Goal: Information Seeking & Learning: Find specific fact

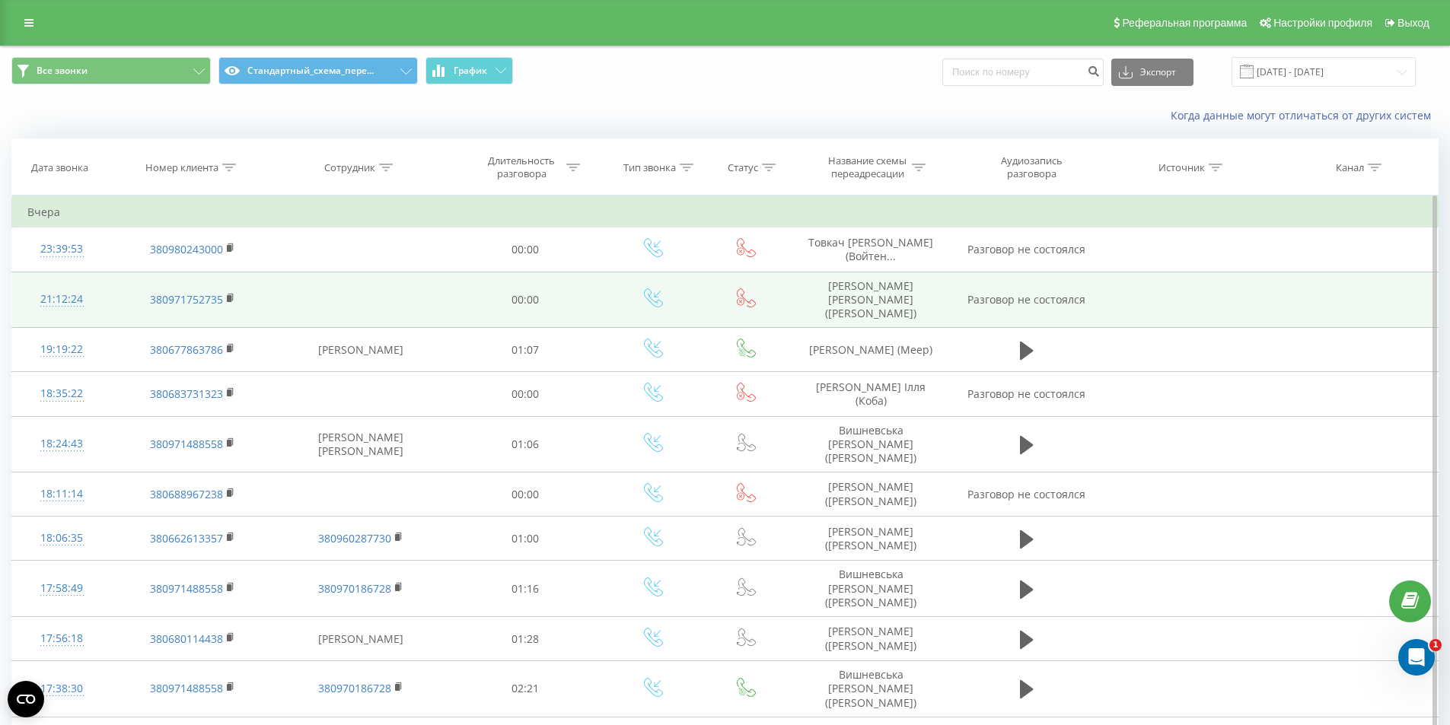
click at [870, 297] on td "Петриченко Анна (Тарасенко)" at bounding box center [871, 300] width 162 height 56
click at [870, 297] on td "[PERSON_NAME] ([PERSON_NAME])" at bounding box center [871, 300] width 162 height 56
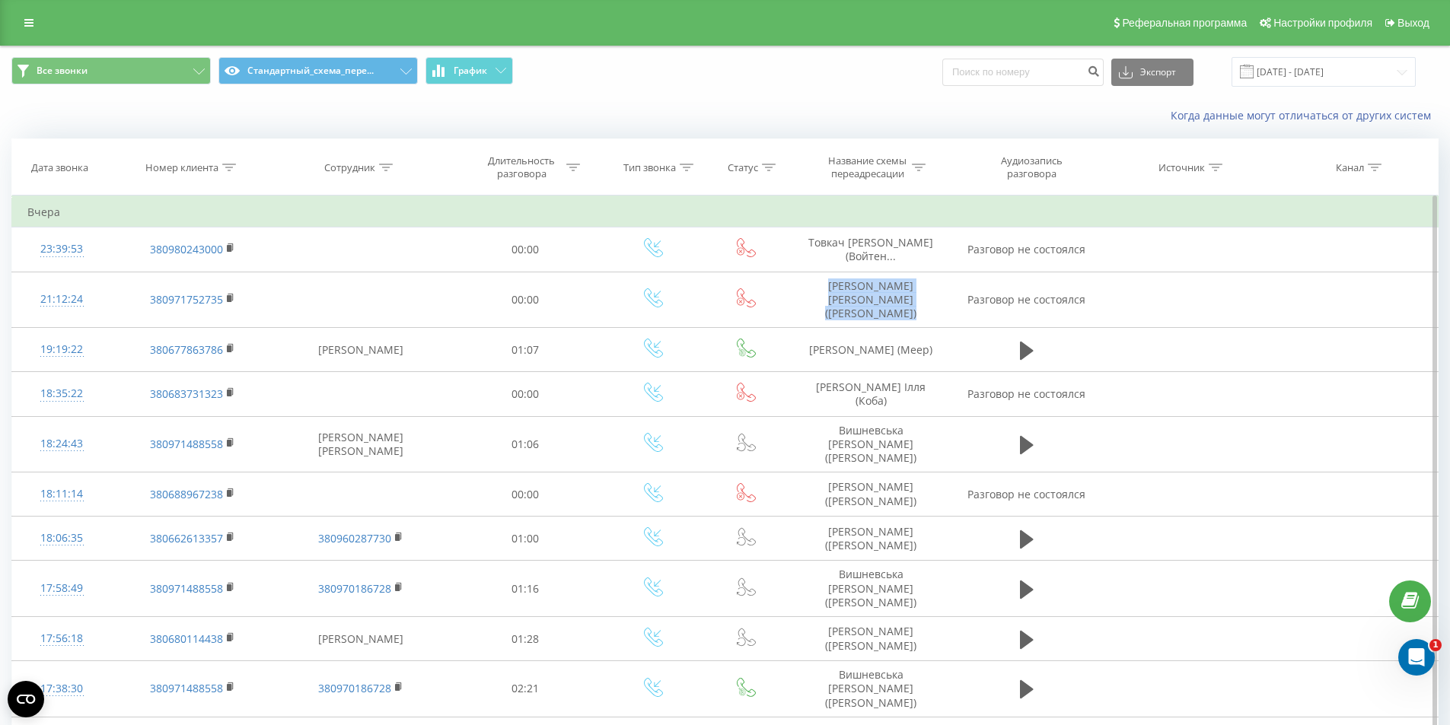
copy td "[PERSON_NAME] ([PERSON_NAME])"
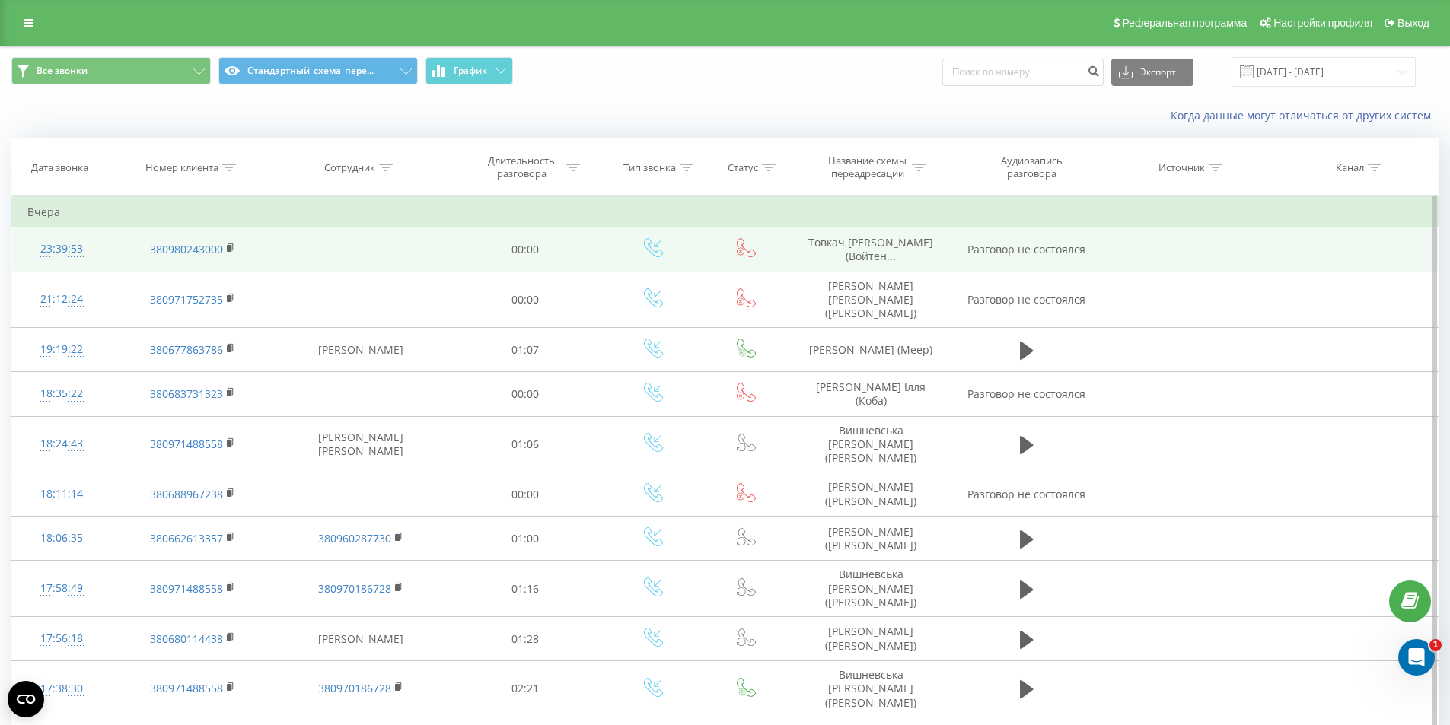
click at [865, 247] on span "[PERSON_NAME] (Войтен..." at bounding box center [870, 249] width 125 height 28
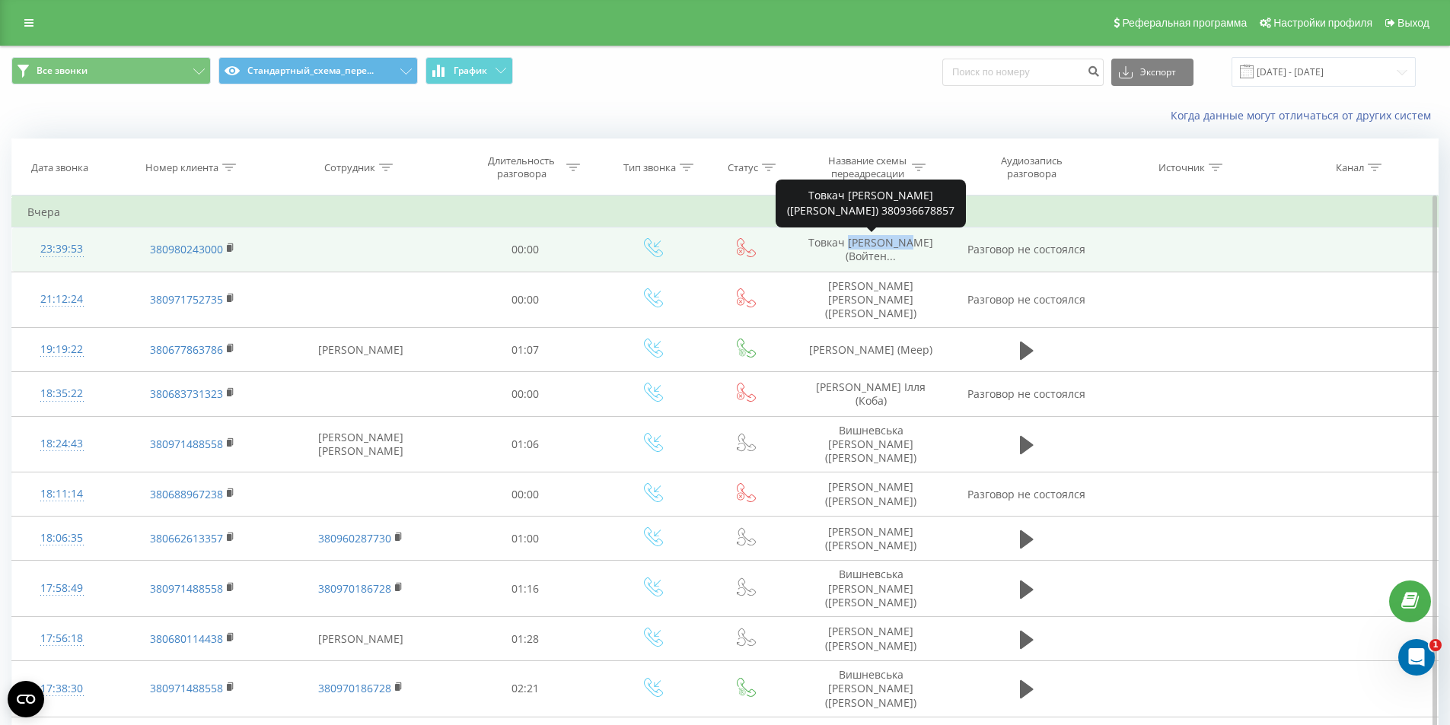
click at [865, 247] on span "[PERSON_NAME] (Войтен..." at bounding box center [870, 249] width 125 height 28
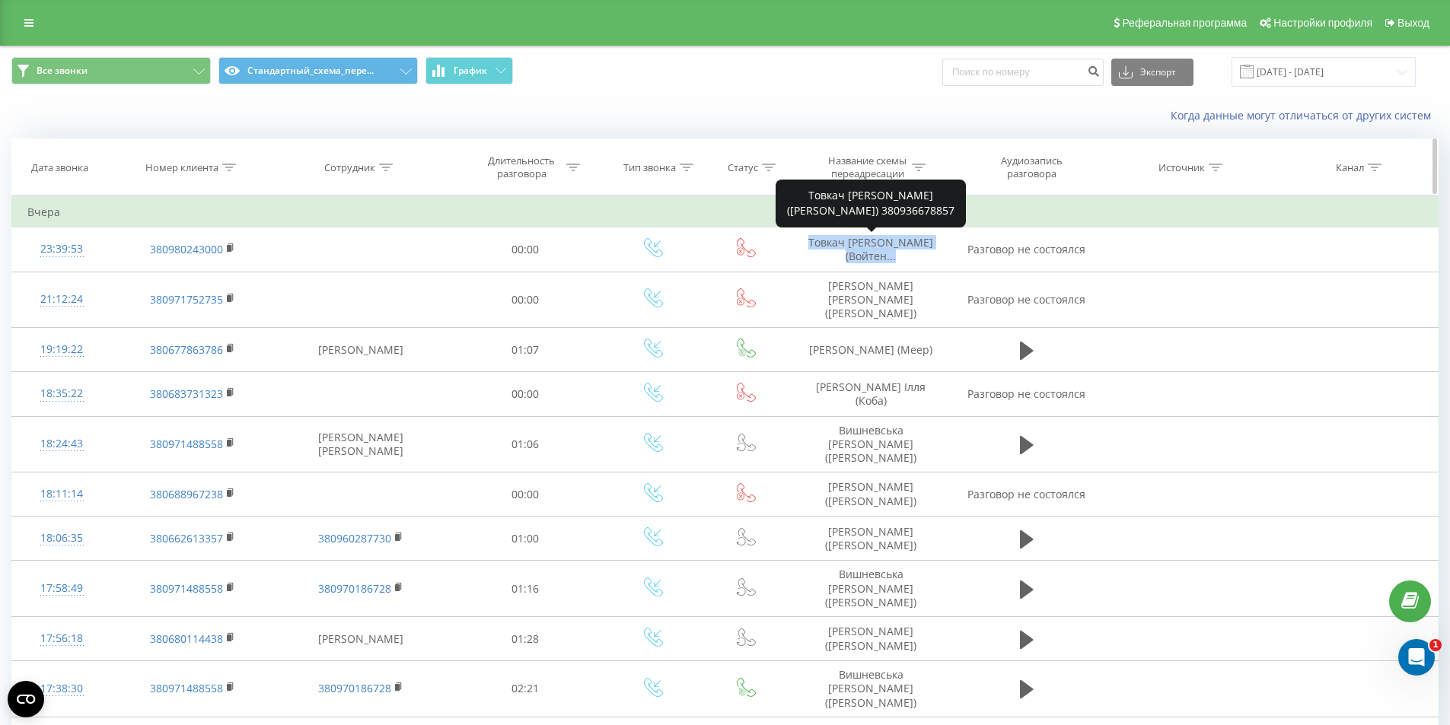
copy span "[PERSON_NAME] (Войтен..."
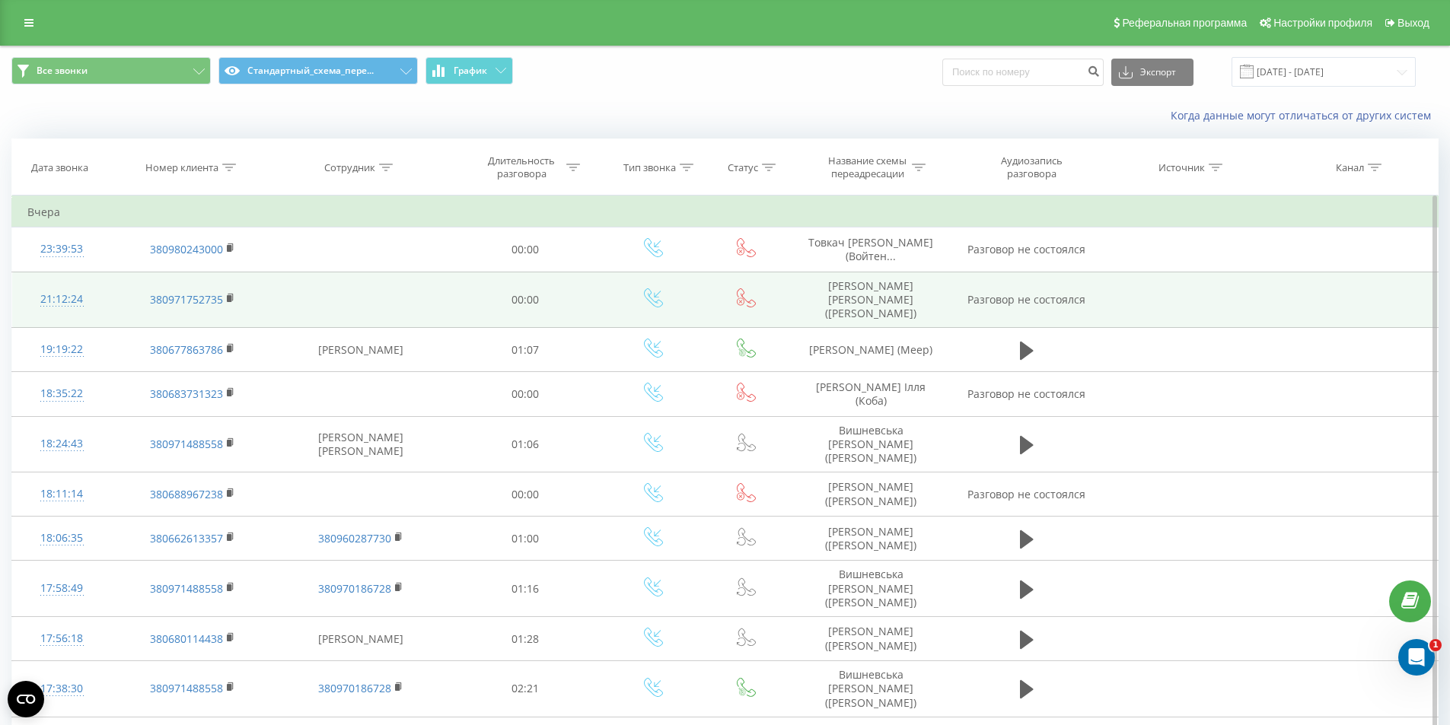
click at [394, 282] on td at bounding box center [360, 300] width 174 height 56
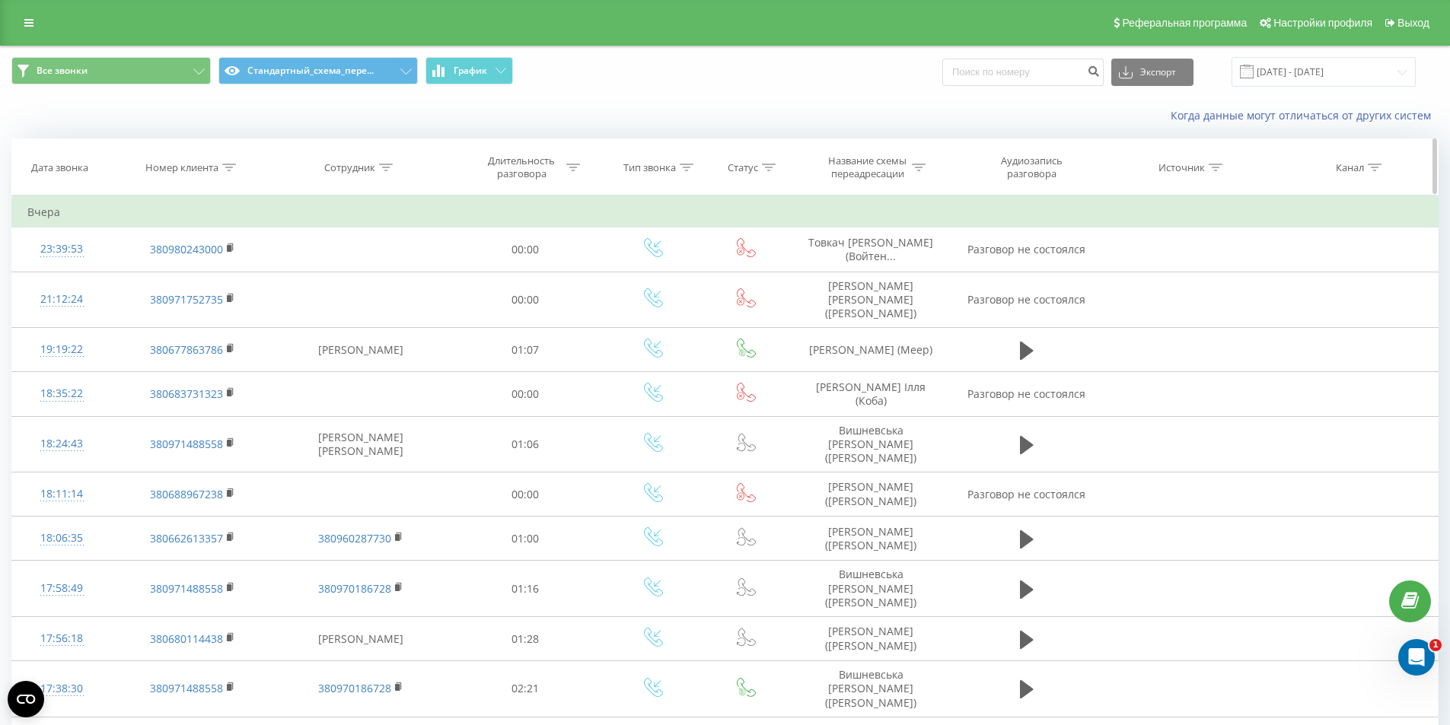
click at [231, 176] on th "Номер клиента" at bounding box center [192, 167] width 162 height 56
click at [227, 166] on icon at bounding box center [229, 168] width 14 height 8
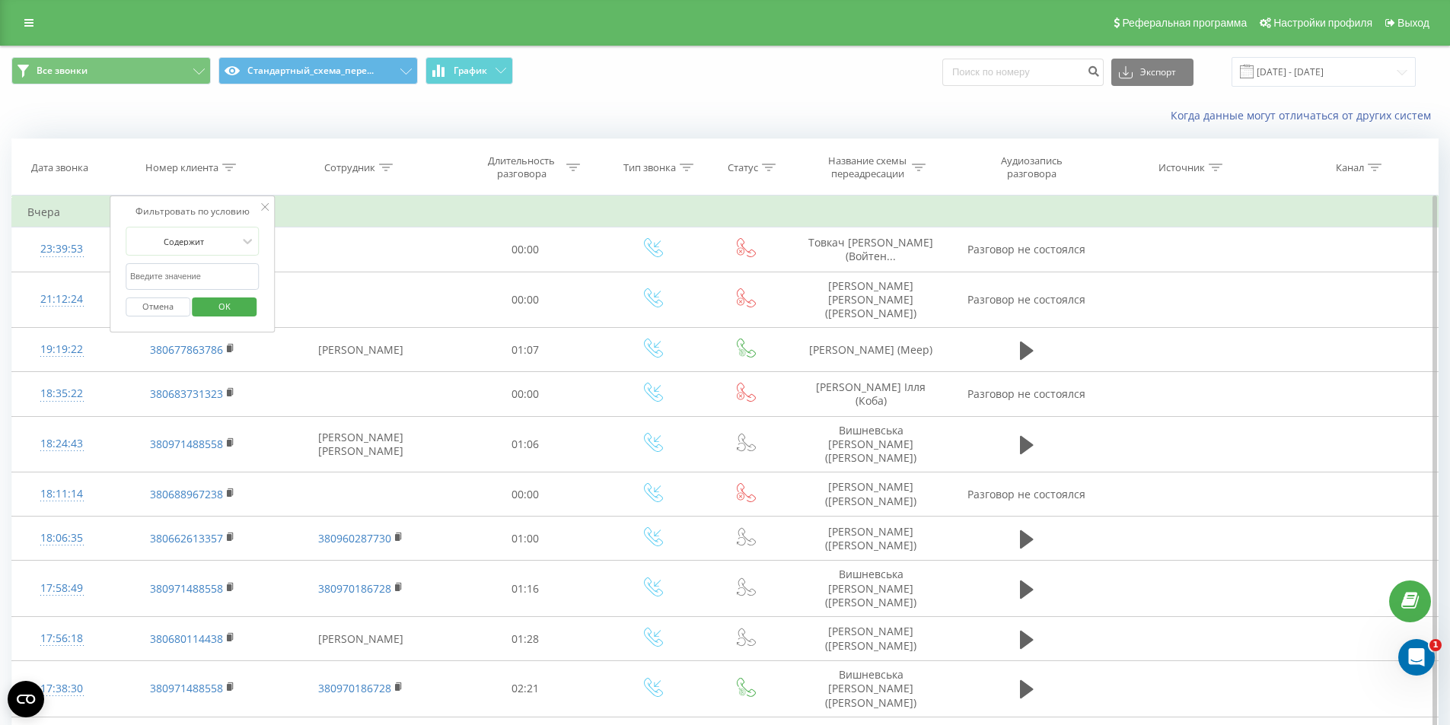
drag, startPoint x: 196, startPoint y: 287, endPoint x: 195, endPoint y: 279, distance: 8.4
click at [195, 285] on input "text" at bounding box center [193, 276] width 134 height 27
paste input "380506083120"
type input "380506083120"
click at [226, 301] on span "OK" at bounding box center [224, 307] width 43 height 24
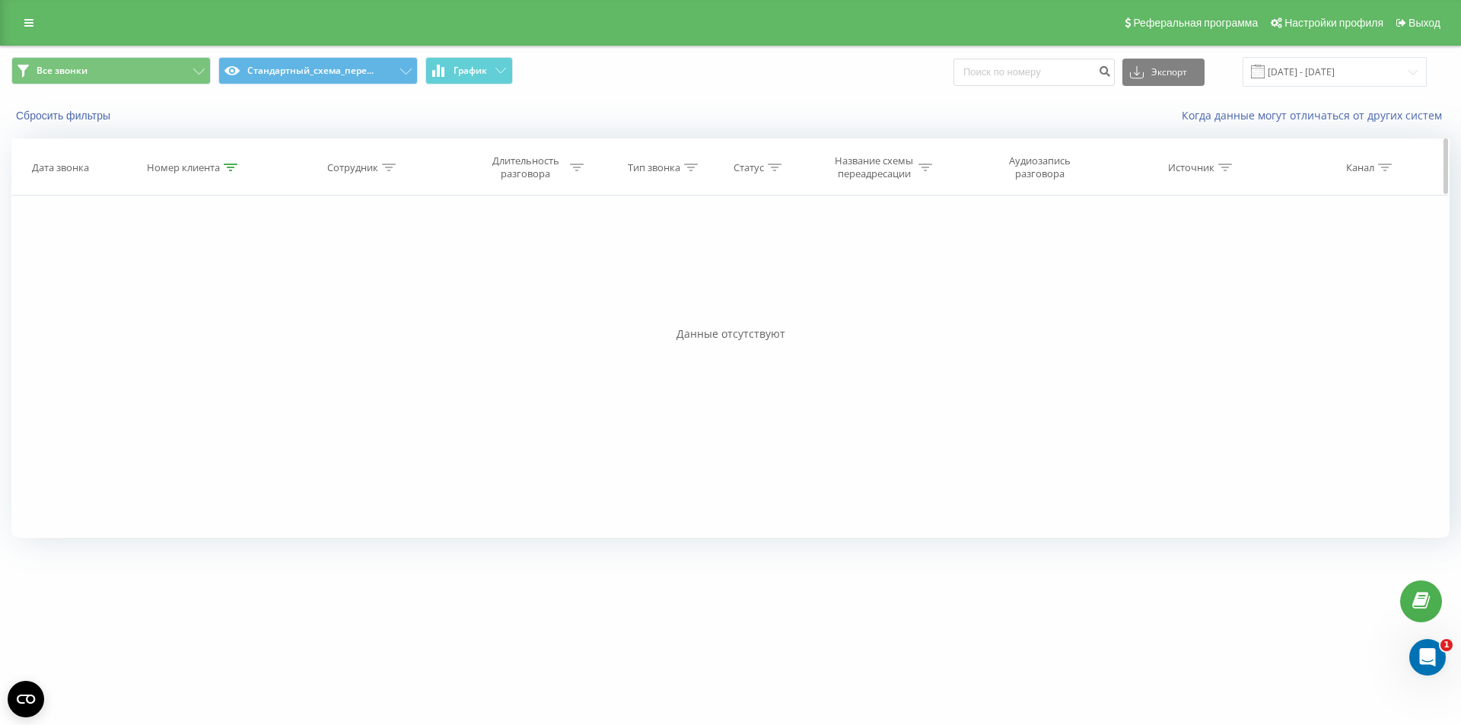
click at [230, 166] on icon at bounding box center [231, 168] width 14 height 8
click at [168, 304] on button "Отмена" at bounding box center [159, 307] width 65 height 19
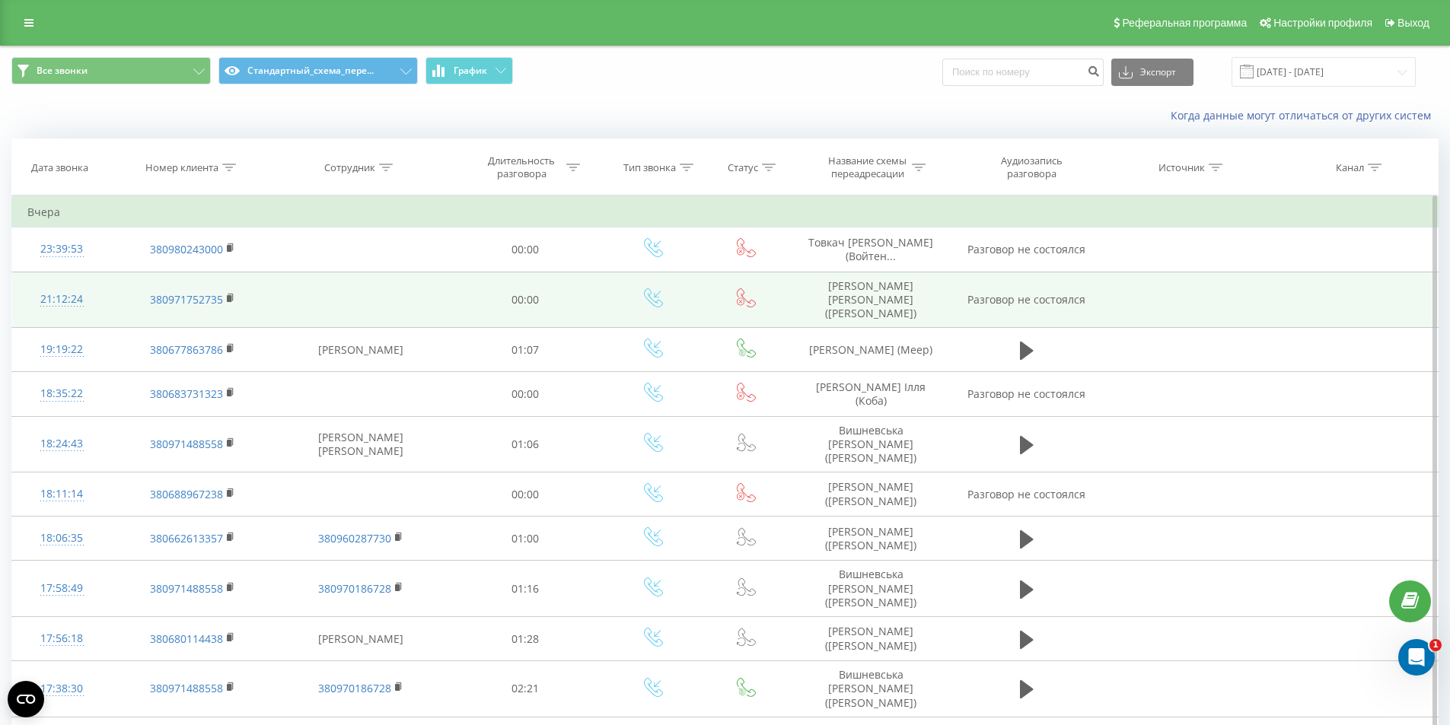
click at [422, 290] on td at bounding box center [360, 300] width 174 height 56
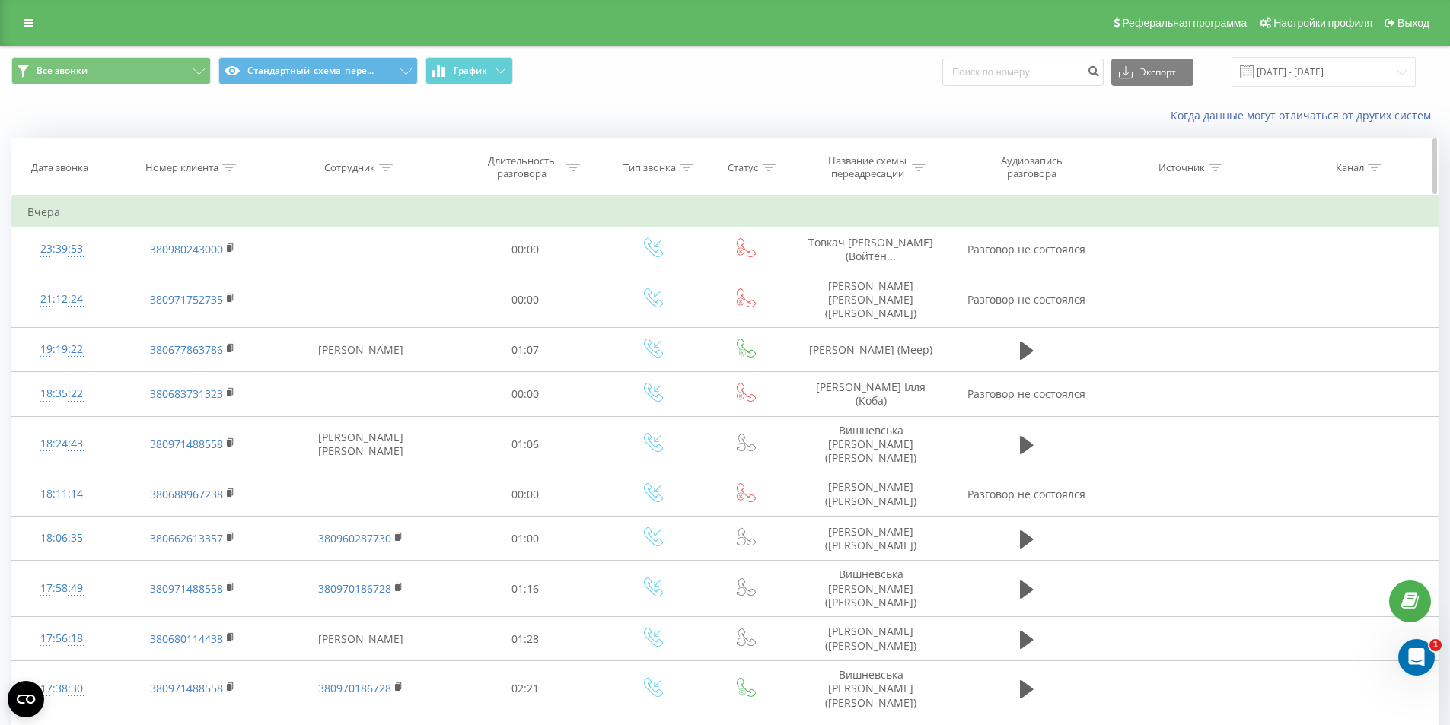
click at [231, 174] on div at bounding box center [229, 167] width 14 height 13
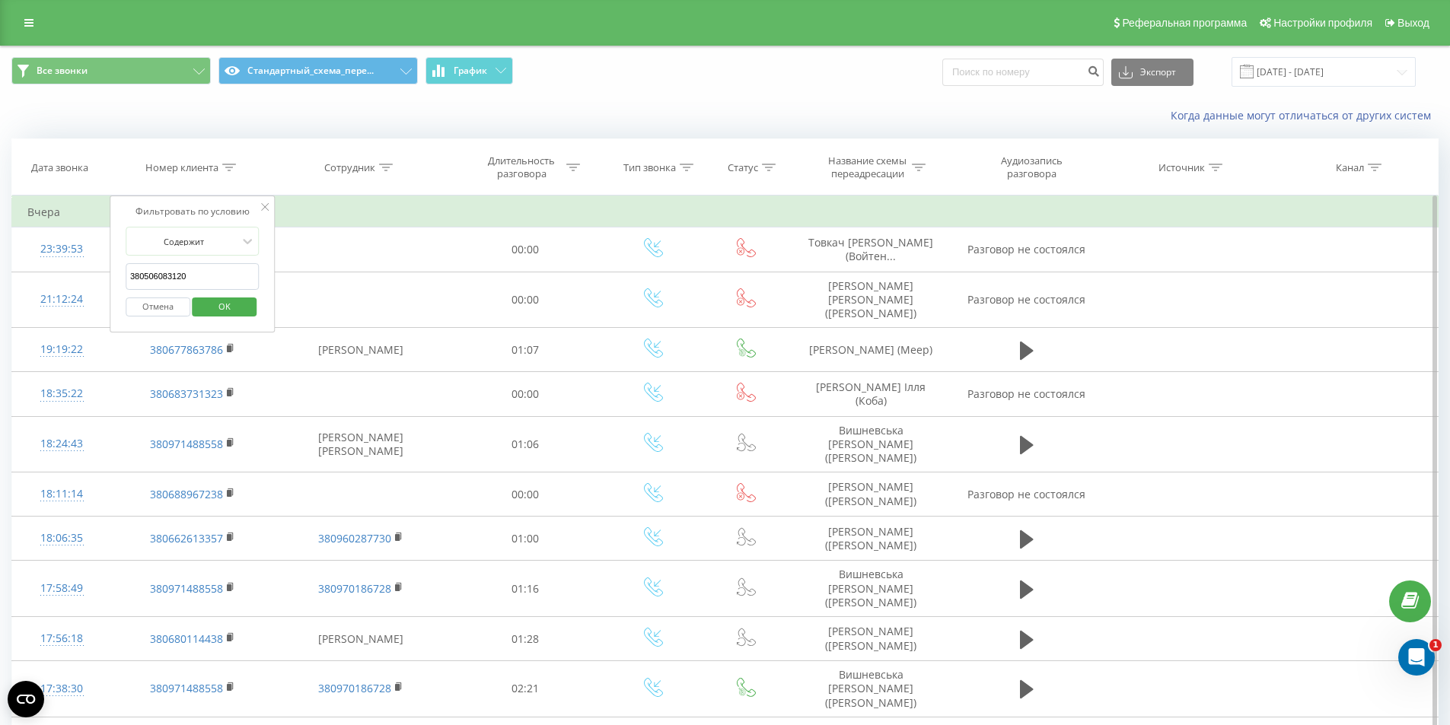
click at [180, 280] on input "380506083120" at bounding box center [193, 276] width 134 height 27
paste input "380985882244"
type input "380985882244"
click at [213, 302] on span "OK" at bounding box center [224, 307] width 43 height 24
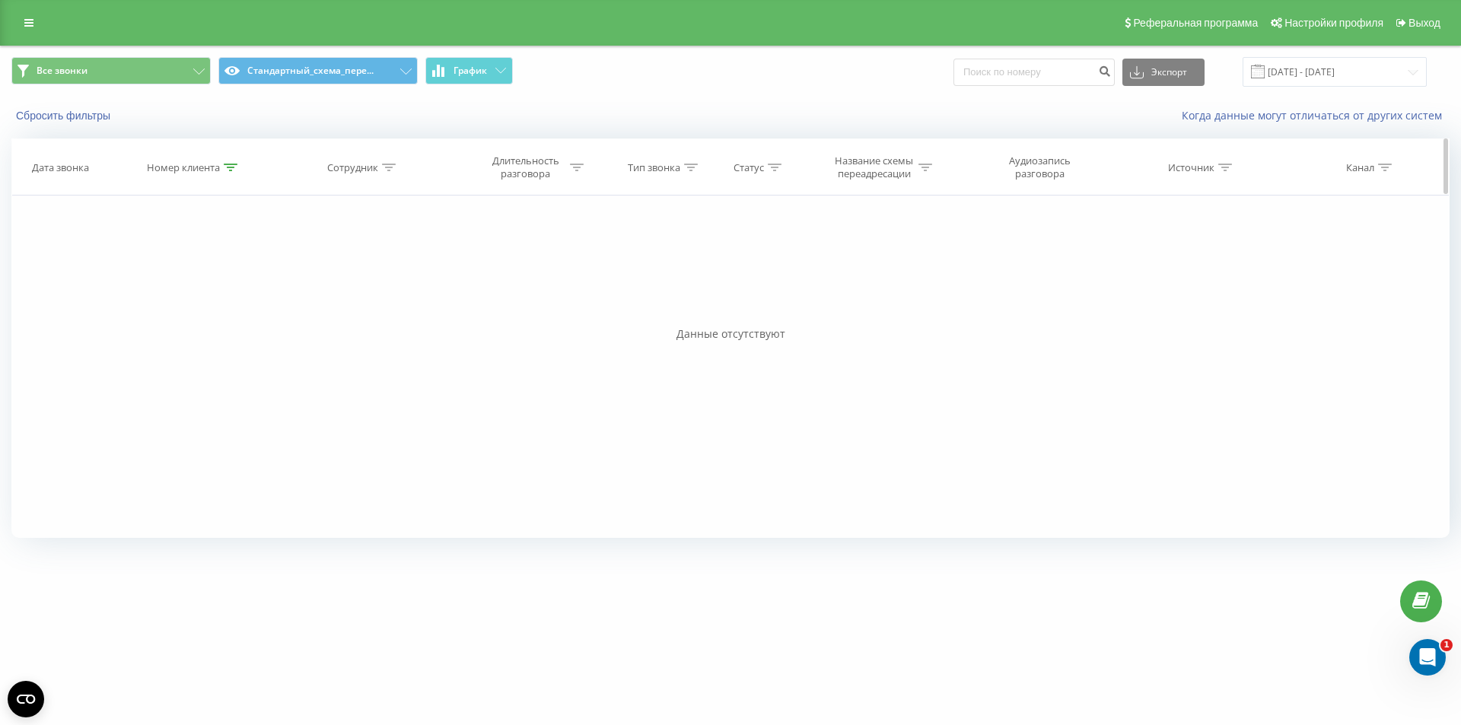
click at [225, 170] on icon at bounding box center [231, 168] width 14 height 8
click at [171, 303] on button "Отмена" at bounding box center [159, 307] width 65 height 19
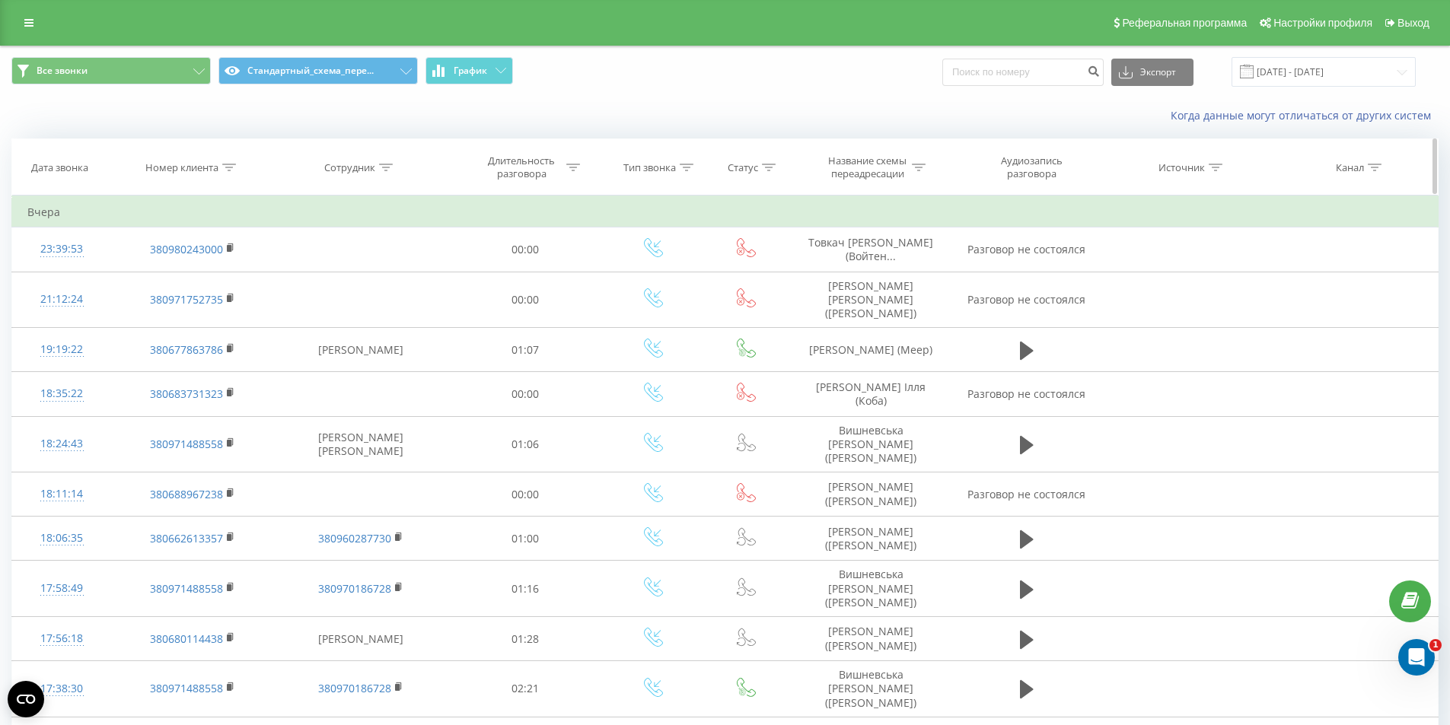
click at [230, 170] on icon at bounding box center [229, 168] width 14 height 8
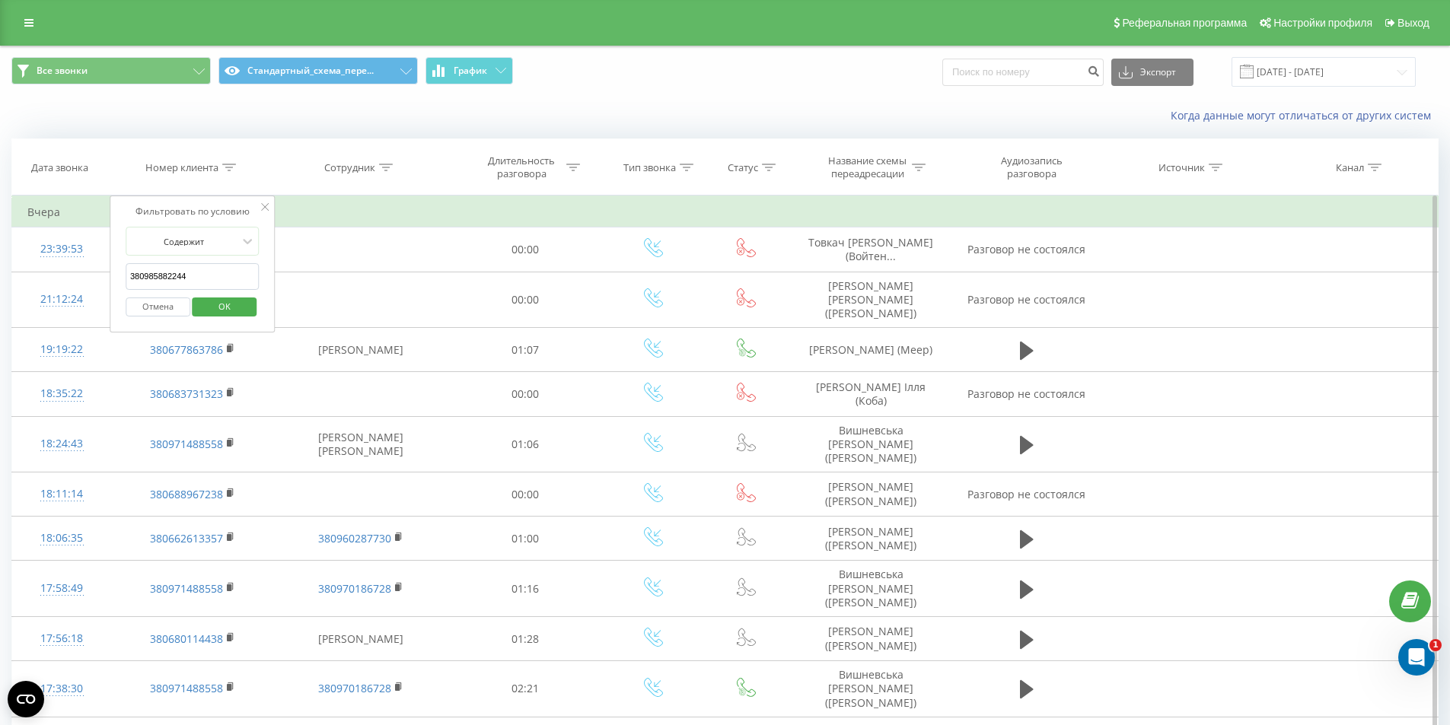
click at [181, 279] on input "380985882244" at bounding box center [193, 276] width 134 height 27
paste input "380985882244"
type input "380985882244"
click at [232, 310] on span "OK" at bounding box center [224, 307] width 43 height 24
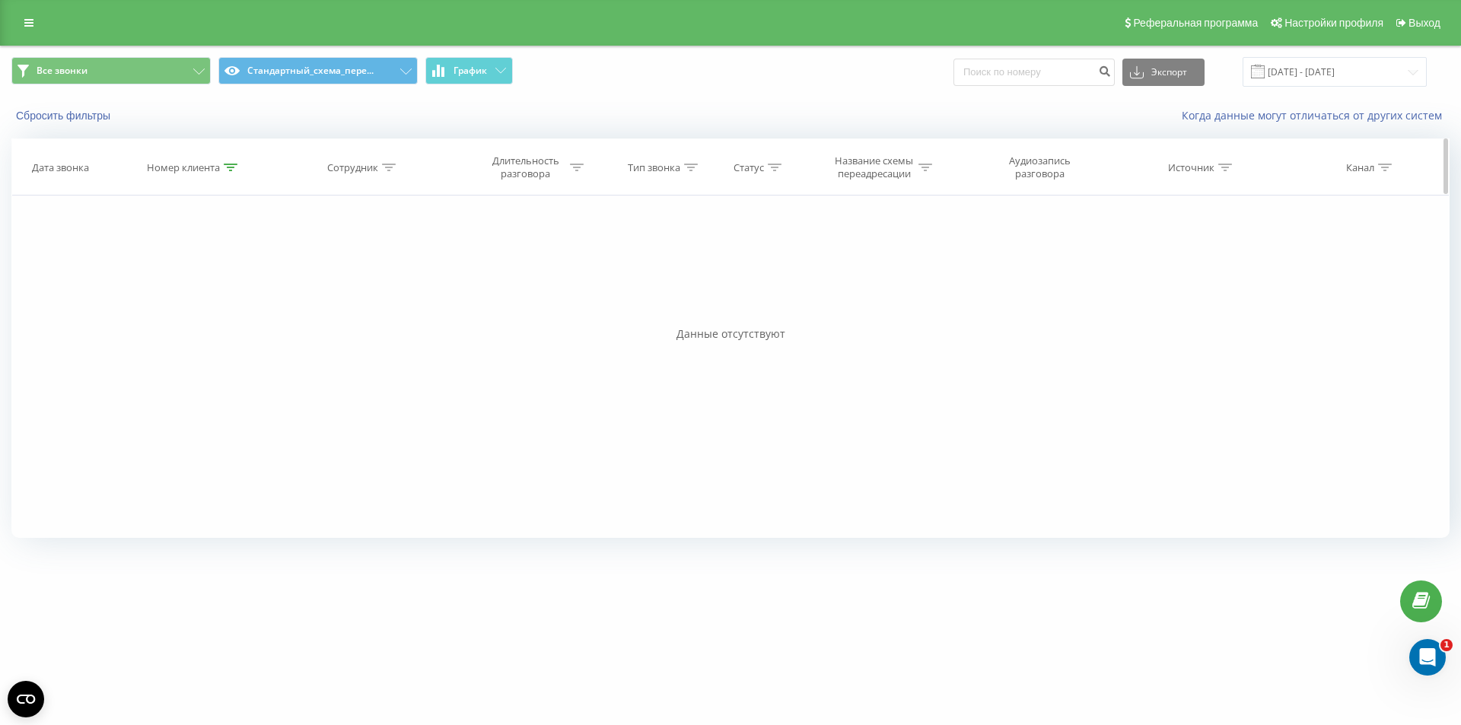
click at [228, 164] on icon at bounding box center [231, 168] width 14 height 8
click at [163, 298] on button "Отмена" at bounding box center [159, 307] width 65 height 19
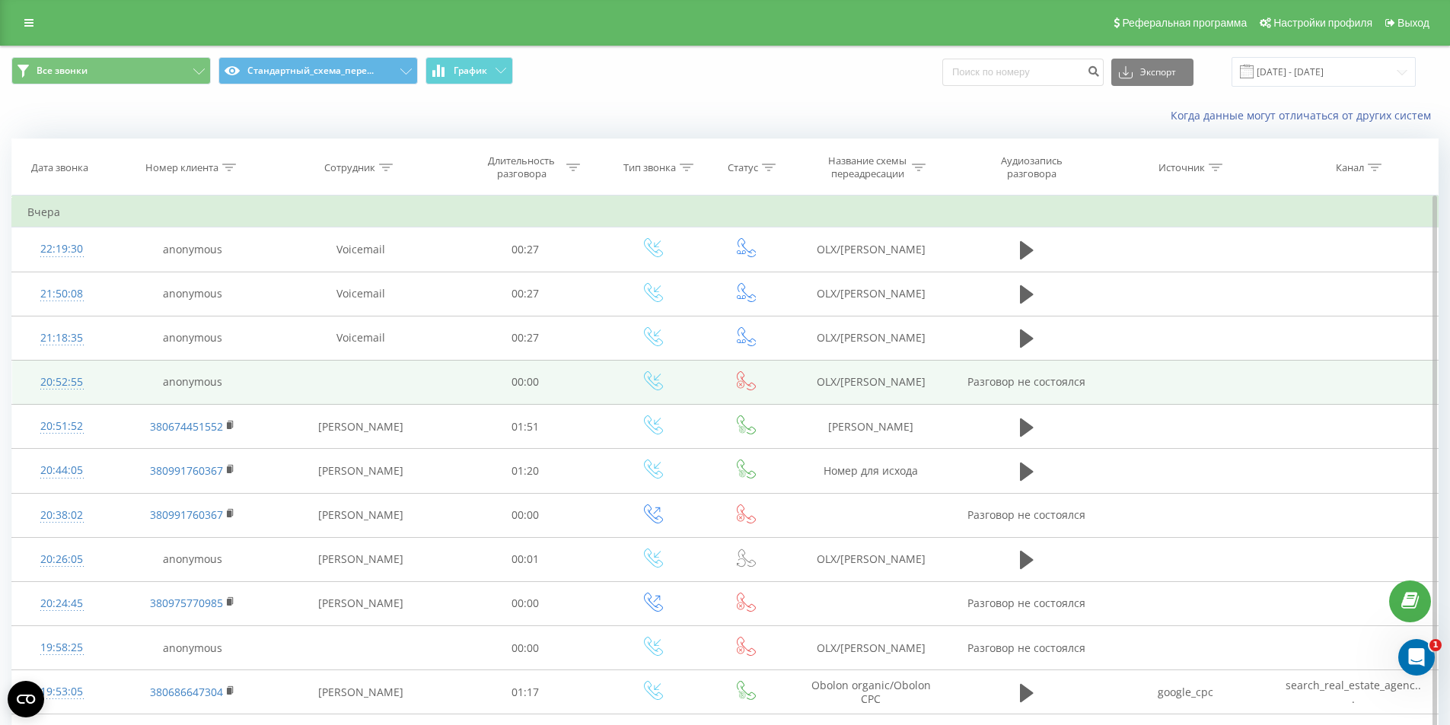
click at [425, 377] on td at bounding box center [360, 382] width 174 height 44
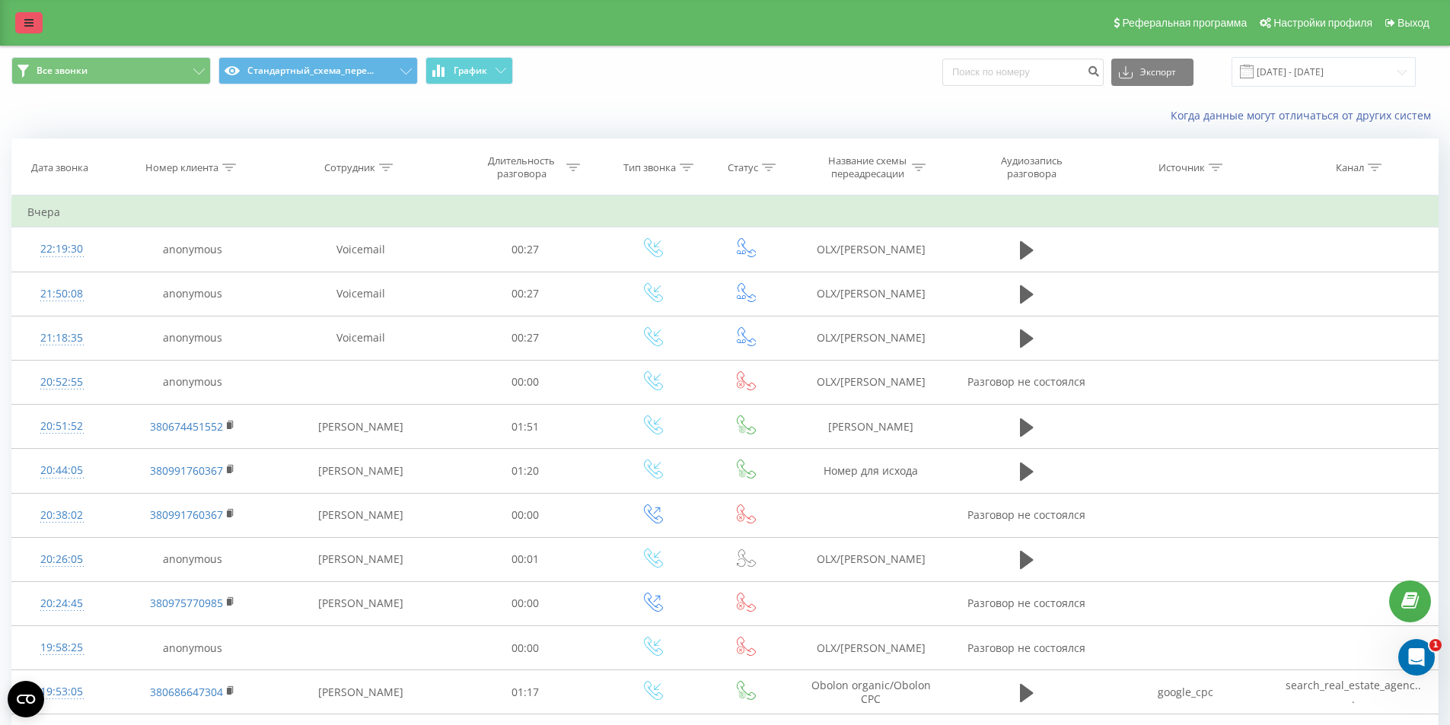
click at [27, 18] on icon at bounding box center [28, 23] width 9 height 11
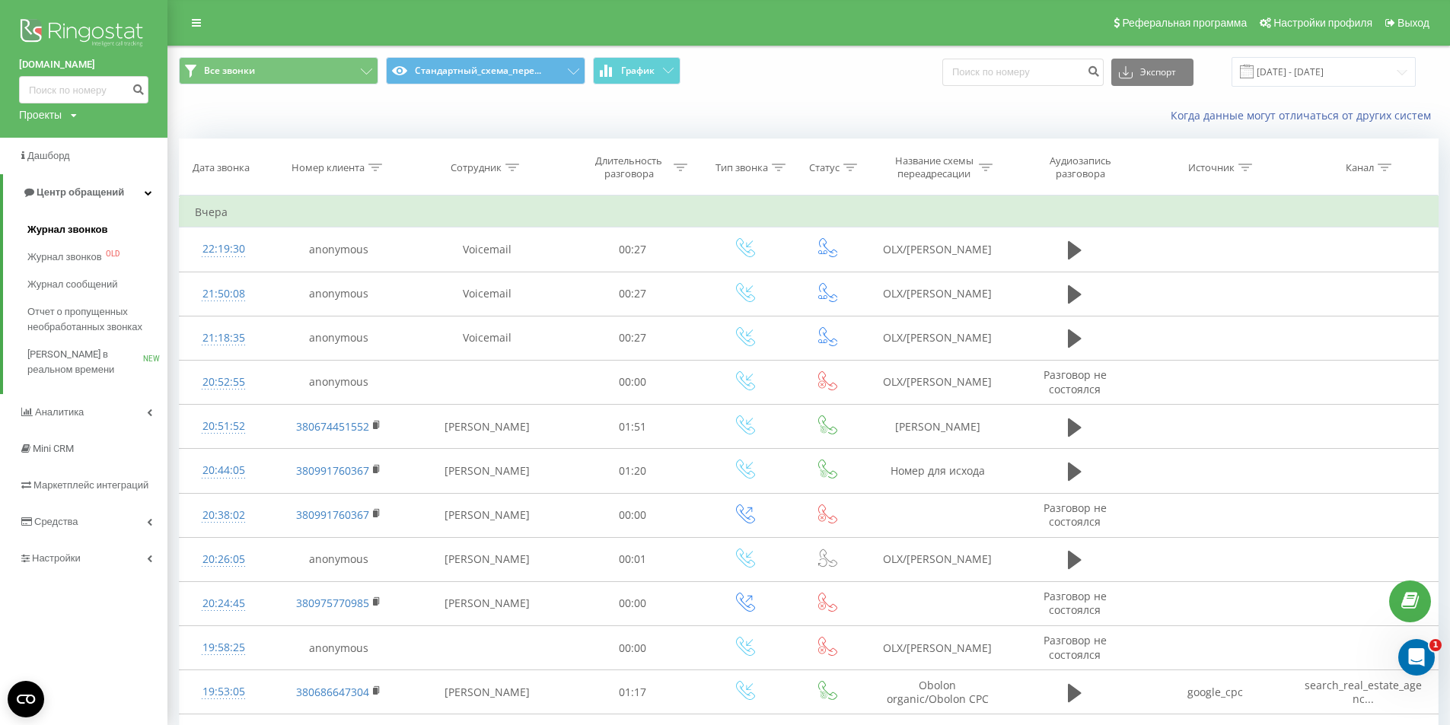
click at [62, 231] on span "Журнал звонков" at bounding box center [67, 229] width 80 height 15
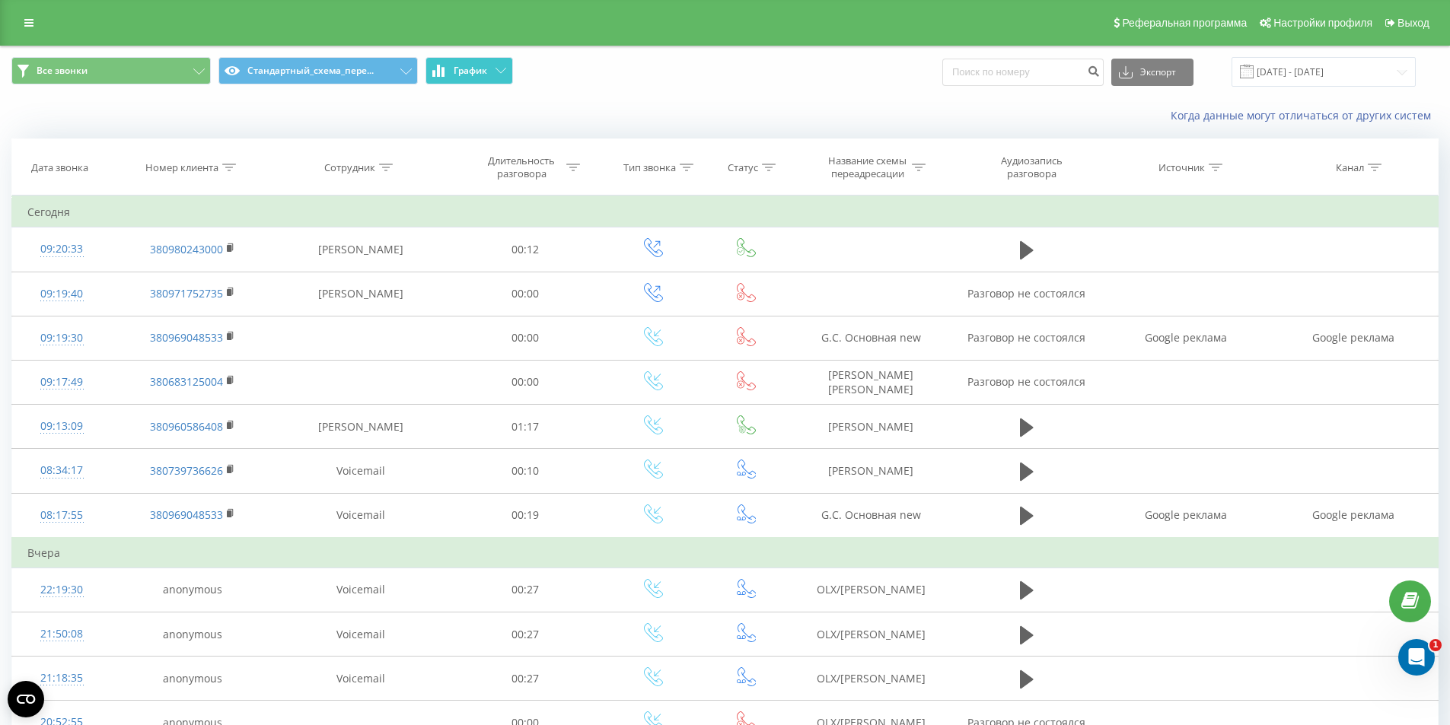
drag, startPoint x: 292, startPoint y: 409, endPoint x: 440, endPoint y: 60, distance: 379.2
click at [293, 409] on td "Zadorozhna Anzhelika" at bounding box center [360, 427] width 174 height 44
click at [227, 170] on icon at bounding box center [229, 168] width 14 height 8
click at [197, 260] on form "Содержит Отмена OK" at bounding box center [193, 275] width 134 height 97
click at [196, 282] on input "text" at bounding box center [193, 276] width 134 height 27
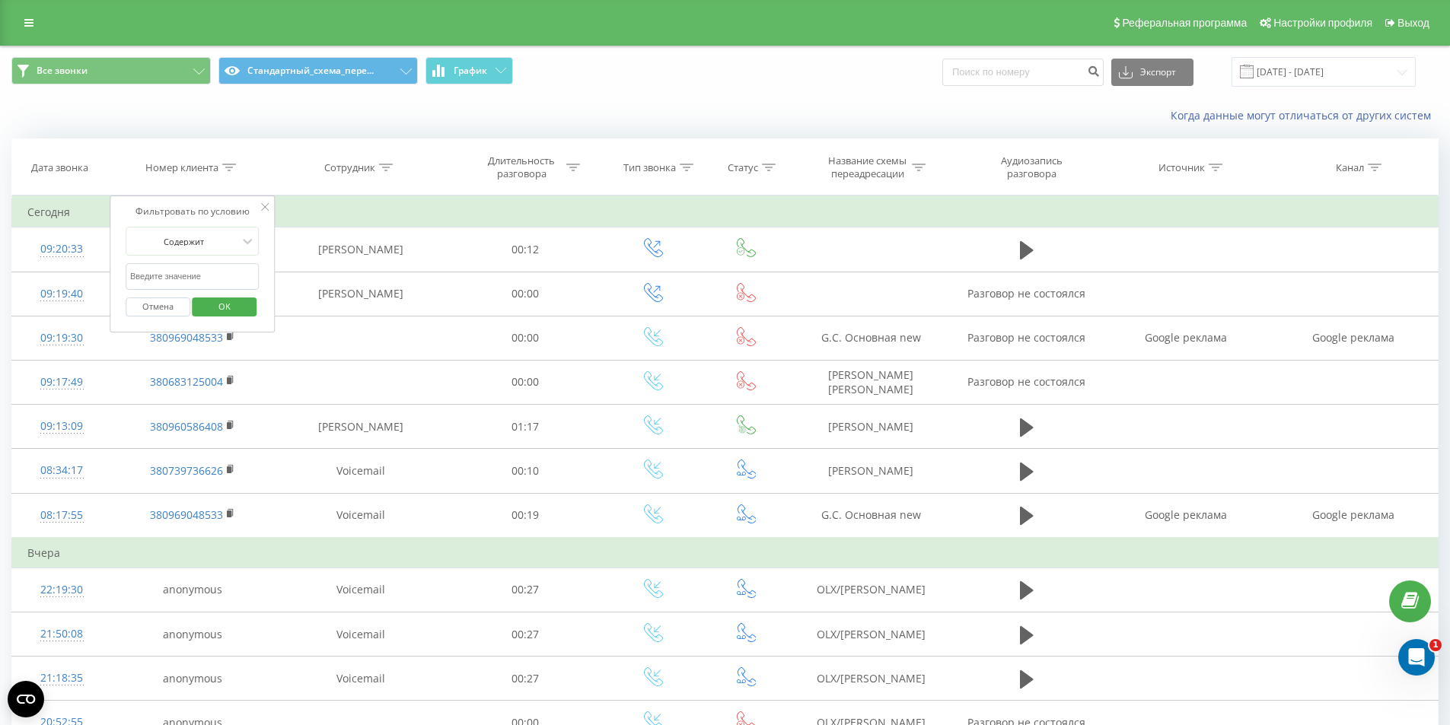
paste input "380506083120"
type input "380506083120"
click at [222, 314] on span "OK" at bounding box center [224, 307] width 43 height 24
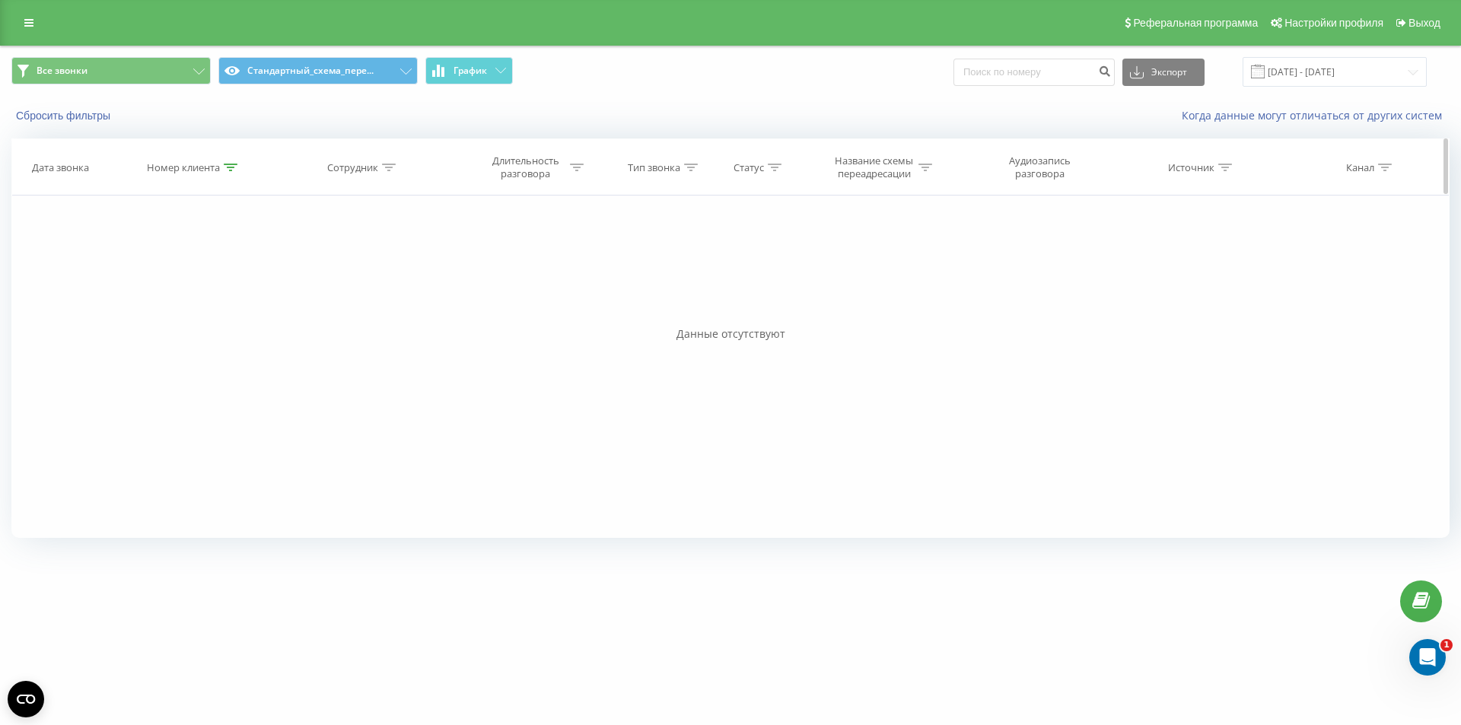
click at [231, 172] on div at bounding box center [231, 167] width 14 height 13
drag, startPoint x: 169, startPoint y: 304, endPoint x: 184, endPoint y: 237, distance: 68.7
click at [169, 303] on button "Отмена" at bounding box center [159, 307] width 65 height 19
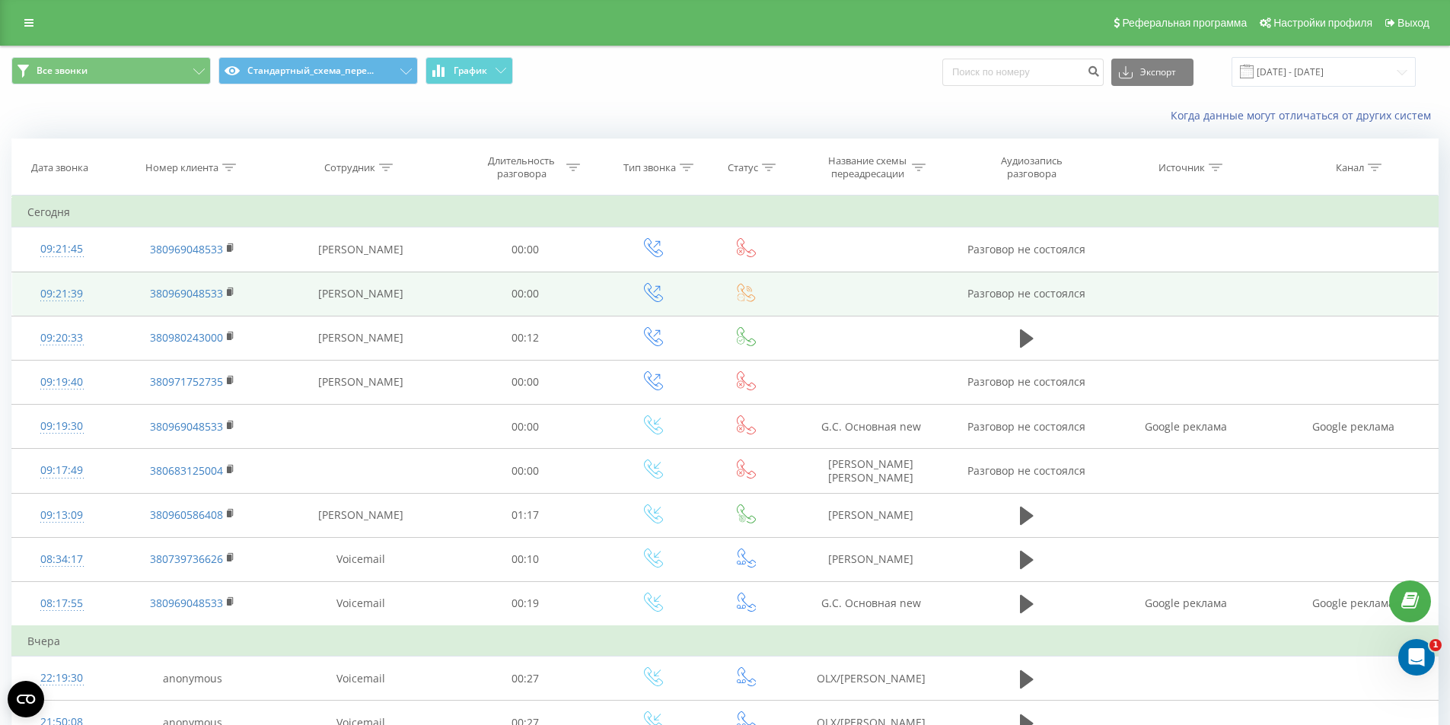
click at [412, 304] on td "[PERSON_NAME]" at bounding box center [360, 294] width 174 height 44
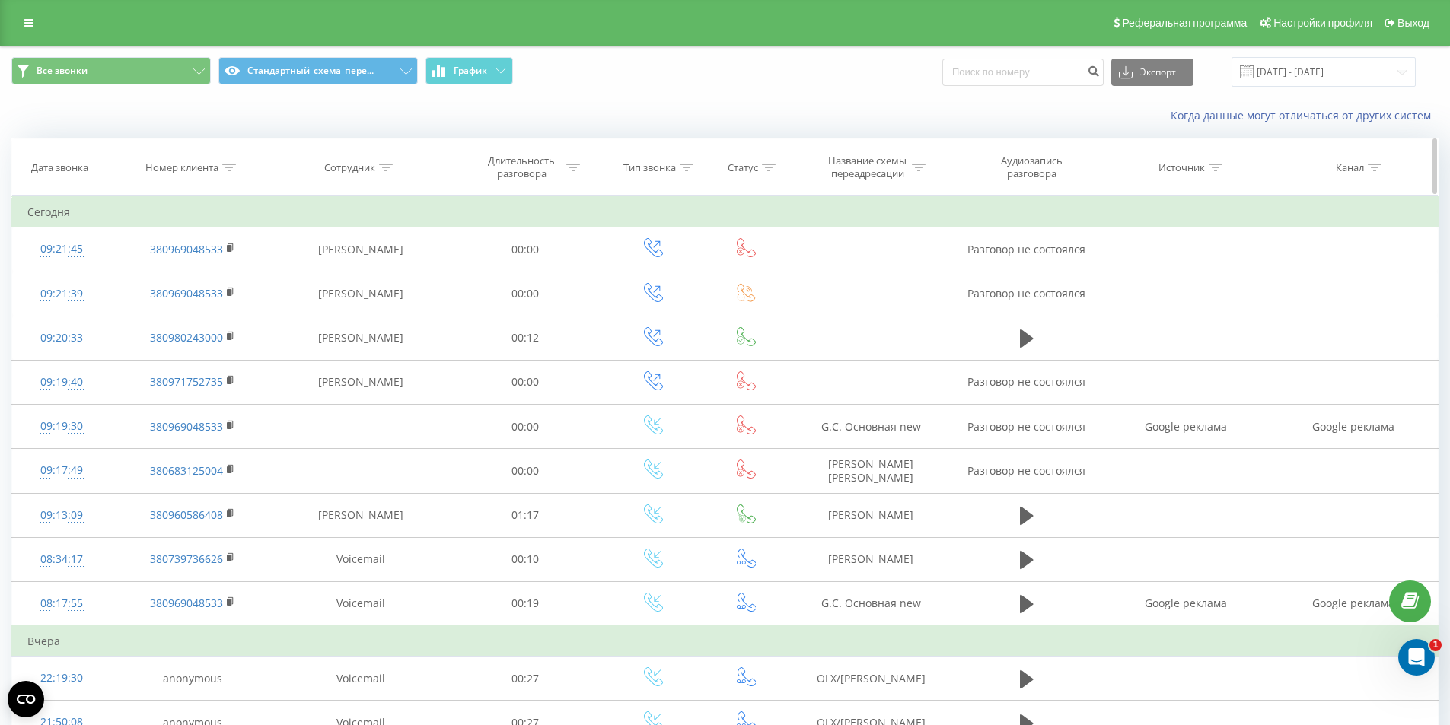
click at [223, 168] on icon at bounding box center [229, 168] width 14 height 8
click at [186, 279] on input "380506083120" at bounding box center [193, 276] width 134 height 27
paste input "380985882244"
type input "380985882244"
click at [224, 300] on span "OK" at bounding box center [224, 307] width 43 height 24
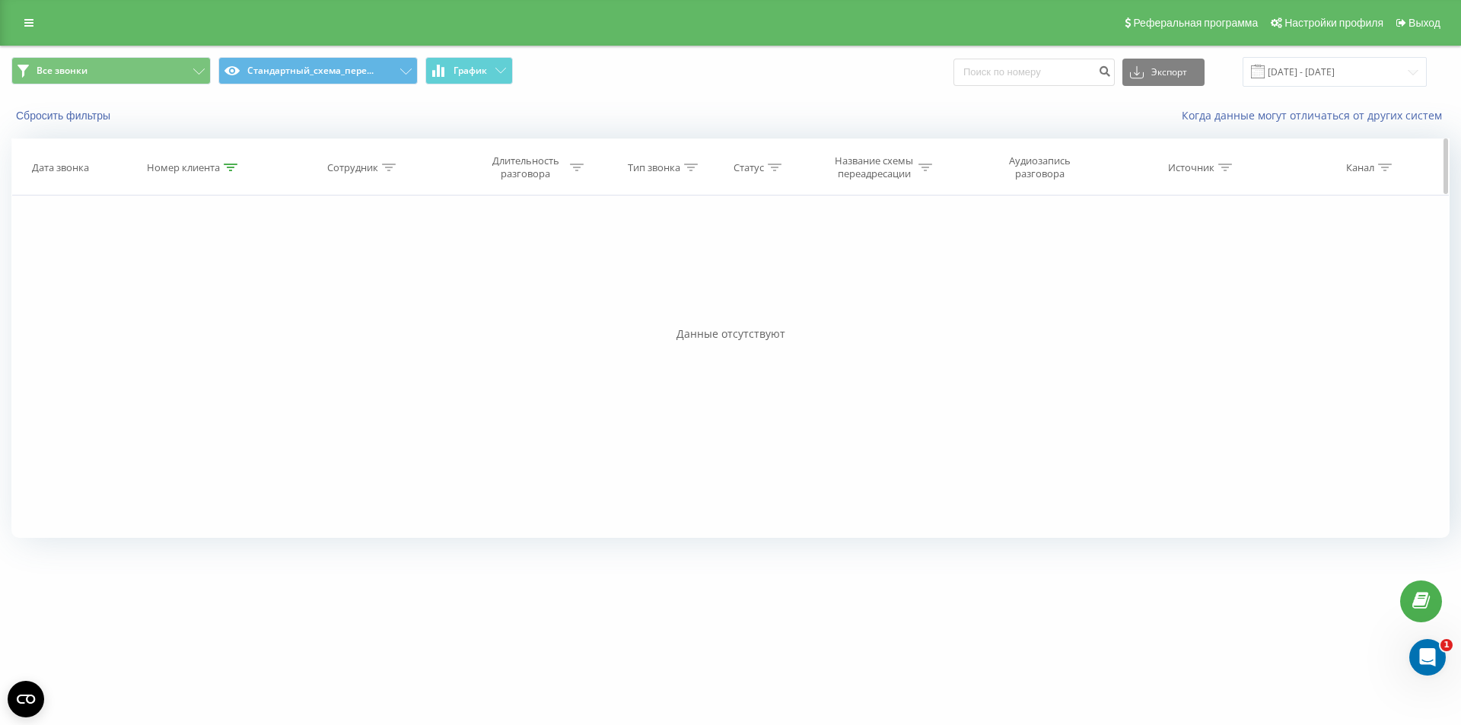
click at [231, 162] on div at bounding box center [231, 167] width 14 height 13
click at [168, 303] on button "Отмена" at bounding box center [159, 307] width 65 height 19
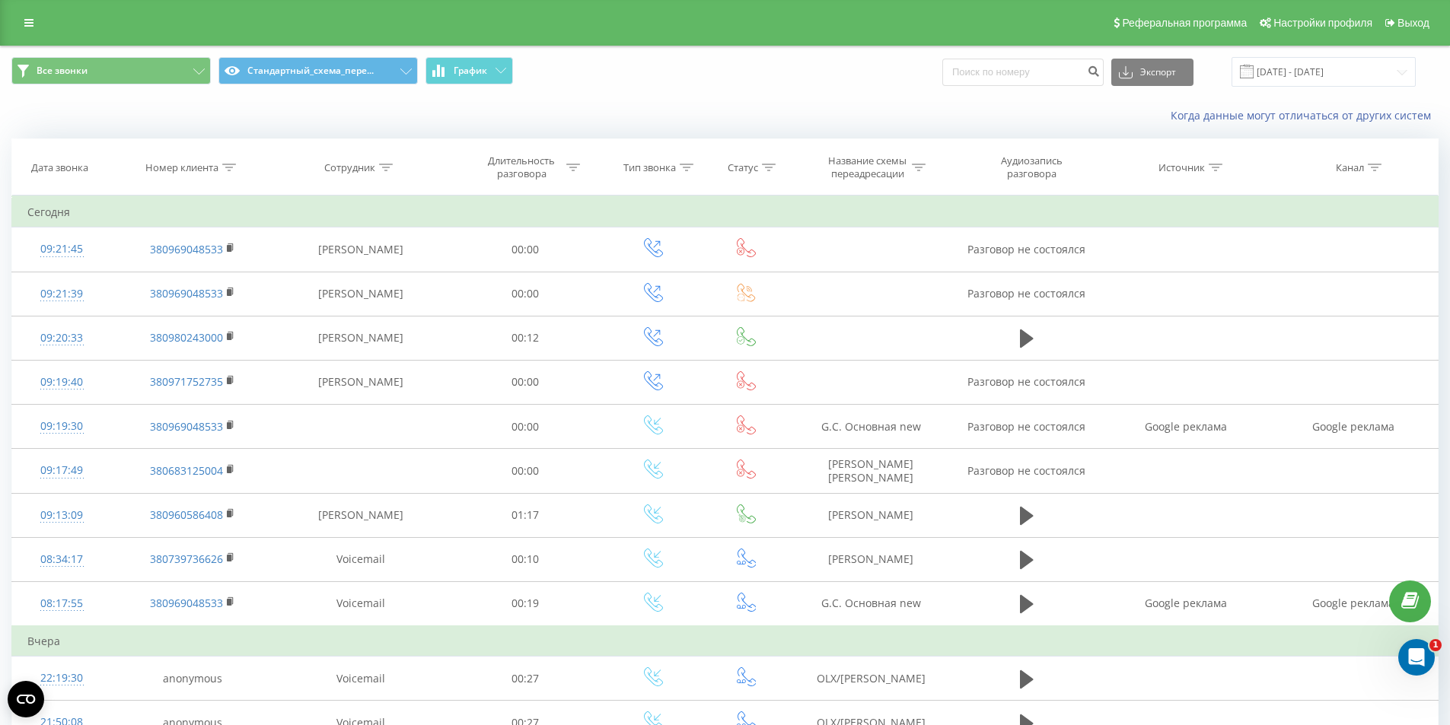
click at [228, 167] on icon at bounding box center [229, 168] width 14 height 8
click at [214, 285] on input "380985882244" at bounding box center [193, 276] width 134 height 27
paste input "380985882244"
type input "380985882244"
click at [212, 298] on span "OK" at bounding box center [224, 307] width 43 height 24
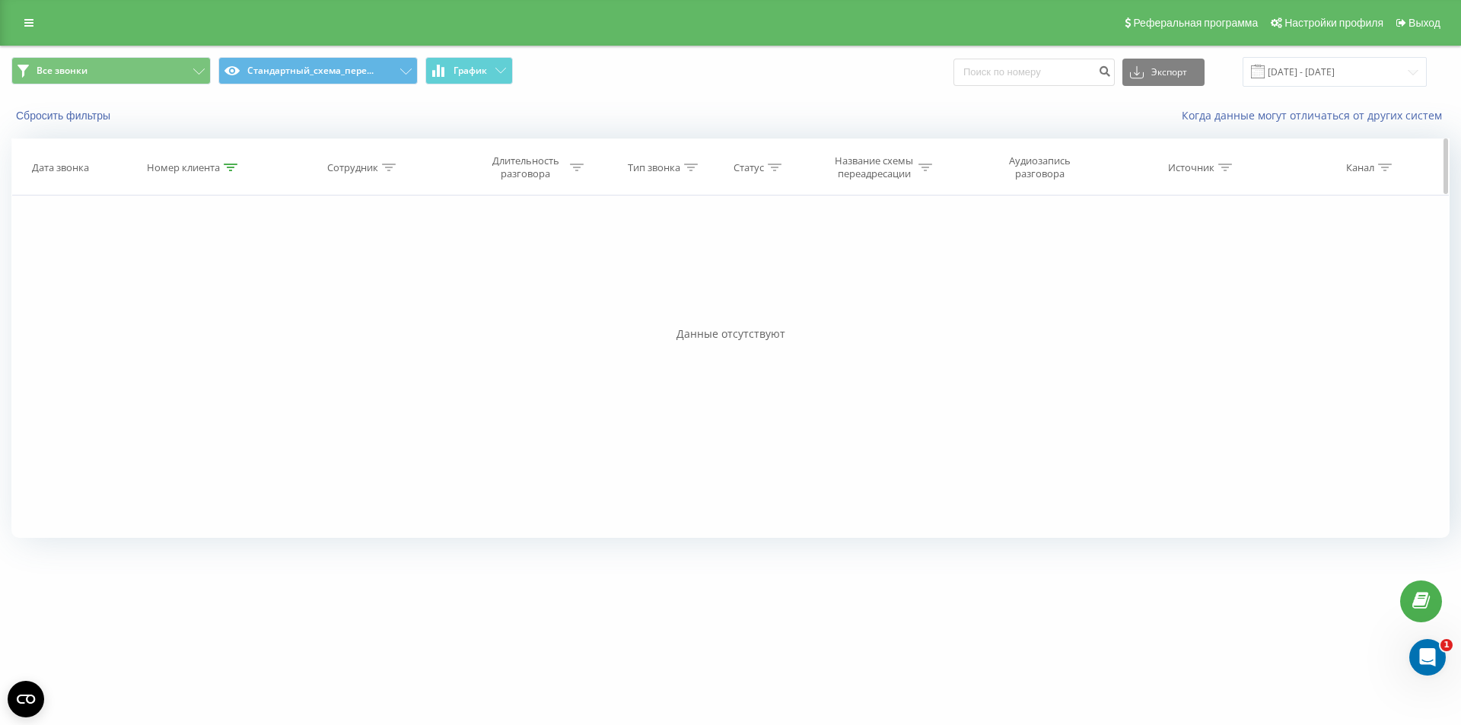
click at [228, 171] on div at bounding box center [231, 167] width 14 height 13
click at [164, 300] on button "Отмена" at bounding box center [159, 307] width 65 height 19
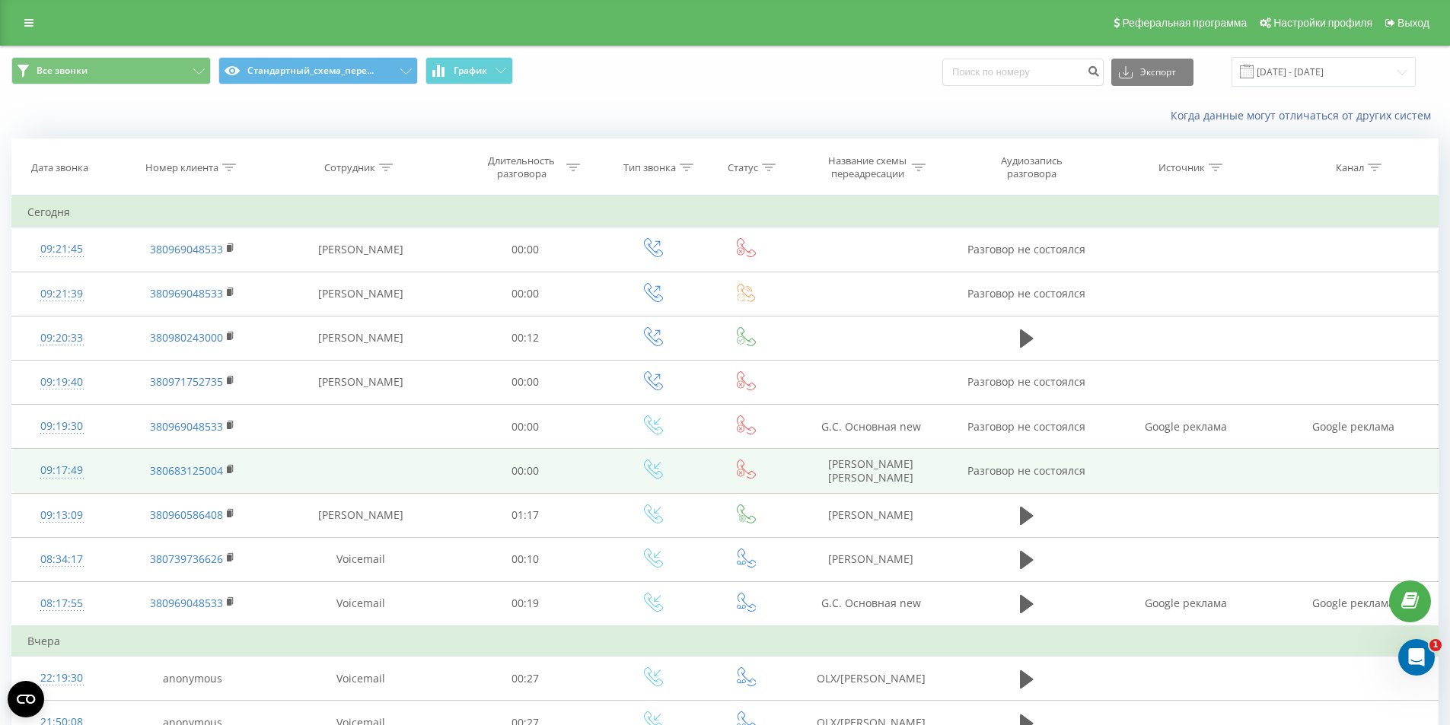
click at [887, 472] on td "DOM RIA Полторак" at bounding box center [871, 471] width 162 height 44
copy td "DOM RIA Полторак"
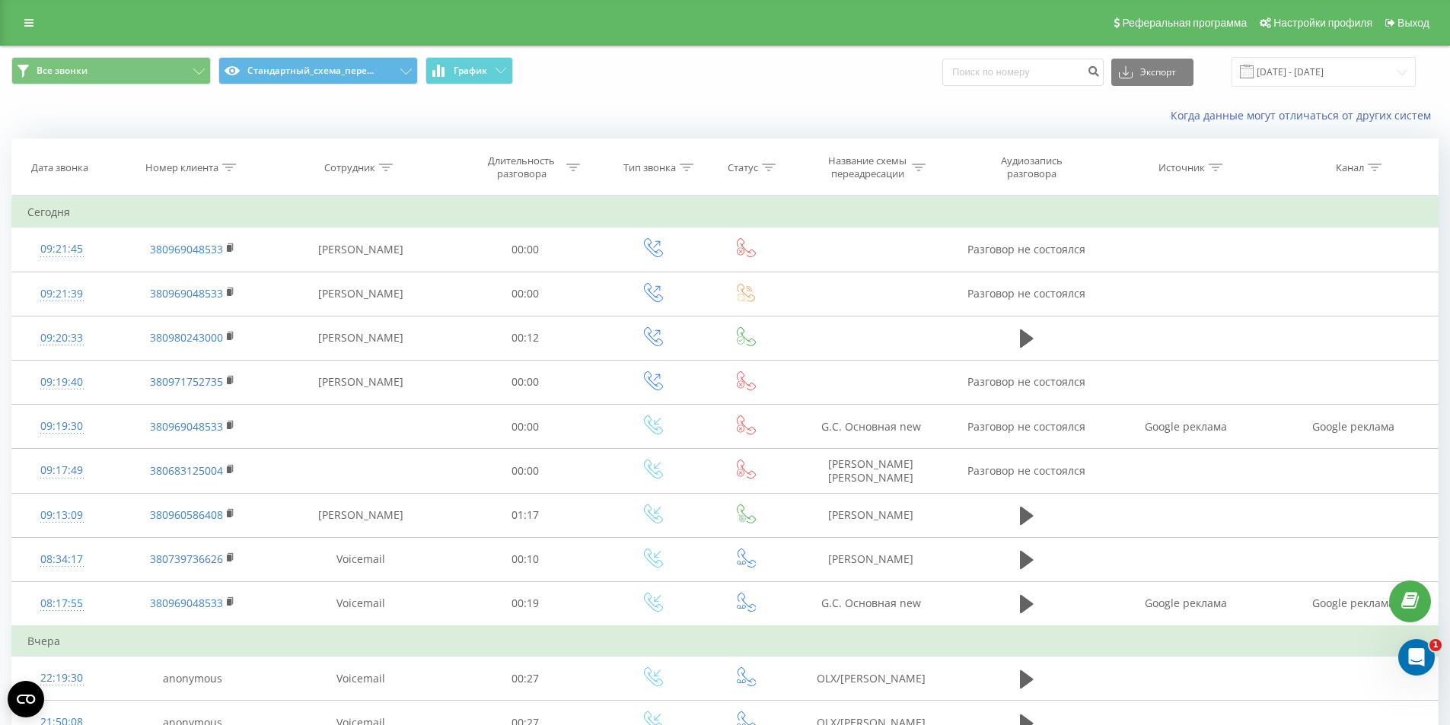
click at [1322, 57] on div "Все звонки Стандартный_схема_пере... График Экспорт .csv .xls .xlsx 23.08.2025 …" at bounding box center [725, 71] width 1448 height 51
click at [1334, 72] on input "[DATE] - [DATE]" at bounding box center [1323, 72] width 184 height 30
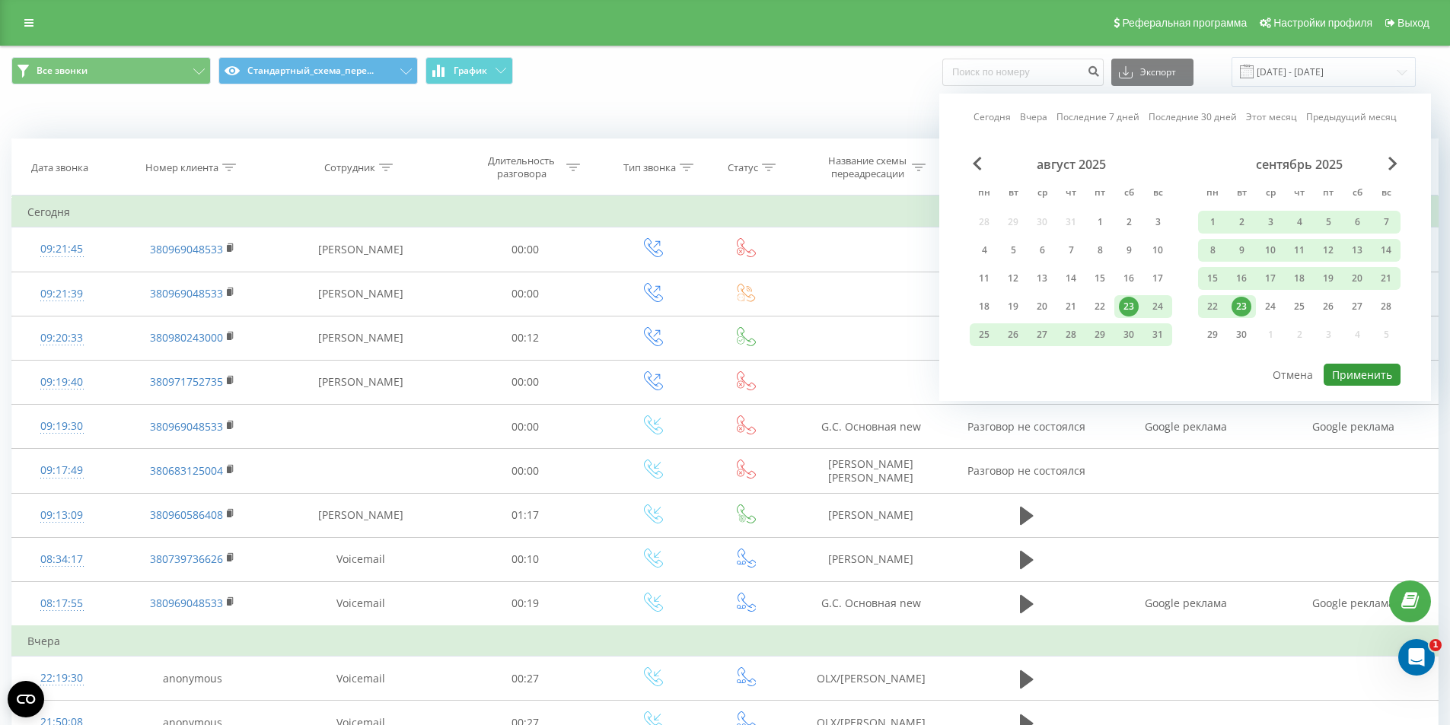
click at [1368, 377] on button "Применить" at bounding box center [1361, 375] width 77 height 22
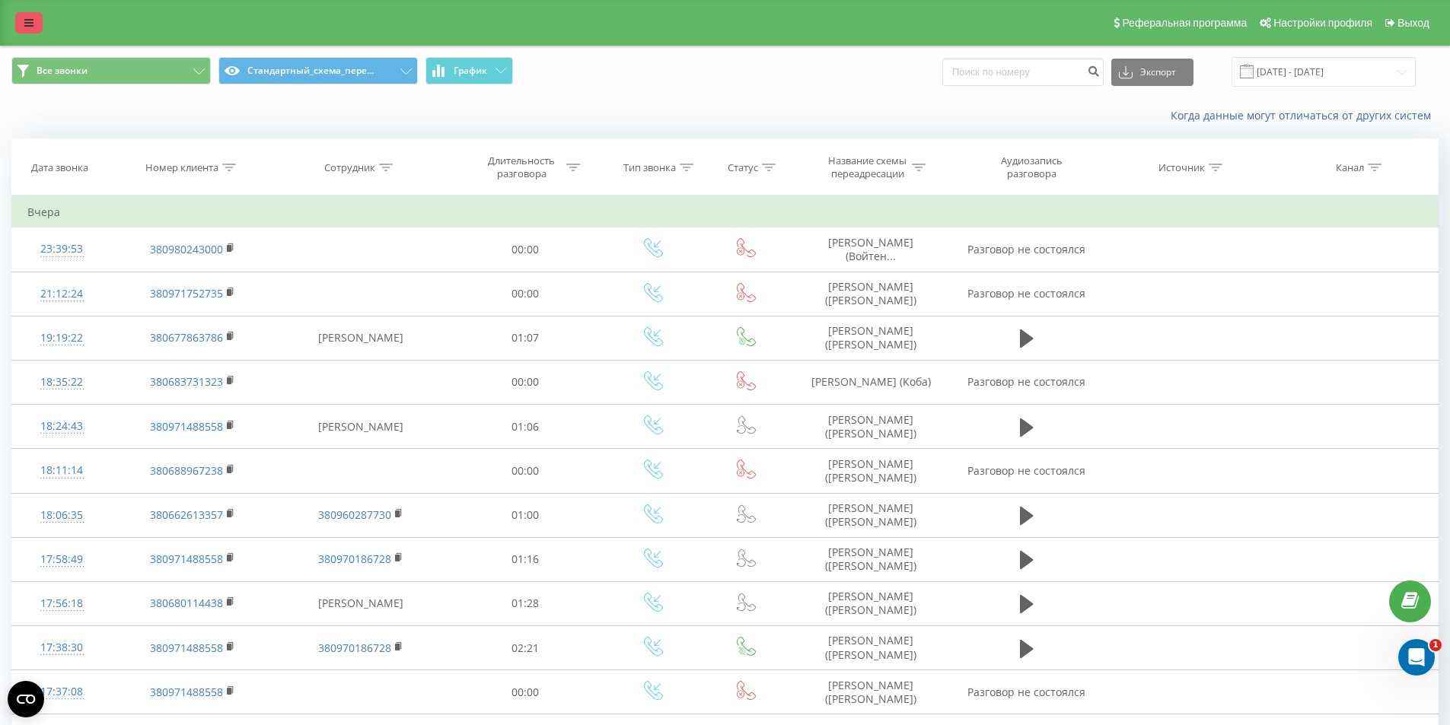
click at [27, 14] on link at bounding box center [28, 22] width 27 height 21
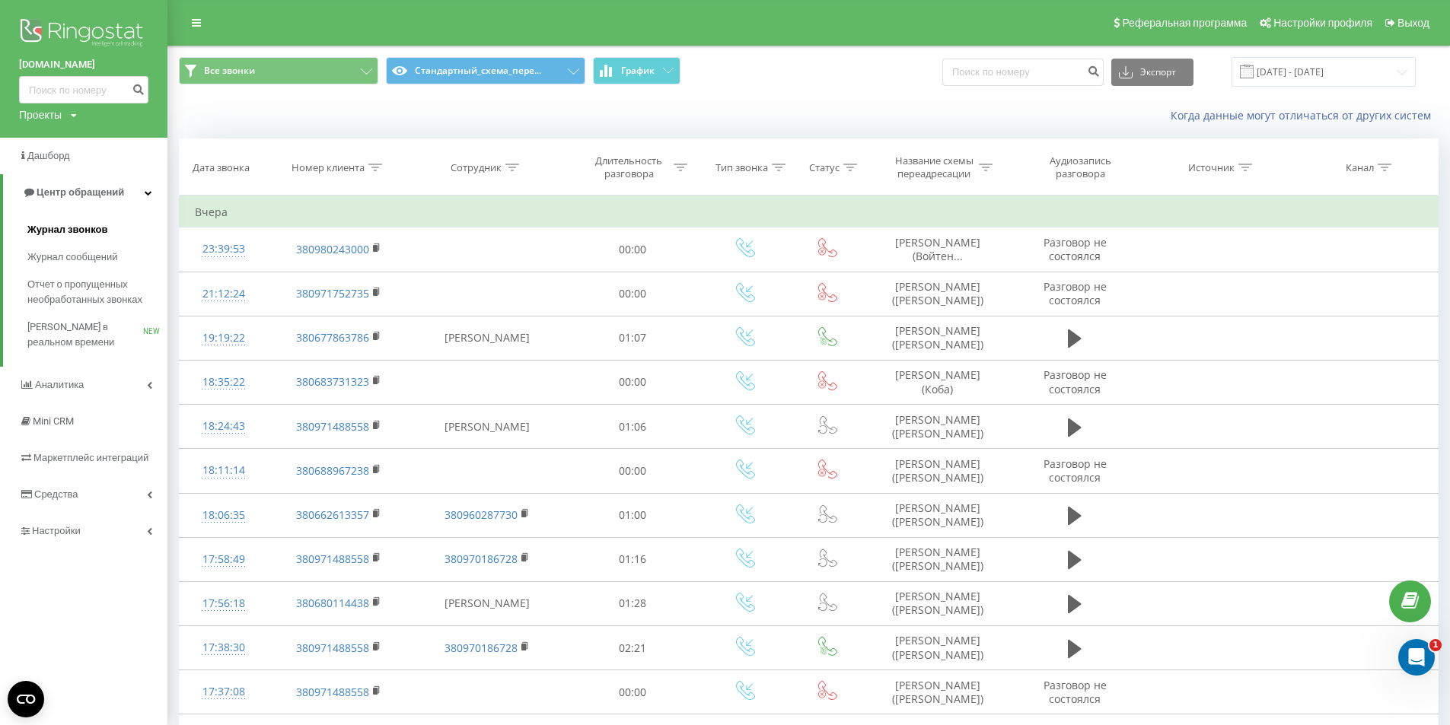
click at [81, 219] on link "Журнал звонков" at bounding box center [97, 229] width 140 height 27
click at [1299, 75] on input "[DATE] - [DATE]" at bounding box center [1323, 72] width 184 height 30
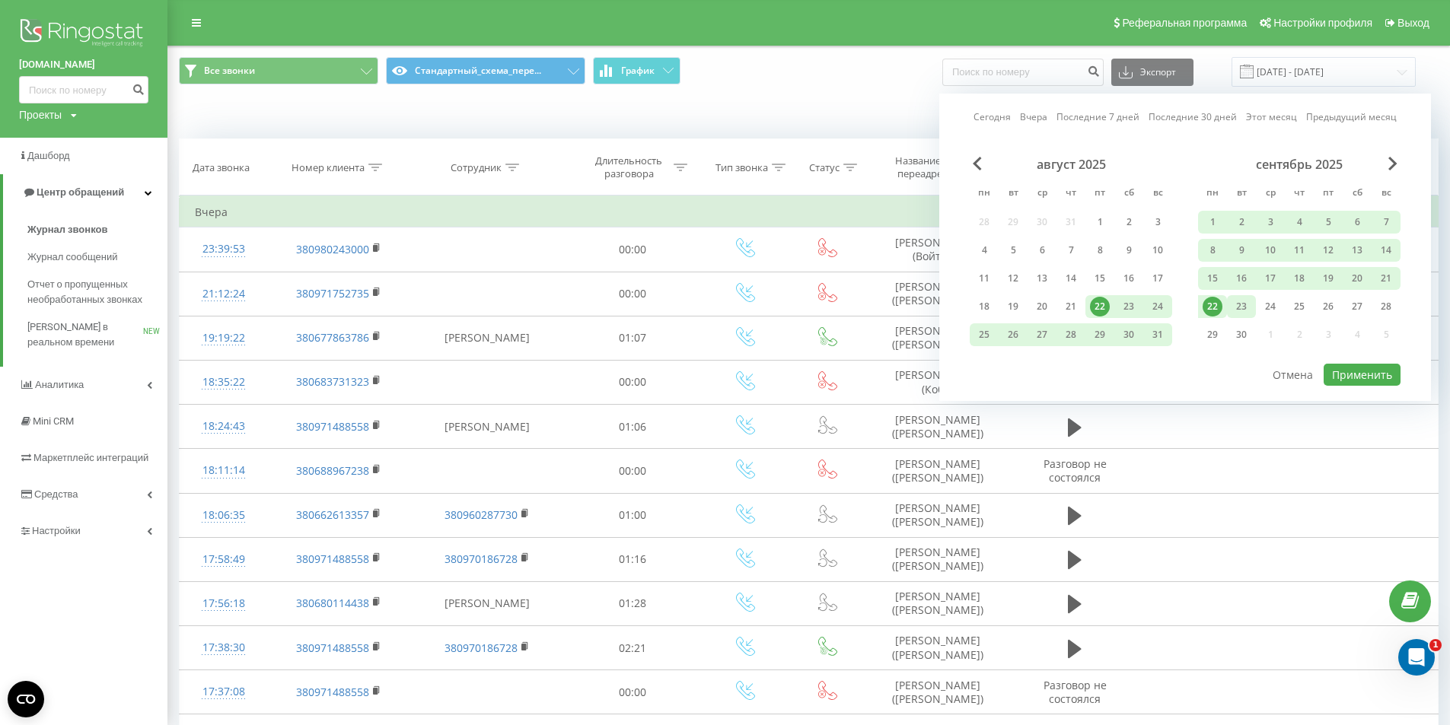
click at [1243, 307] on div "23" at bounding box center [1241, 307] width 20 height 20
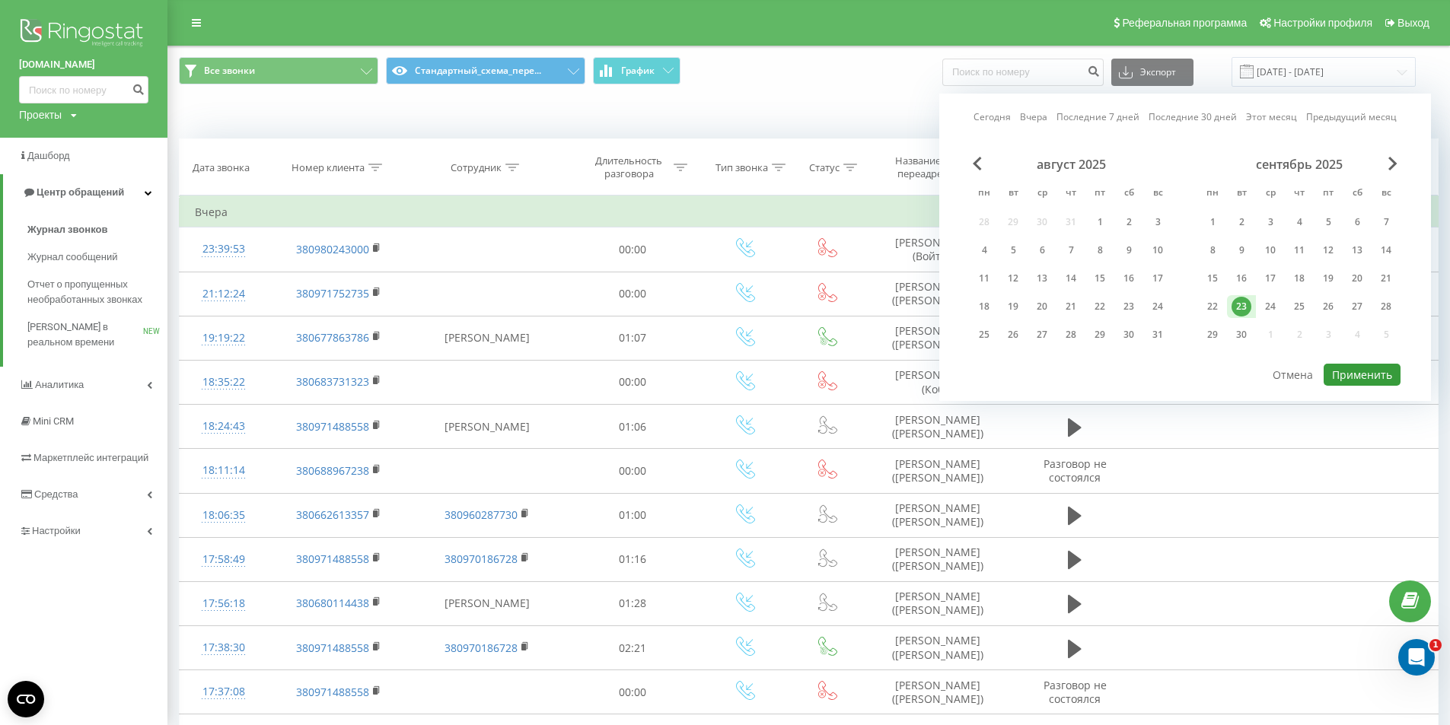
click at [1361, 375] on button "Применить" at bounding box center [1361, 375] width 77 height 22
type input "[DATE] - [DATE]"
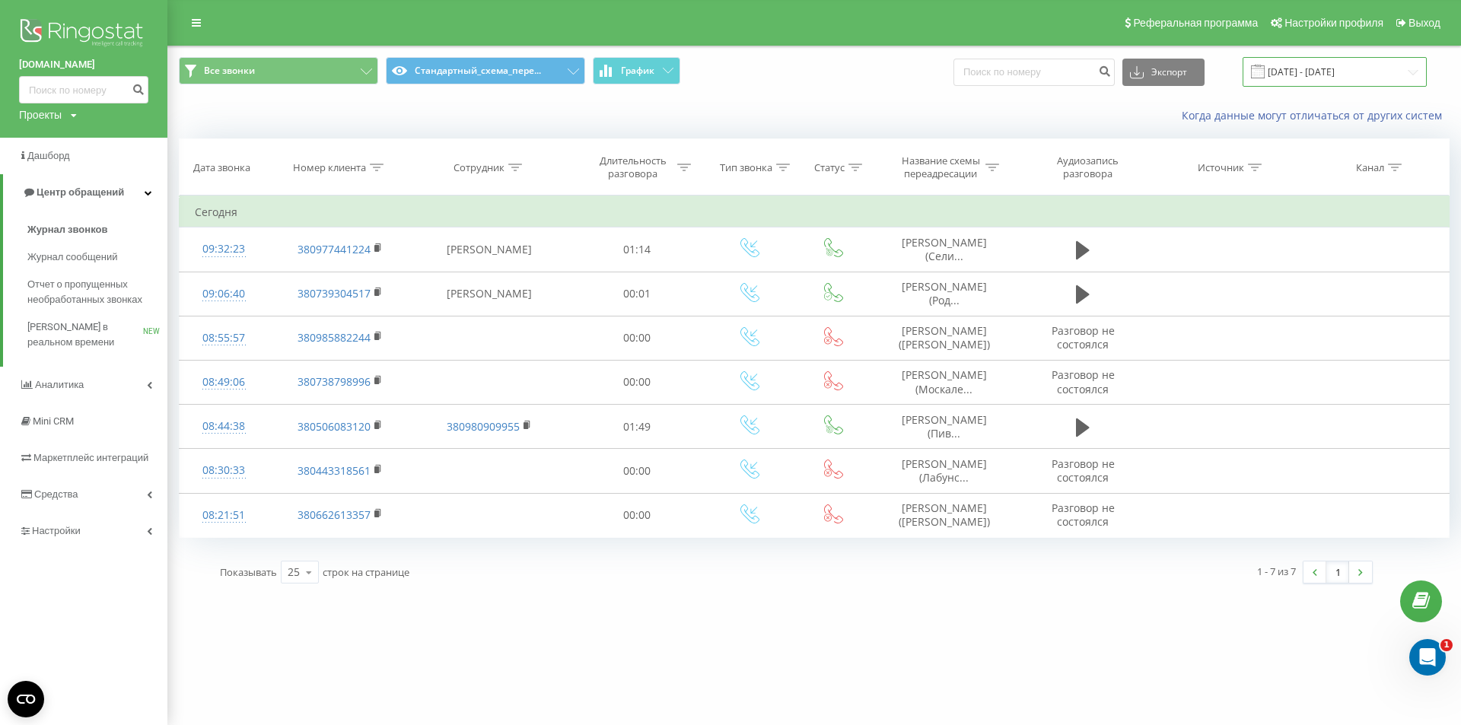
click at [1307, 66] on input "[DATE] - [DATE]" at bounding box center [1335, 72] width 184 height 30
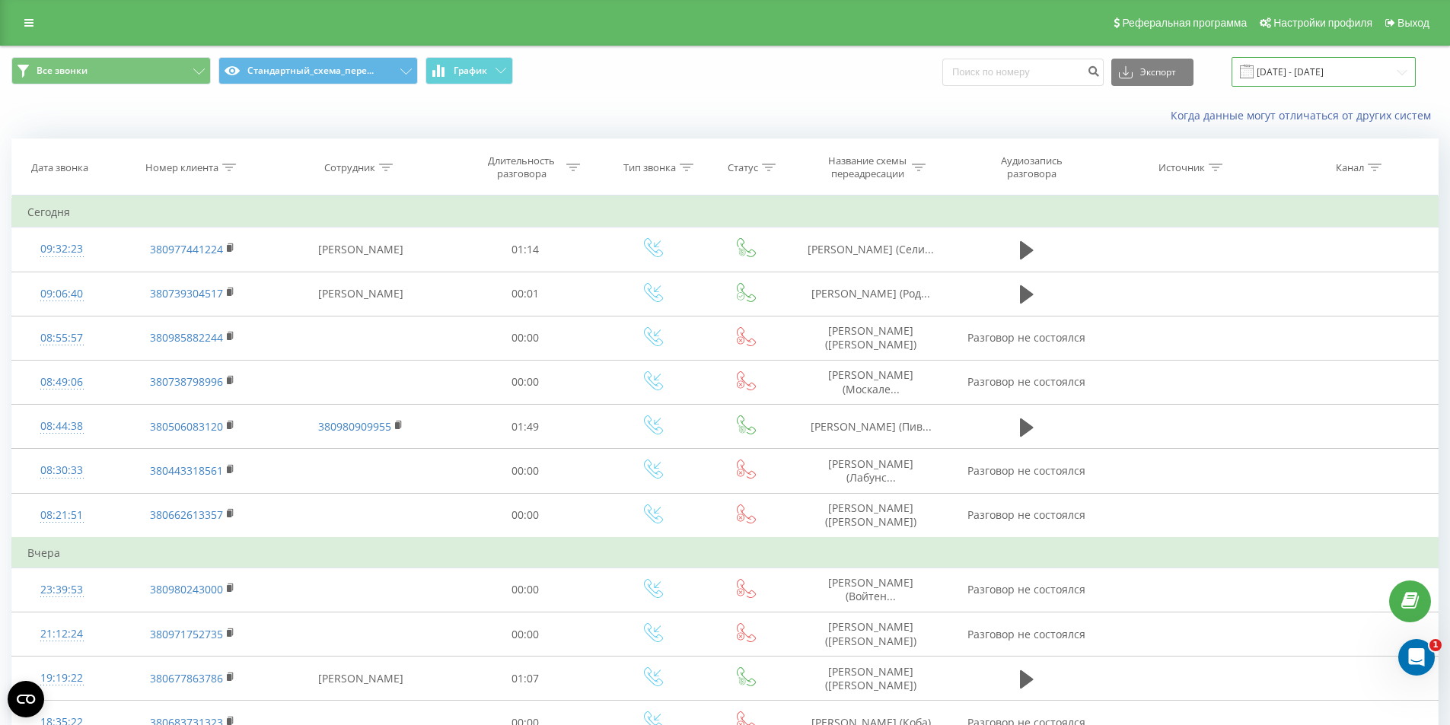
click at [1312, 68] on input "[DATE] - [DATE]" at bounding box center [1323, 72] width 184 height 30
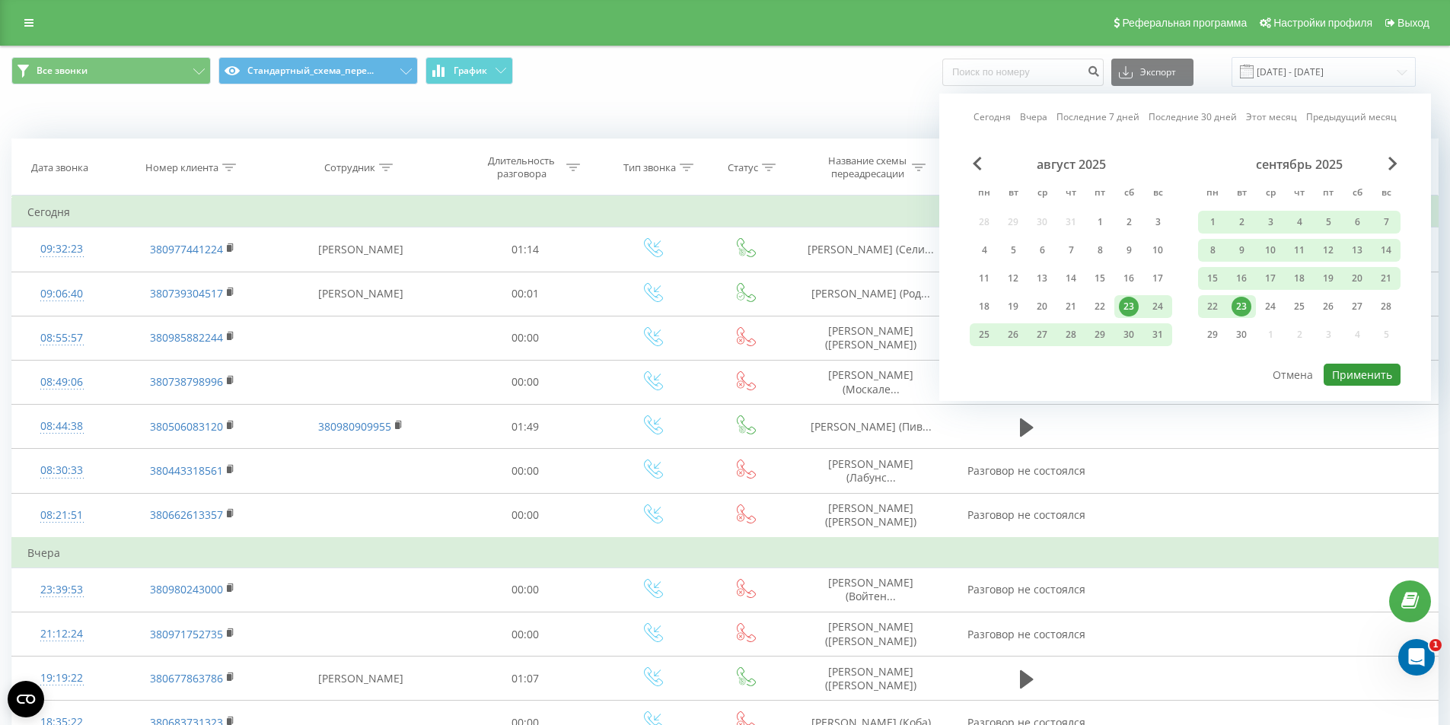
click at [1362, 372] on button "Применить" at bounding box center [1361, 375] width 77 height 22
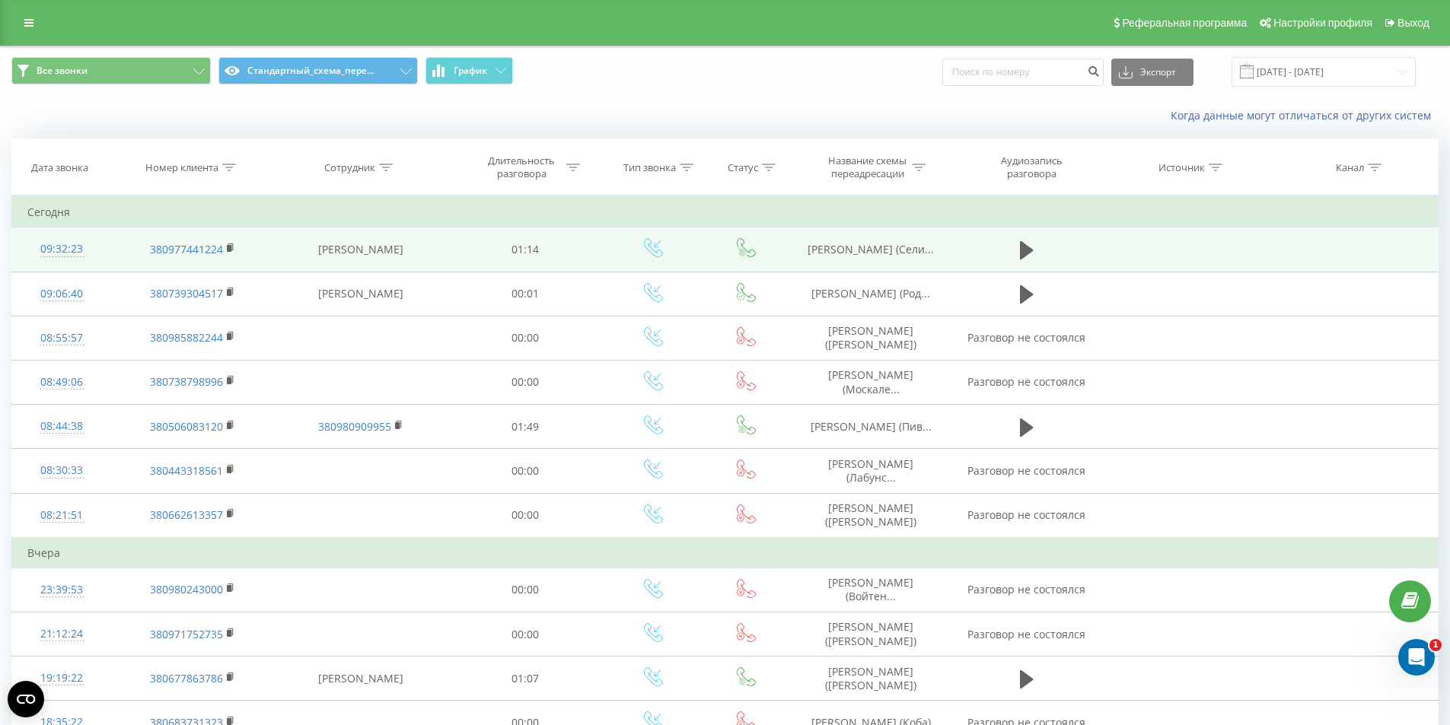
click at [868, 253] on span "[PERSON_NAME] (Сели..." at bounding box center [870, 249] width 126 height 14
copy tr "[PERSON_NAME] (Сели..."
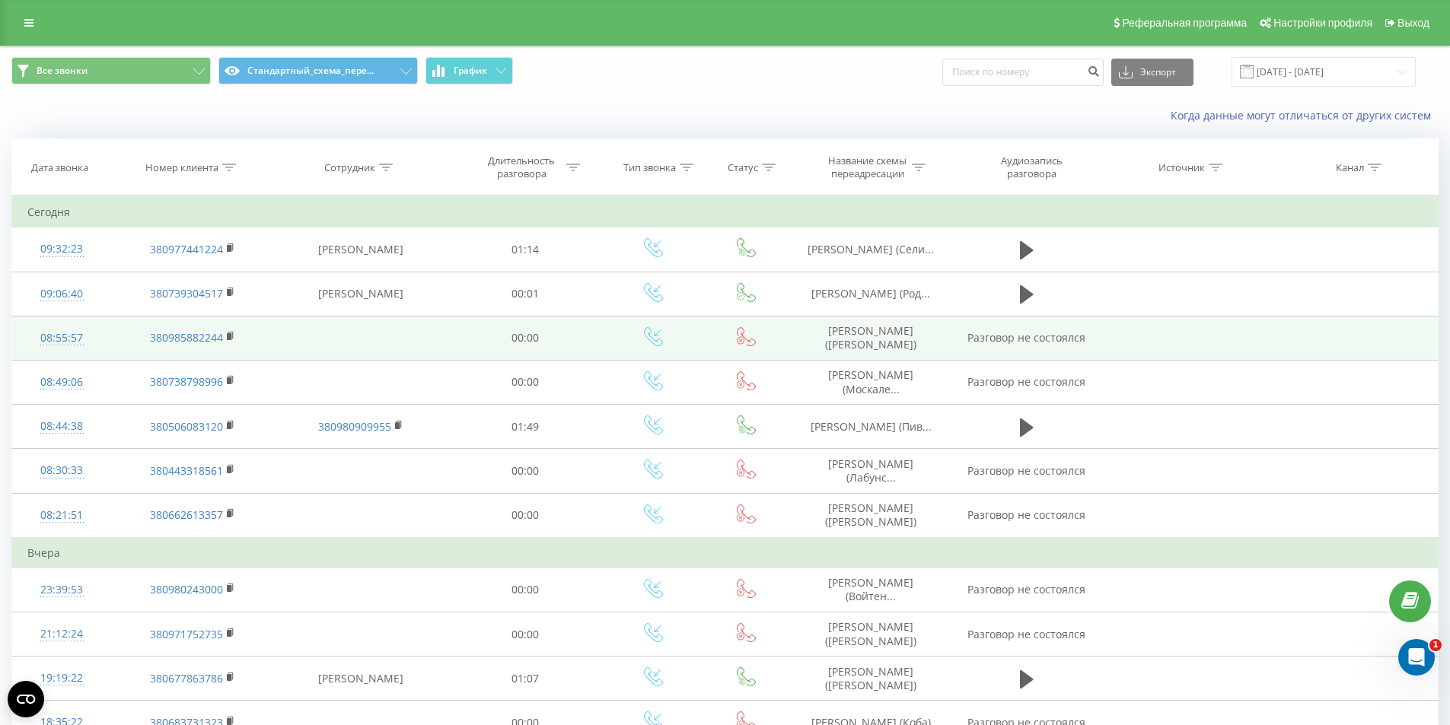
click at [865, 339] on td "[PERSON_NAME] ([PERSON_NAME])" at bounding box center [871, 338] width 162 height 44
click at [865, 339] on td "Совгир Анна (Пивторак)" at bounding box center [871, 338] width 162 height 44
copy td "[PERSON_NAME] ([PERSON_NAME])"
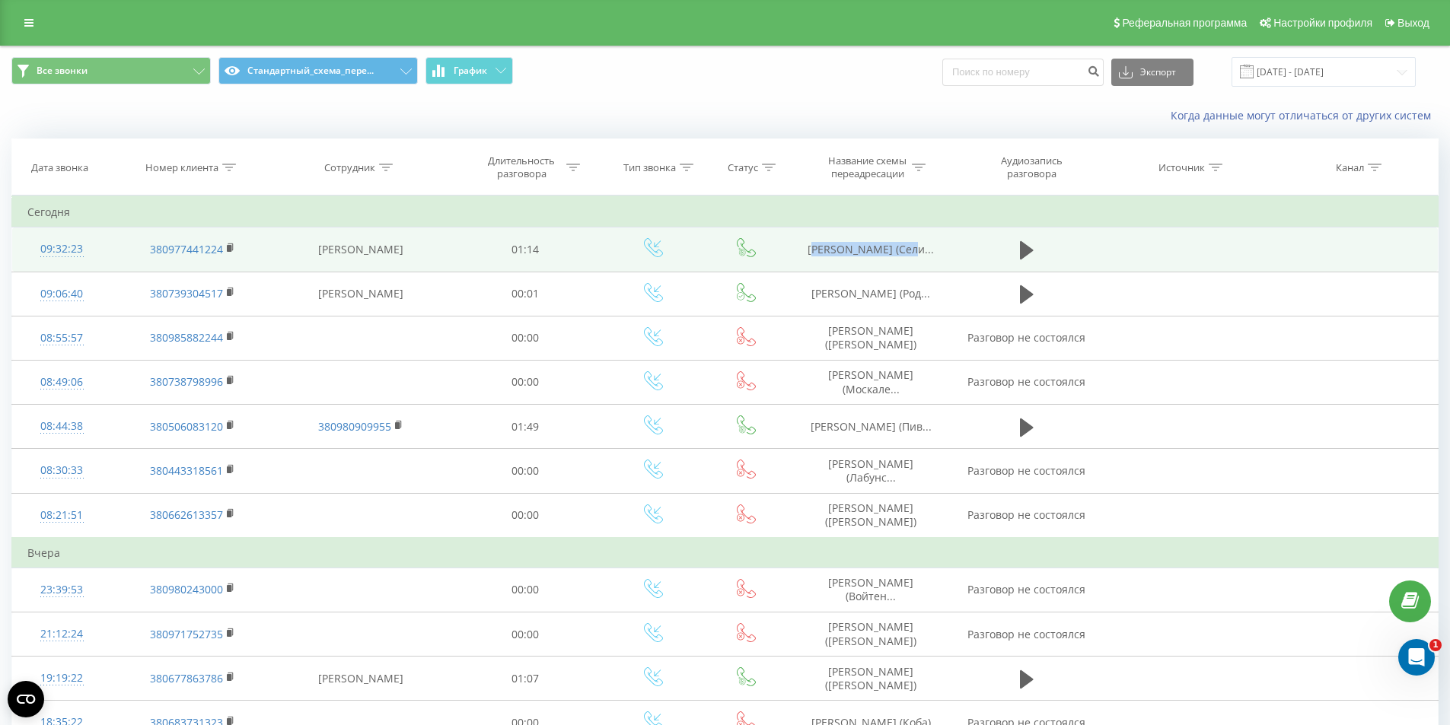
drag, startPoint x: 818, startPoint y: 245, endPoint x: 946, endPoint y: 241, distance: 127.9
click at [946, 241] on td "Романько Володимир (Сели..." at bounding box center [871, 250] width 162 height 44
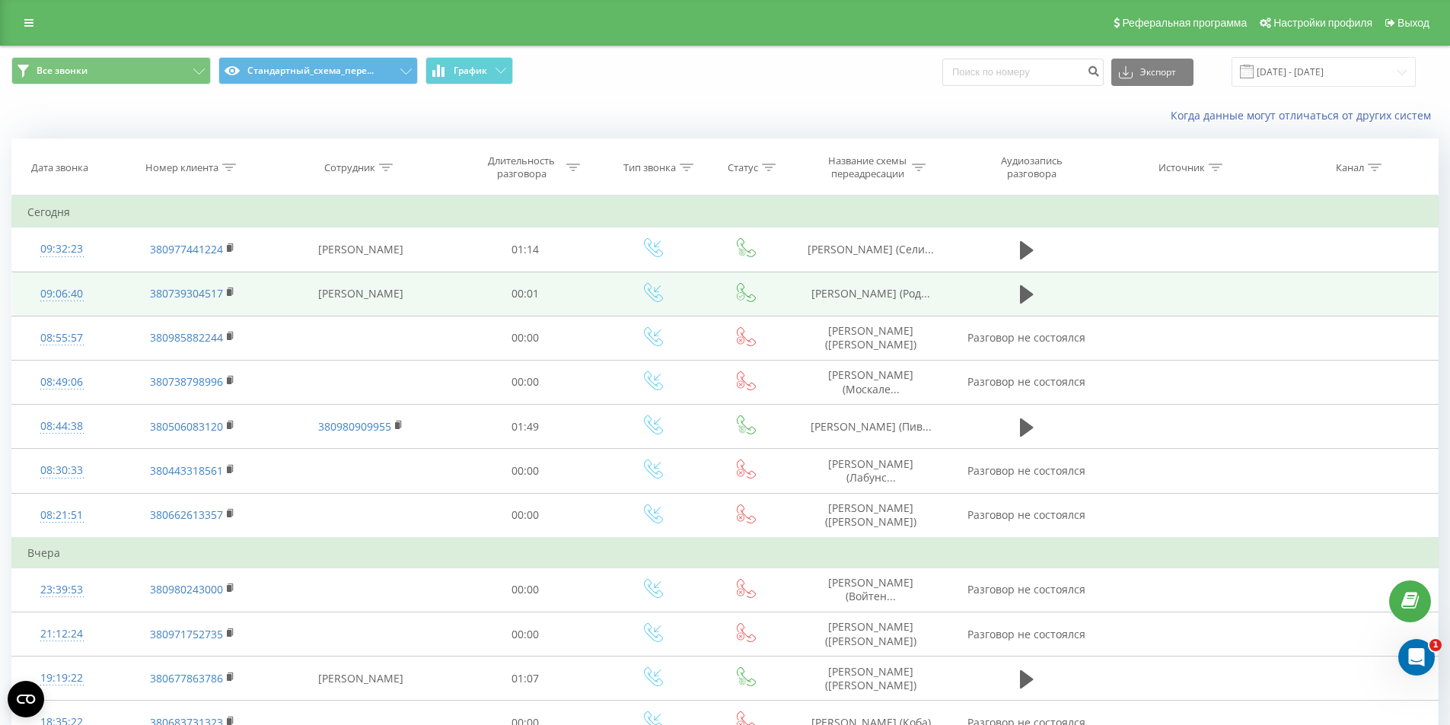
click at [336, 312] on td "[PERSON_NAME]" at bounding box center [360, 294] width 174 height 44
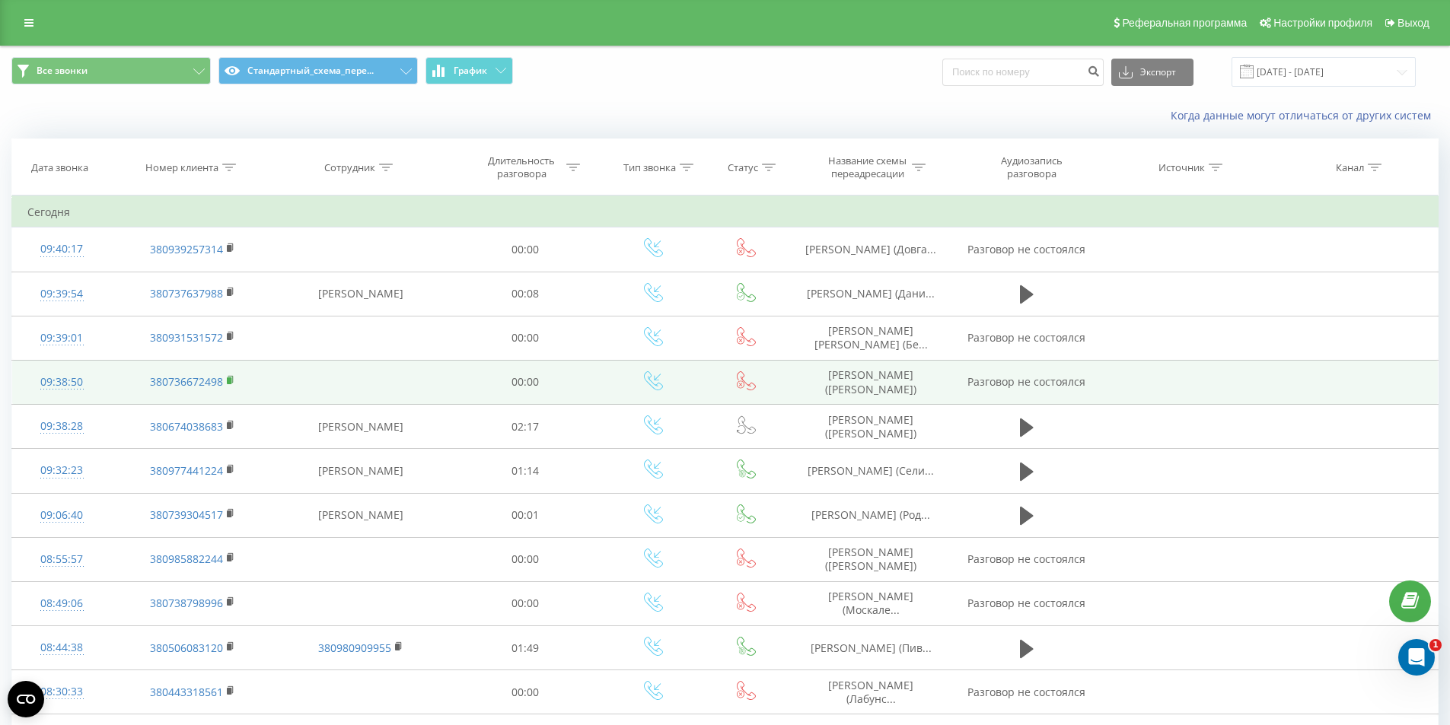
click at [232, 379] on icon at bounding box center [230, 379] width 5 height 7
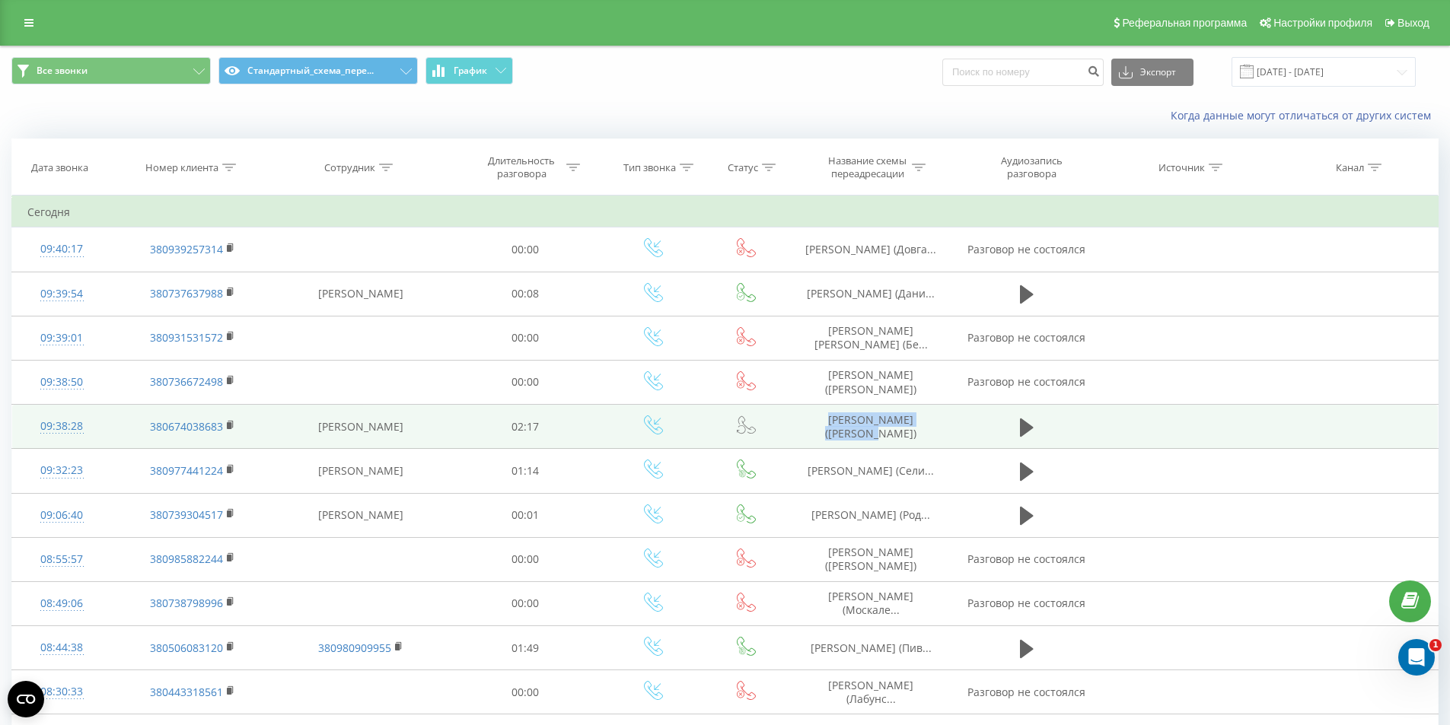
drag, startPoint x: 807, startPoint y: 432, endPoint x: 948, endPoint y: 432, distance: 141.6
click at [948, 432] on td "Зосімова Аліна (Маслов)" at bounding box center [871, 427] width 162 height 44
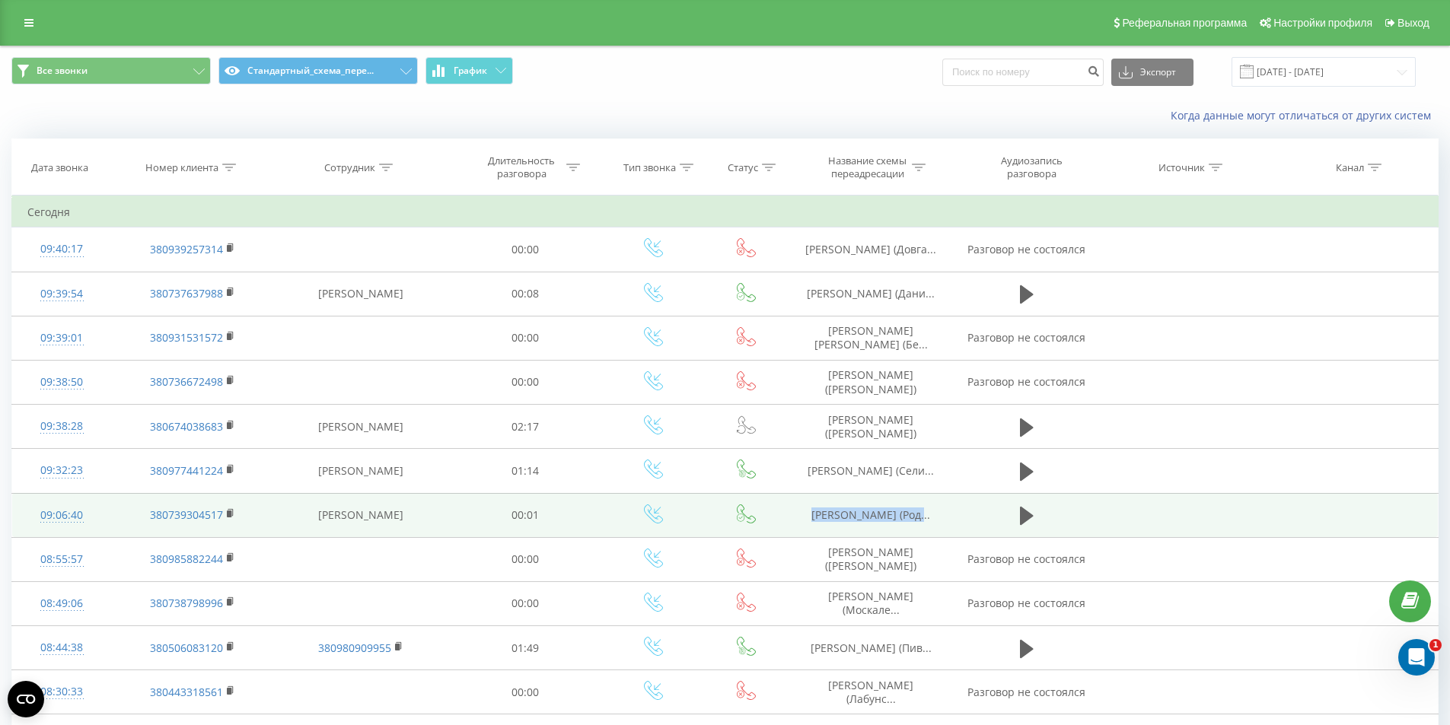
drag, startPoint x: 818, startPoint y: 511, endPoint x: 943, endPoint y: 511, distance: 124.8
click at [943, 511] on td "Недашківська Оксана (Род..." at bounding box center [871, 515] width 162 height 44
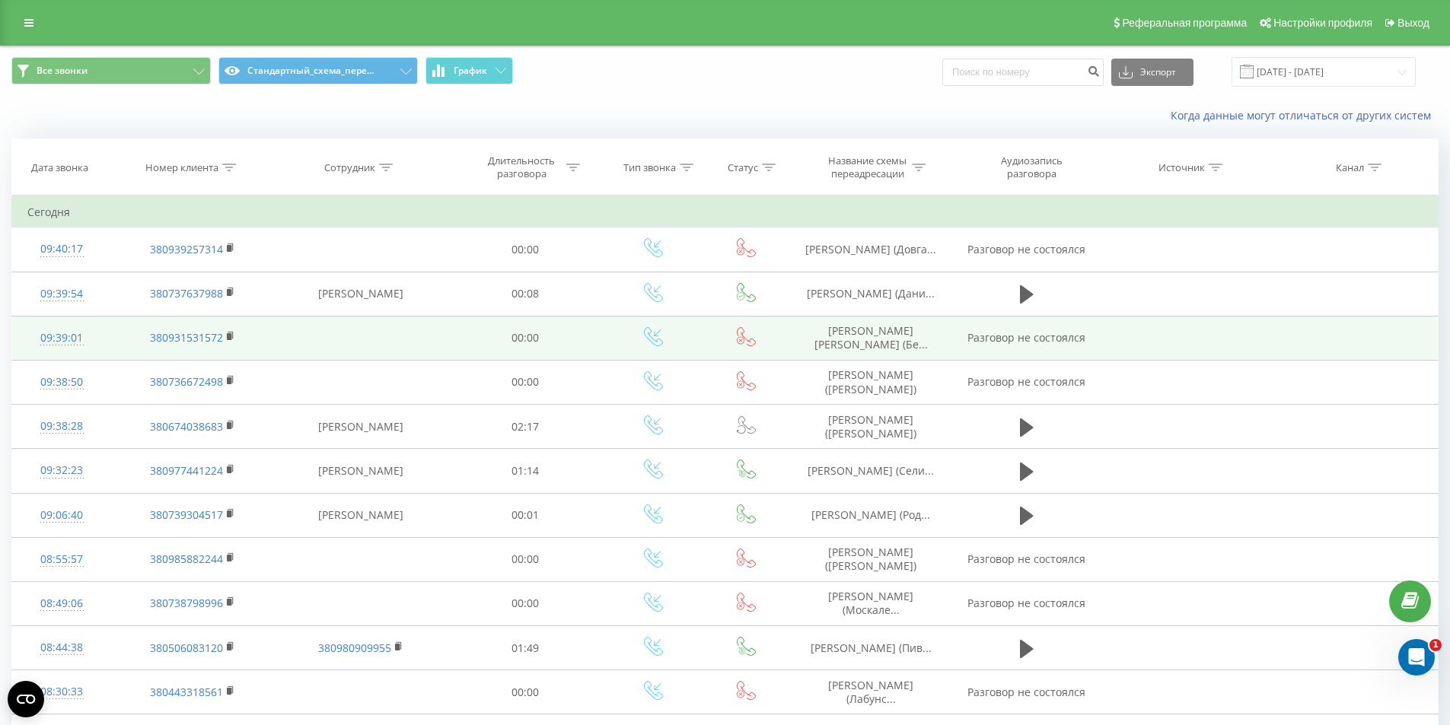
click at [660, 336] on icon at bounding box center [653, 336] width 19 height 19
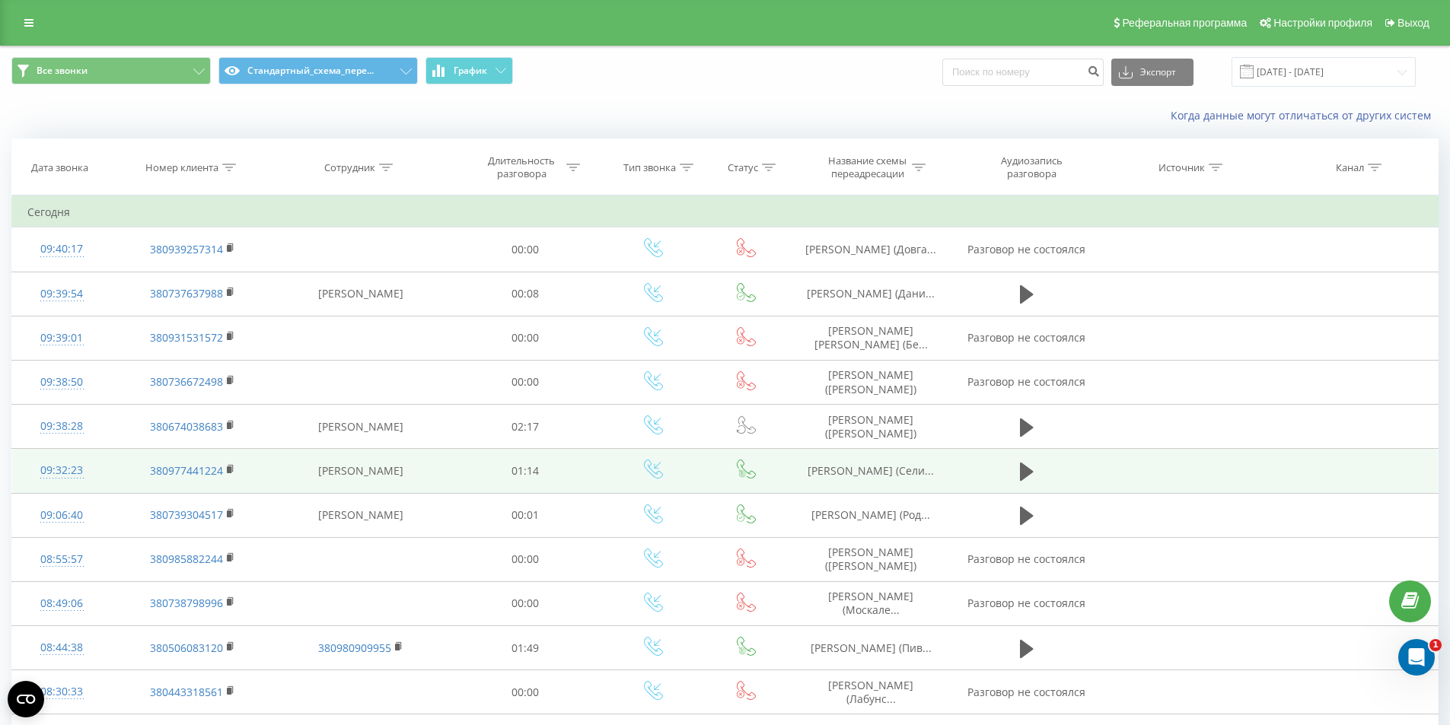
click at [1021, 424] on icon at bounding box center [1027, 427] width 14 height 18
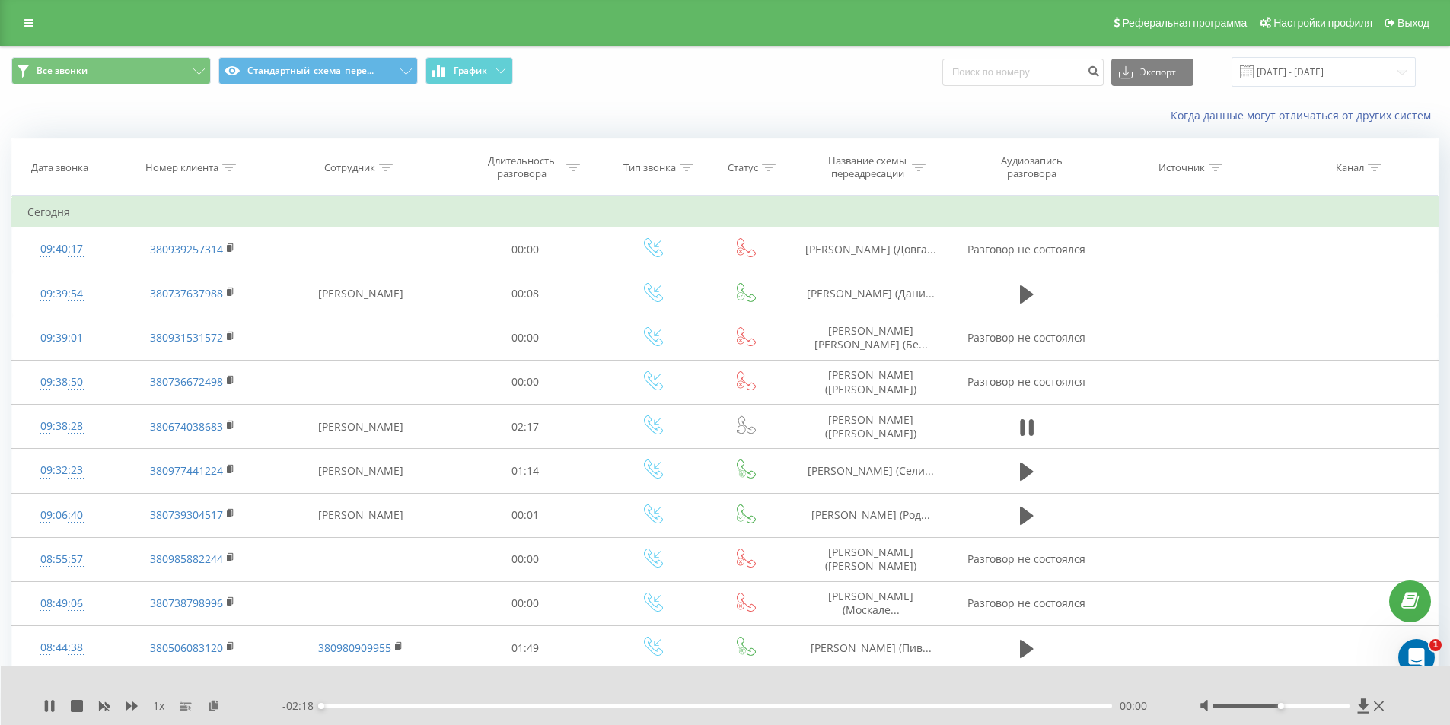
click at [355, 704] on div "00:00" at bounding box center [716, 706] width 791 height 5
click at [395, 709] on div "- 02:11 00:06 00:06" at bounding box center [721, 706] width 879 height 15
click at [420, 708] on div "00:07" at bounding box center [716, 706] width 791 height 5
click at [472, 706] on div "00:18" at bounding box center [716, 706] width 791 height 5
click at [526, 706] on div "00:35" at bounding box center [716, 706] width 791 height 5
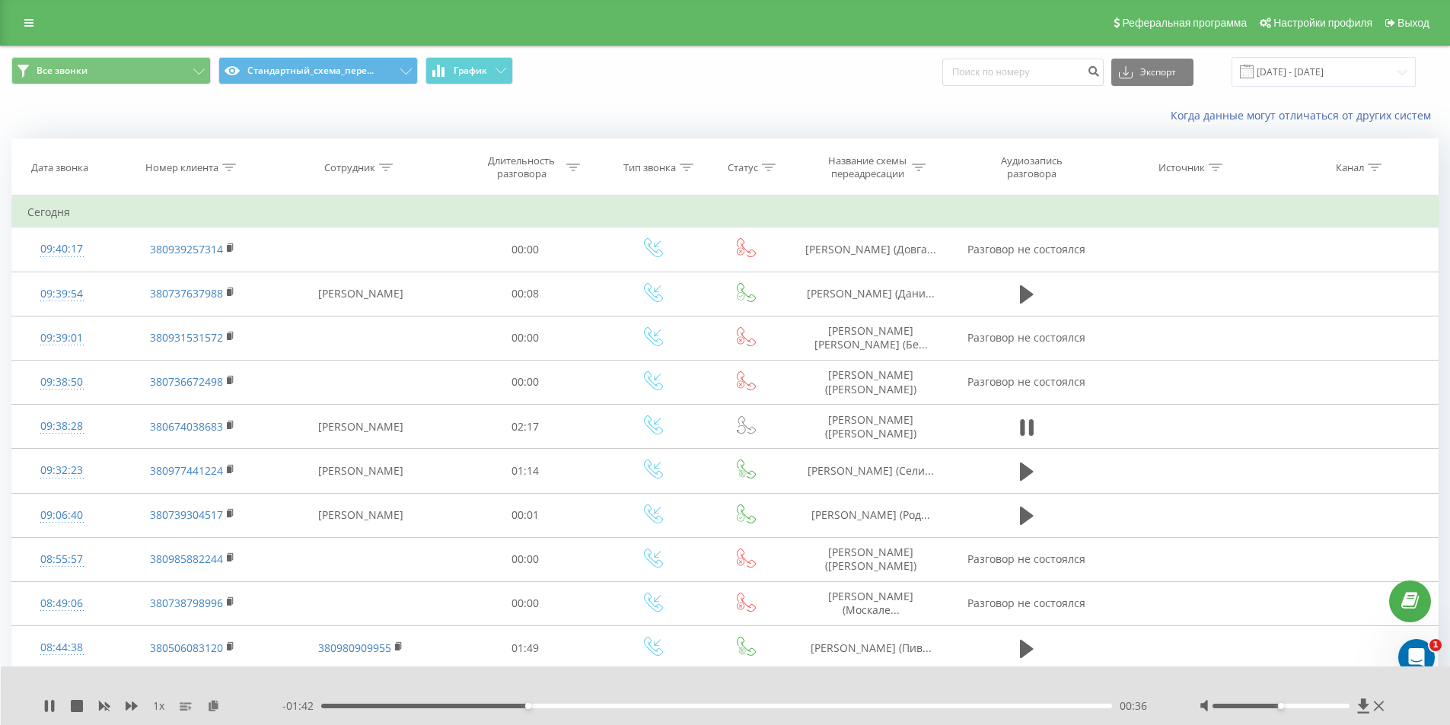
click at [588, 706] on div "00:36" at bounding box center [716, 706] width 791 height 5
click at [637, 705] on div "00:55" at bounding box center [716, 706] width 791 height 5
drag, startPoint x: 674, startPoint y: 703, endPoint x: 686, endPoint y: 707, distance: 12.8
click at [674, 703] on div "- 01:22 00:55 00:55" at bounding box center [721, 706] width 879 height 15
click at [690, 706] on div "01:04" at bounding box center [716, 706] width 791 height 5
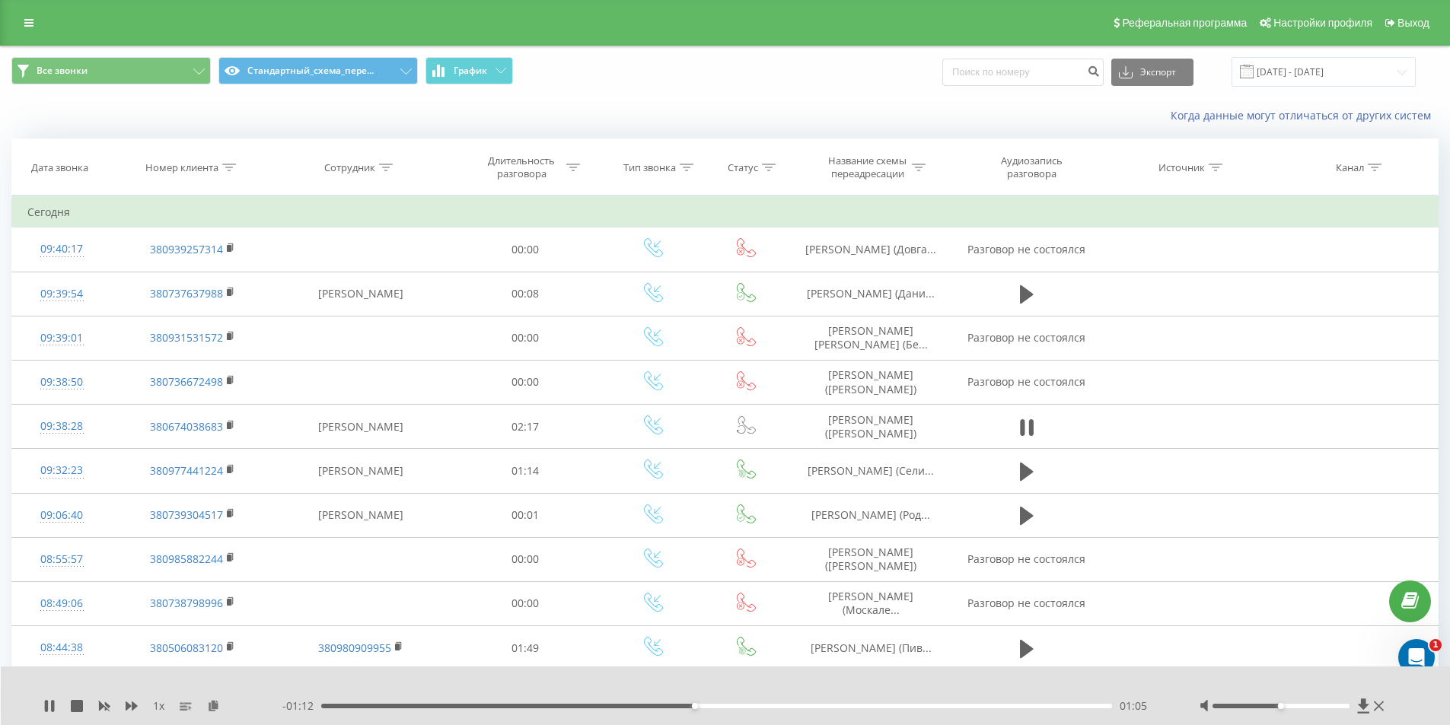
click at [753, 708] on div "01:05" at bounding box center [716, 706] width 791 height 5
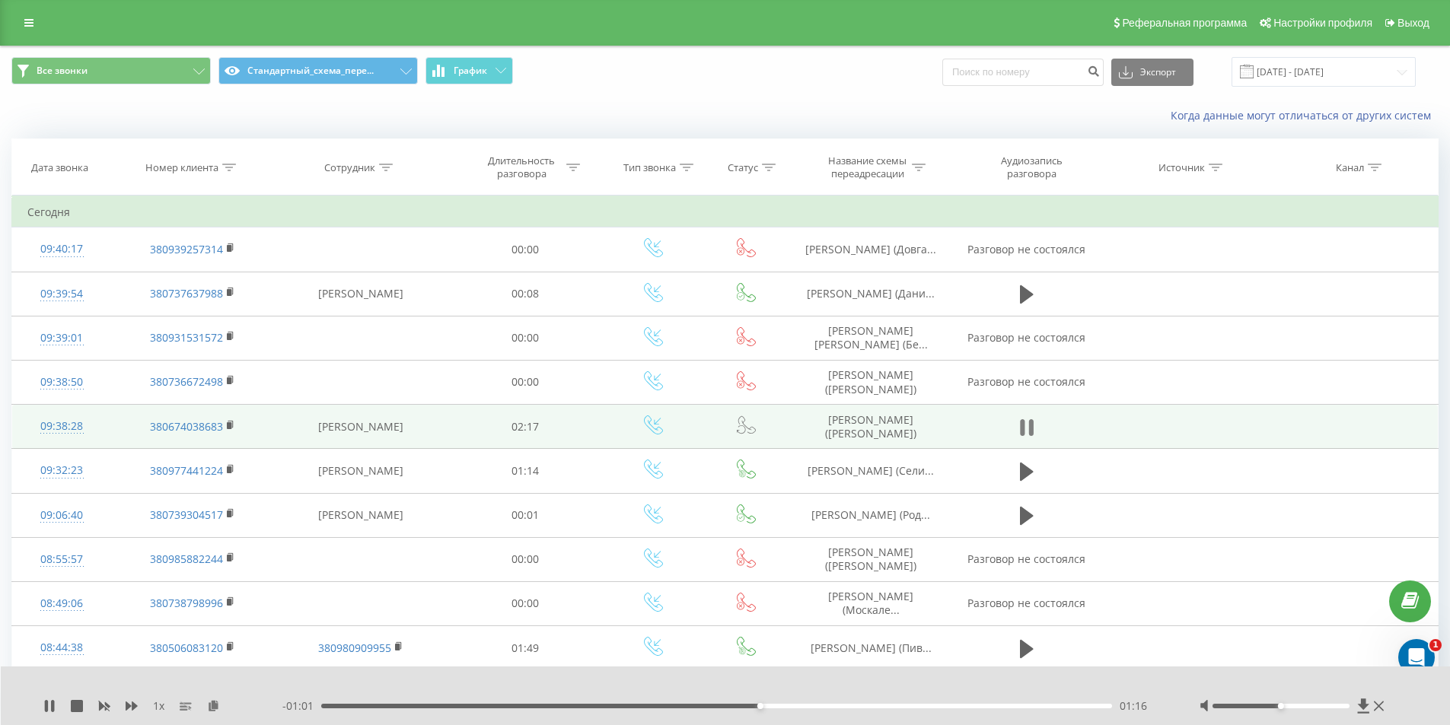
click at [1026, 427] on icon at bounding box center [1027, 427] width 14 height 21
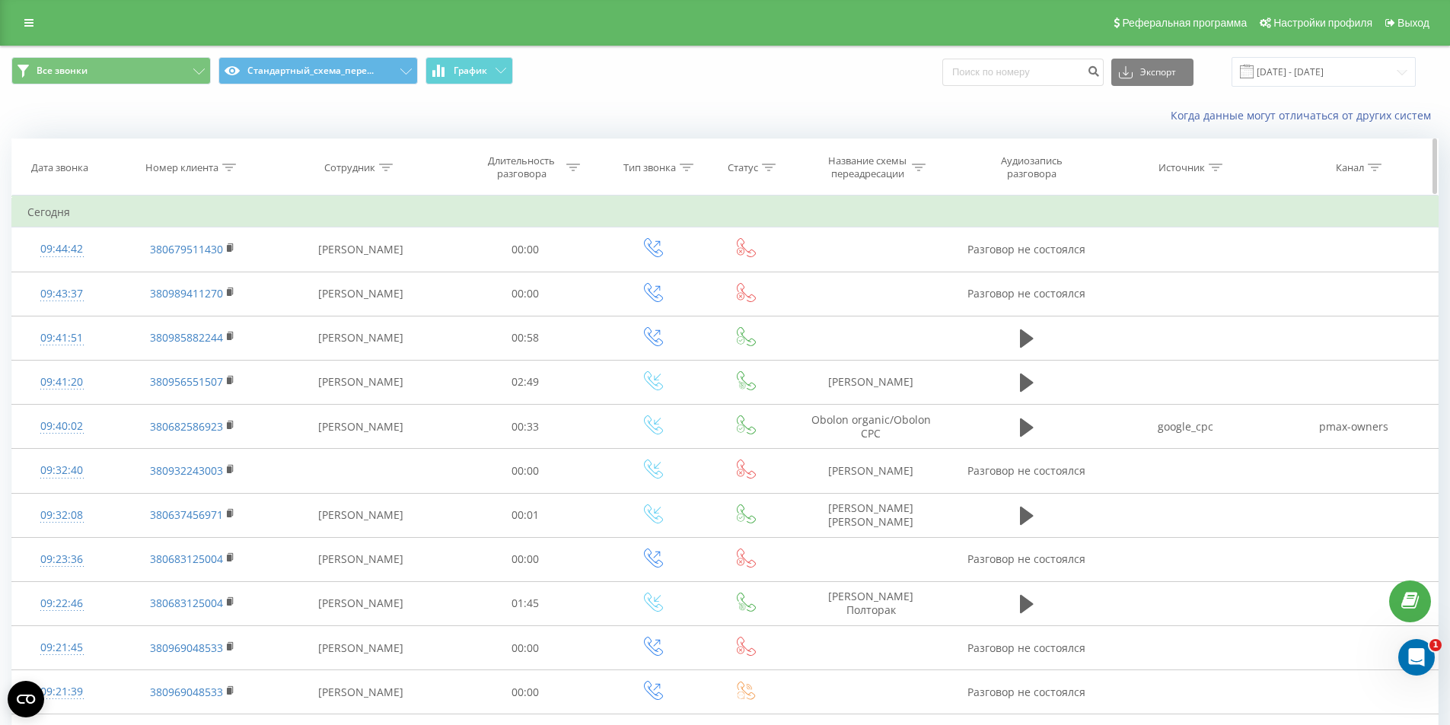
click at [228, 167] on icon at bounding box center [229, 168] width 14 height 8
drag, startPoint x: 188, startPoint y: 272, endPoint x: 190, endPoint y: 280, distance: 7.9
click at [188, 272] on input "text" at bounding box center [193, 276] width 134 height 27
paste input "380736672498"
type input "380736672498"
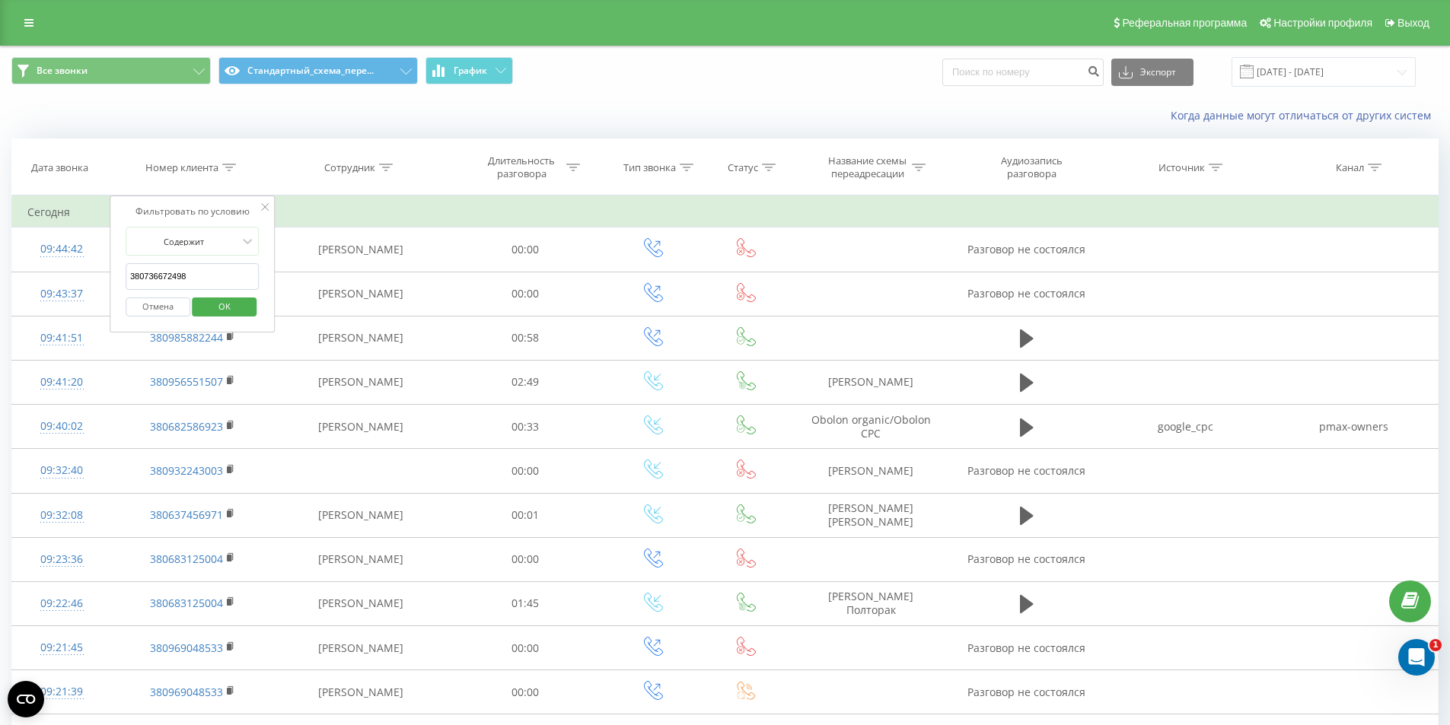
click at [218, 311] on span "OK" at bounding box center [224, 307] width 43 height 24
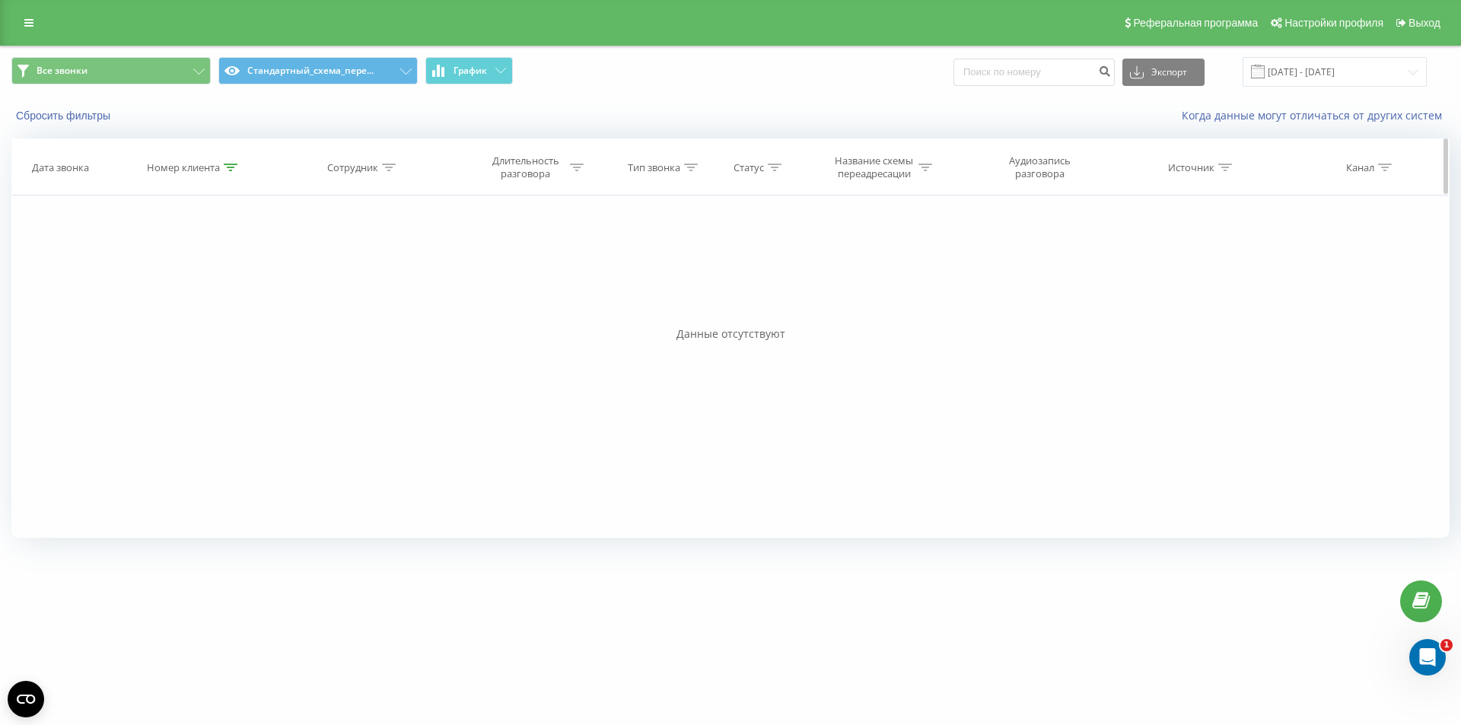
click at [228, 167] on icon at bounding box center [231, 168] width 14 height 8
click at [169, 304] on button "Отмена" at bounding box center [159, 307] width 65 height 19
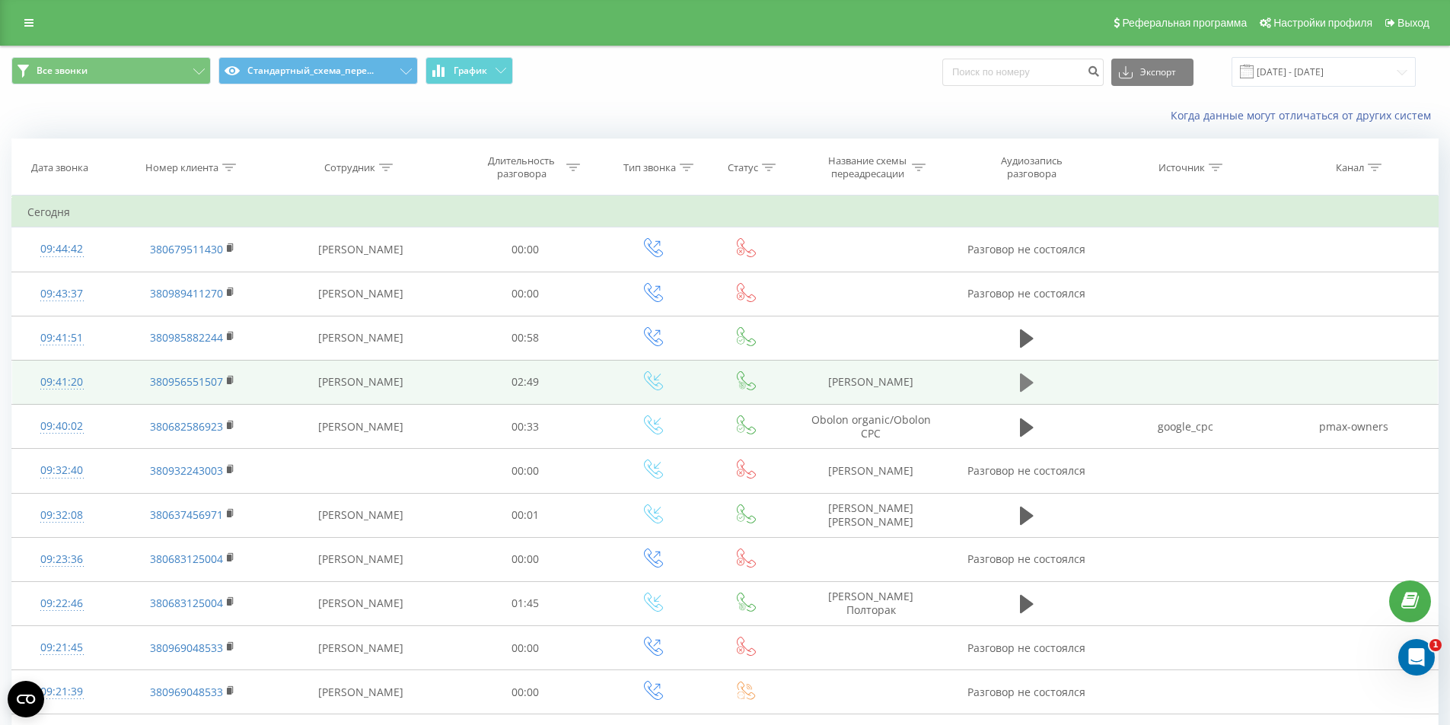
click at [1029, 379] on icon at bounding box center [1027, 382] width 14 height 21
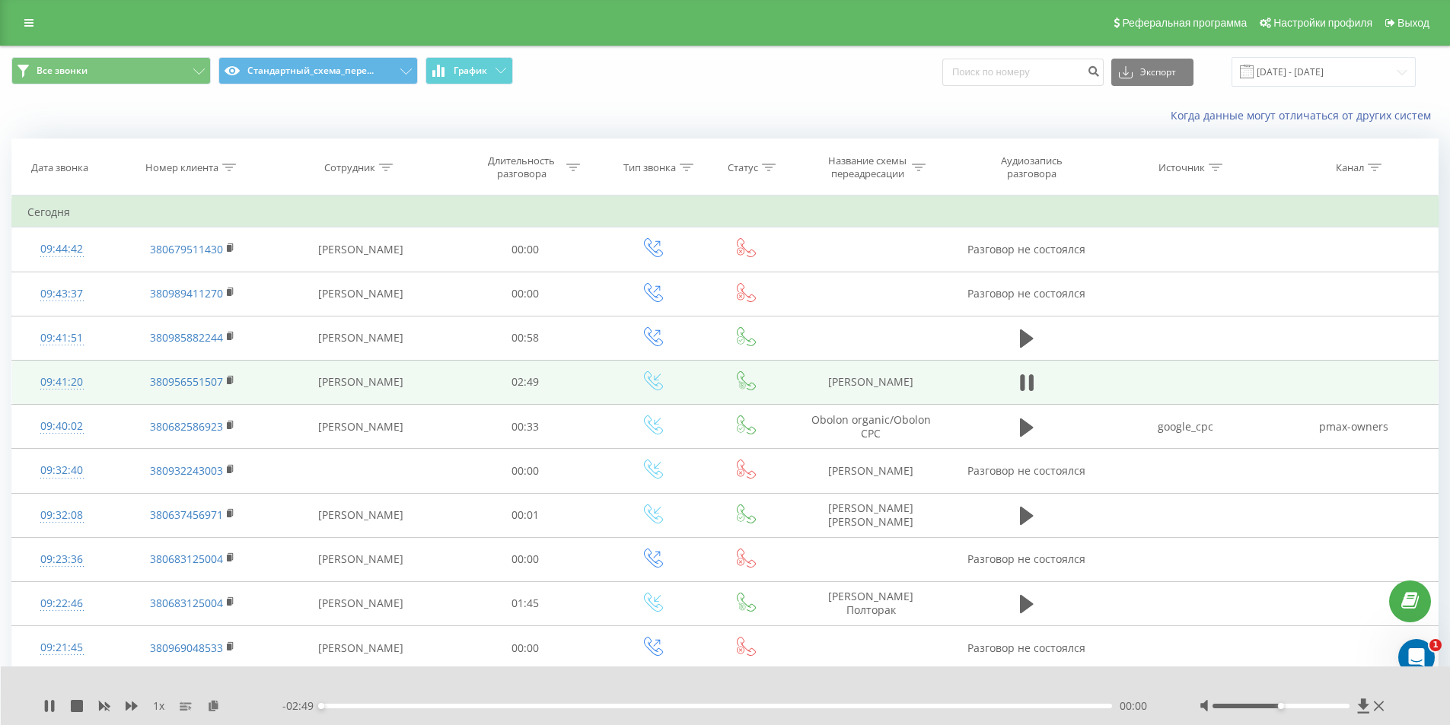
click at [400, 706] on div "00:00" at bounding box center [716, 706] width 791 height 5
click at [497, 705] on div "00:20" at bounding box center [716, 706] width 791 height 5
click at [572, 708] on div "00:39" at bounding box center [716, 706] width 791 height 5
click at [633, 705] on div "01:07" at bounding box center [716, 706] width 791 height 5
click at [674, 706] on div "01:08" at bounding box center [716, 706] width 791 height 5
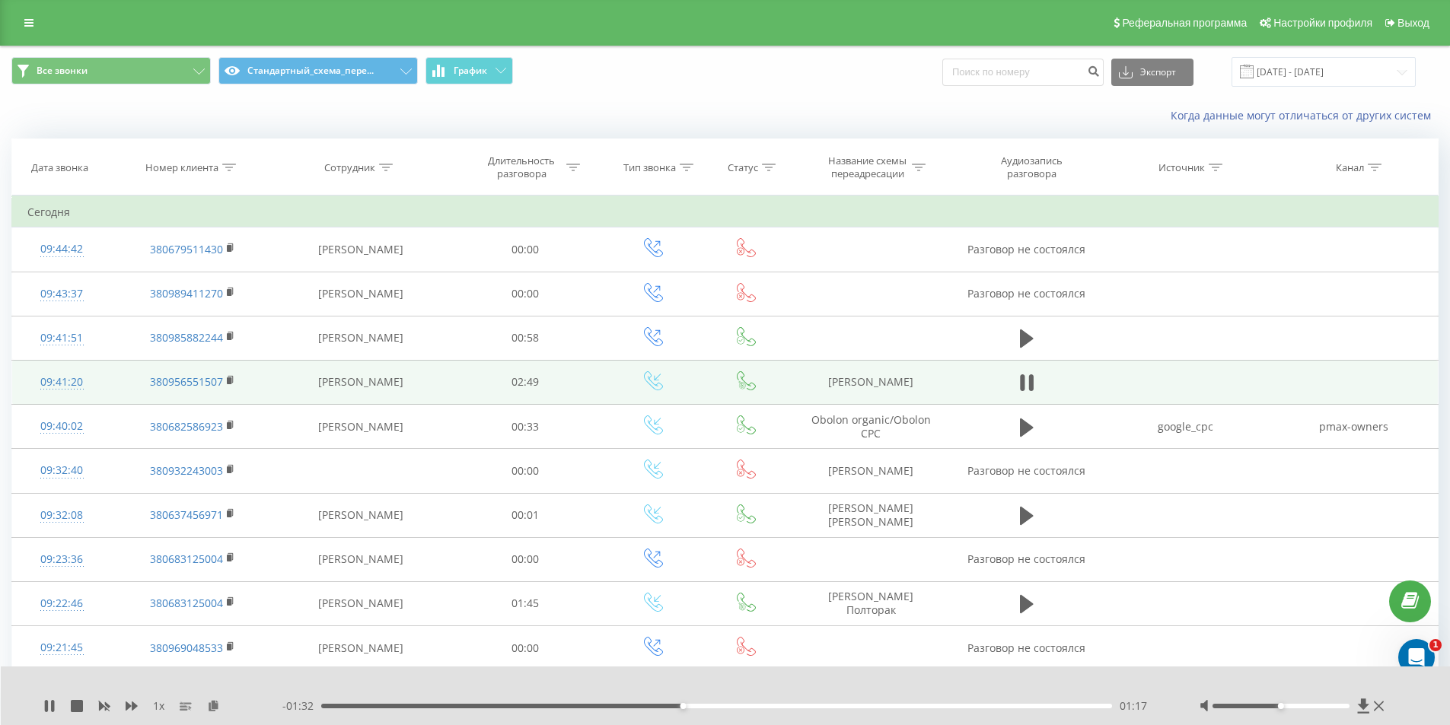
drag, startPoint x: 1030, startPoint y: 378, endPoint x: 914, endPoint y: 391, distance: 116.4
click at [1030, 380] on icon at bounding box center [1031, 382] width 5 height 17
click at [874, 384] on td "ОLX Шевчук" at bounding box center [871, 382] width 162 height 44
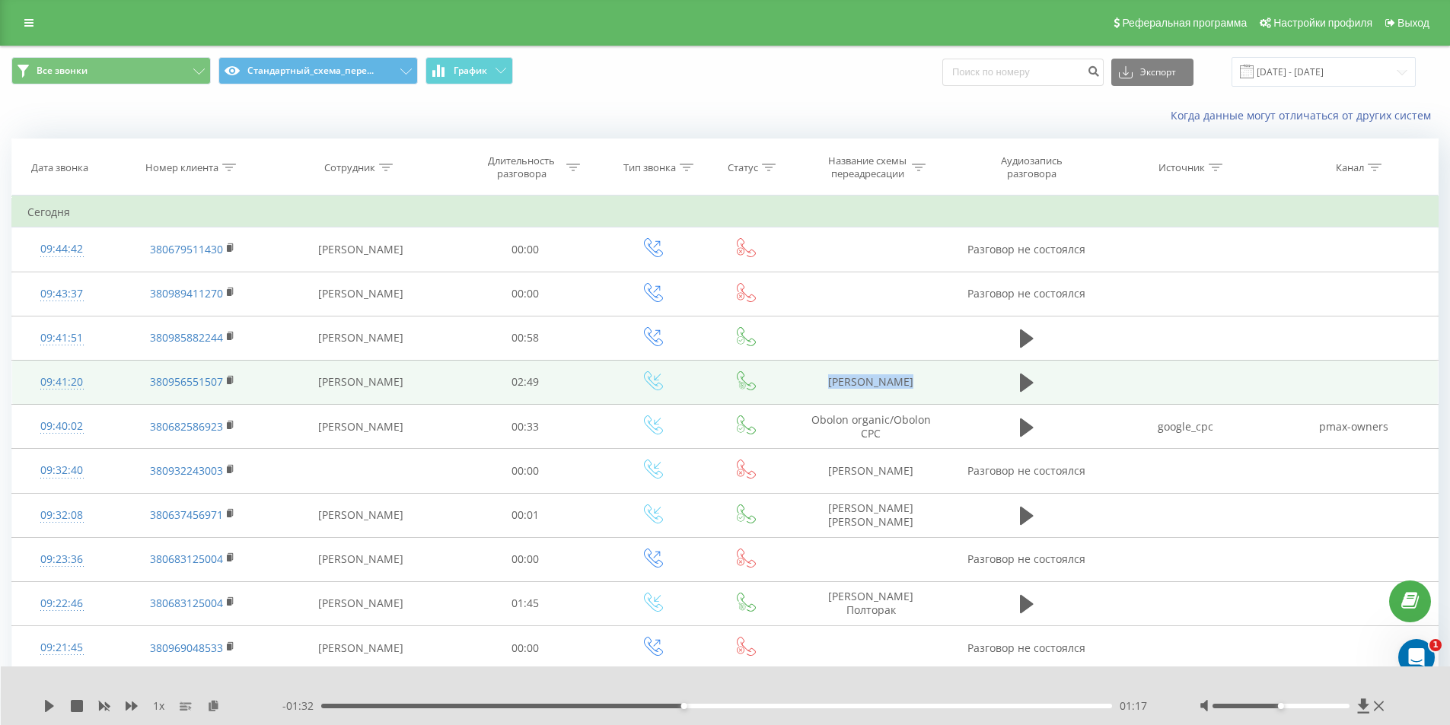
copy tr "ОLX Шевчук"
click at [343, 382] on td "Zadorozhna Anzhelika" at bounding box center [360, 382] width 174 height 44
click at [231, 383] on rect at bounding box center [229, 380] width 5 height 7
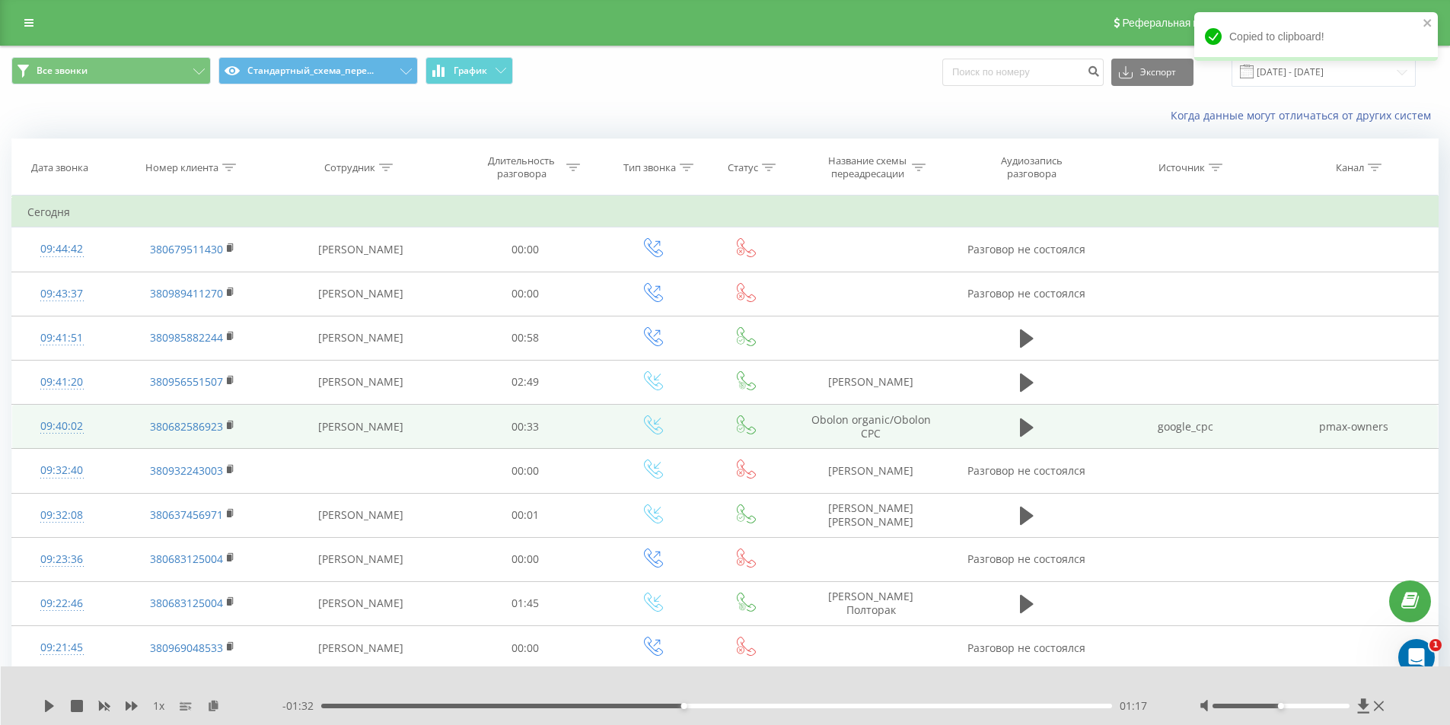
click at [339, 435] on td "Юдина Анастасия" at bounding box center [360, 427] width 174 height 44
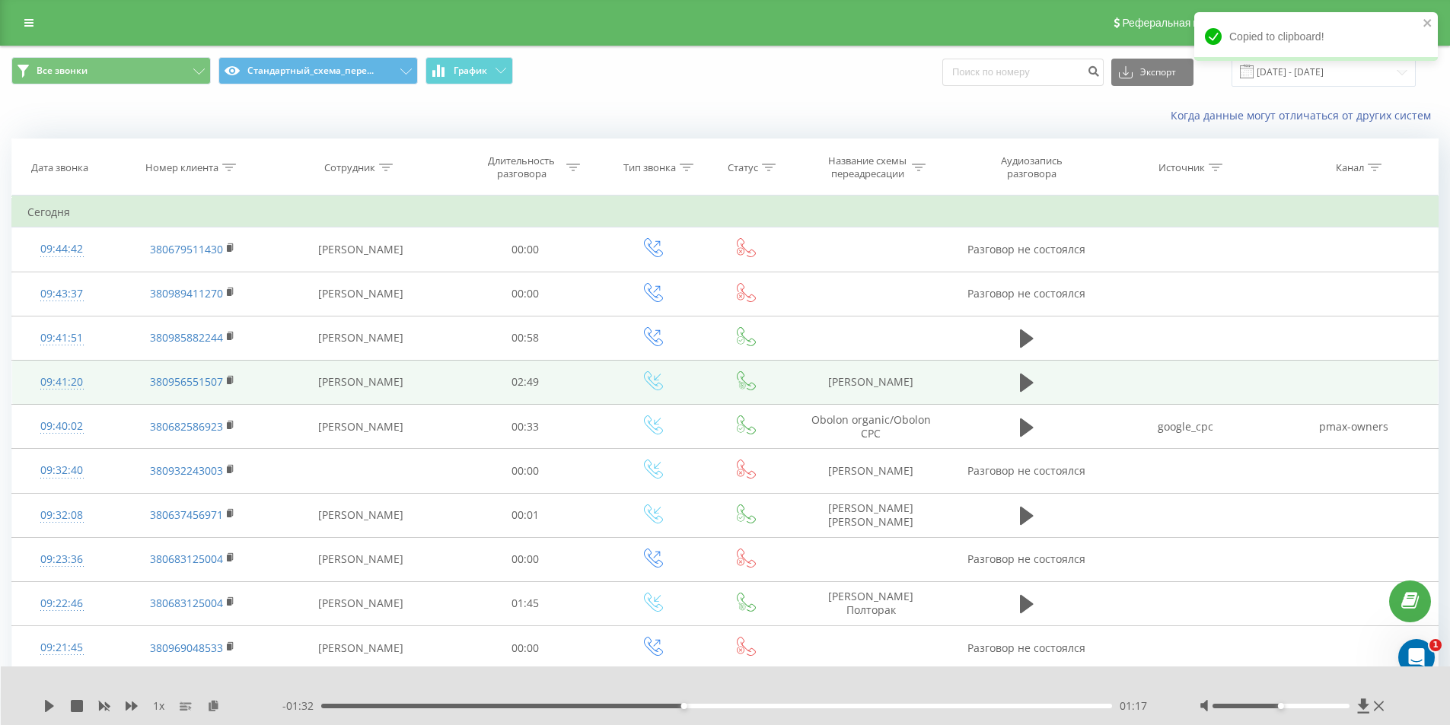
click at [873, 393] on td "ОLX Шевчук" at bounding box center [871, 382] width 162 height 44
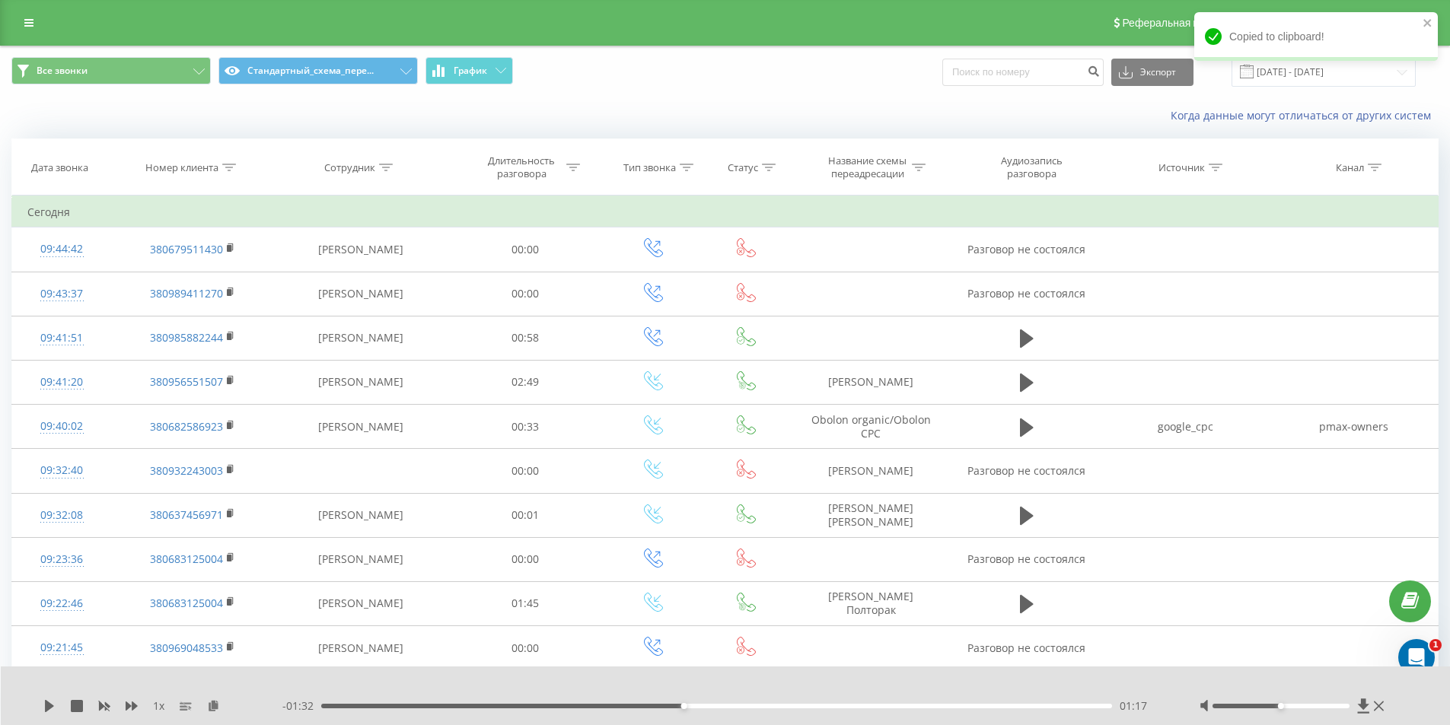
drag, startPoint x: 24, startPoint y: 14, endPoint x: 62, endPoint y: 51, distance: 53.3
click at [24, 15] on link at bounding box center [28, 22] width 27 height 21
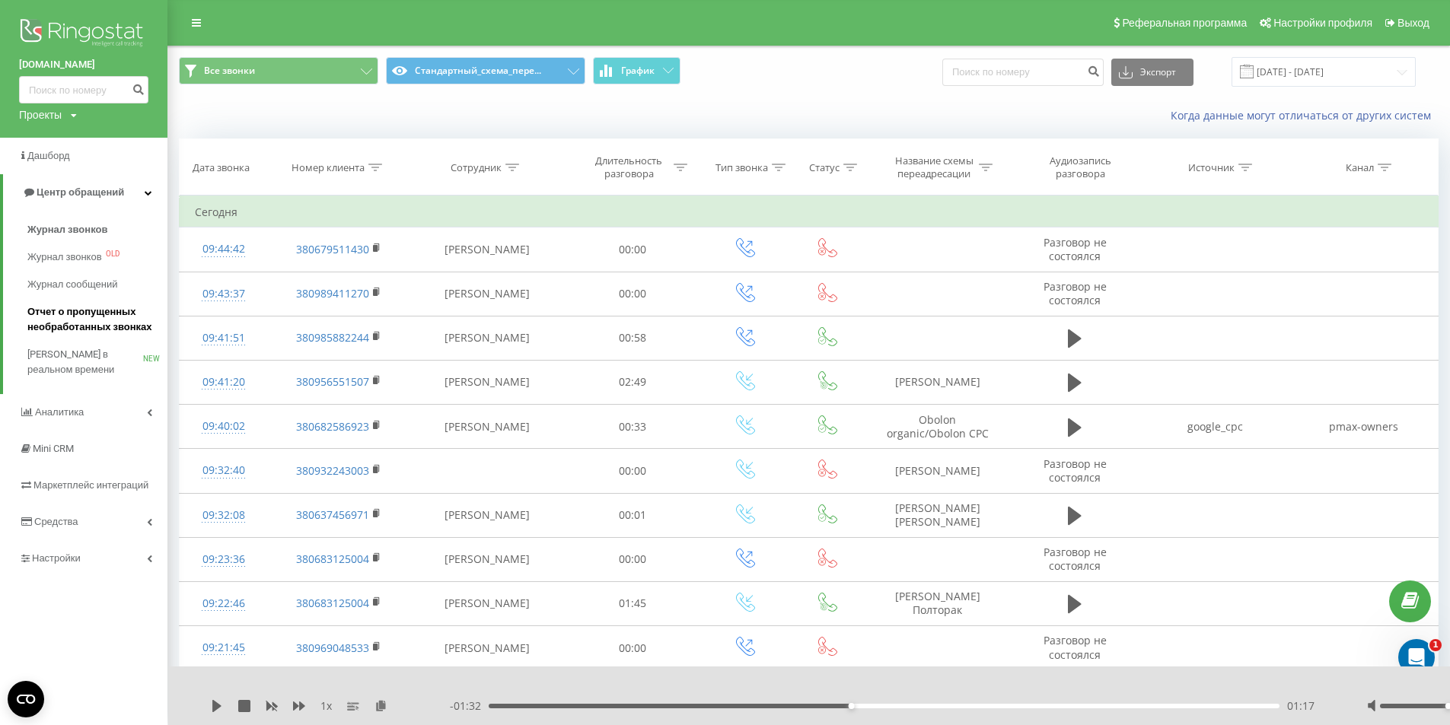
click at [76, 328] on span "Отчет о пропущенных необработанных звонках" at bounding box center [93, 319] width 132 height 30
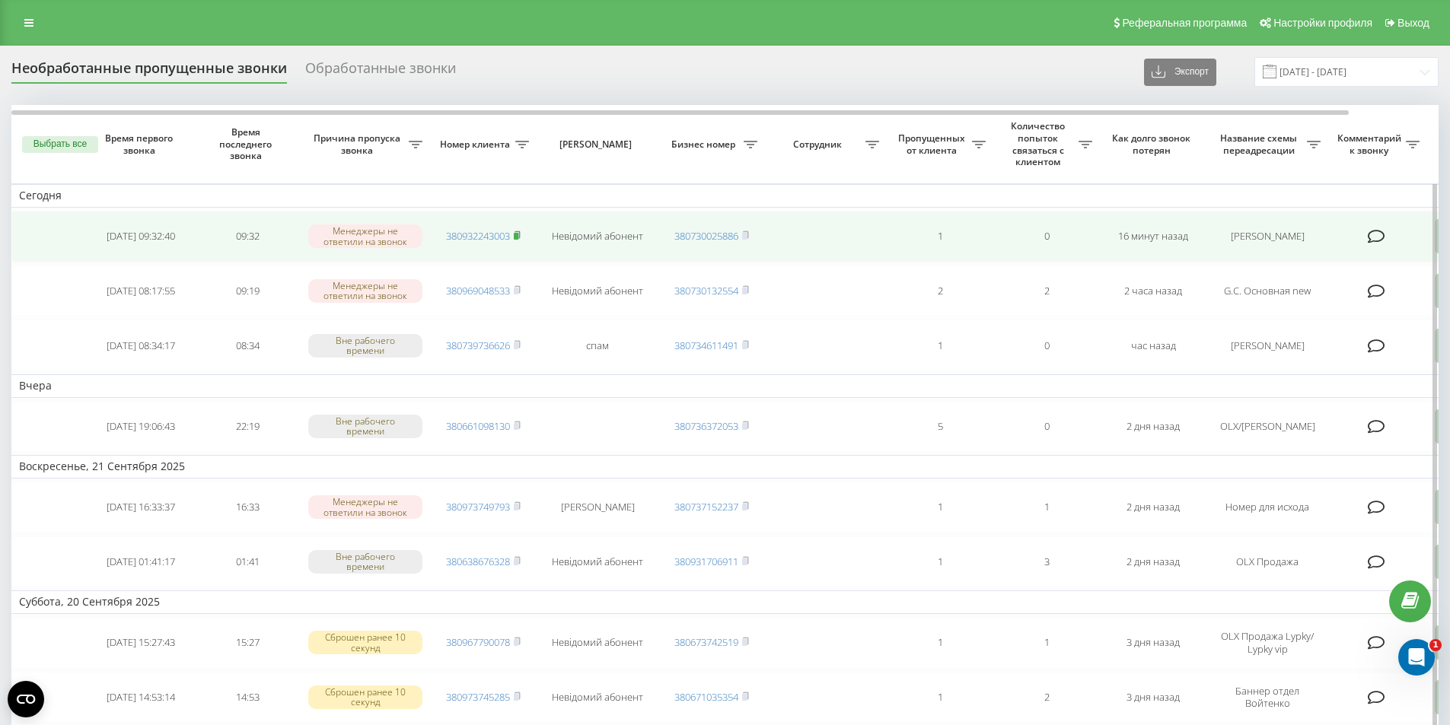
click at [519, 233] on icon at bounding box center [517, 235] width 7 height 9
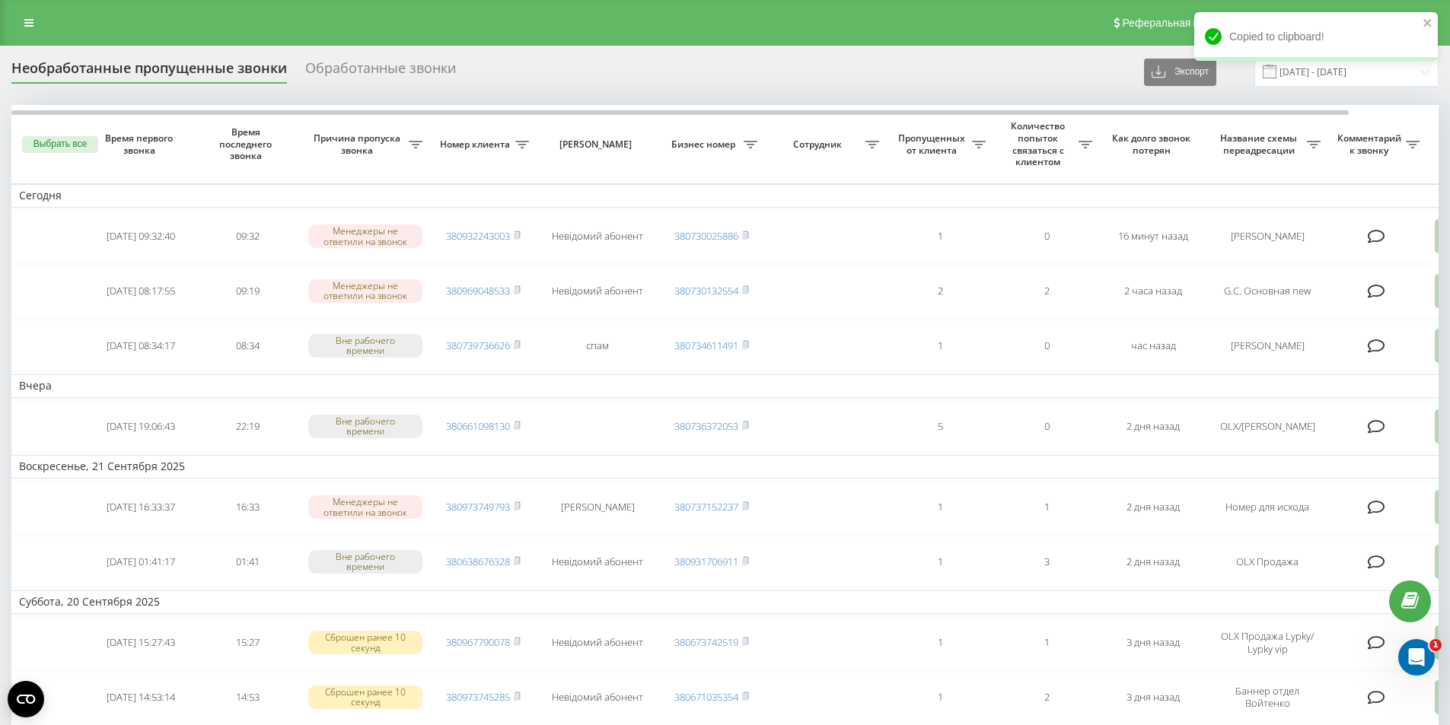
drag, startPoint x: 34, startPoint y: 30, endPoint x: 46, endPoint y: 33, distance: 12.8
click at [35, 30] on link at bounding box center [28, 22] width 27 height 21
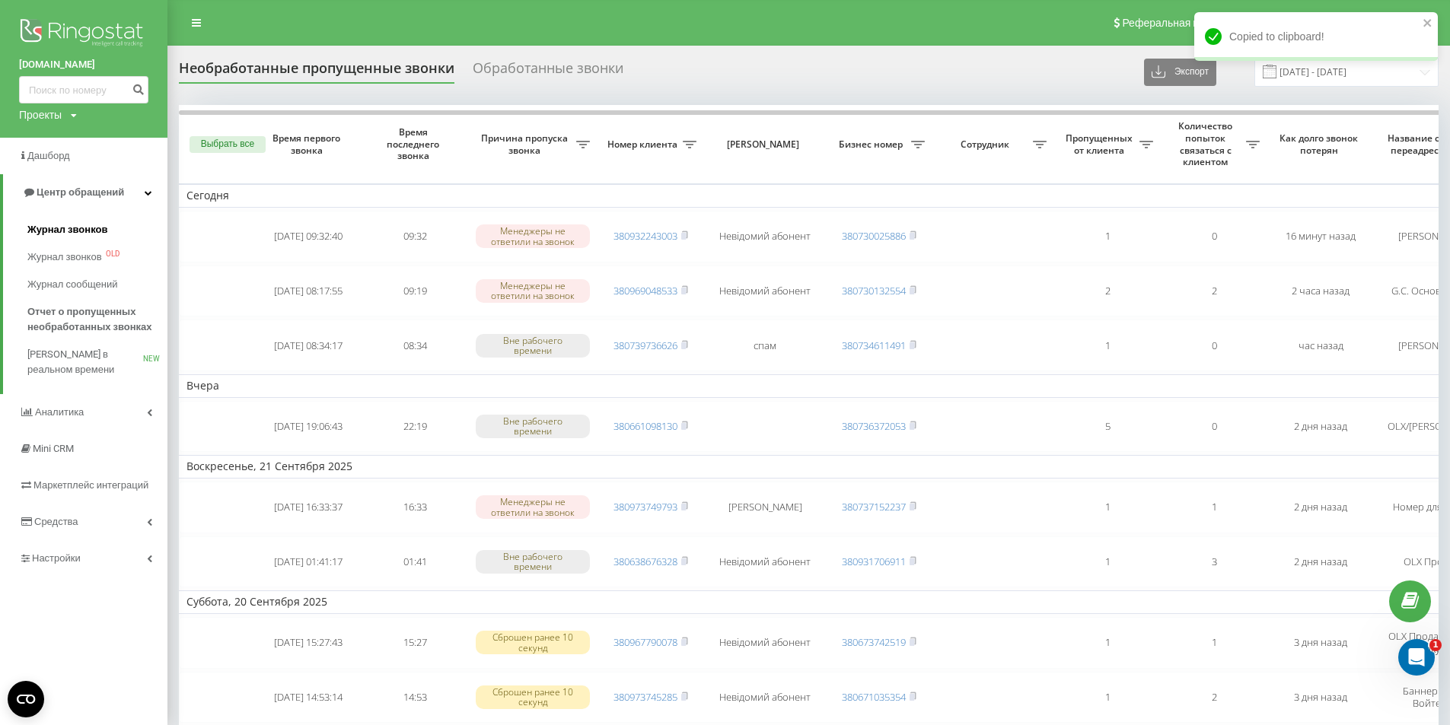
click at [77, 225] on span "Журнал звонков" at bounding box center [67, 229] width 80 height 15
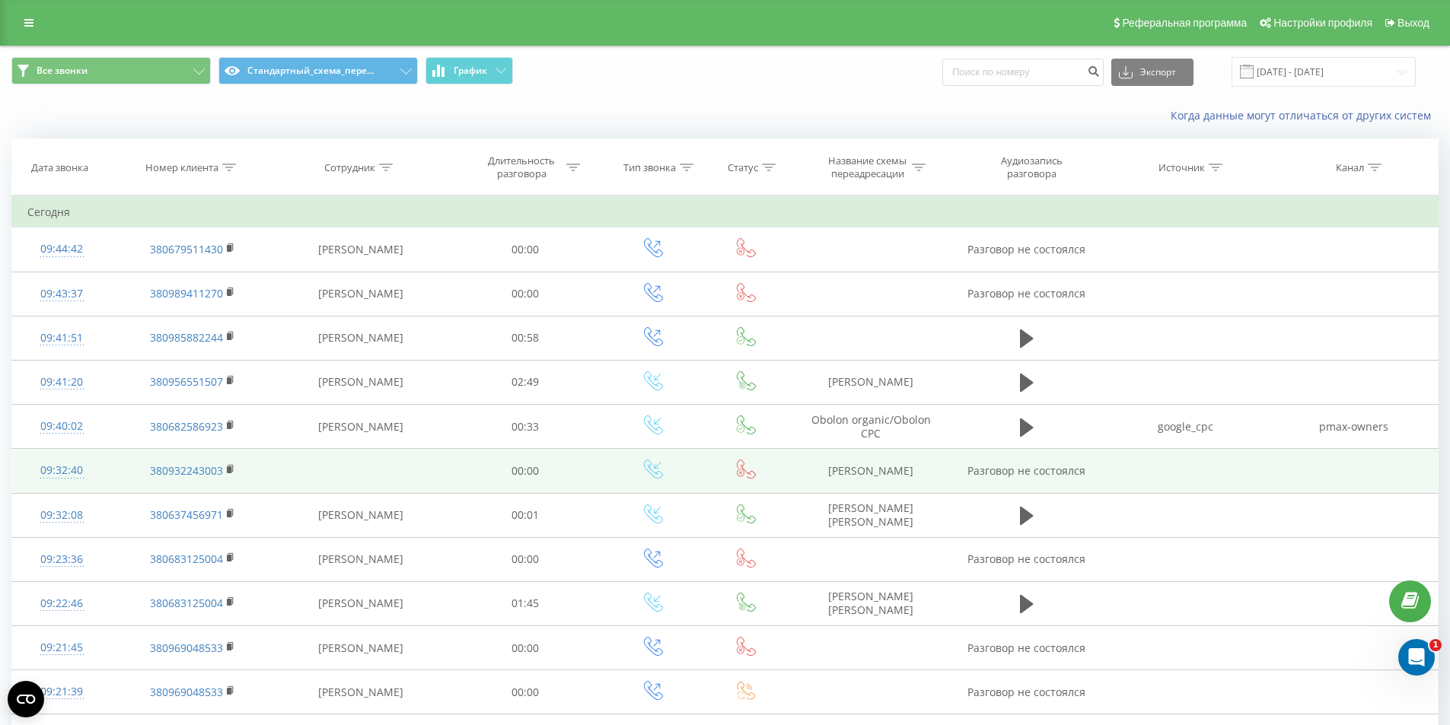
click at [858, 472] on td "[PERSON_NAME]" at bounding box center [871, 471] width 162 height 44
copy td "[PERSON_NAME]"
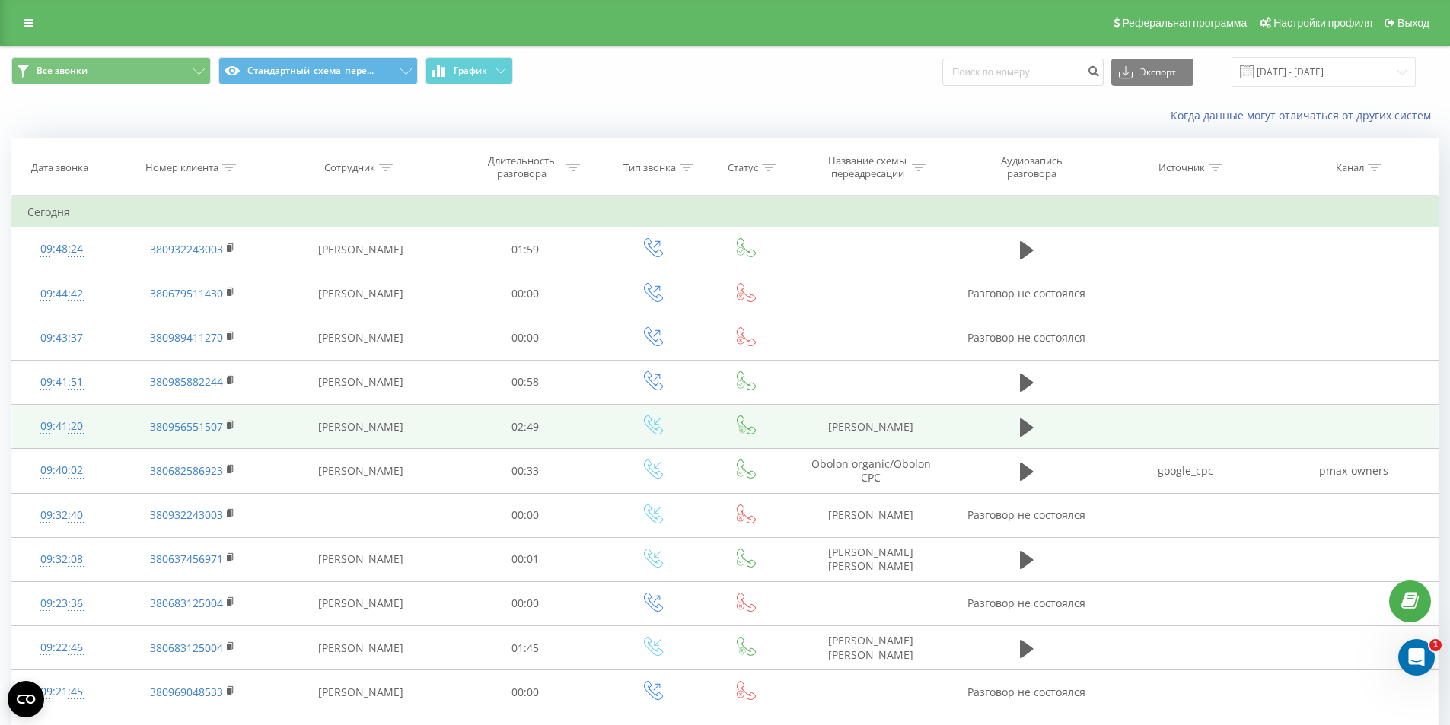
click at [68, 428] on div "09:41:20" at bounding box center [61, 427] width 68 height 30
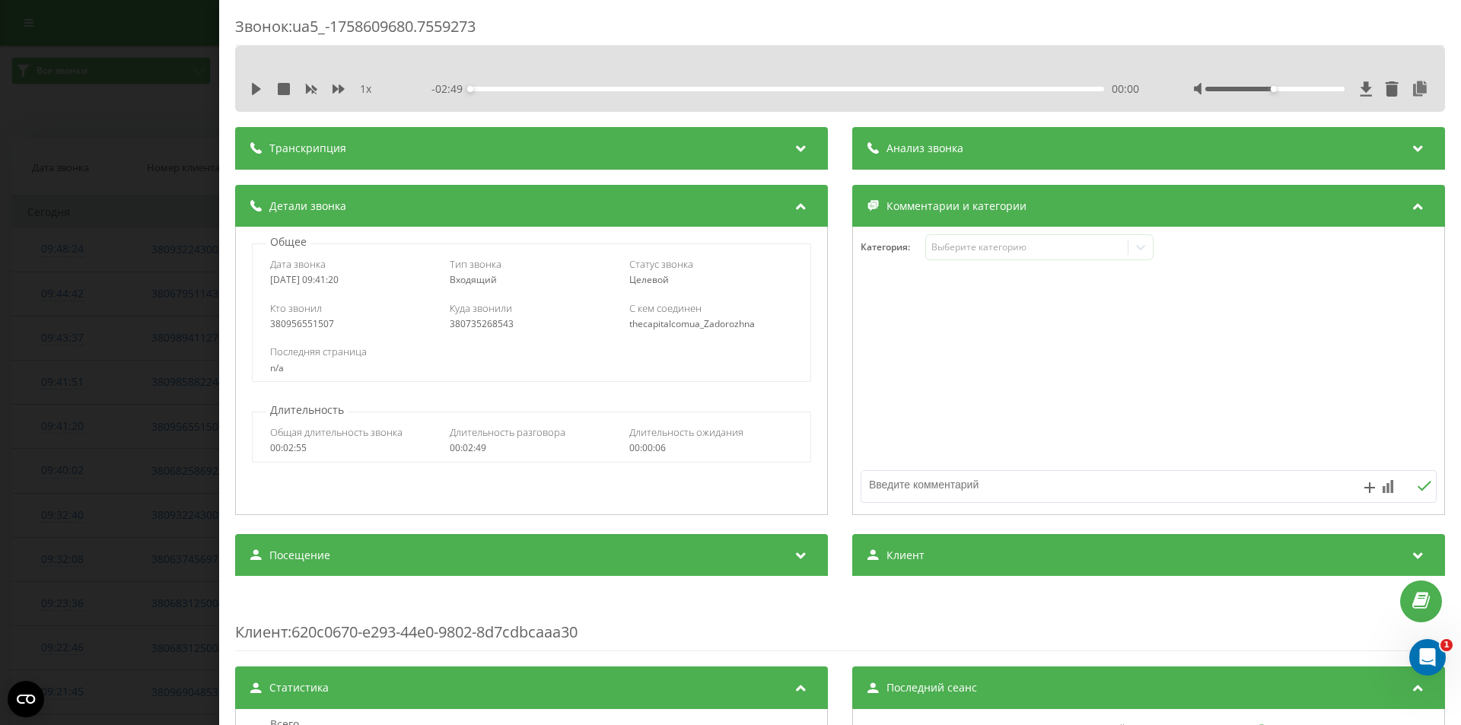
click at [107, 457] on div "Звонок : ua5_-1758609680.7559273 1 x - 02:49 00:00 00:00 Транскрипция Для анали…" at bounding box center [730, 362] width 1461 height 725
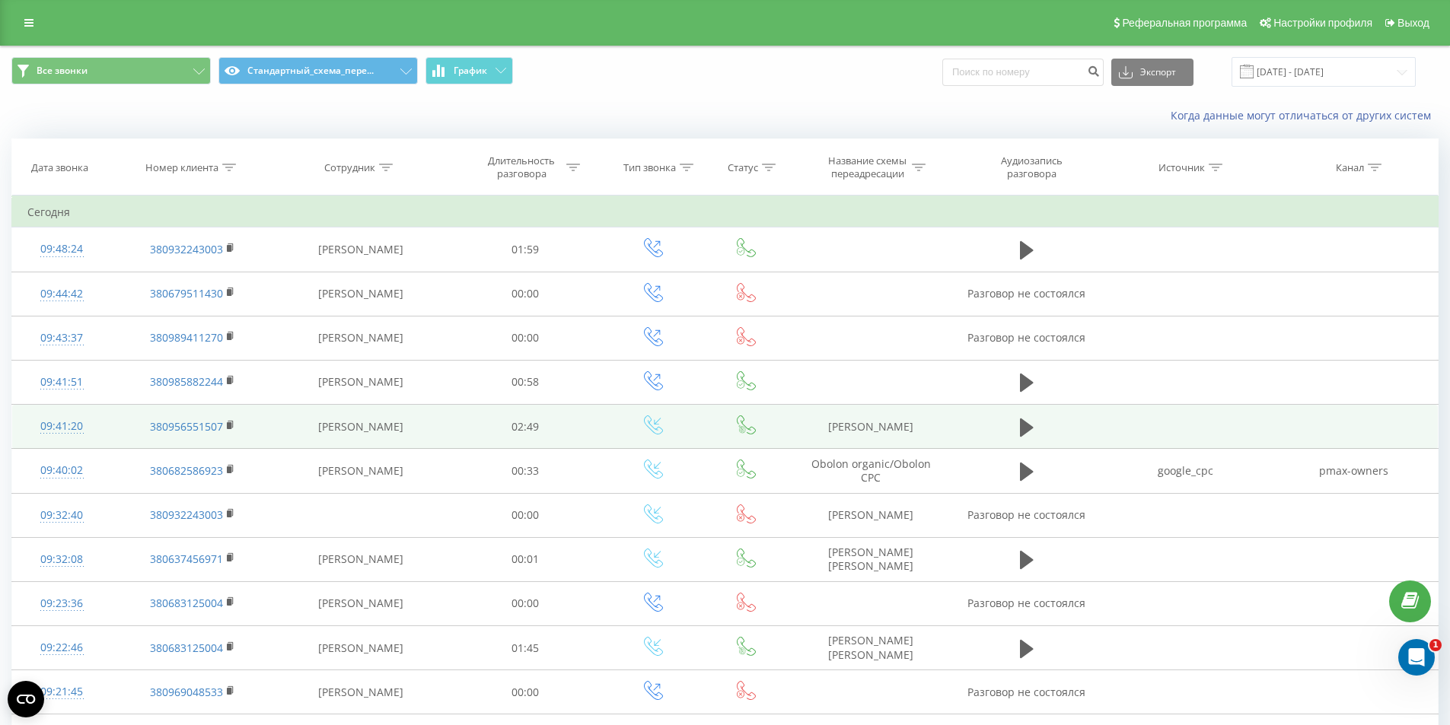
click at [336, 442] on td "[PERSON_NAME]" at bounding box center [360, 427] width 174 height 44
click at [366, 428] on td "[PERSON_NAME]" at bounding box center [360, 427] width 174 height 44
click at [228, 424] on rect at bounding box center [229, 425] width 5 height 7
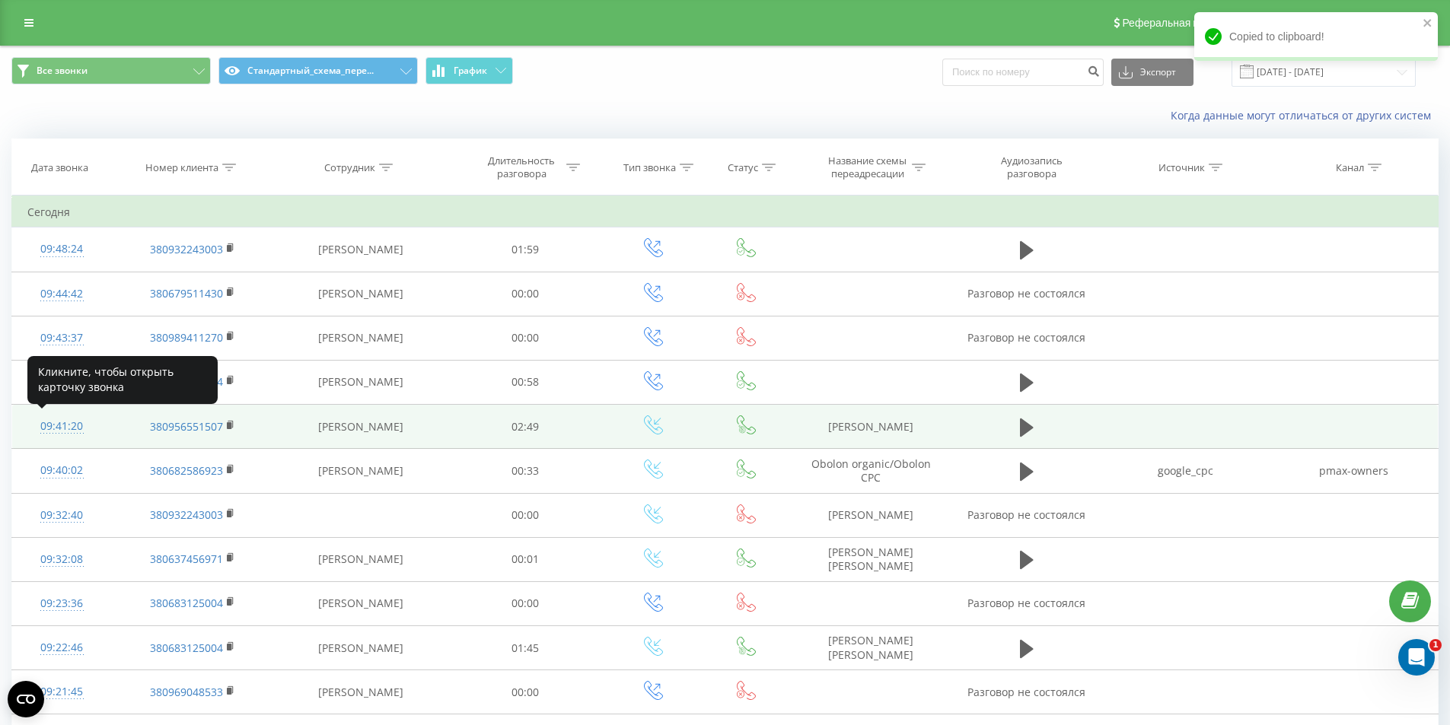
click at [65, 428] on div "09:41:20" at bounding box center [61, 427] width 68 height 30
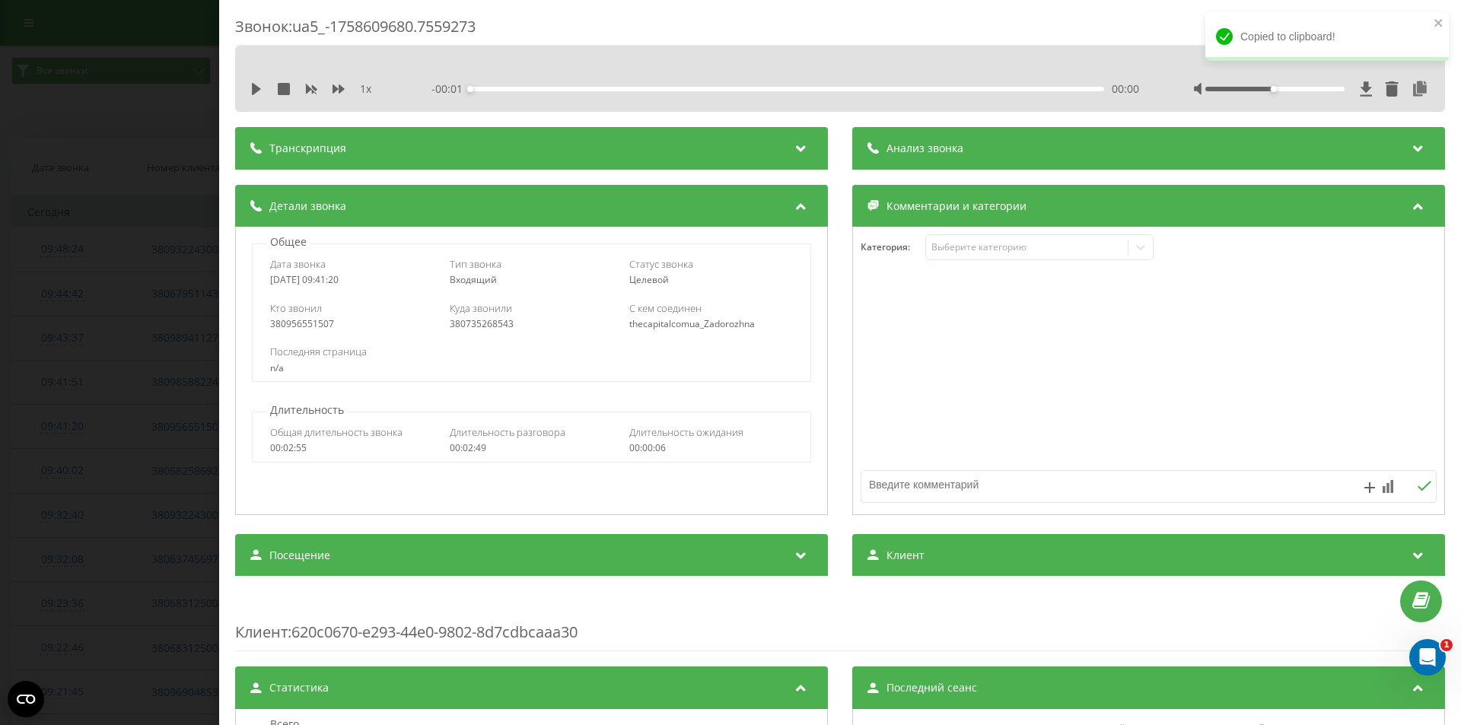
click at [486, 322] on div "380735268543" at bounding box center [532, 324] width 164 height 11
drag, startPoint x: 266, startPoint y: 276, endPoint x: 376, endPoint y: 276, distance: 110.4
click at [384, 276] on div "Дата звонка 2025-09-23 09:41:20 Тип звонка Входящий Статус звонка Целевой" at bounding box center [531, 272] width 557 height 44
copy div "2025-09-23 09:41:20"
click at [298, 447] on div "00:02:55" at bounding box center [352, 448] width 164 height 11
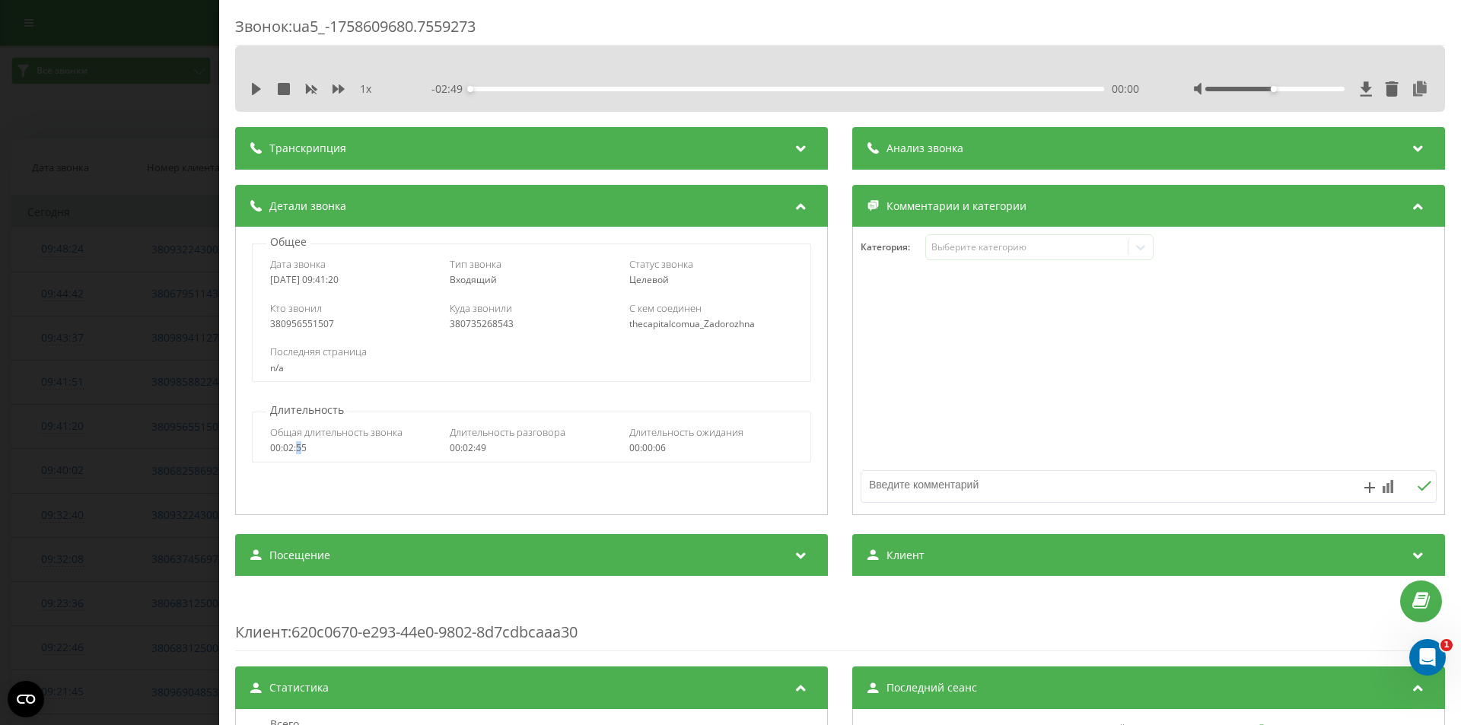
drag, startPoint x: 123, startPoint y: 389, endPoint x: 114, endPoint y: 397, distance: 12.4
click at [123, 389] on div "Звонок : ua5_-1758609680.7559273 1 x - 02:49 00:00 00:00 Транскрипция Для анали…" at bounding box center [730, 362] width 1461 height 725
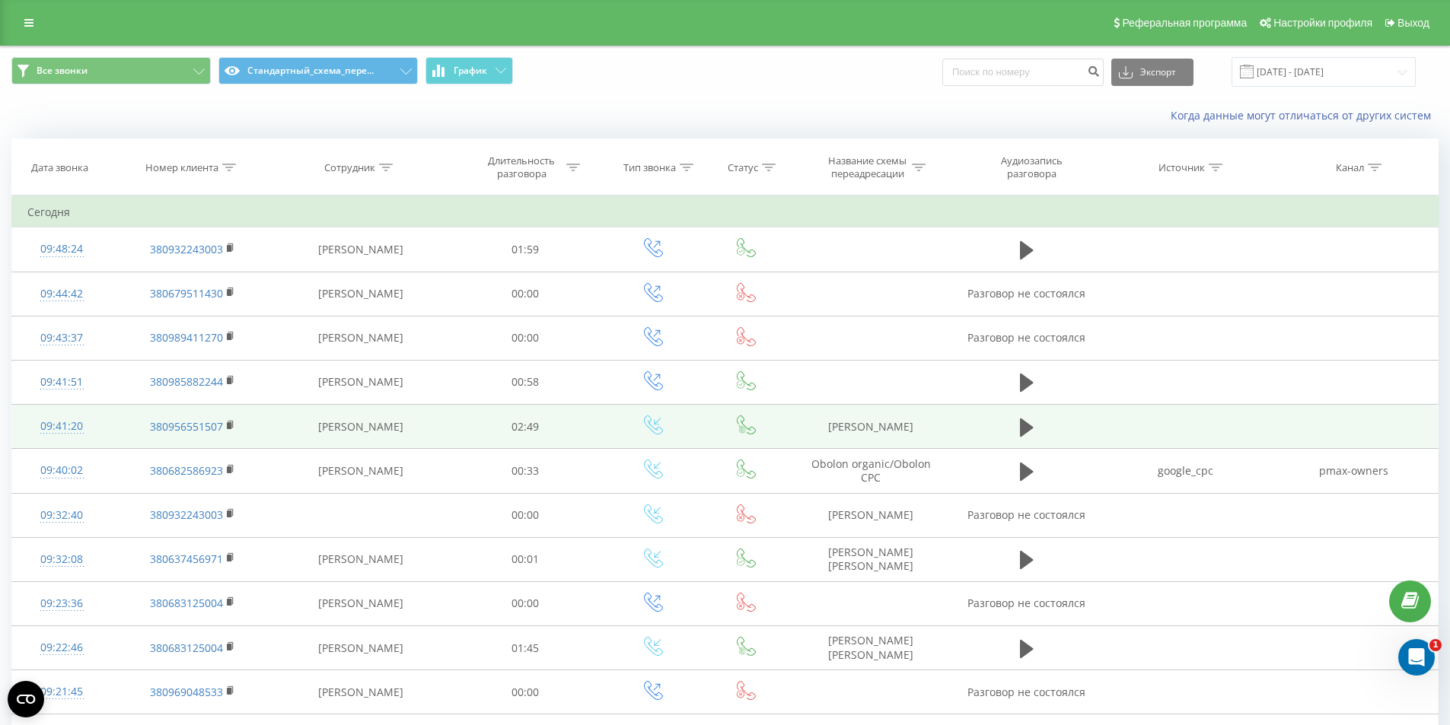
click at [880, 428] on td "[PERSON_NAME]" at bounding box center [871, 427] width 162 height 44
drag, startPoint x: 880, startPoint y: 428, endPoint x: 901, endPoint y: 433, distance: 21.8
click at [881, 428] on td "[PERSON_NAME]" at bounding box center [871, 427] width 162 height 44
copy tr "[PERSON_NAME]"
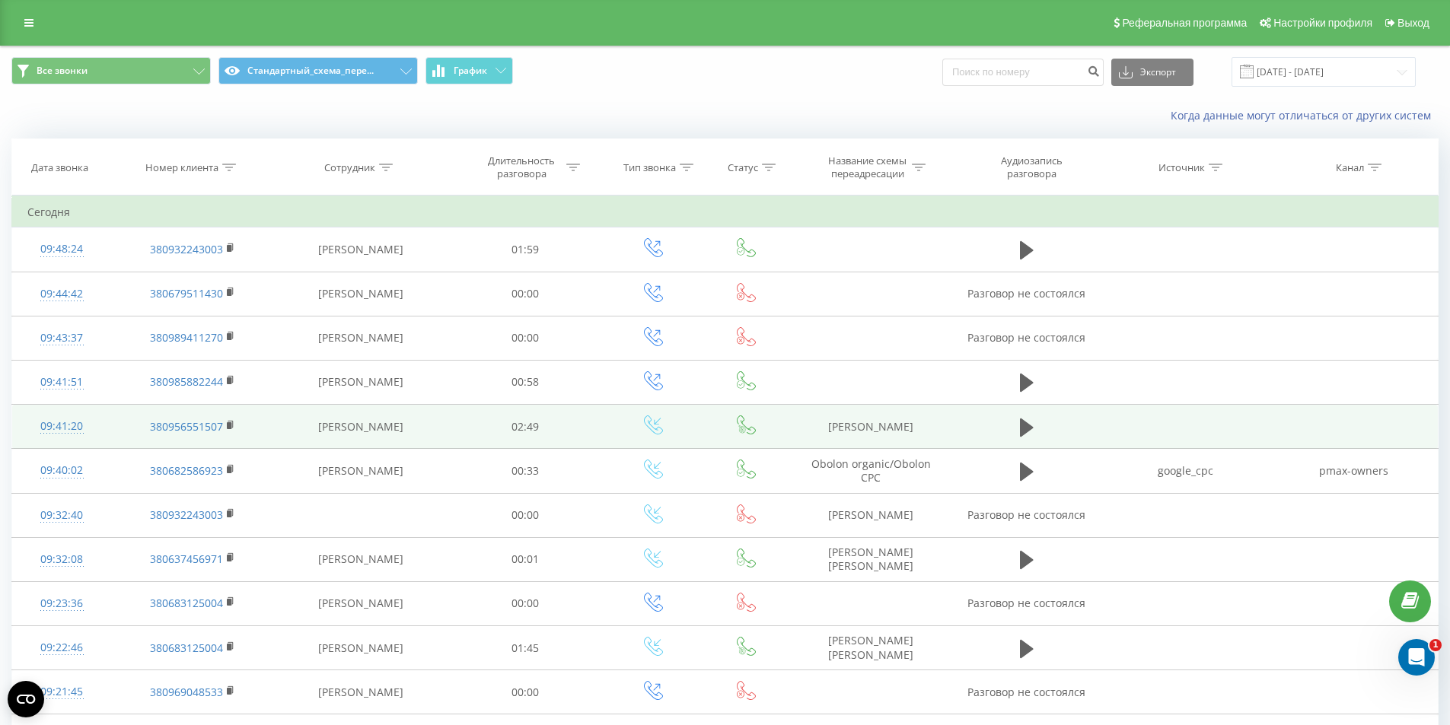
click at [295, 416] on td "[PERSON_NAME]" at bounding box center [360, 427] width 174 height 44
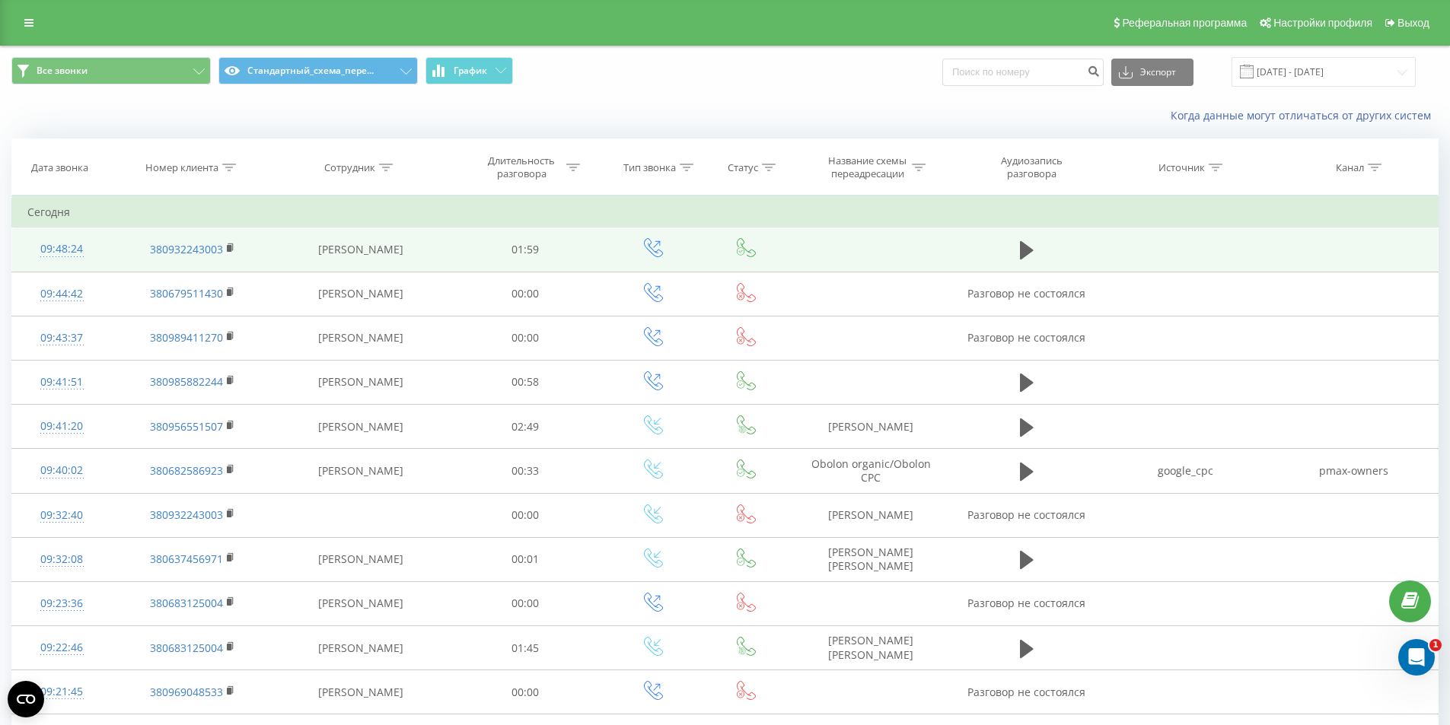
click at [308, 241] on td "[PERSON_NAME]" at bounding box center [360, 250] width 174 height 44
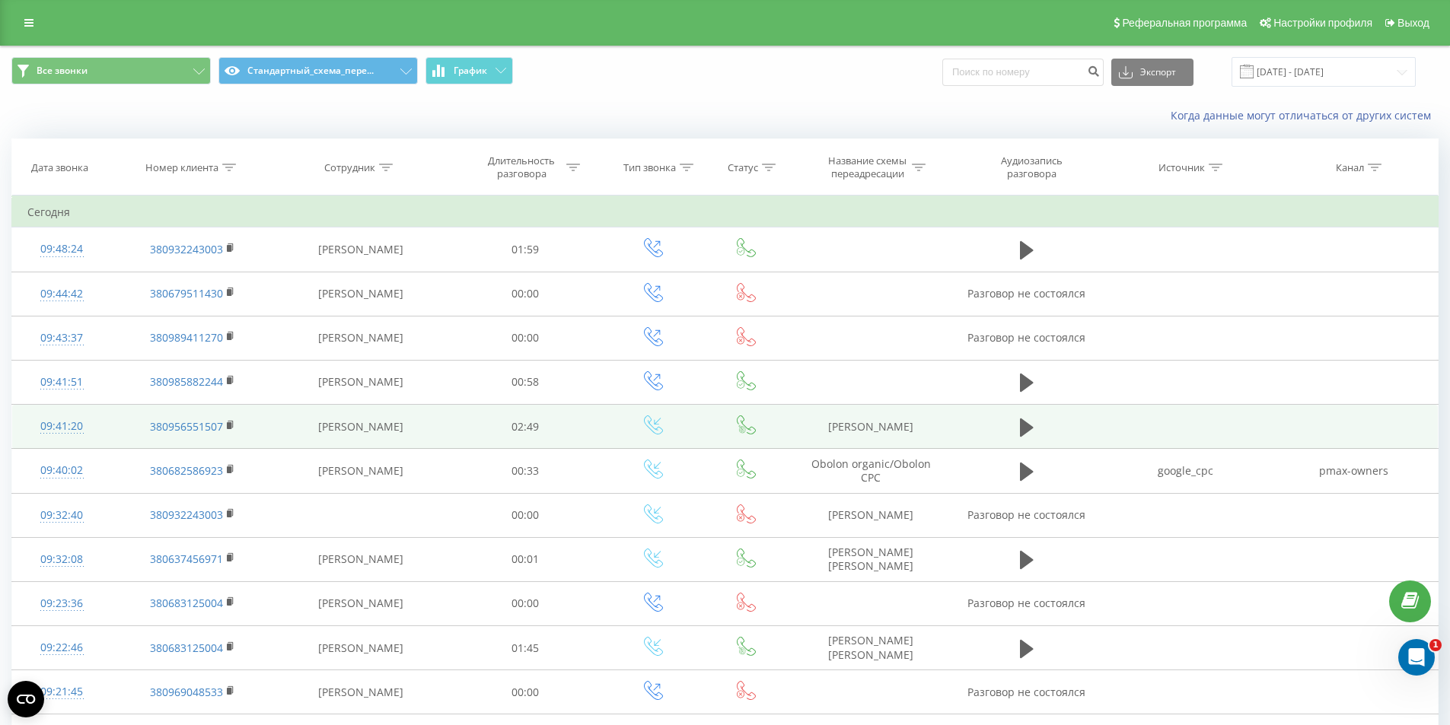
click at [868, 426] on td "[PERSON_NAME]" at bounding box center [871, 427] width 162 height 44
click at [868, 426] on td "ОLX Шевчук" at bounding box center [871, 427] width 162 height 44
drag, startPoint x: 319, startPoint y: 409, endPoint x: 333, endPoint y: 404, distance: 15.2
click at [319, 409] on td "[PERSON_NAME]" at bounding box center [360, 427] width 174 height 44
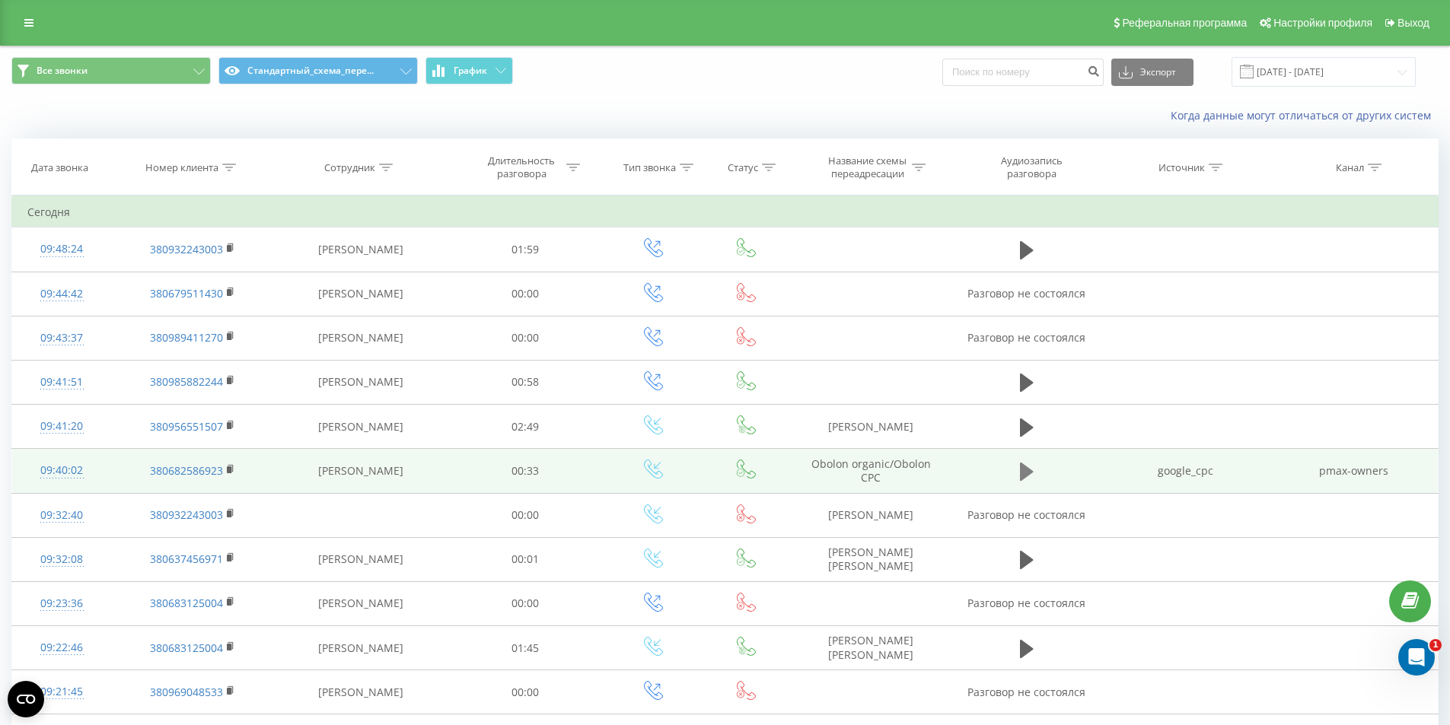
click at [1022, 473] on icon at bounding box center [1027, 472] width 14 height 18
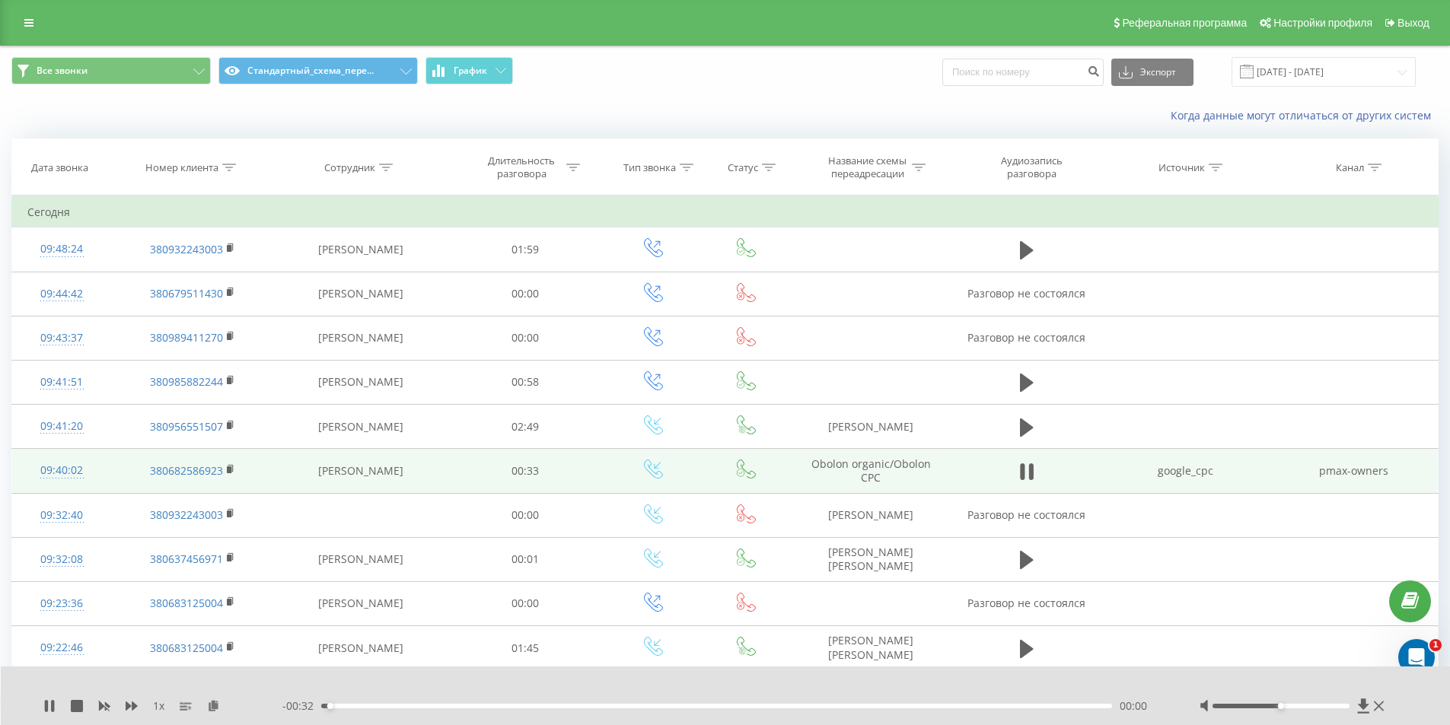
click at [413, 706] on div "00:00" at bounding box center [716, 706] width 791 height 5
click at [473, 706] on div "00:06" at bounding box center [716, 706] width 791 height 5
click at [516, 705] on div "00:06" at bounding box center [716, 706] width 791 height 5
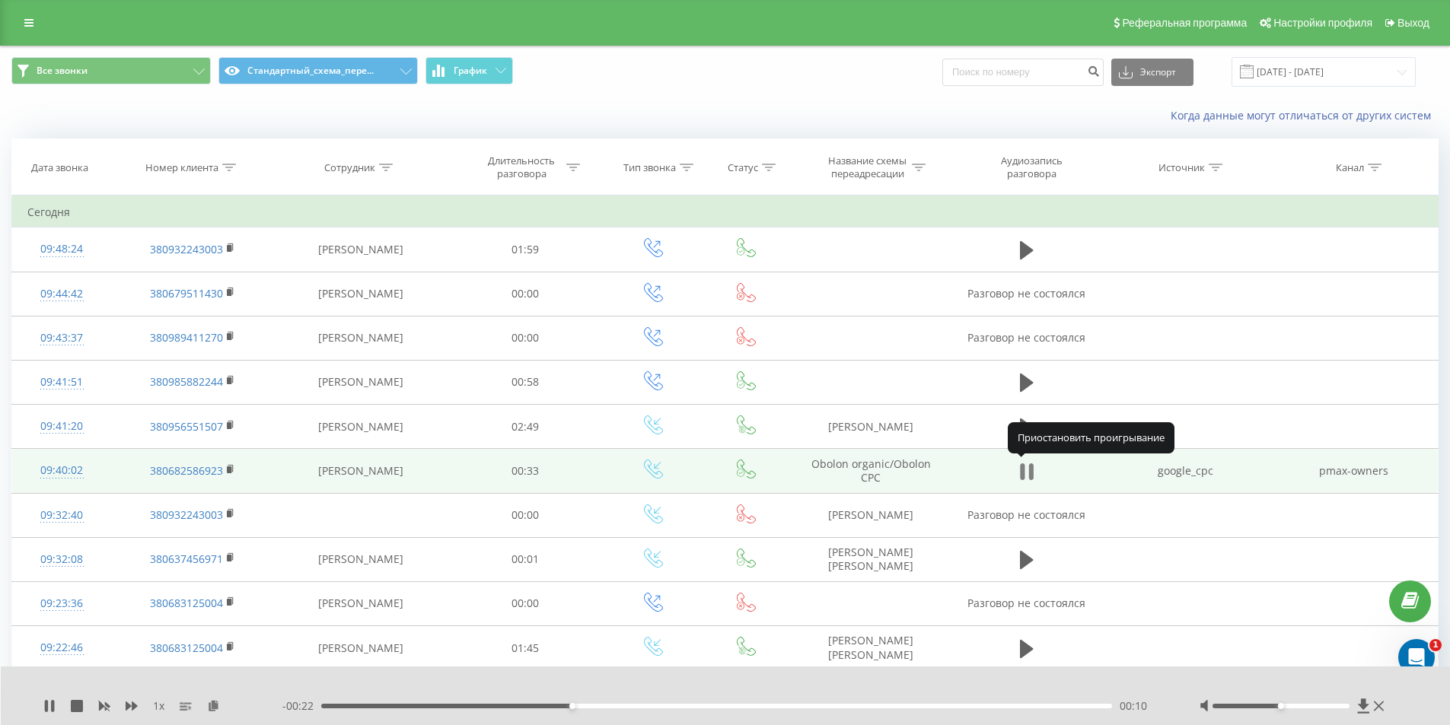
click at [1031, 471] on icon at bounding box center [1031, 471] width 5 height 17
click at [68, 472] on div "09:40:02" at bounding box center [61, 471] width 68 height 30
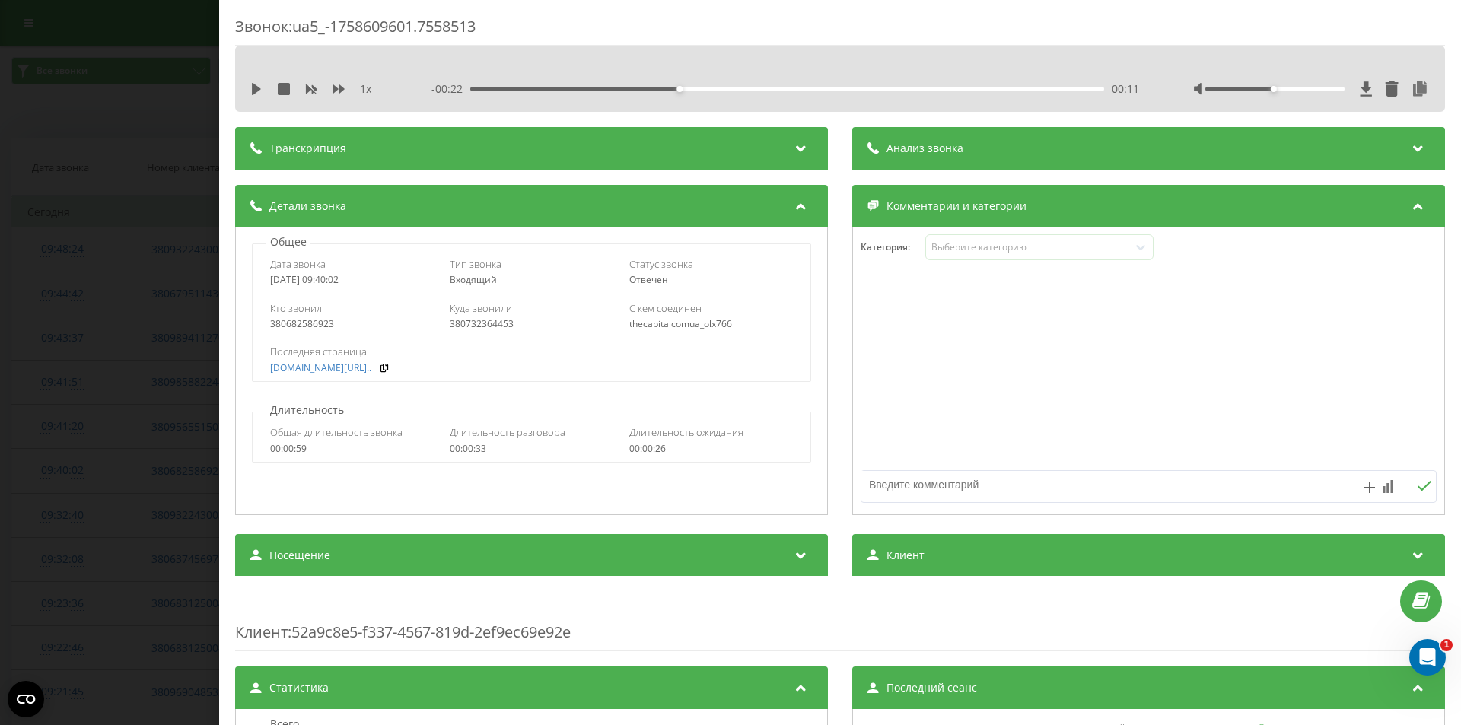
click at [487, 324] on div "380732364453" at bounding box center [532, 324] width 164 height 11
click at [409, 324] on div "380682586923" at bounding box center [352, 324] width 164 height 11
click at [320, 285] on div "2025-09-23 09:40:02" at bounding box center [352, 280] width 164 height 11
click at [319, 284] on div "2025-09-23 09:40:02" at bounding box center [352, 280] width 164 height 11
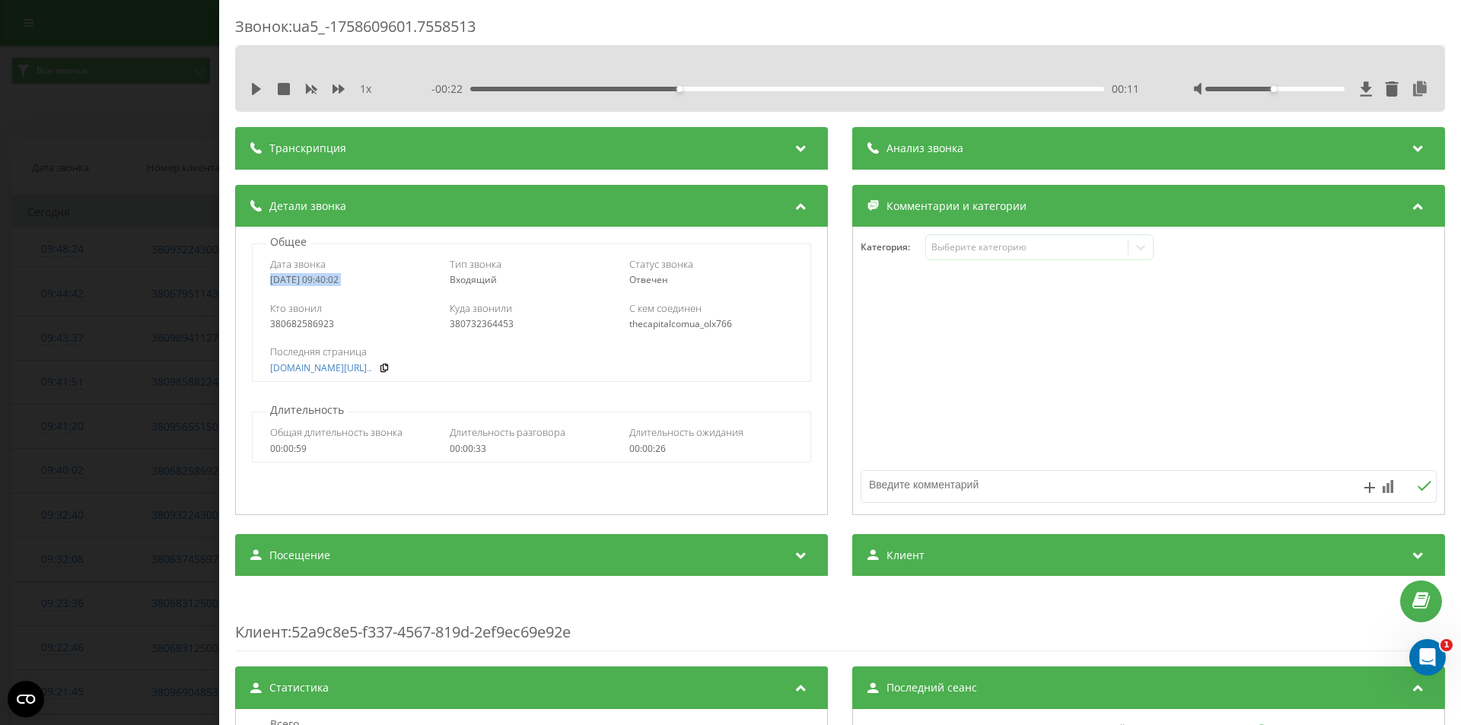
click at [319, 284] on div "2025-09-23 09:40:02" at bounding box center [352, 280] width 164 height 11
copy div "2025-09-23 09:40:02"
click at [118, 432] on div "Звонок : ua5_-1758609601.7558513 1 x - 00:22 00:11 00:11 Транскрипция Для анали…" at bounding box center [730, 362] width 1461 height 725
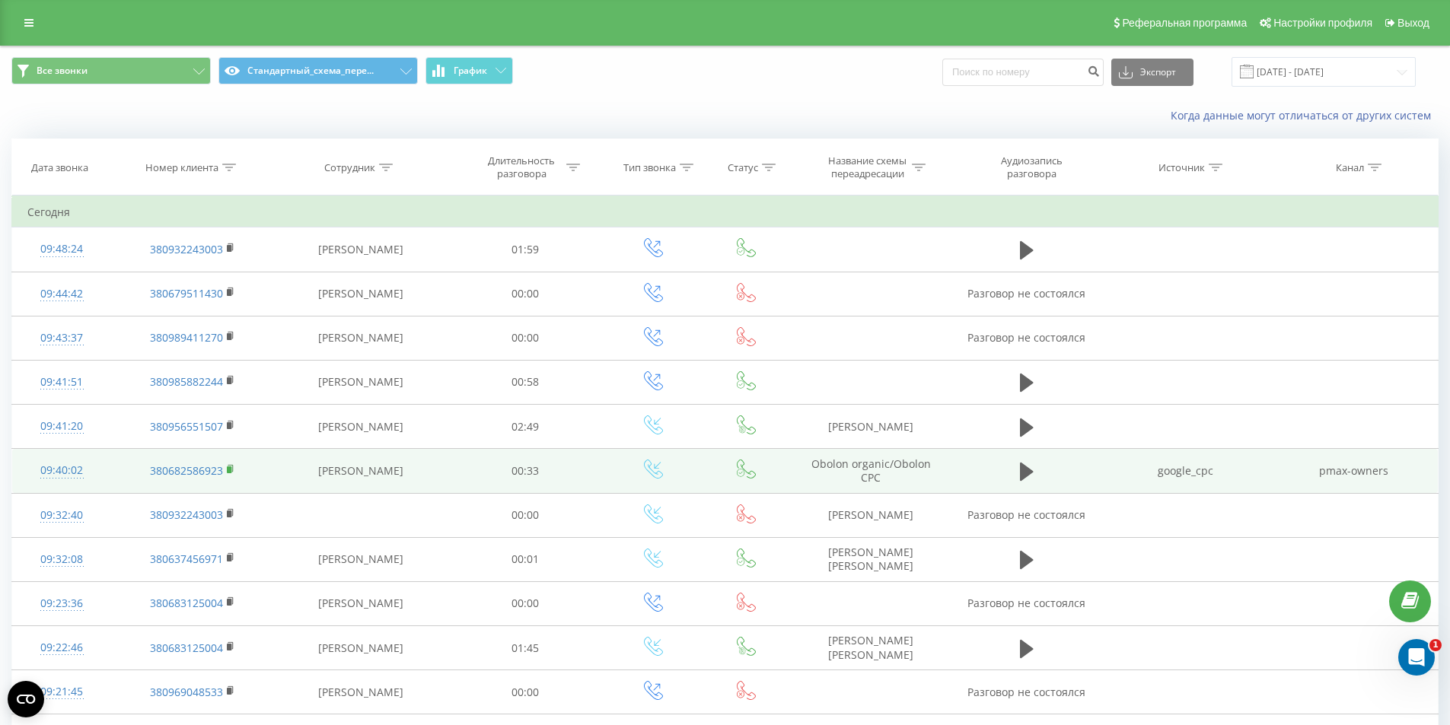
click at [228, 467] on rect at bounding box center [229, 470] width 5 height 7
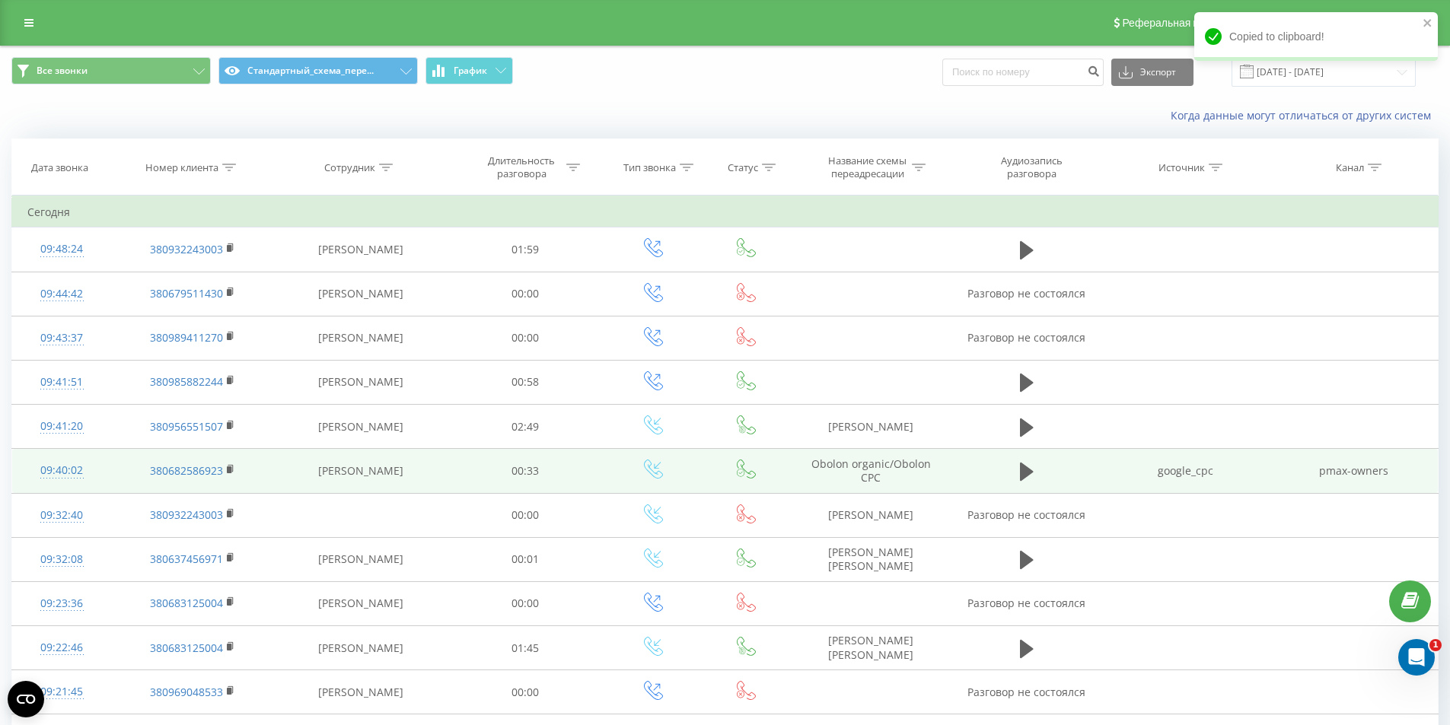
drag, startPoint x: 340, startPoint y: 476, endPoint x: 588, endPoint y: 476, distance: 247.3
click at [341, 476] on td "[PERSON_NAME]" at bounding box center [360, 471] width 174 height 44
click at [865, 473] on td "Obolon organic/Obolon CPC" at bounding box center [871, 471] width 162 height 44
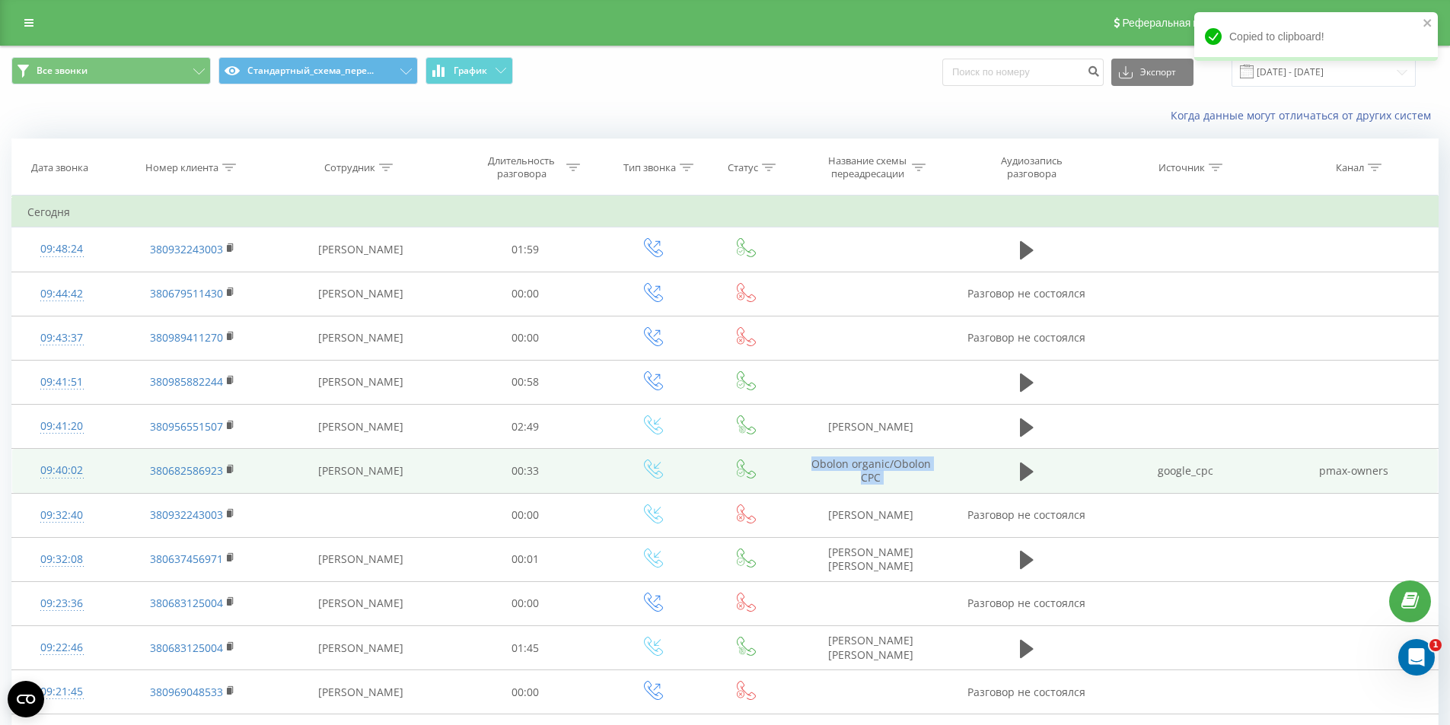
copy tr "Obolon organic/Obolon CPC"
click at [301, 482] on td "[PERSON_NAME]" at bounding box center [360, 471] width 174 height 44
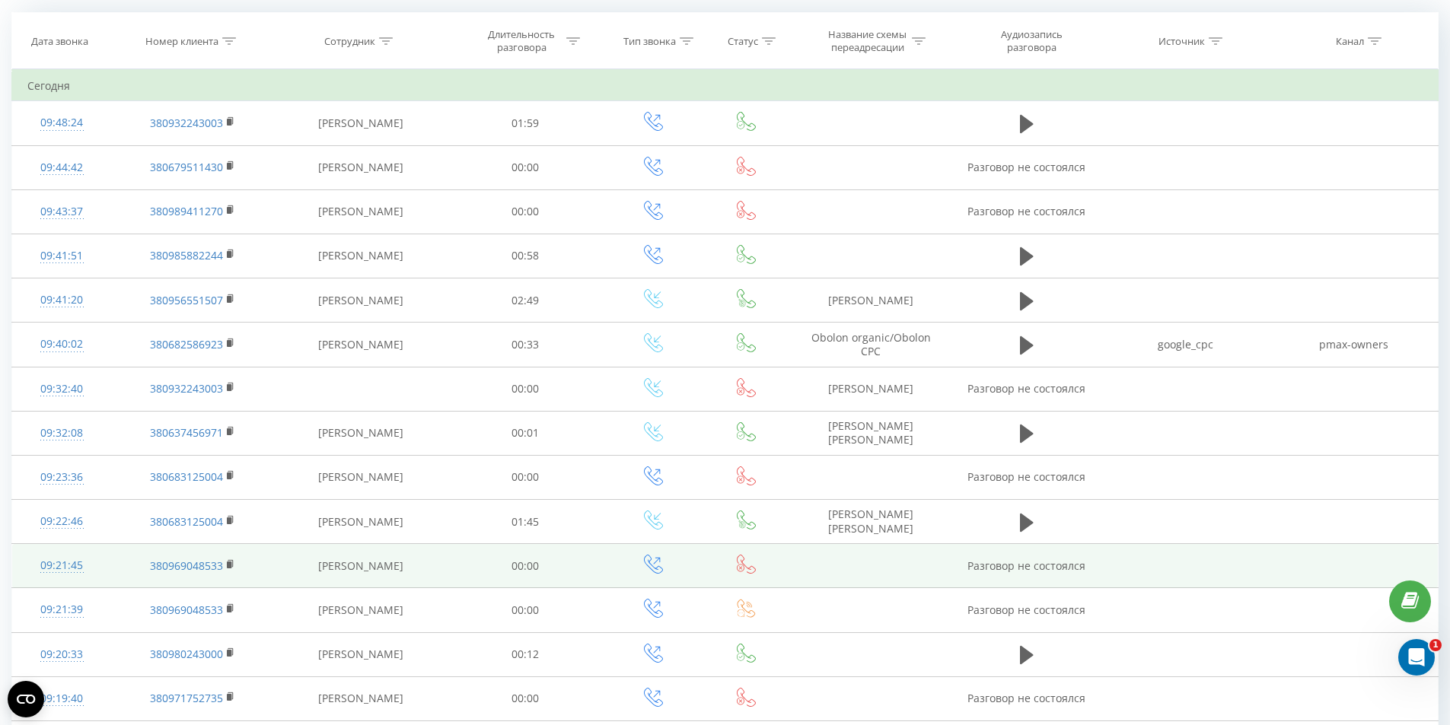
scroll to position [152, 0]
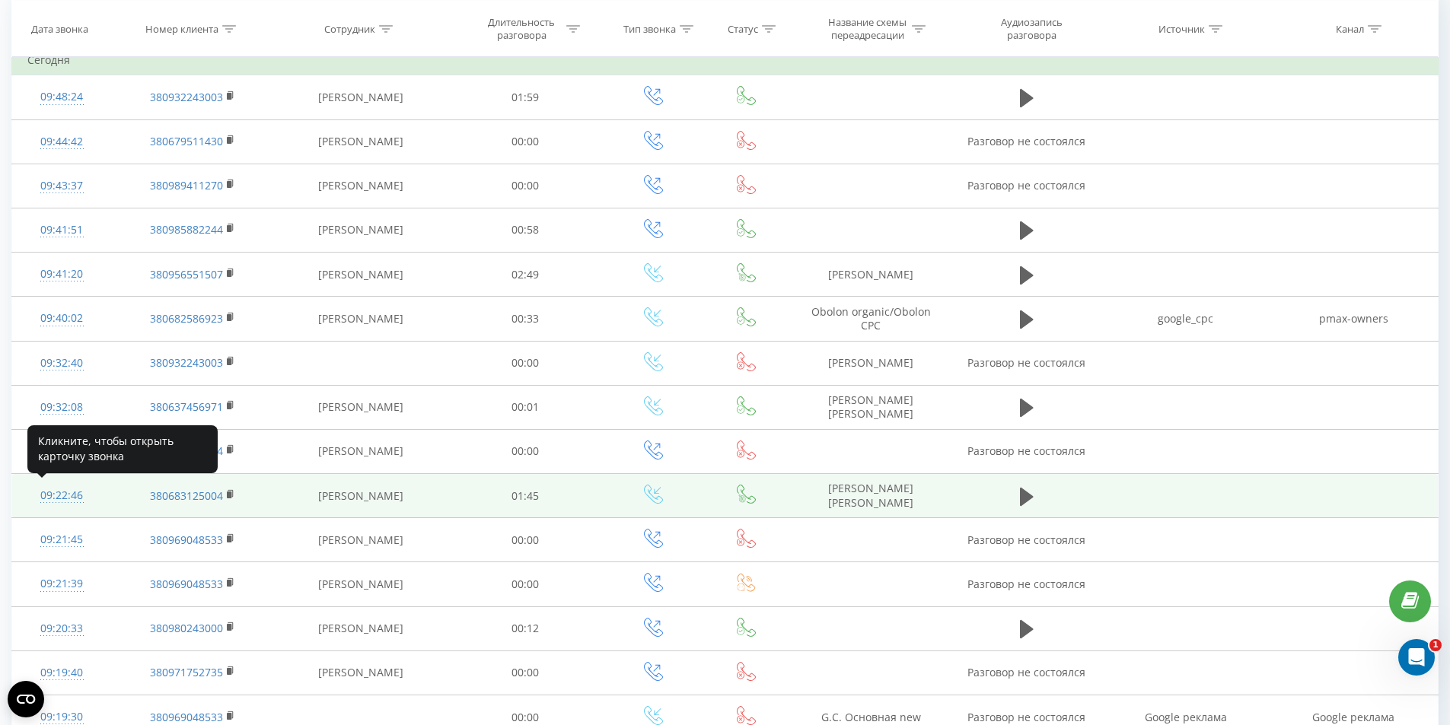
click at [70, 495] on div "09:22:46" at bounding box center [61, 496] width 68 height 30
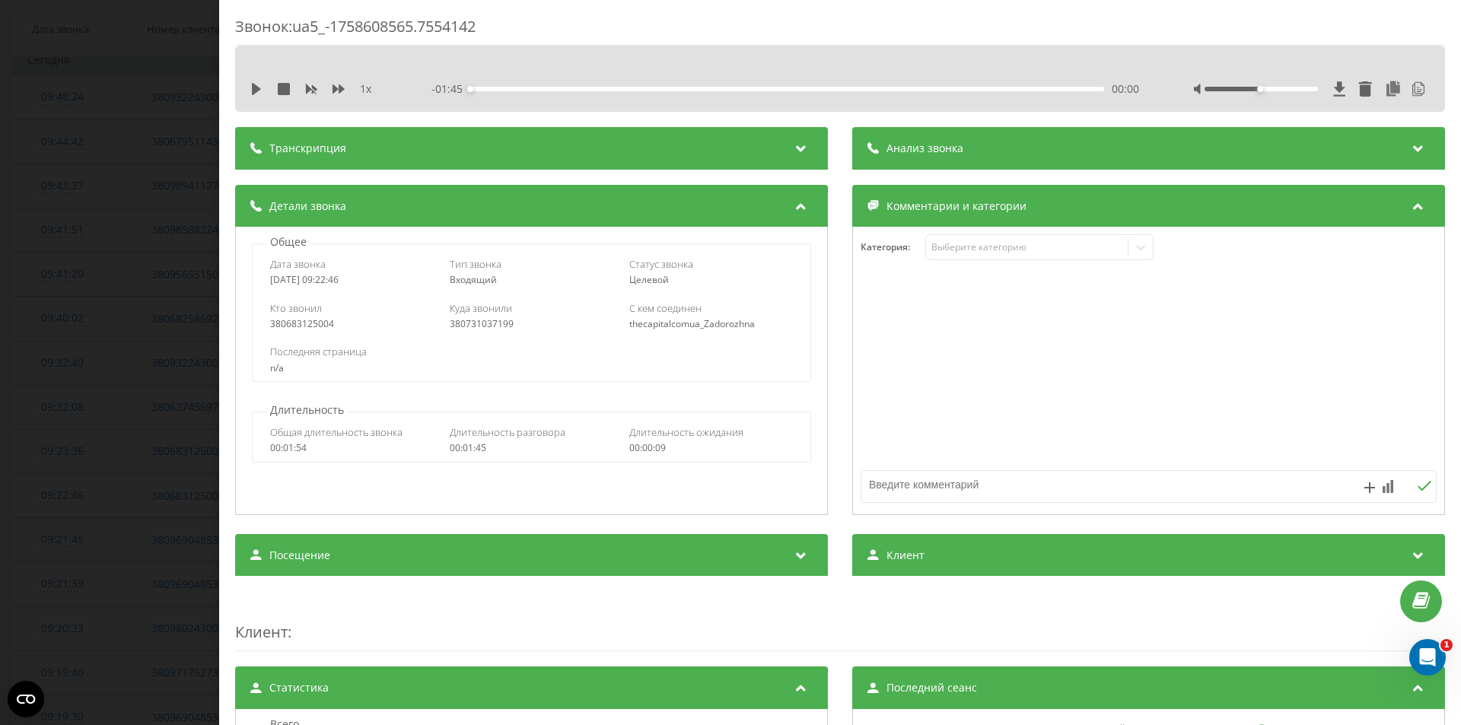
click at [316, 279] on div "2025-09-23 09:22:46" at bounding box center [352, 280] width 164 height 11
copy div "2025-09-23 09:22:46"
click at [287, 325] on div "380683125004" at bounding box center [352, 324] width 164 height 11
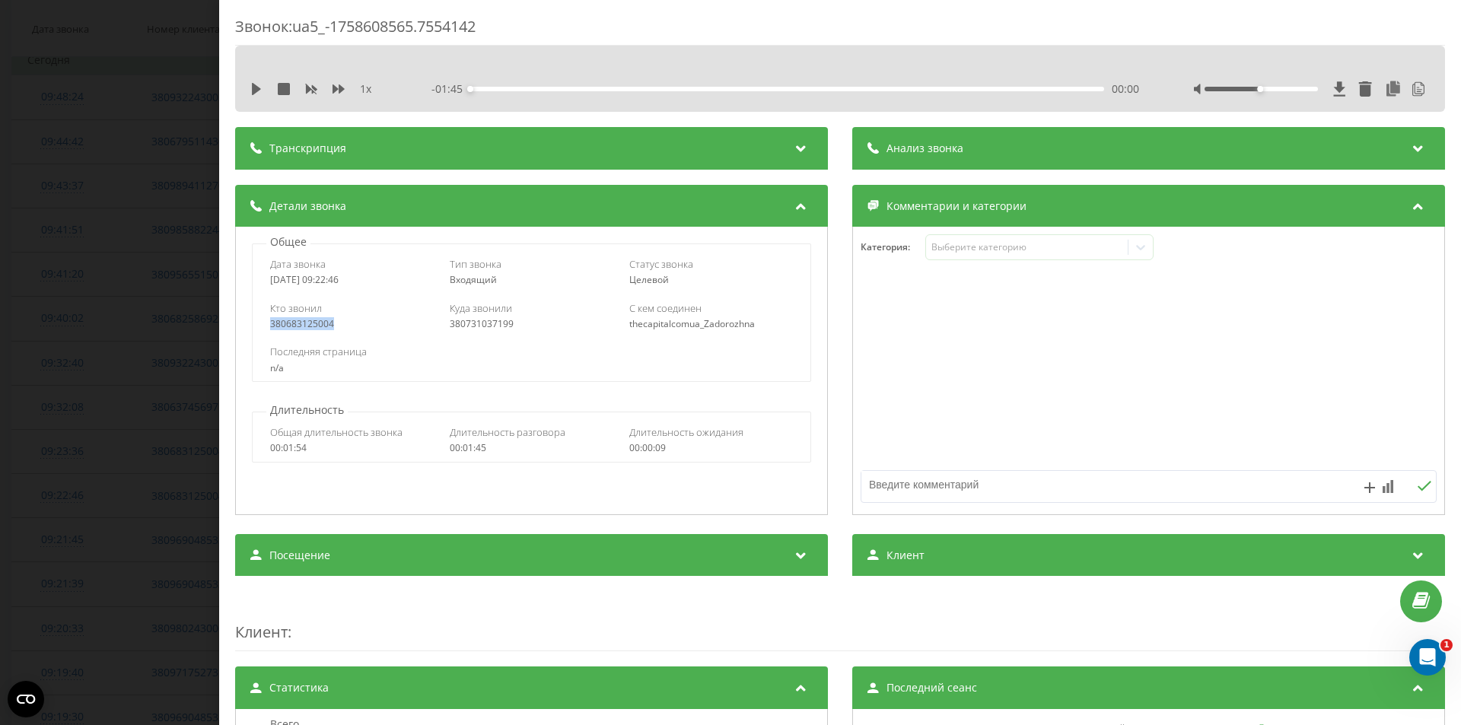
click at [287, 325] on div "380683125004" at bounding box center [352, 324] width 164 height 11
copy div "380683125004"
click at [193, 384] on div "Звонок : ua5_-1758608565.7554142 1 x - 01:45 00:00 00:00 Транскрипция 00:00 Вас…" at bounding box center [730, 362] width 1461 height 725
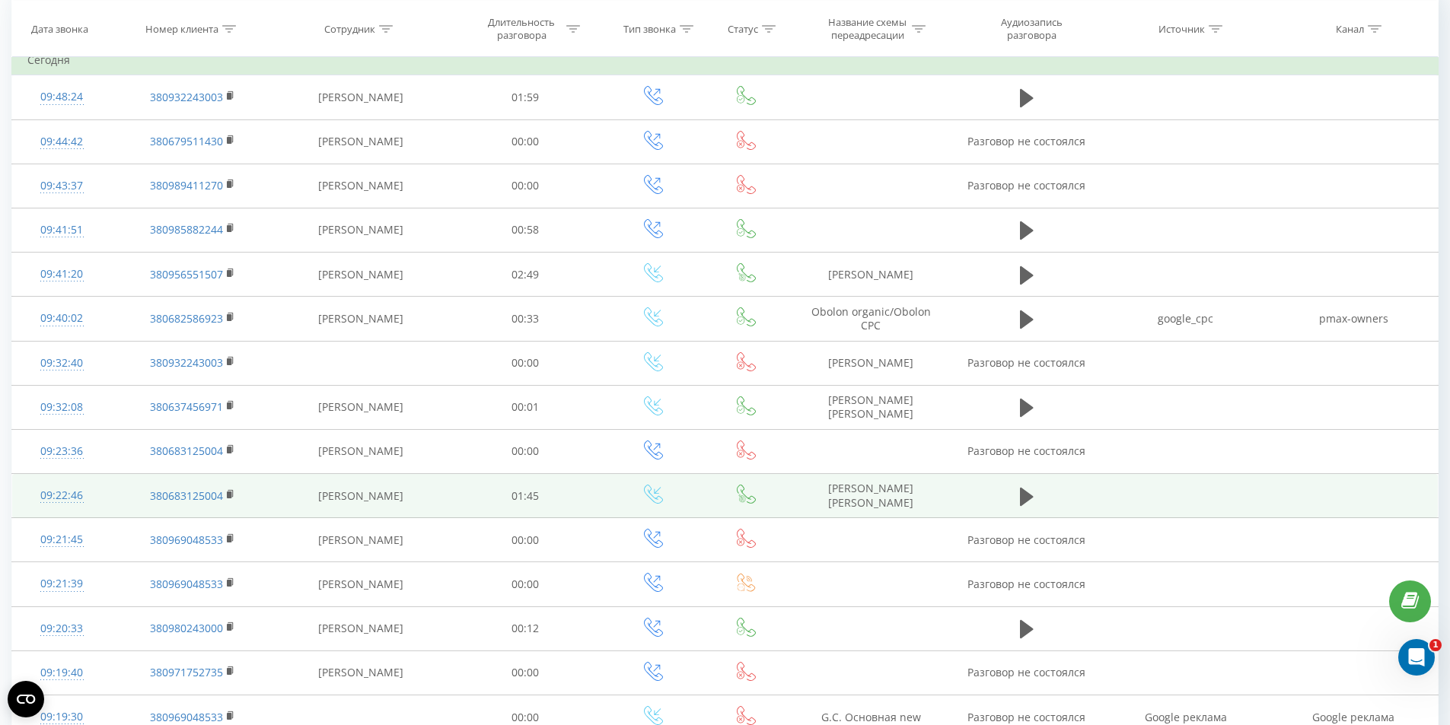
click at [317, 507] on td "[PERSON_NAME]" at bounding box center [360, 496] width 174 height 44
click at [883, 501] on td "DOM RIA Полторак" at bounding box center [871, 496] width 162 height 44
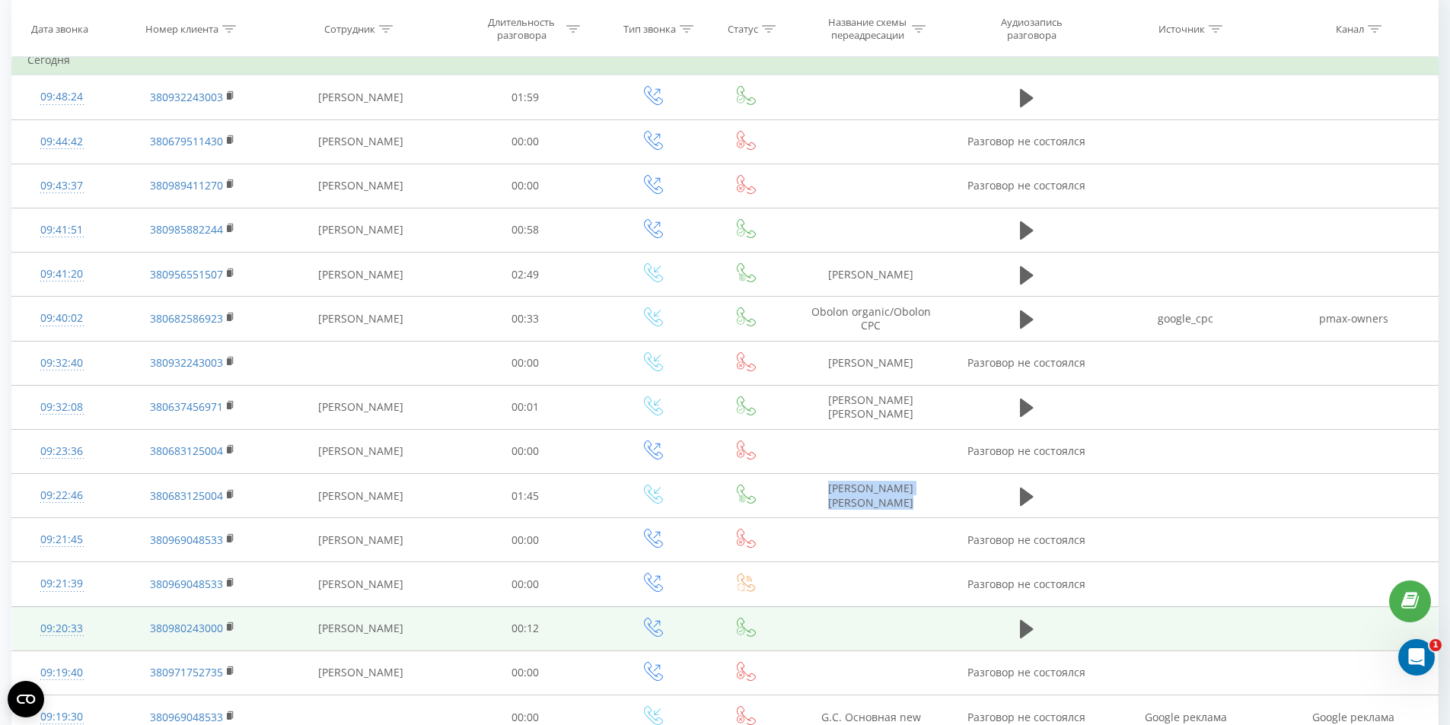
copy tr "DOM RIA Полторак"
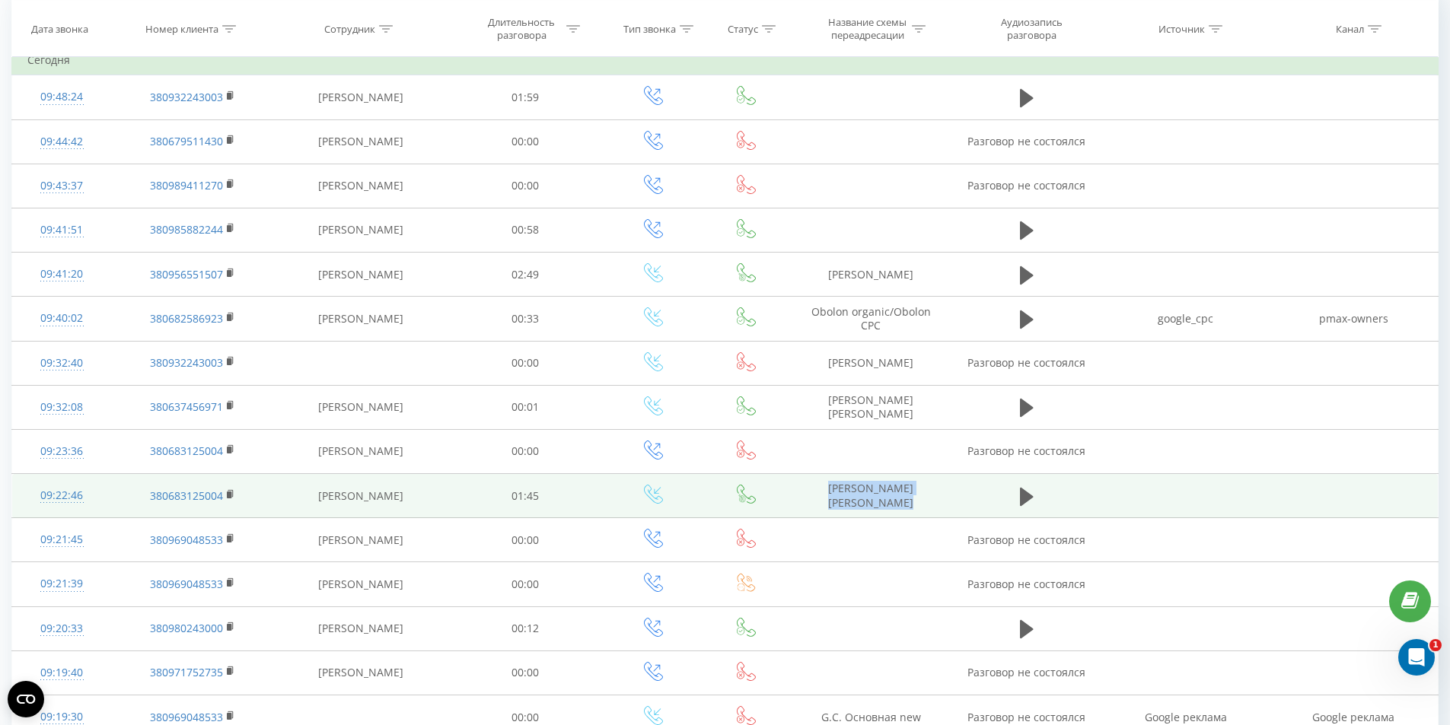
click at [297, 487] on td "[PERSON_NAME]" at bounding box center [360, 496] width 174 height 44
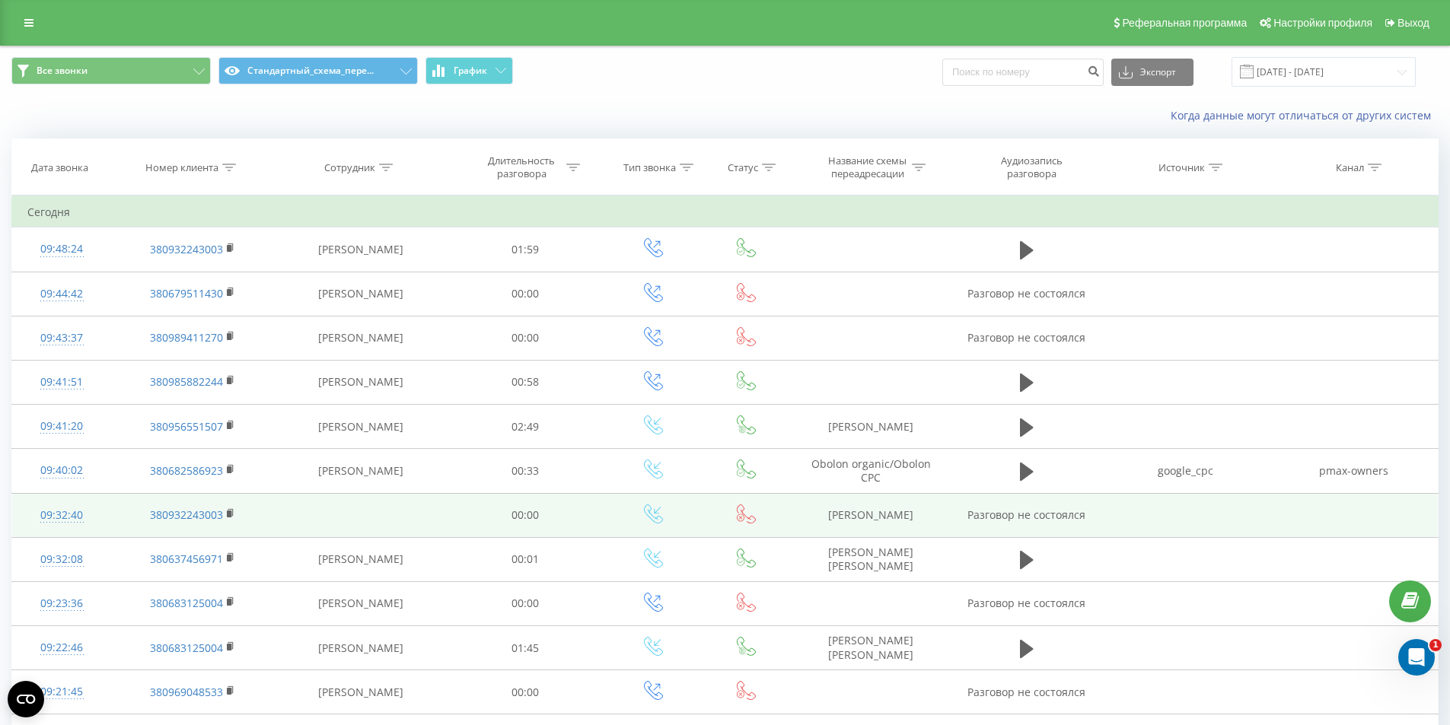
click at [296, 498] on td at bounding box center [360, 515] width 174 height 44
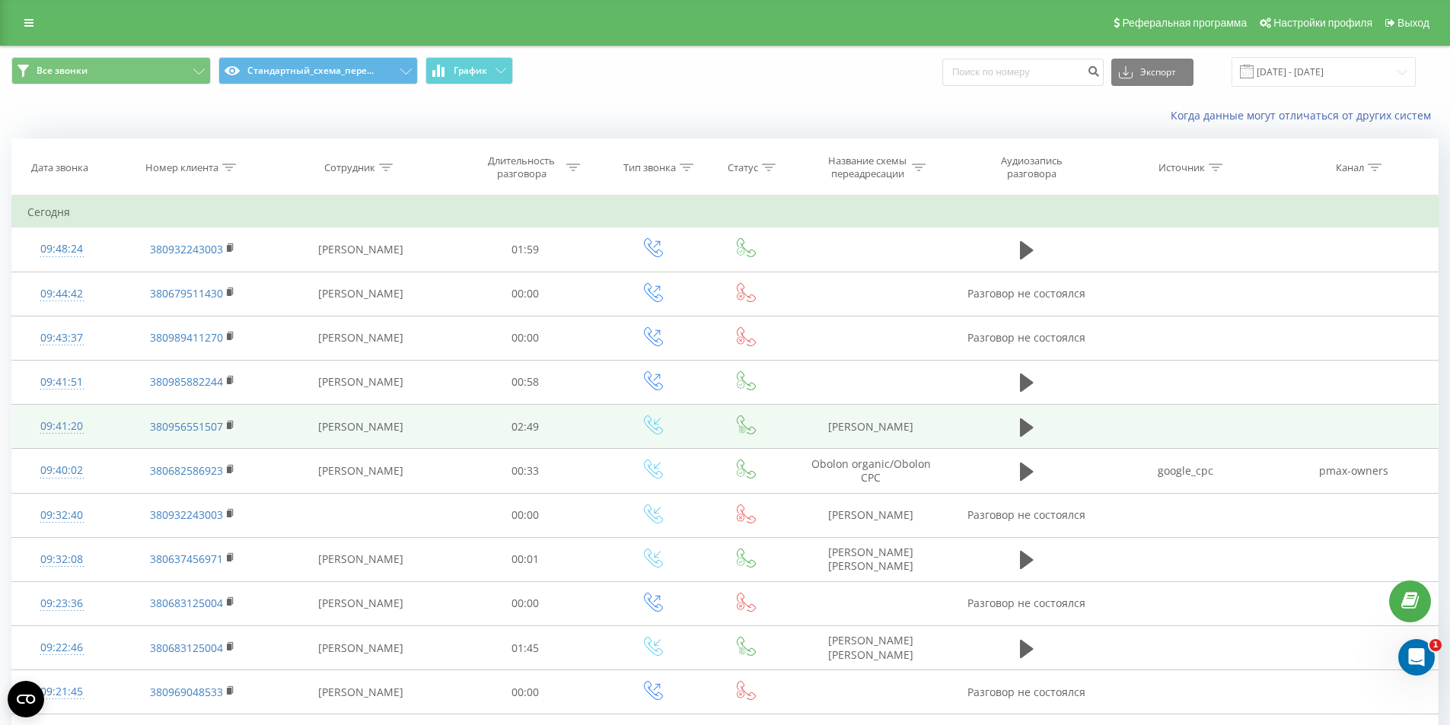
click at [871, 434] on td "ОLX Шевчук" at bounding box center [871, 427] width 162 height 44
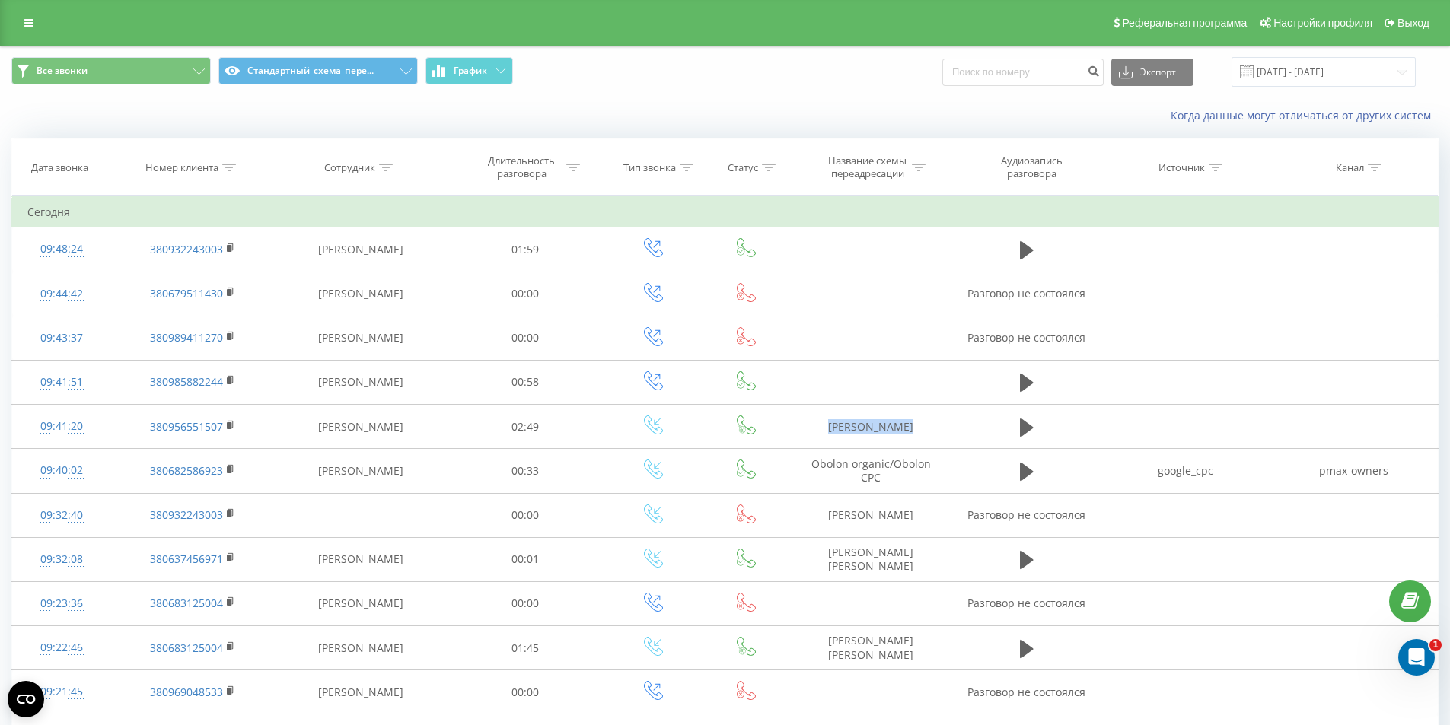
copy tr "ОLX Шевчук"
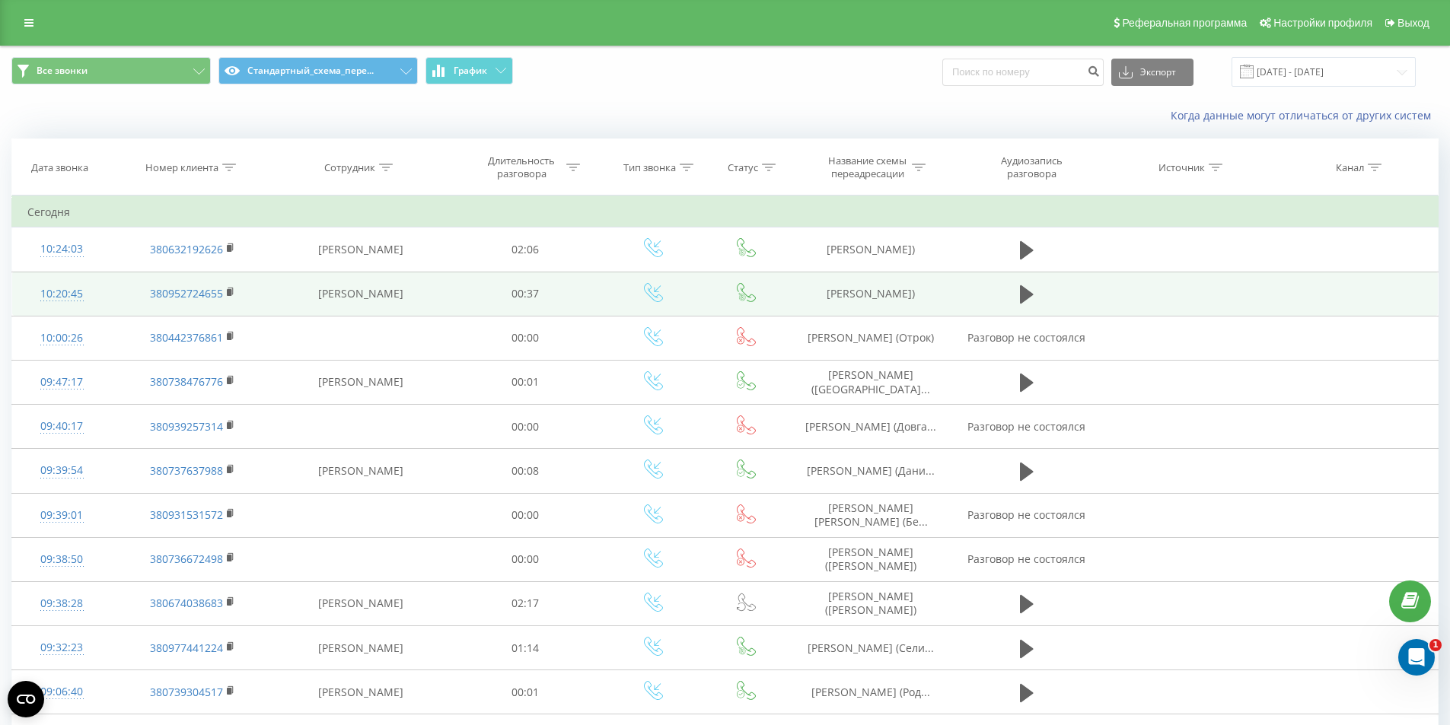
click at [858, 294] on td "Корабель Вадим (Суракевич)" at bounding box center [871, 294] width 162 height 44
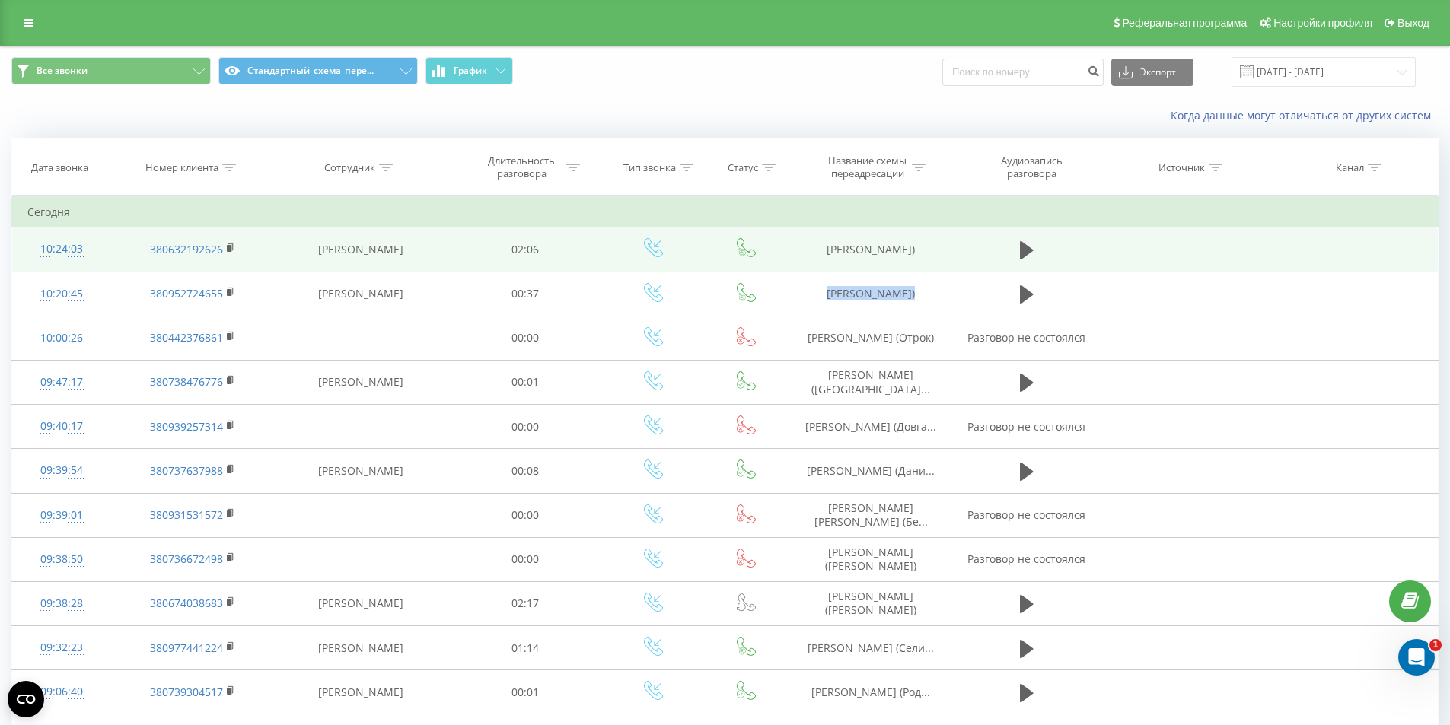
copy tr "Корабель Вадим (Суракевич)"
click at [887, 258] on td "Корабель Вадим (Суракевич)" at bounding box center [871, 250] width 162 height 44
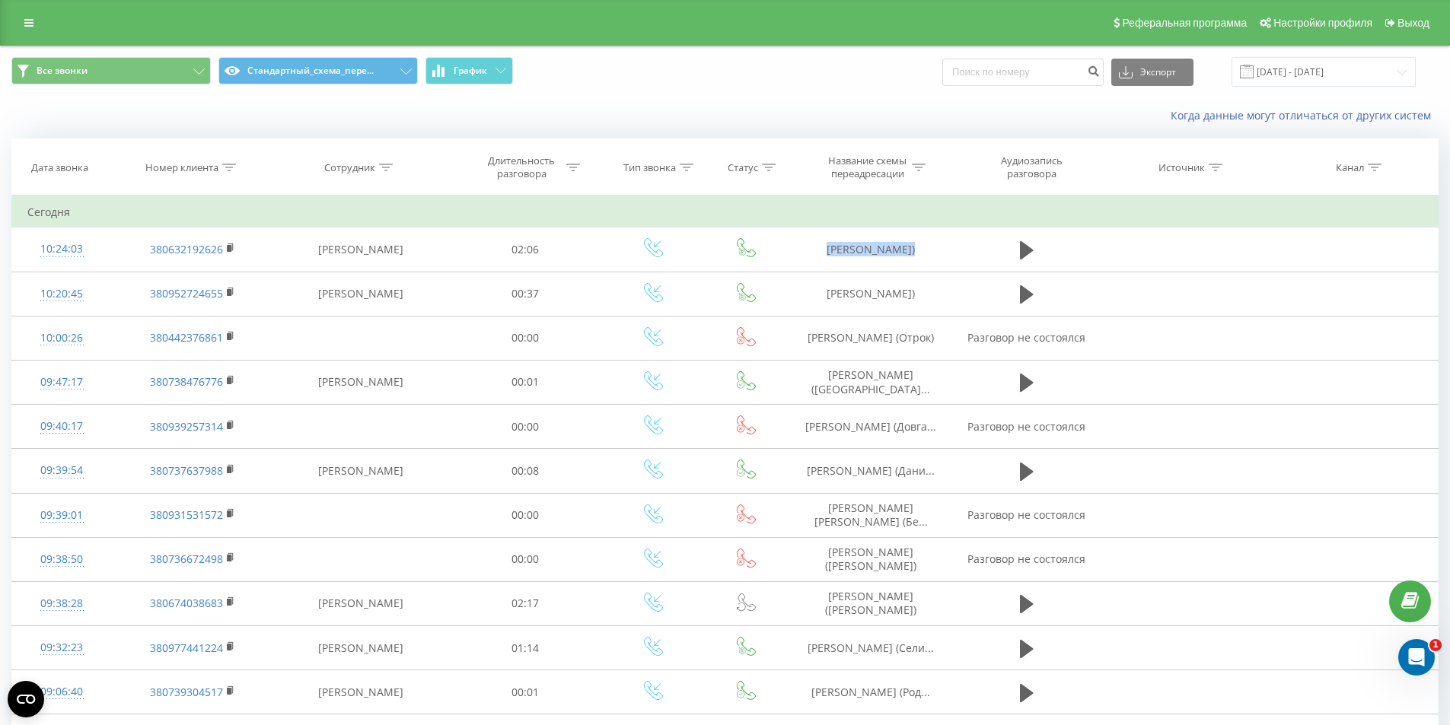
copy tr "Корабель Вадим (Суракевич)"
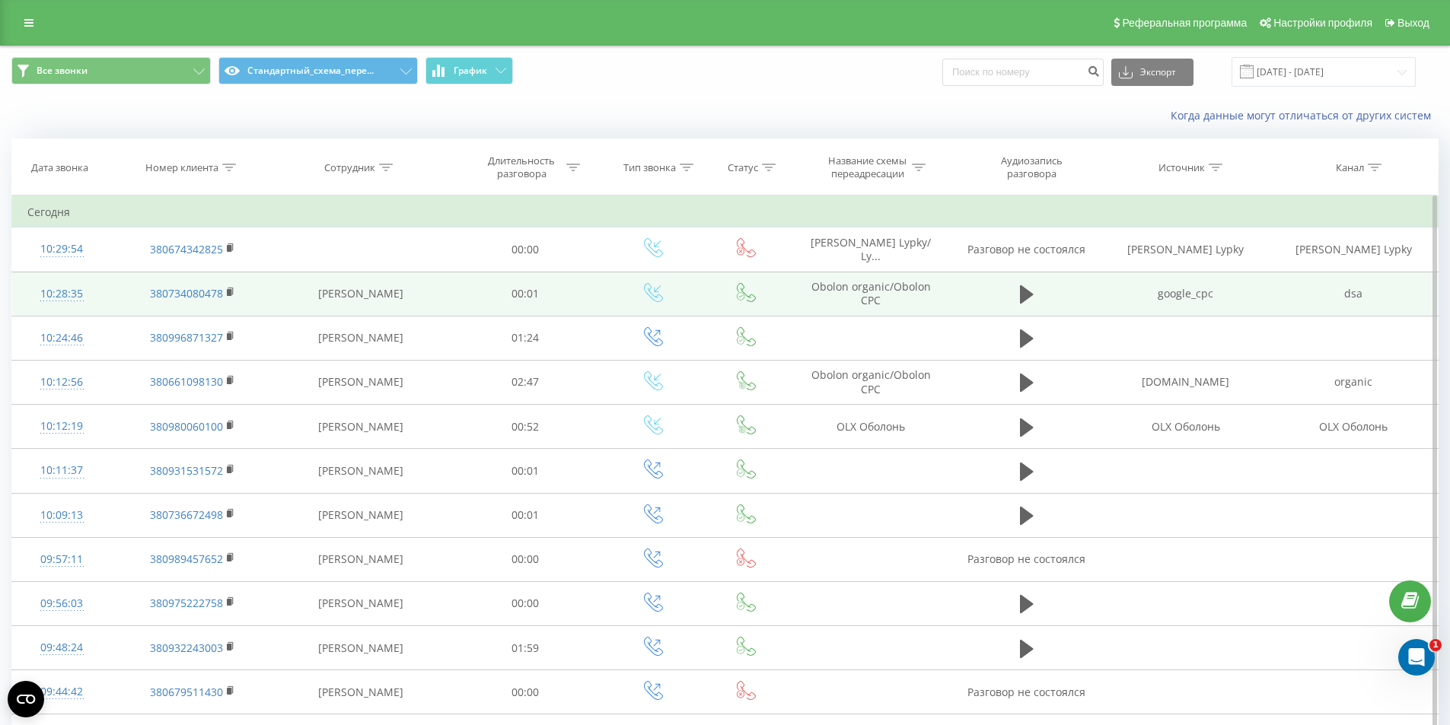
click at [328, 301] on td "[PERSON_NAME]" at bounding box center [360, 294] width 174 height 44
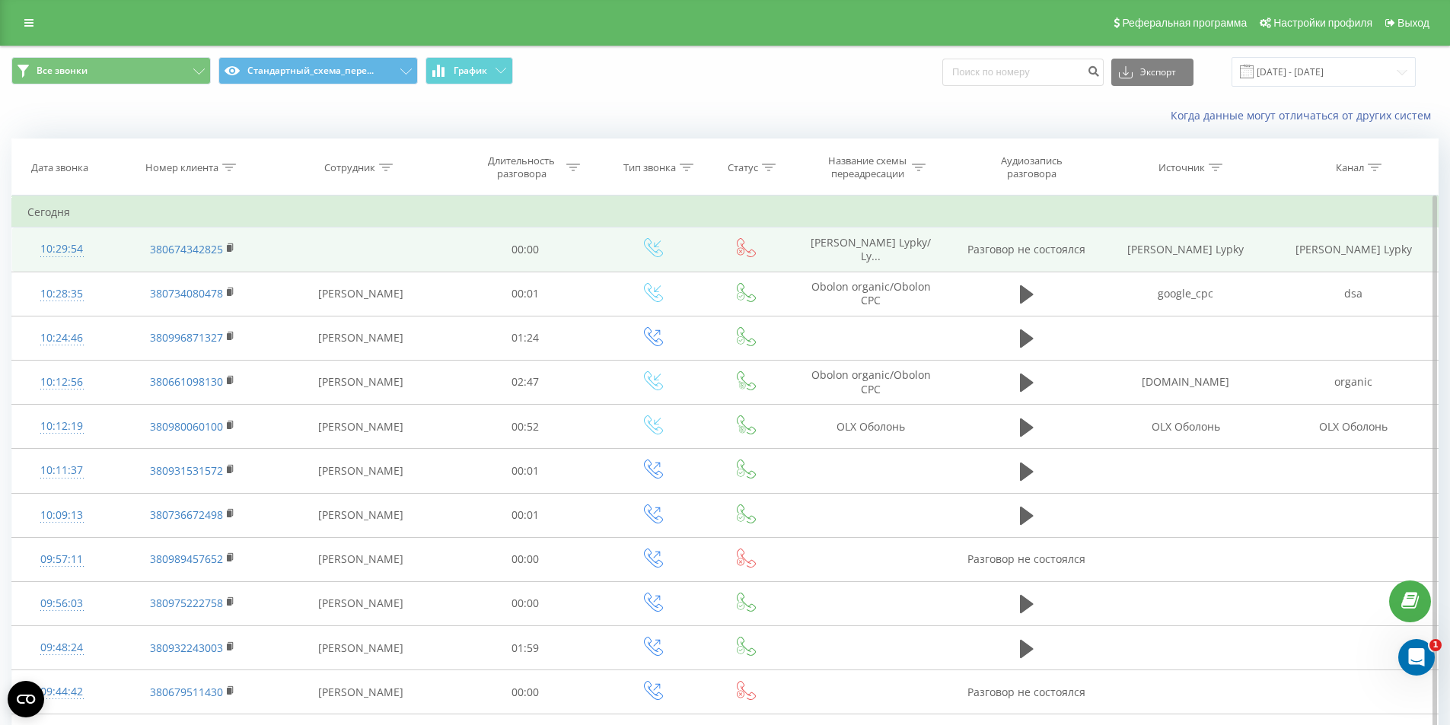
click at [324, 246] on td at bounding box center [360, 250] width 174 height 44
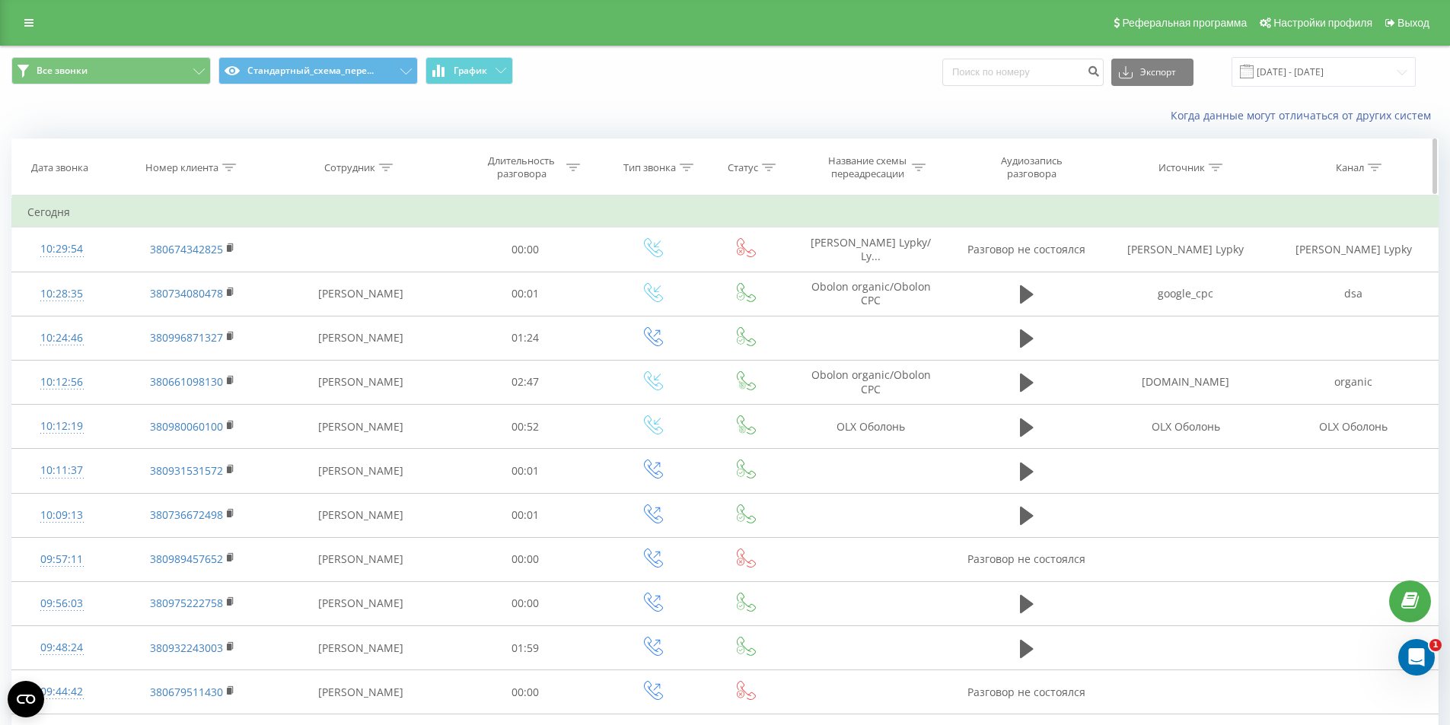
click at [234, 159] on th "Номер клиента" at bounding box center [192, 167] width 162 height 56
click at [227, 173] on div at bounding box center [229, 167] width 14 height 13
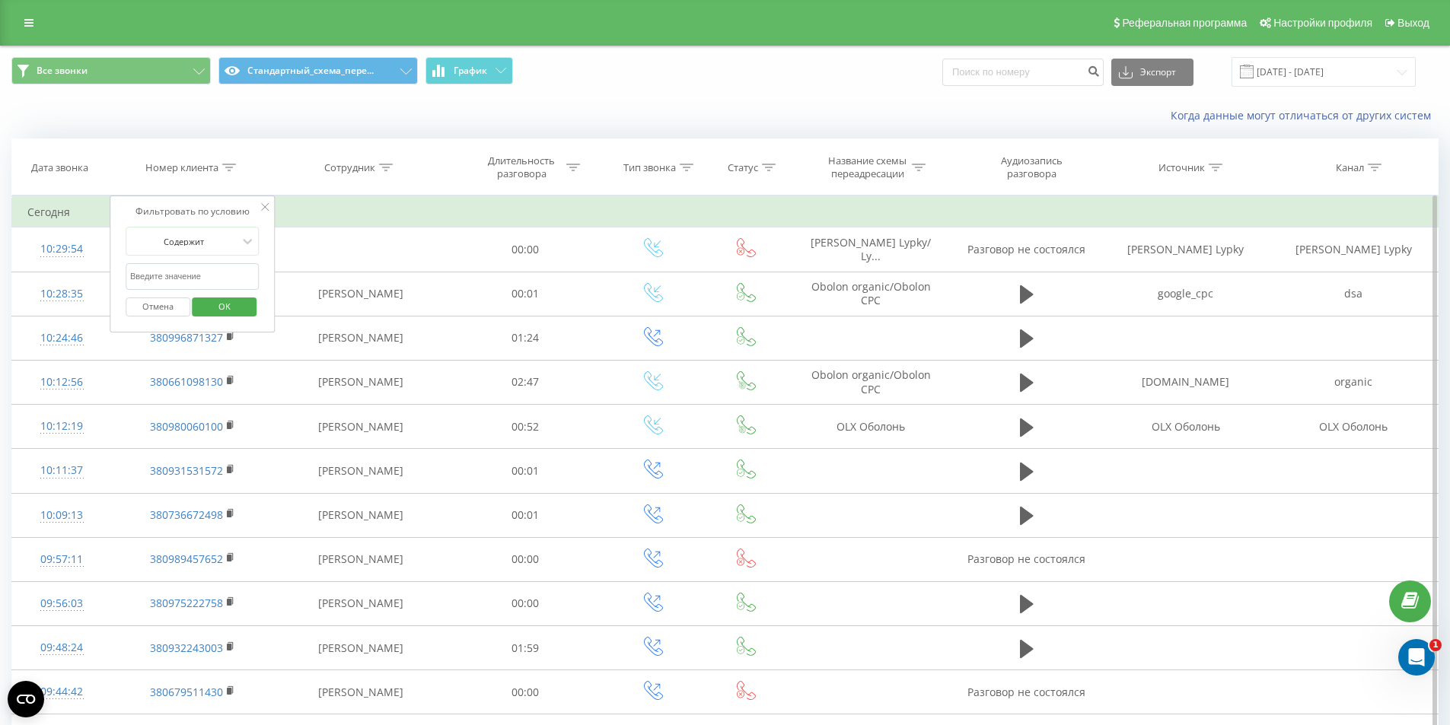
drag, startPoint x: 174, startPoint y: 275, endPoint x: 196, endPoint y: 285, distance: 23.8
click at [174, 275] on input "text" at bounding box center [193, 276] width 134 height 27
paste input "380674342825"
type input "380674342825"
click at [226, 307] on span "OK" at bounding box center [224, 307] width 43 height 24
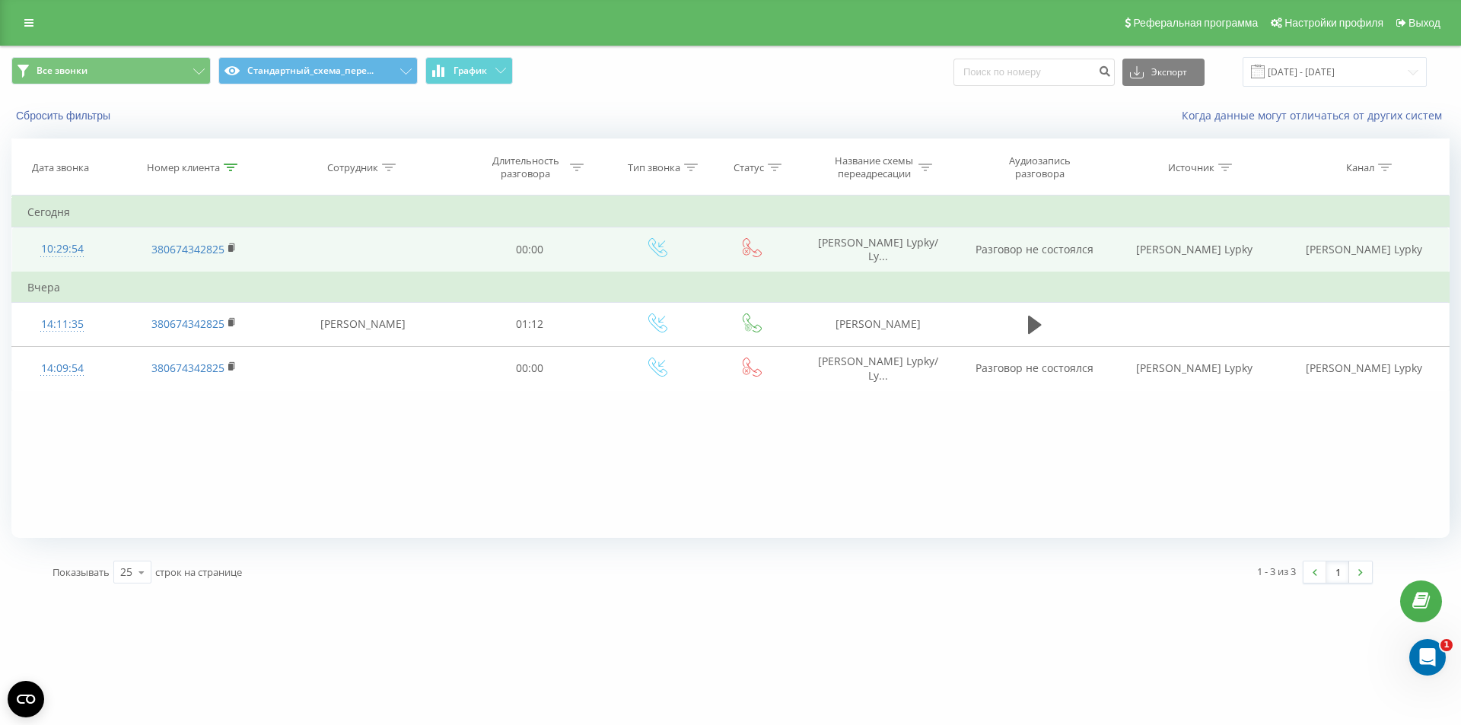
click at [875, 251] on span "DOM RIA Аренда Lypky/ Ly..." at bounding box center [878, 249] width 120 height 28
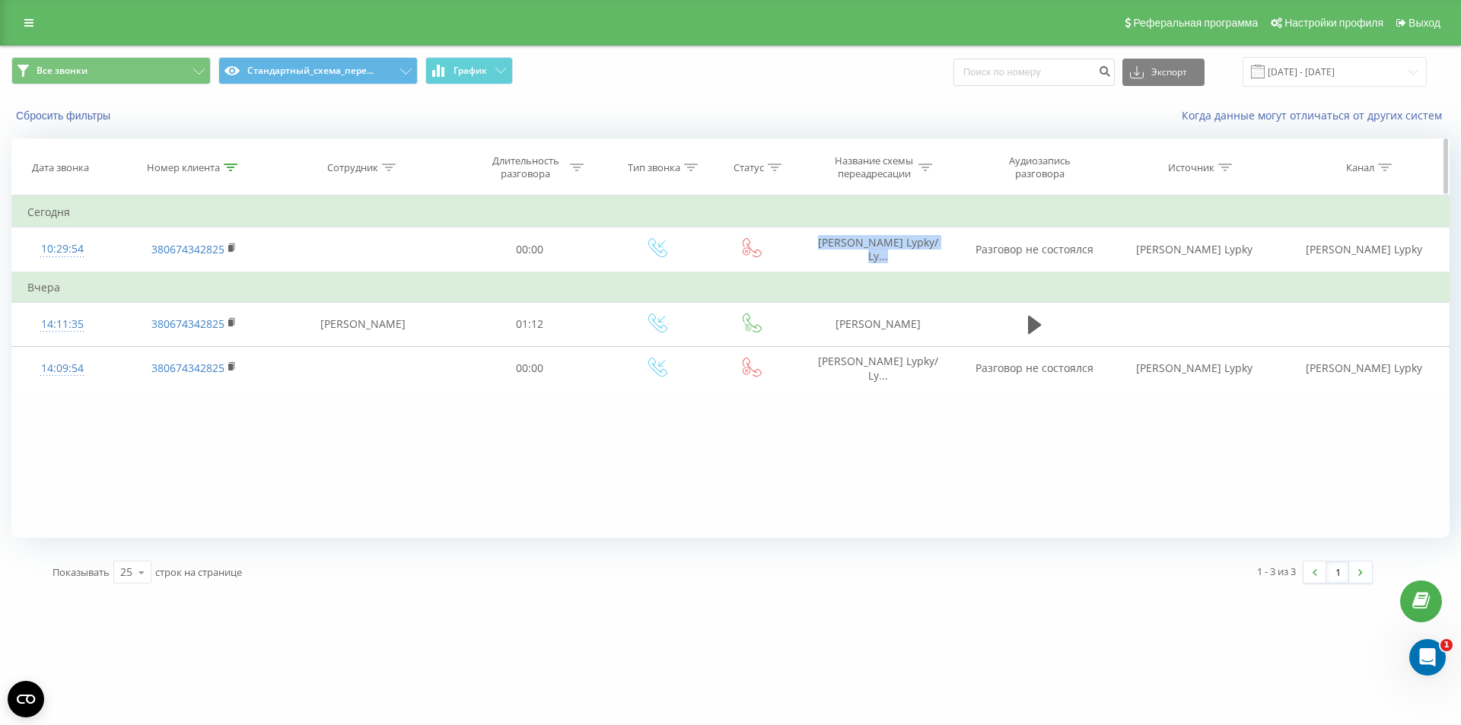
drag, startPoint x: 875, startPoint y: 251, endPoint x: 798, endPoint y: 191, distance: 97.6
click at [875, 251] on span "DOM RIA Аренда Lypky/ Ly..." at bounding box center [878, 249] width 120 height 28
copy span "DOM RIA Аренда Lypky/ Ly..."
click at [231, 164] on icon at bounding box center [231, 168] width 14 height 8
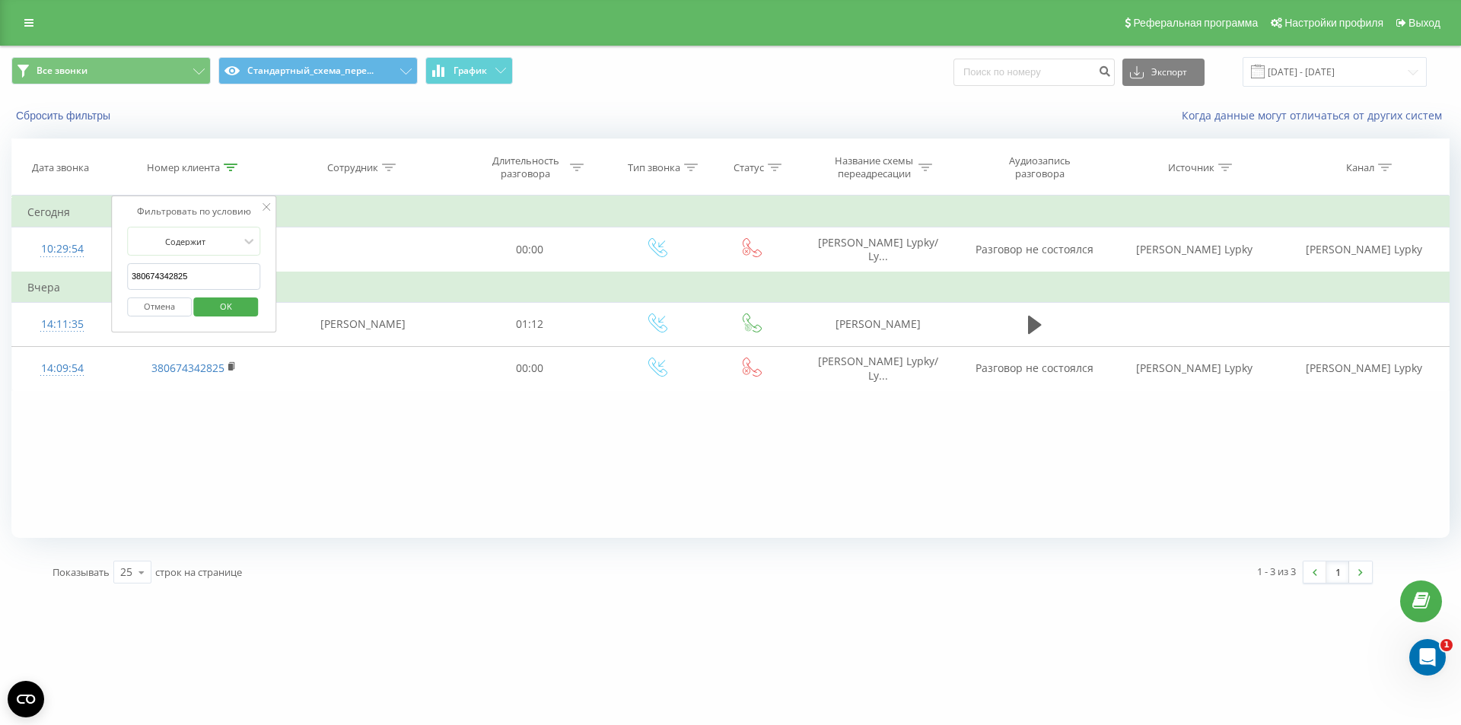
click at [155, 310] on button "Отмена" at bounding box center [159, 307] width 65 height 19
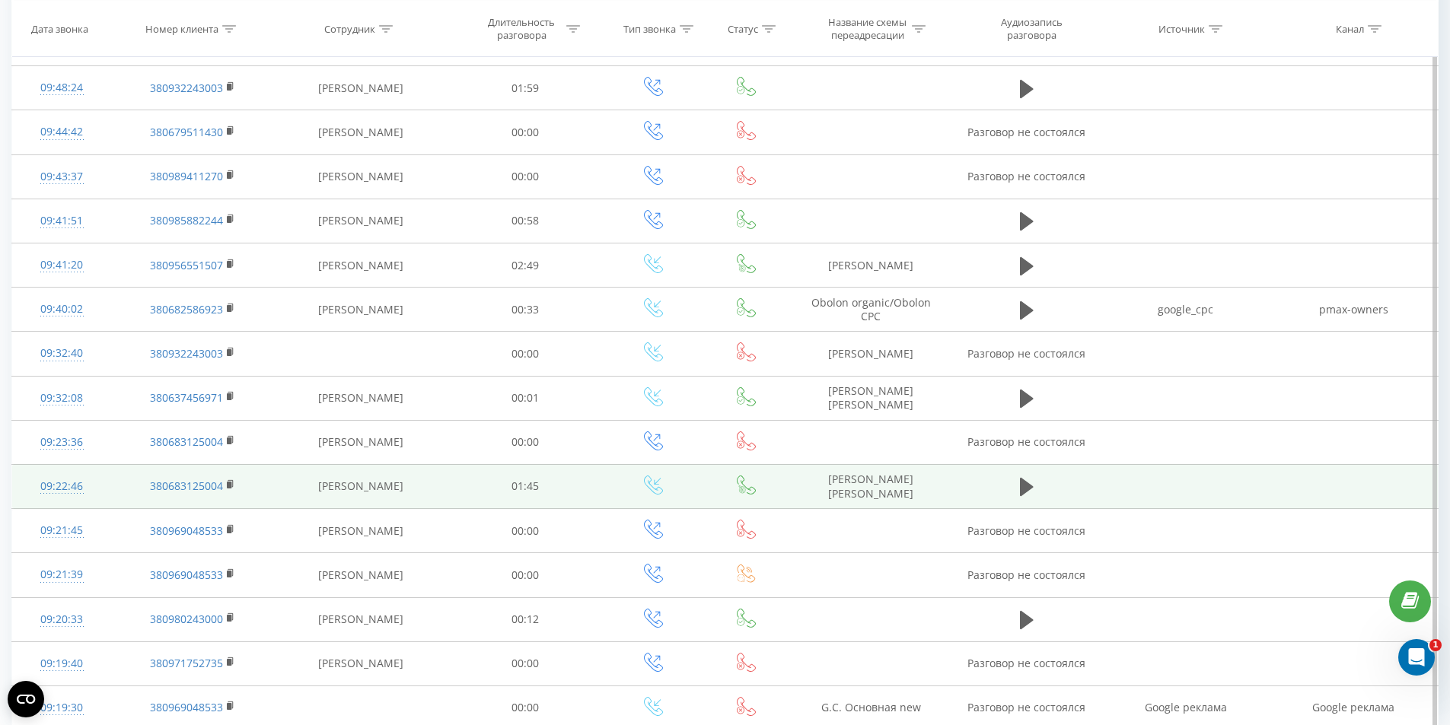
scroll to position [667, 0]
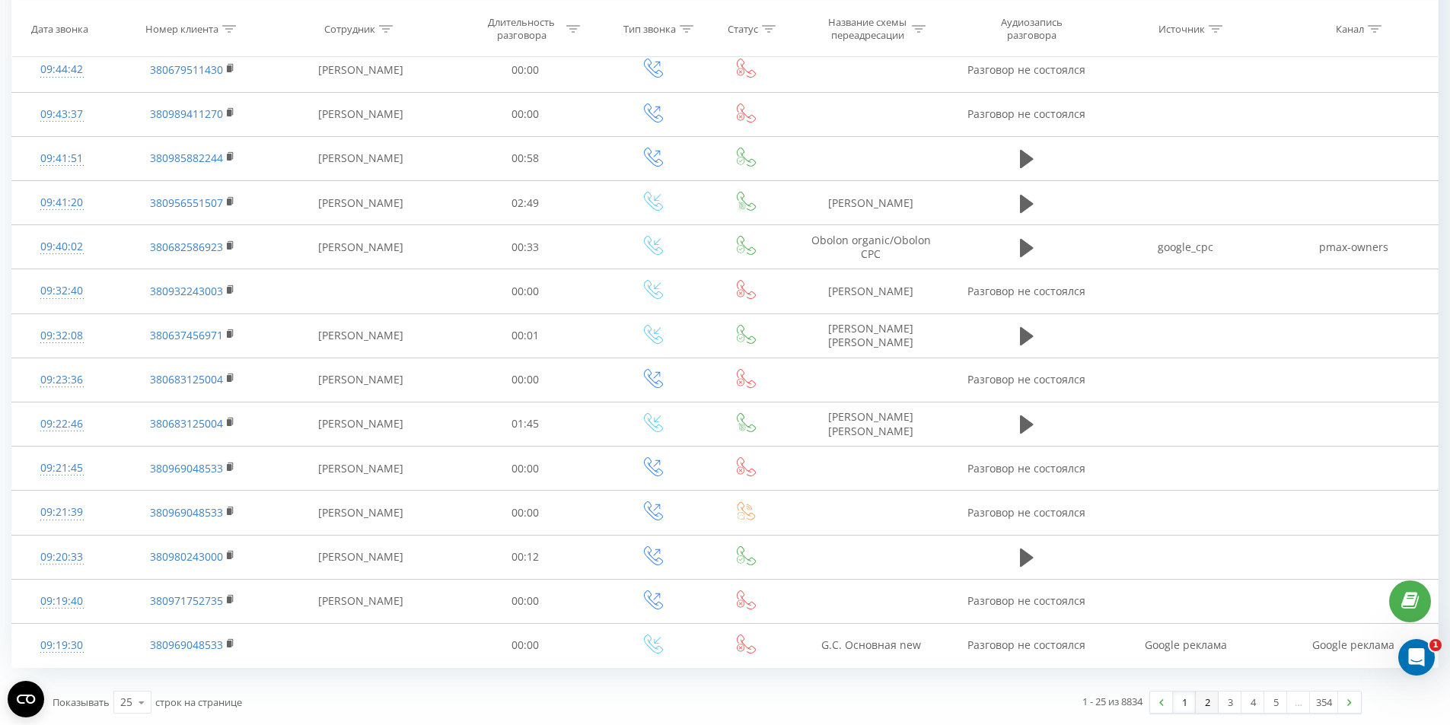
click at [1202, 699] on link "2" at bounding box center [1207, 702] width 23 height 21
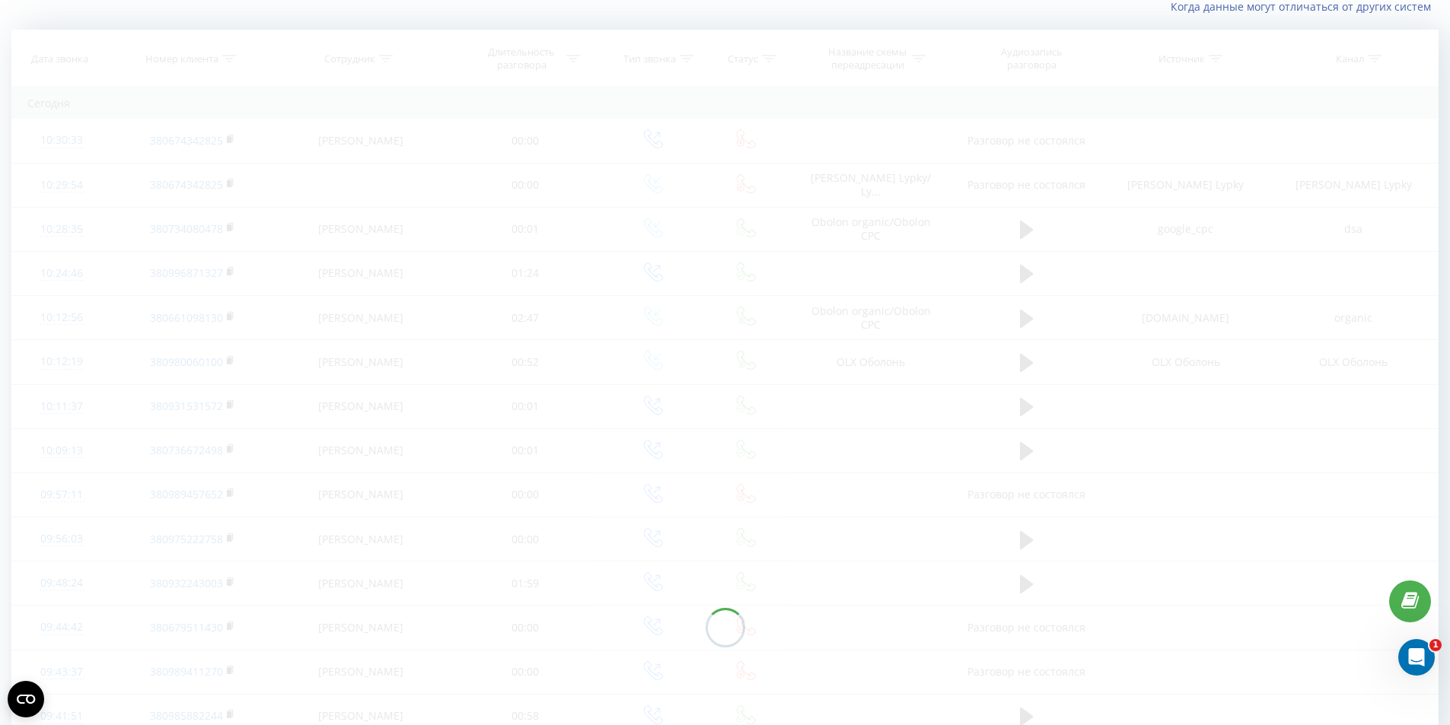
scroll to position [100, 0]
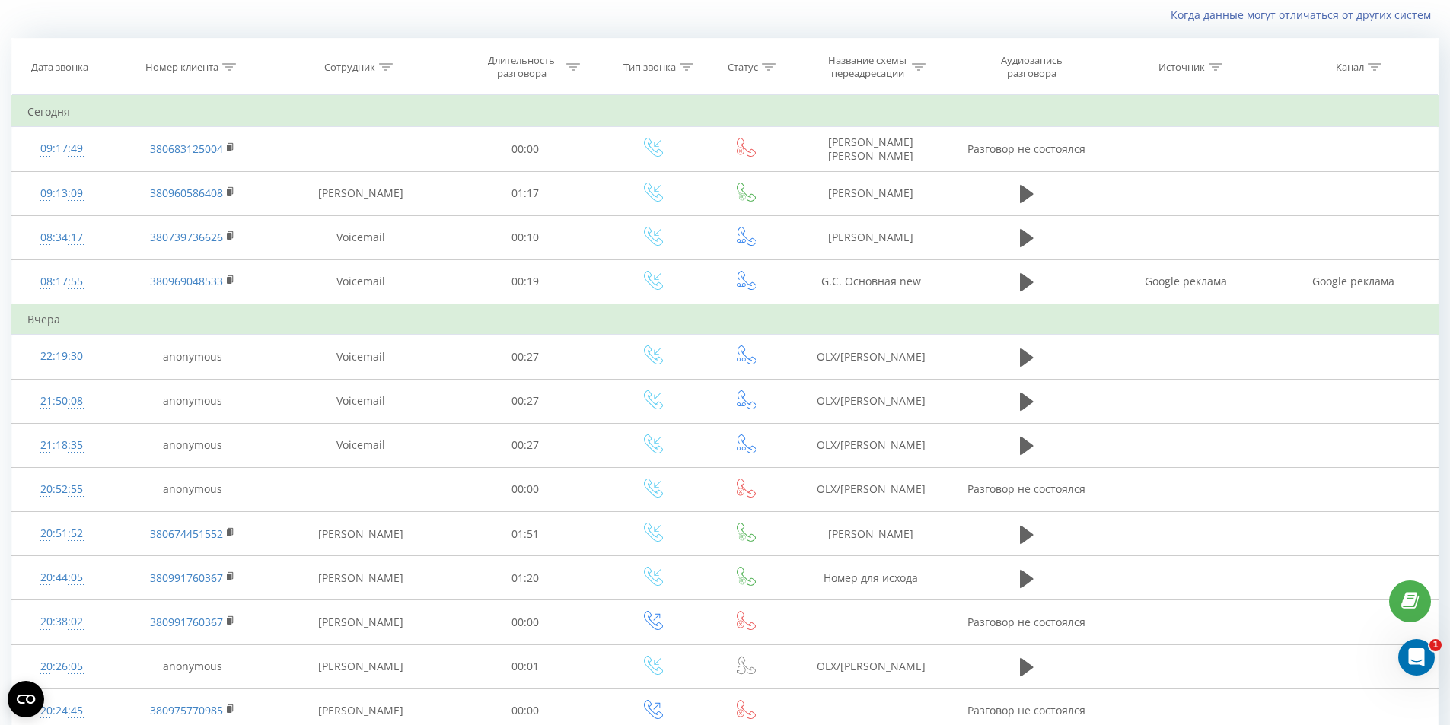
click at [346, 306] on td "Вчера" at bounding box center [725, 319] width 1426 height 30
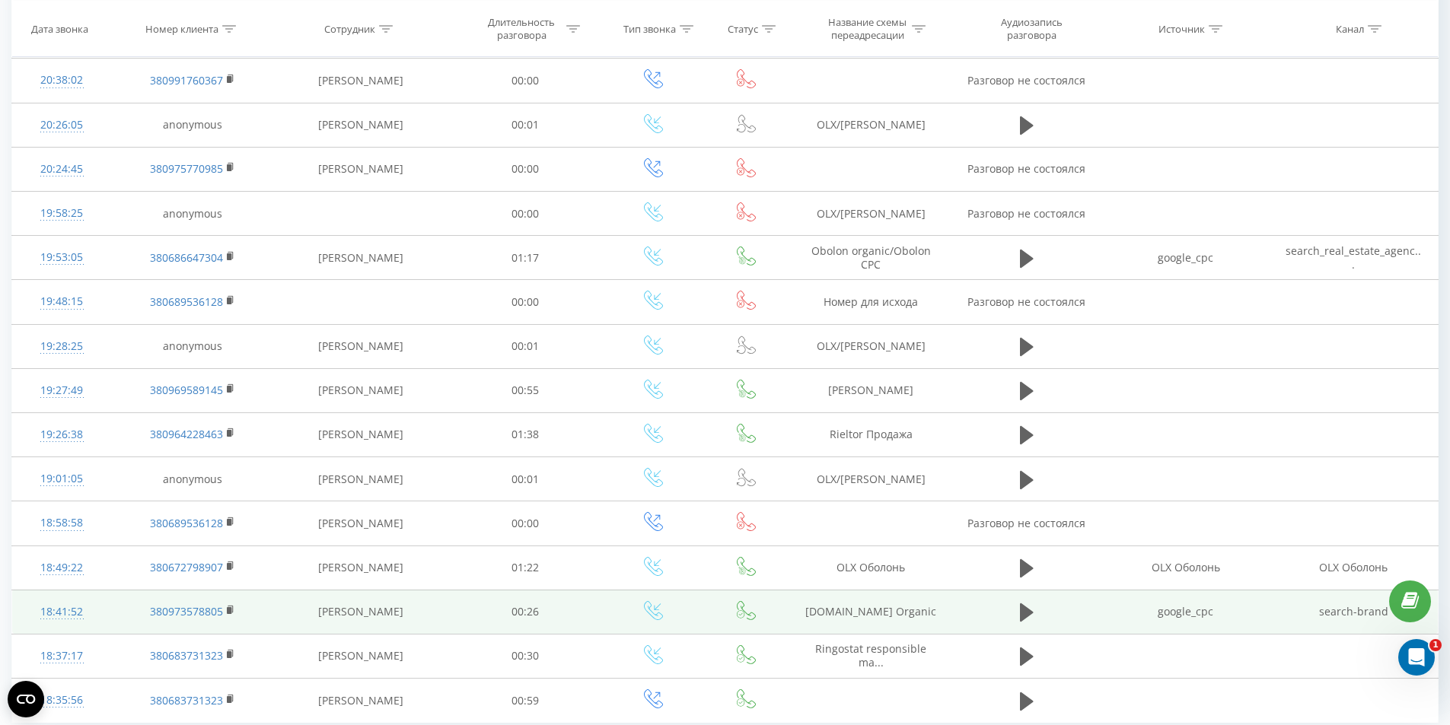
scroll to position [697, 0]
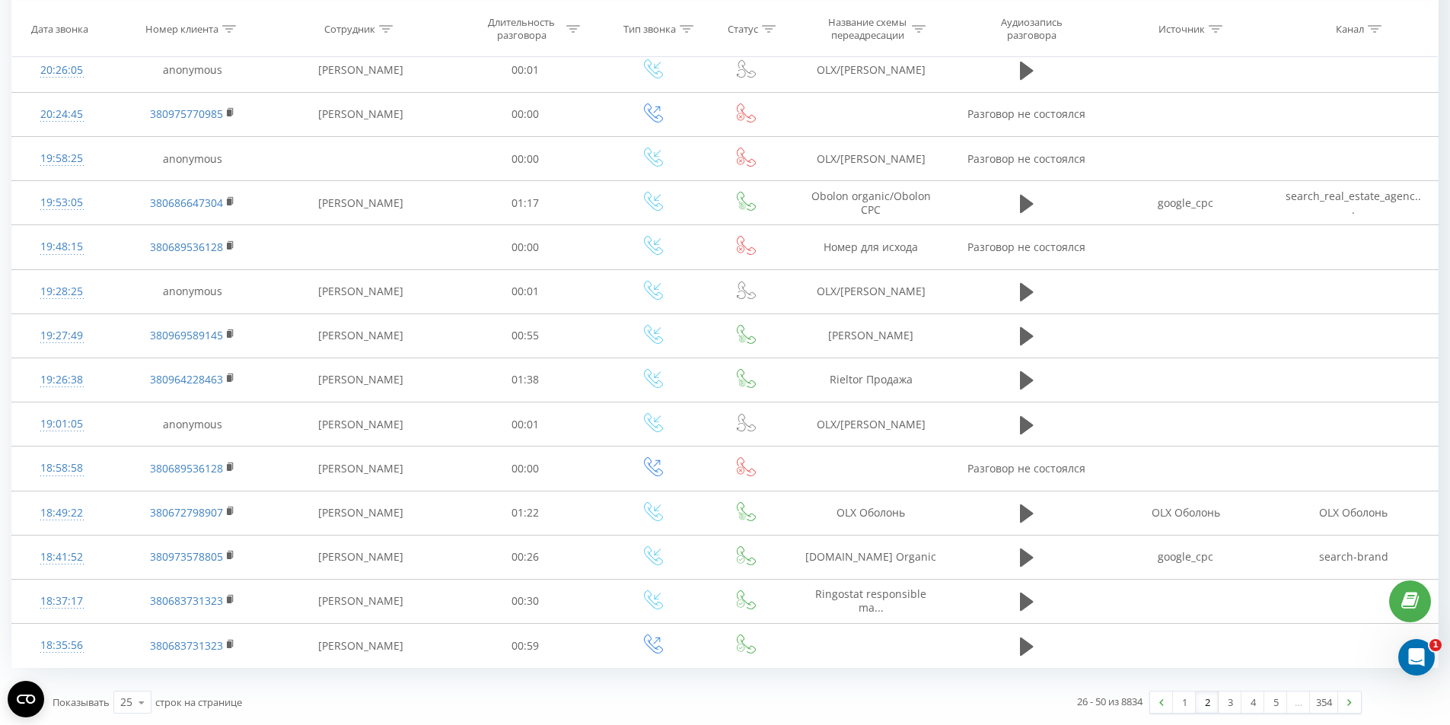
click at [1176, 702] on link "1" at bounding box center [1184, 702] width 23 height 21
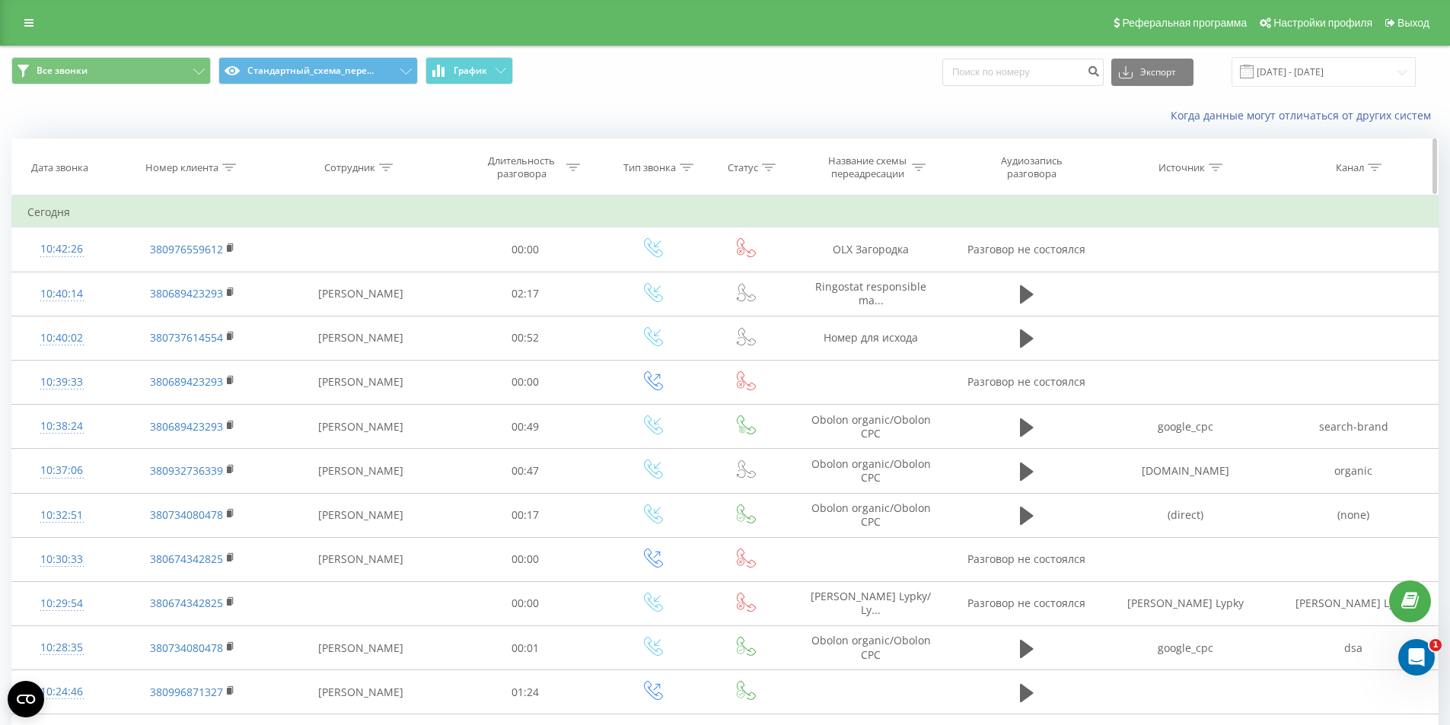
click at [231, 172] on div at bounding box center [229, 167] width 14 height 13
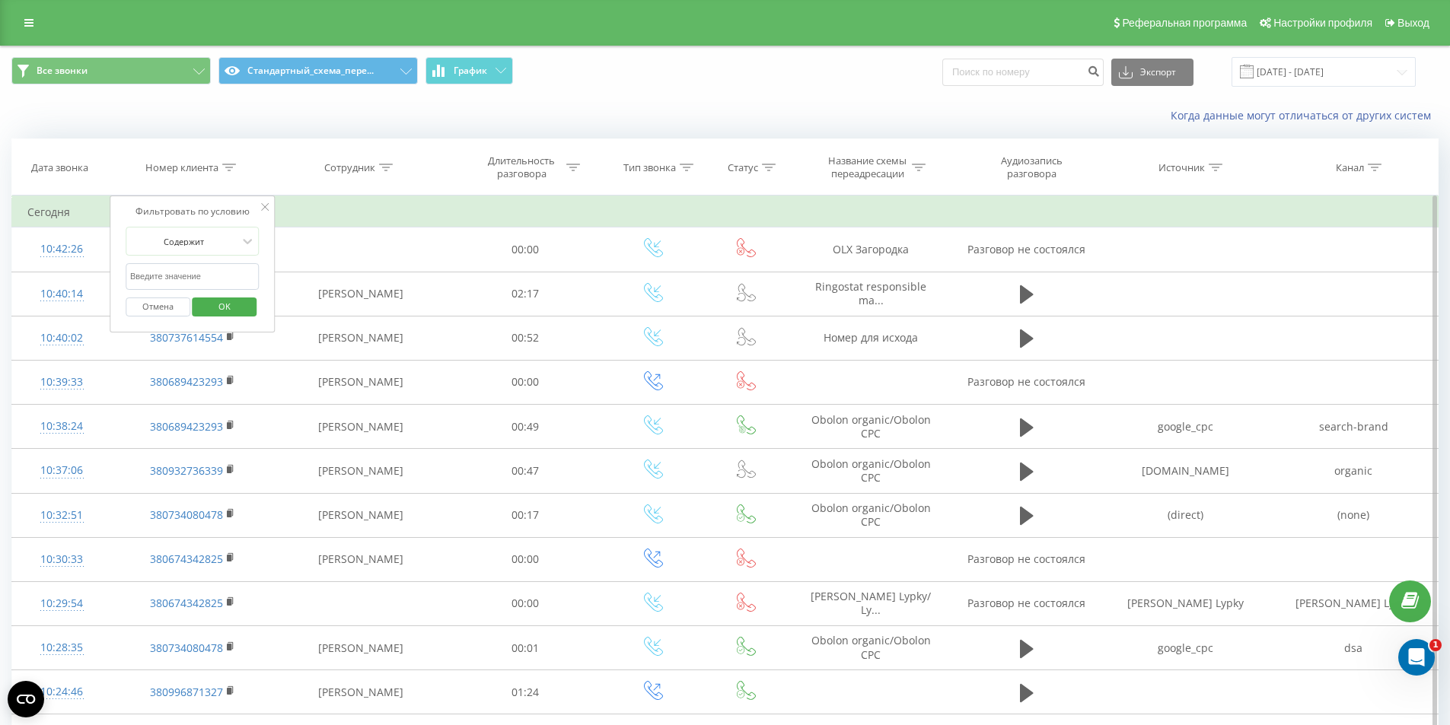
click at [193, 289] on input "text" at bounding box center [193, 276] width 134 height 27
paste input "380737614554"
click at [226, 279] on input "380737614554" at bounding box center [193, 276] width 134 height 27
click button "OK" at bounding box center [225, 307] width 65 height 19
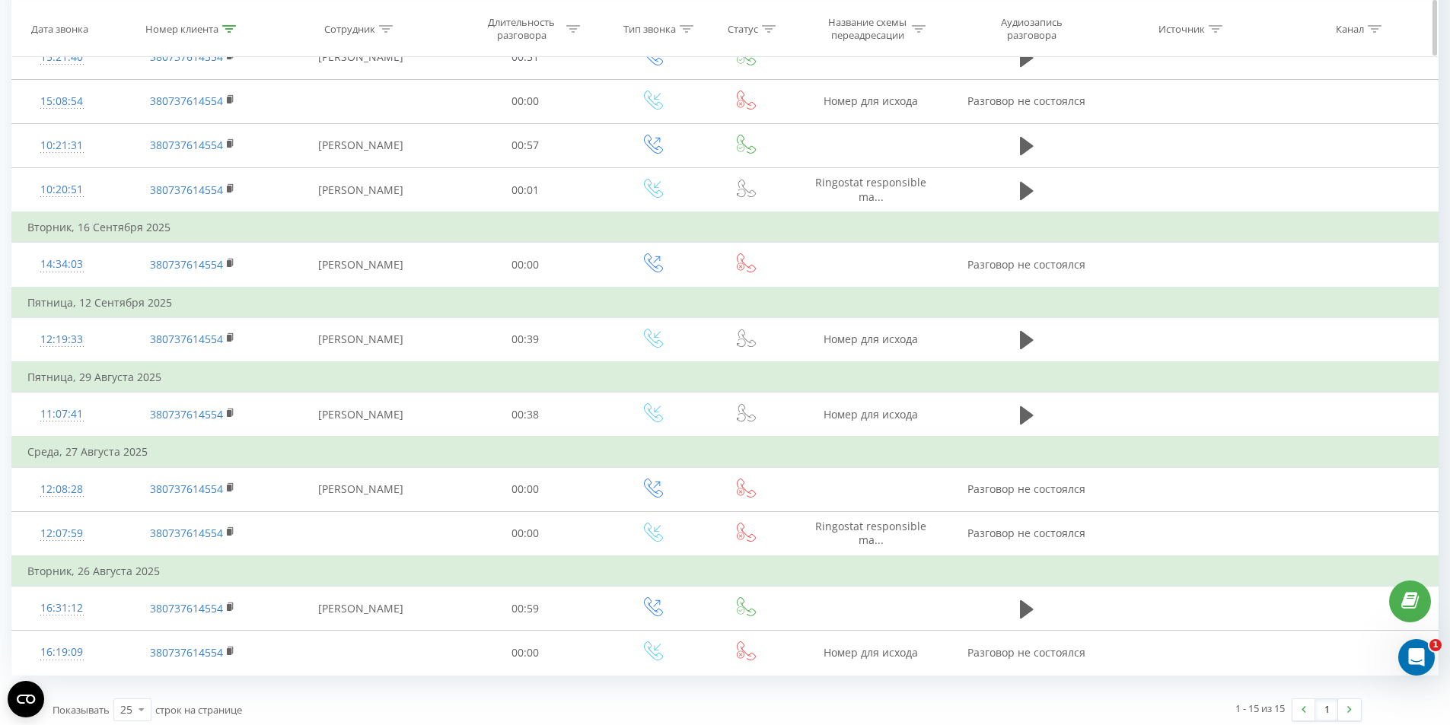
scroll to position [438, 0]
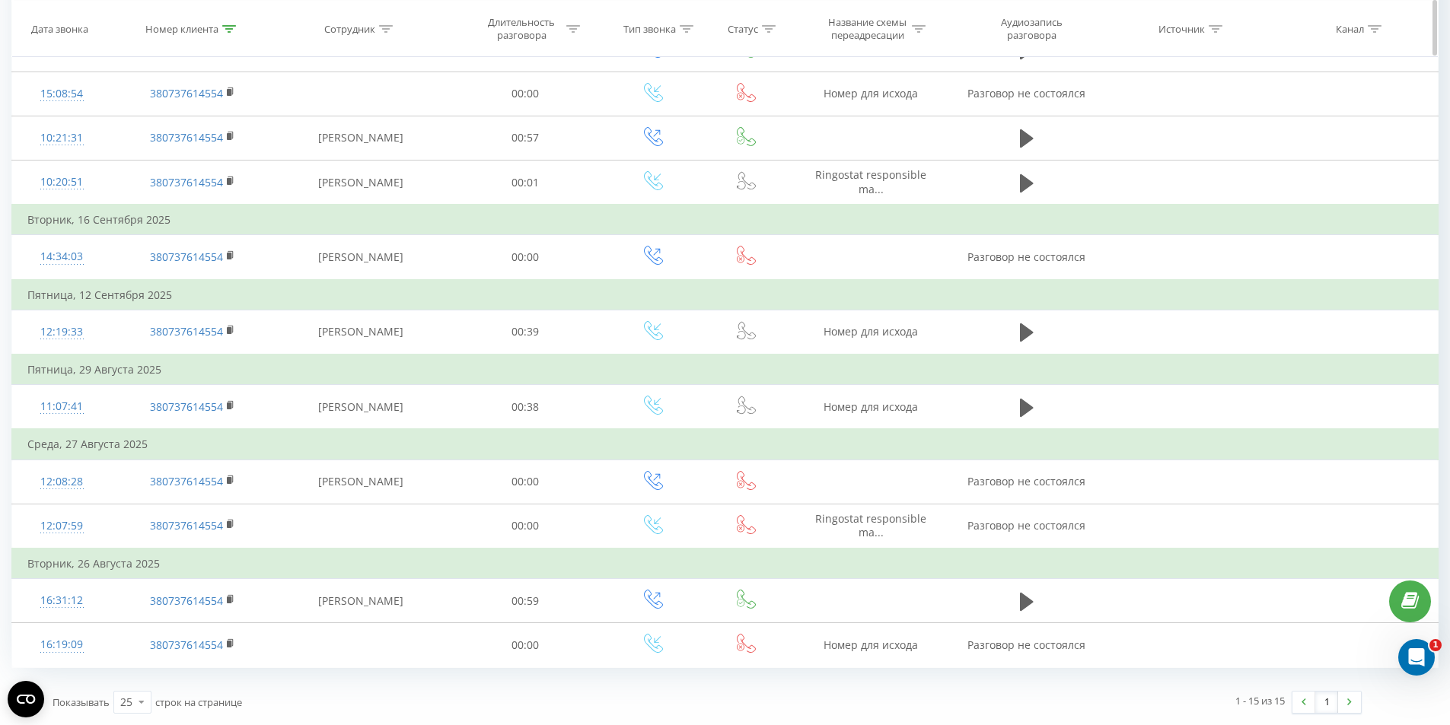
click at [226, 30] on icon at bounding box center [229, 28] width 14 height 8
click at [174, 135] on input "380737614554" at bounding box center [193, 137] width 134 height 27
paste input "932736339"
type input "380932736339"
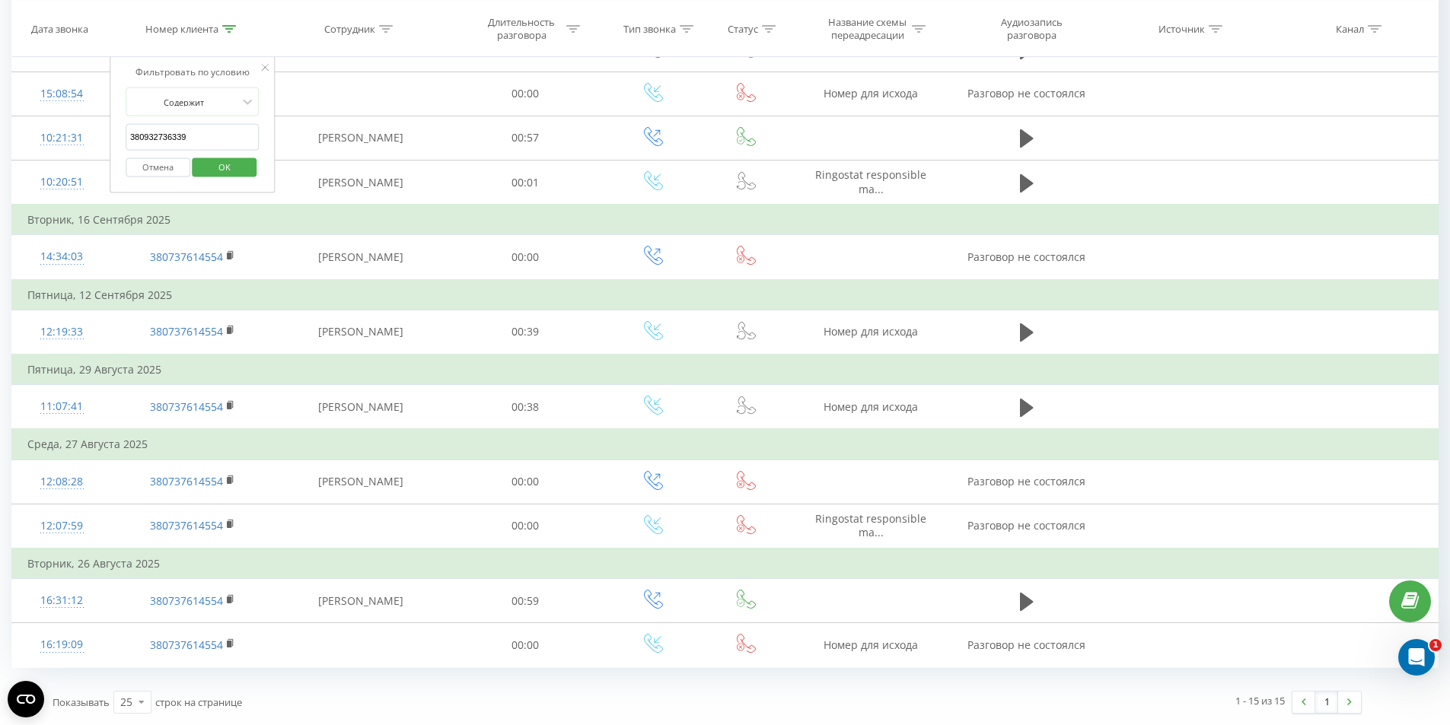
click at [217, 158] on span "OK" at bounding box center [224, 166] width 43 height 24
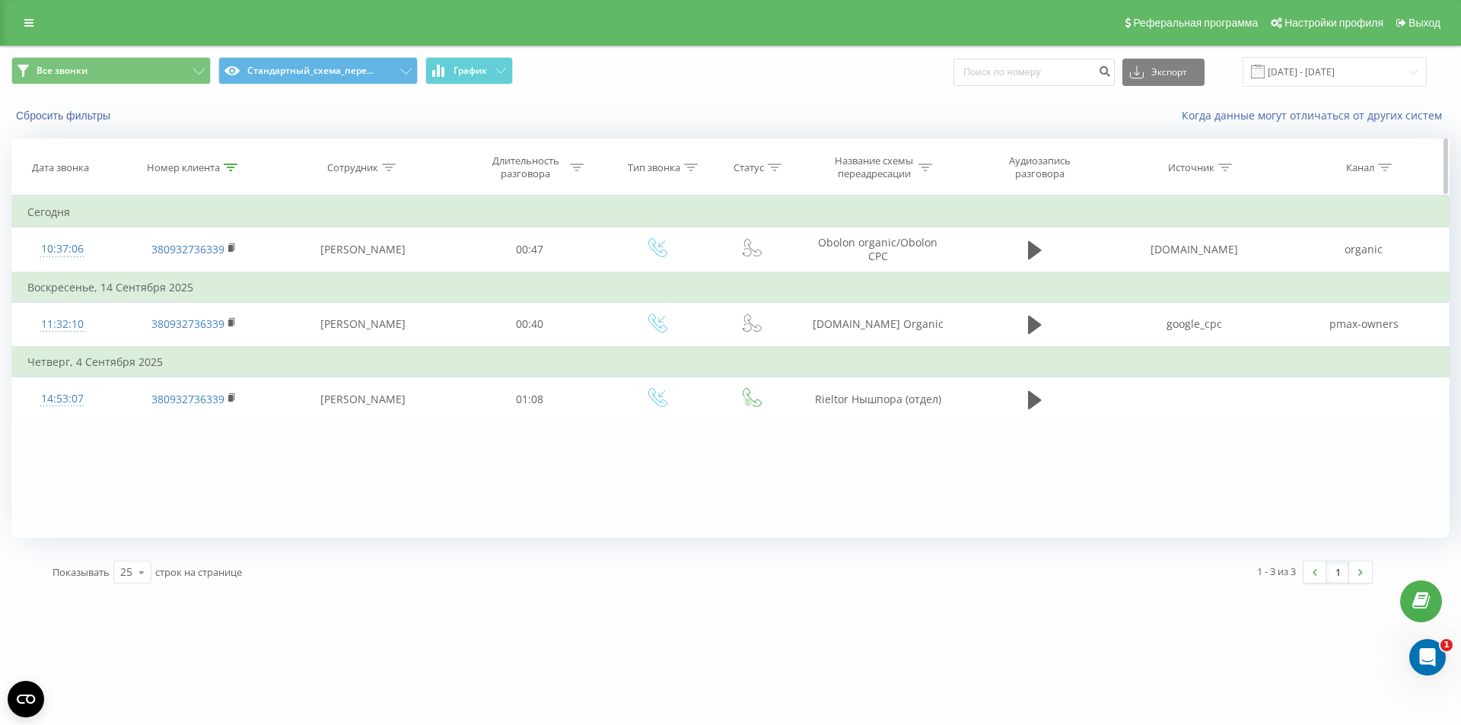
click at [225, 160] on th "Номер клиента" at bounding box center [193, 167] width 163 height 56
click at [228, 165] on icon at bounding box center [231, 168] width 14 height 8
drag, startPoint x: 161, startPoint y: 307, endPoint x: 177, endPoint y: 305, distance: 16.1
click at [162, 307] on button "Отмена" at bounding box center [159, 307] width 65 height 19
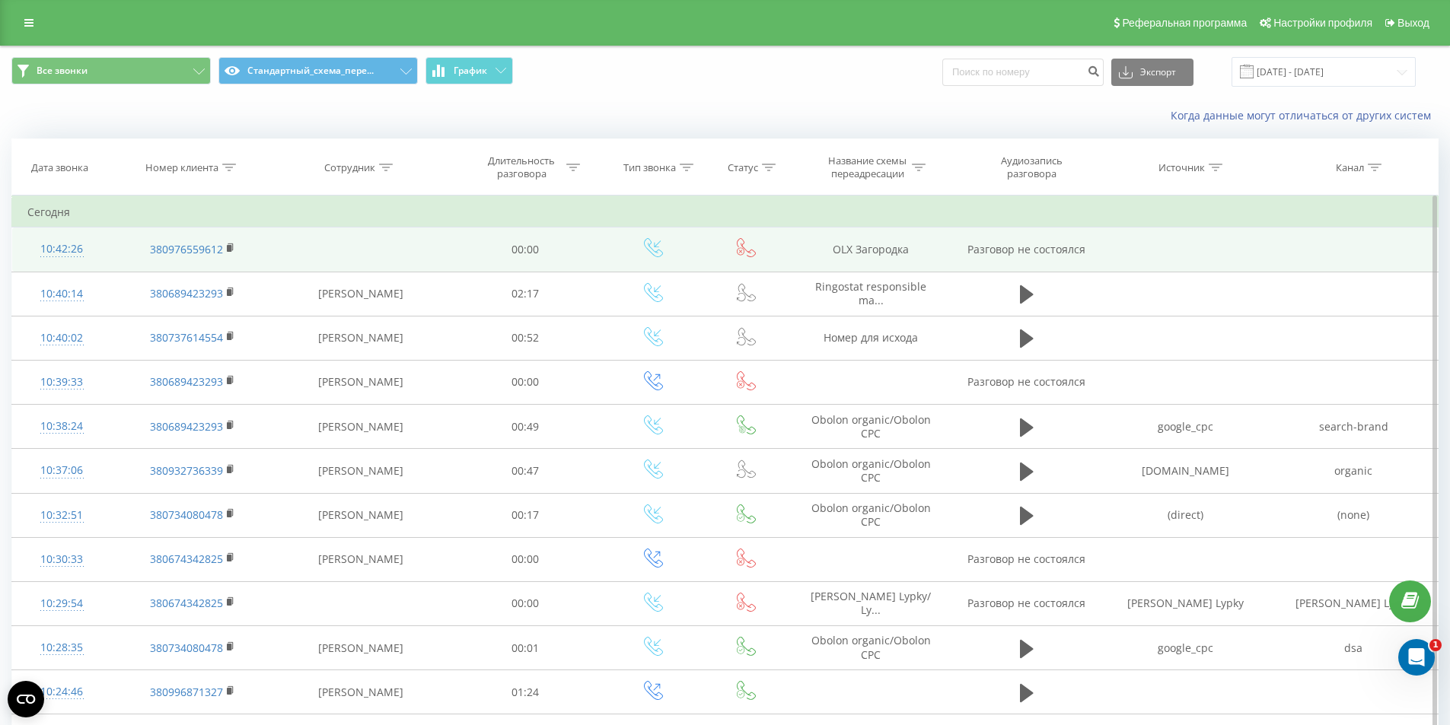
click at [857, 246] on td "OLX Загородка" at bounding box center [871, 250] width 162 height 44
click at [857, 244] on td "OLX Загородка" at bounding box center [871, 250] width 162 height 44
copy td "OLX Загородка"
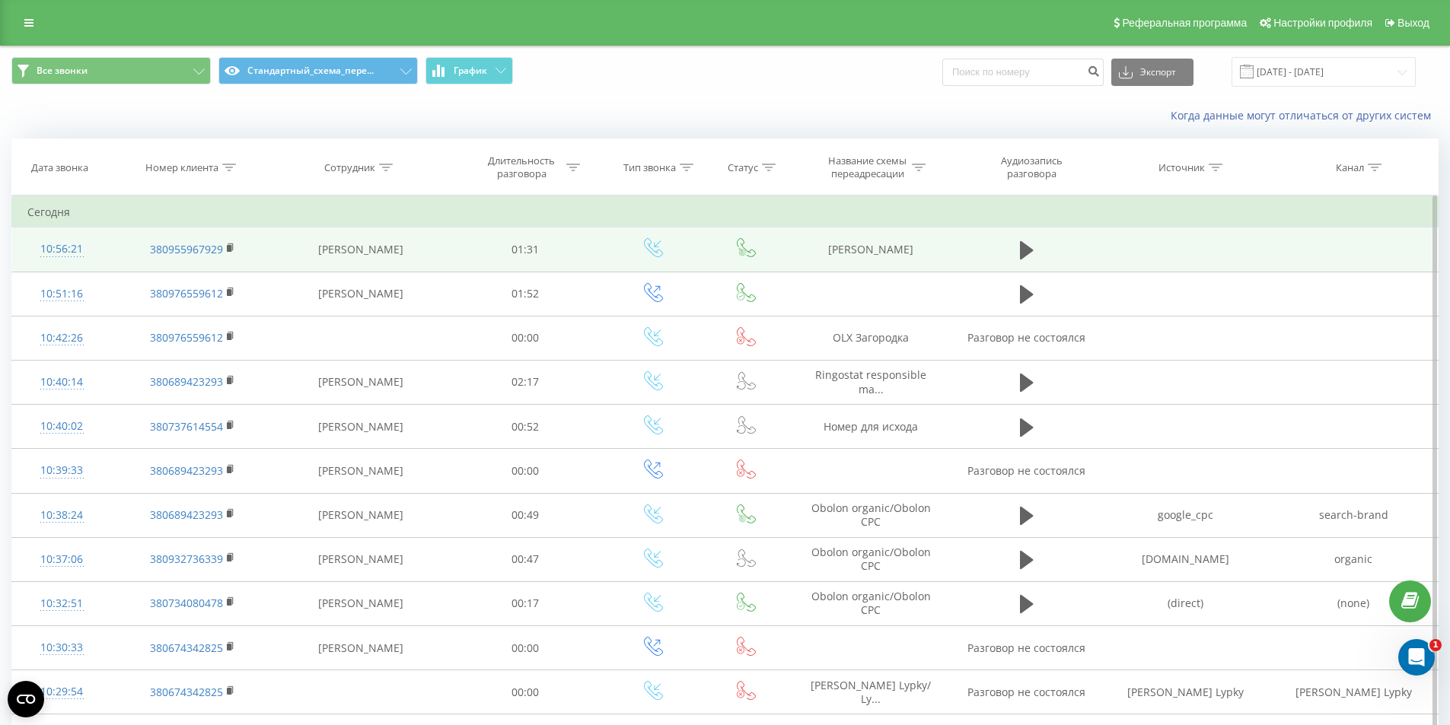
click at [895, 249] on td "[PERSON_NAME]" at bounding box center [871, 250] width 162 height 44
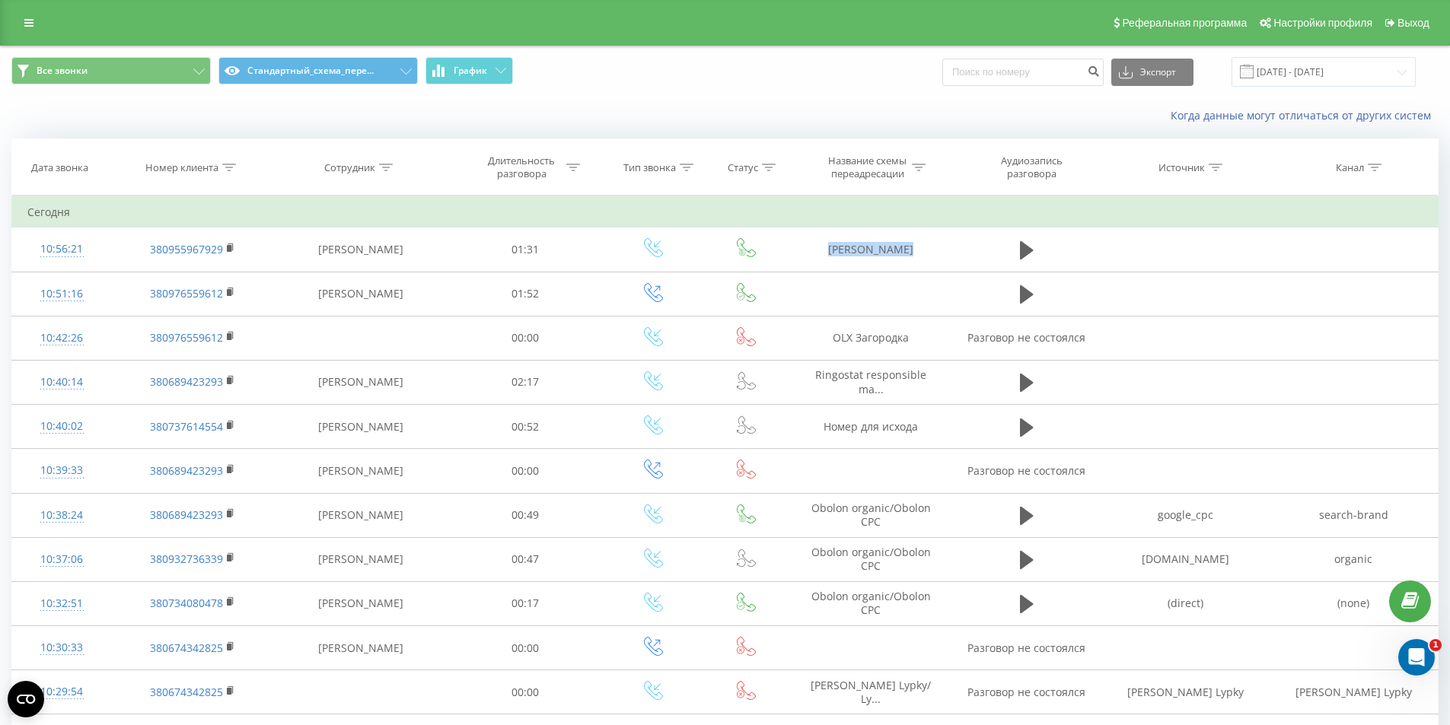
copy tr "[PERSON_NAME]"
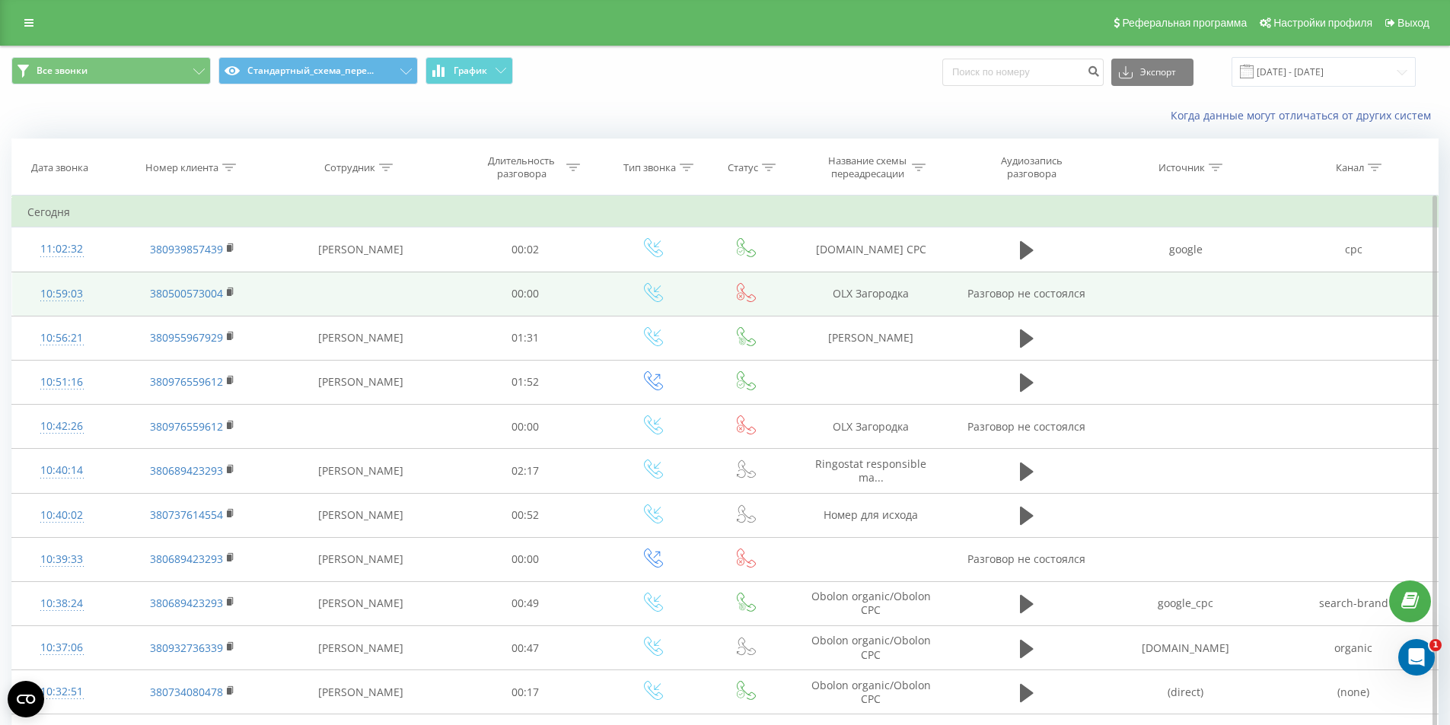
click at [873, 299] on td "OLX Загородка" at bounding box center [871, 294] width 162 height 44
copy td "OLX Загородка"
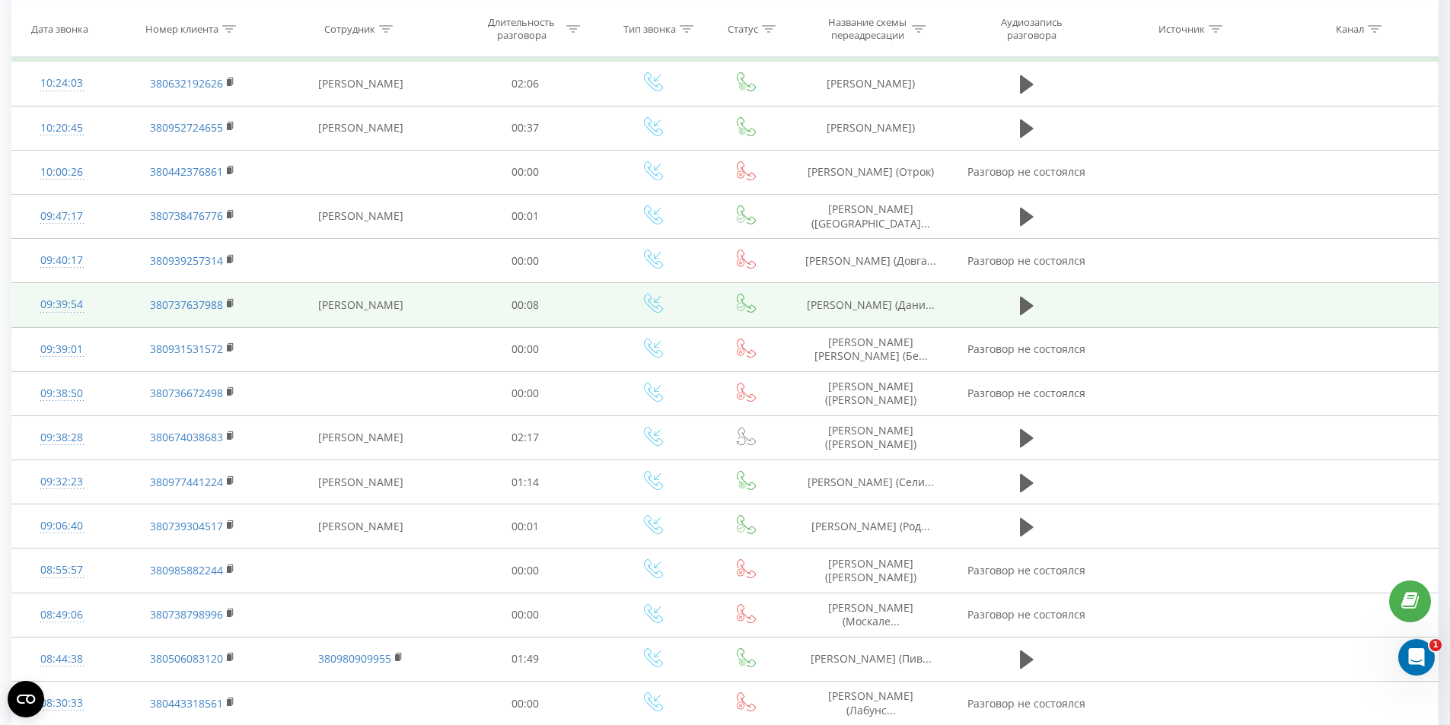
scroll to position [228, 0]
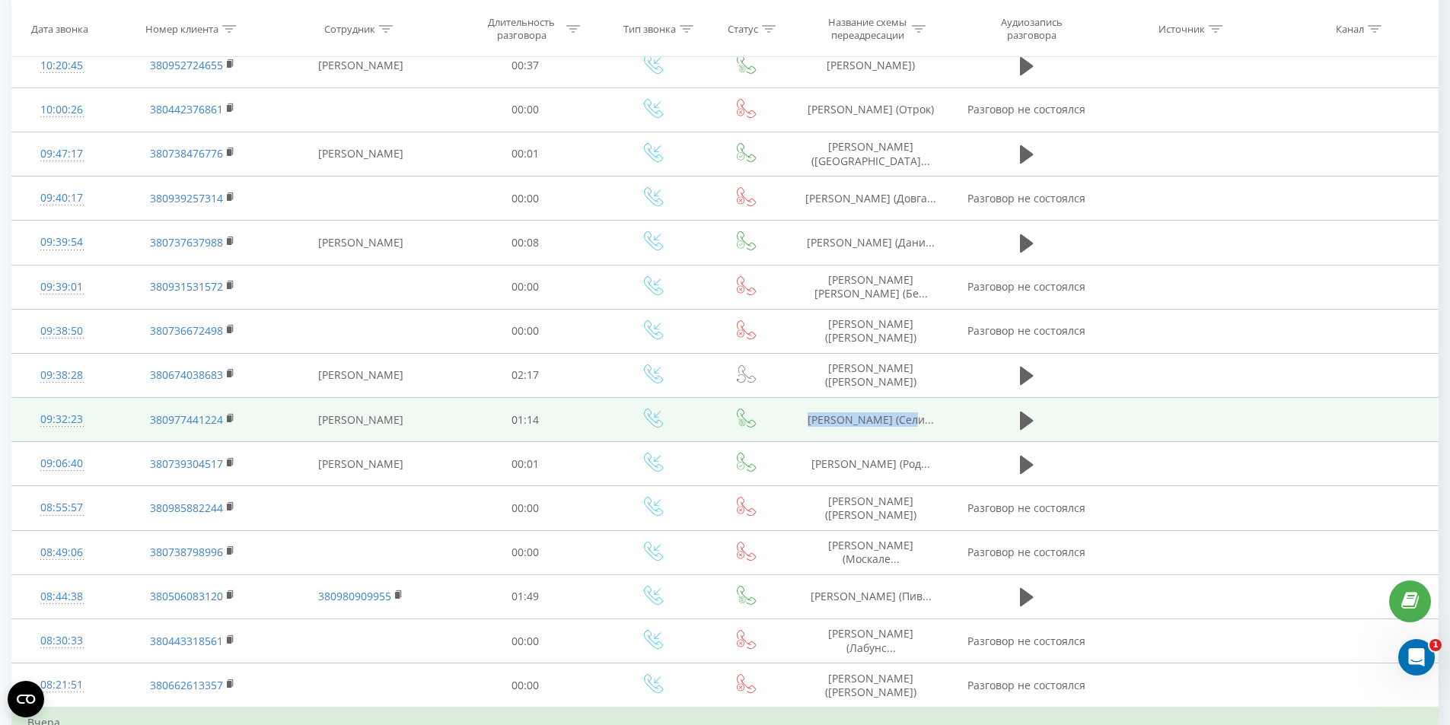
drag, startPoint x: 811, startPoint y: 416, endPoint x: 927, endPoint y: 414, distance: 116.5
click at [927, 414] on td "Романько Володимир (Сели..." at bounding box center [871, 420] width 162 height 44
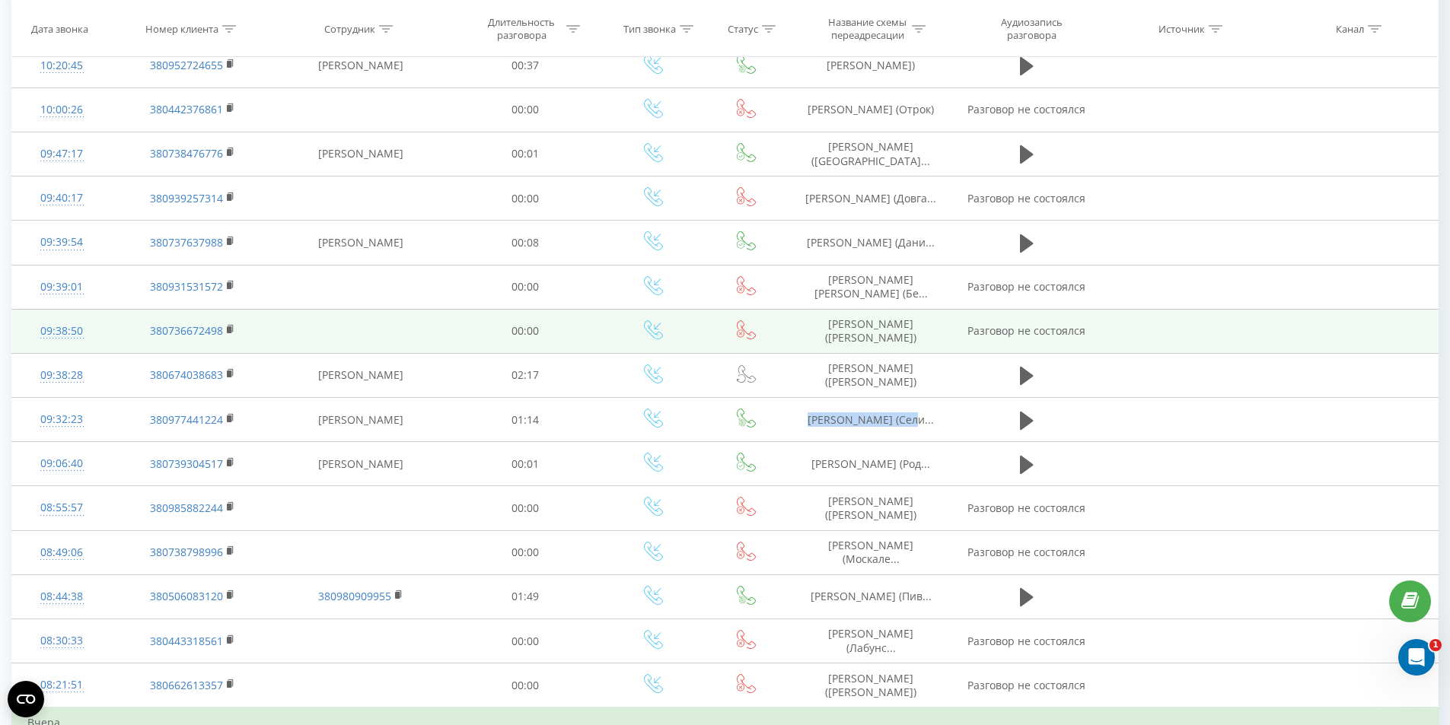
copy span "Романько Володимир"
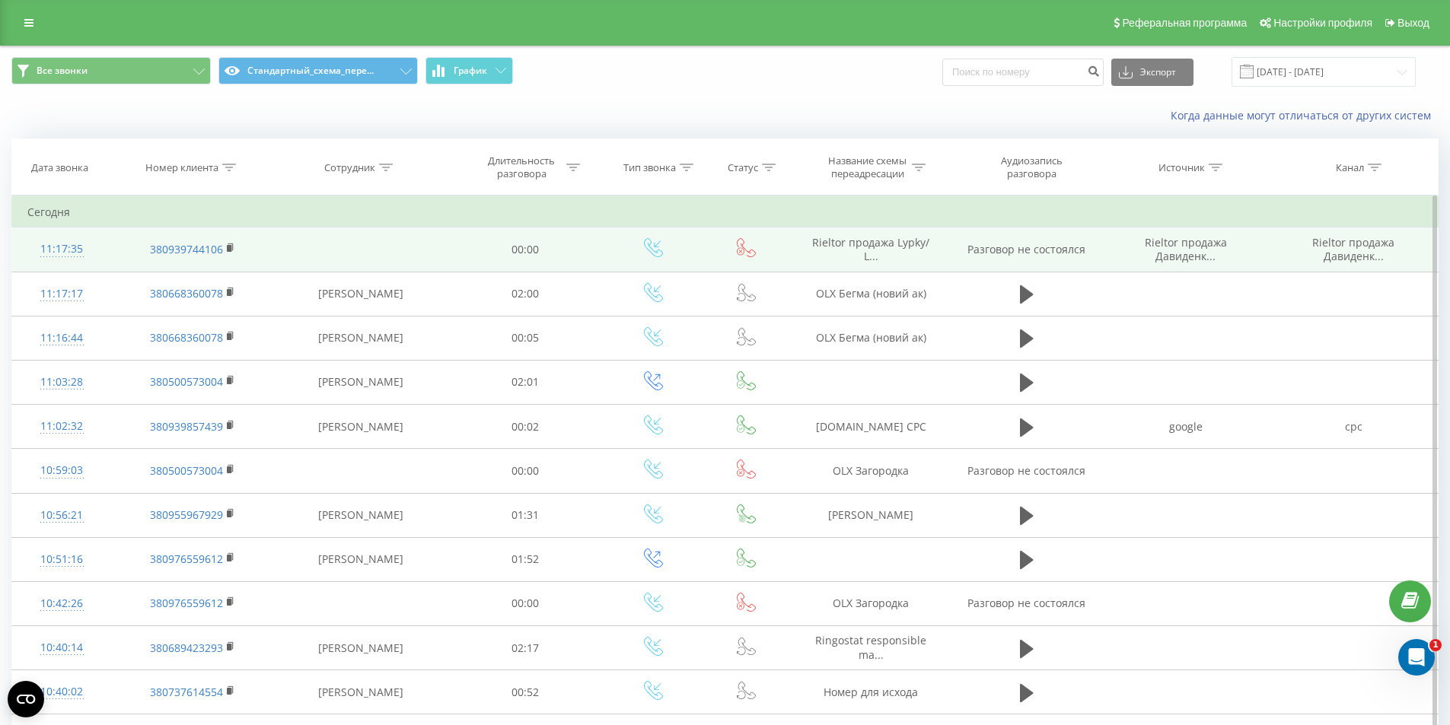
drag, startPoint x: 434, startPoint y: 257, endPoint x: 490, endPoint y: 257, distance: 56.3
click at [434, 257] on td at bounding box center [360, 250] width 174 height 44
click at [874, 250] on span "Rieltor продажа Lypky/ L..." at bounding box center [870, 249] width 117 height 28
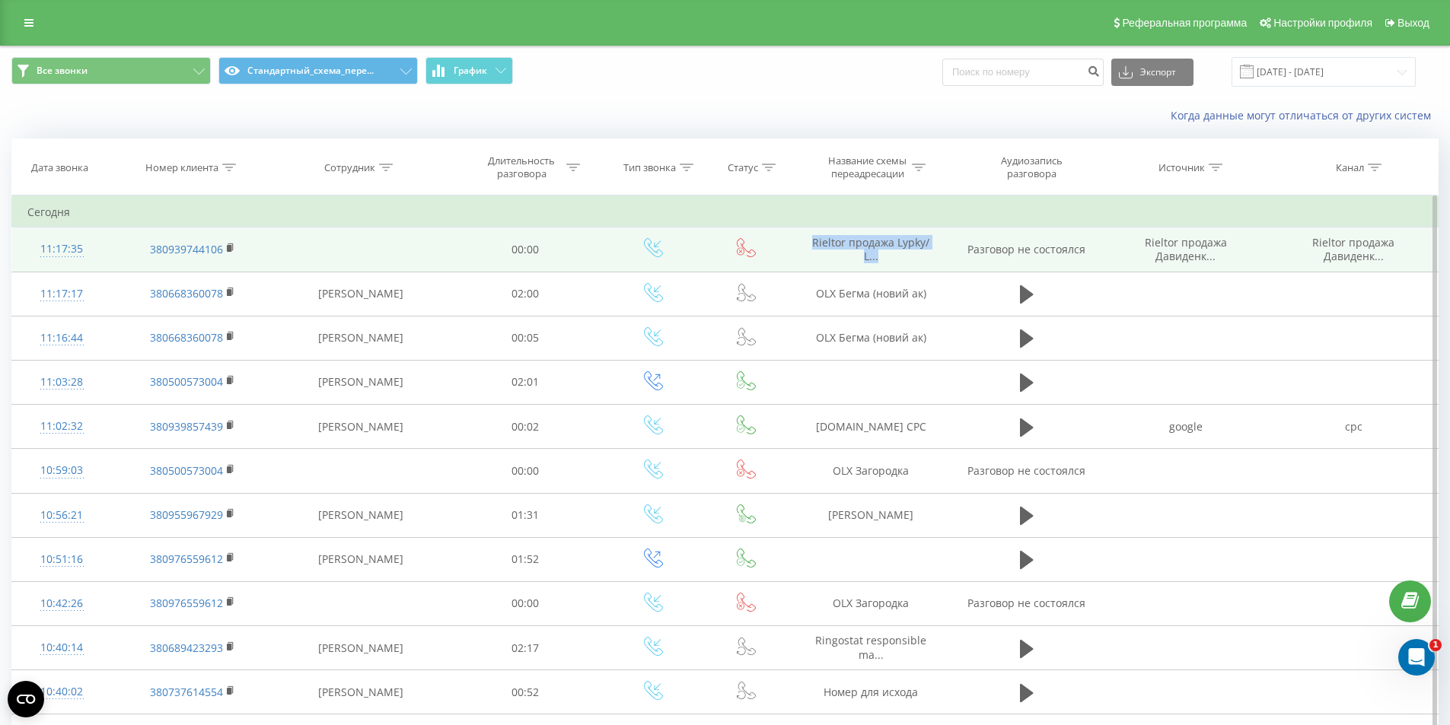
copy span "Rieltor продажа Lypky/ L..."
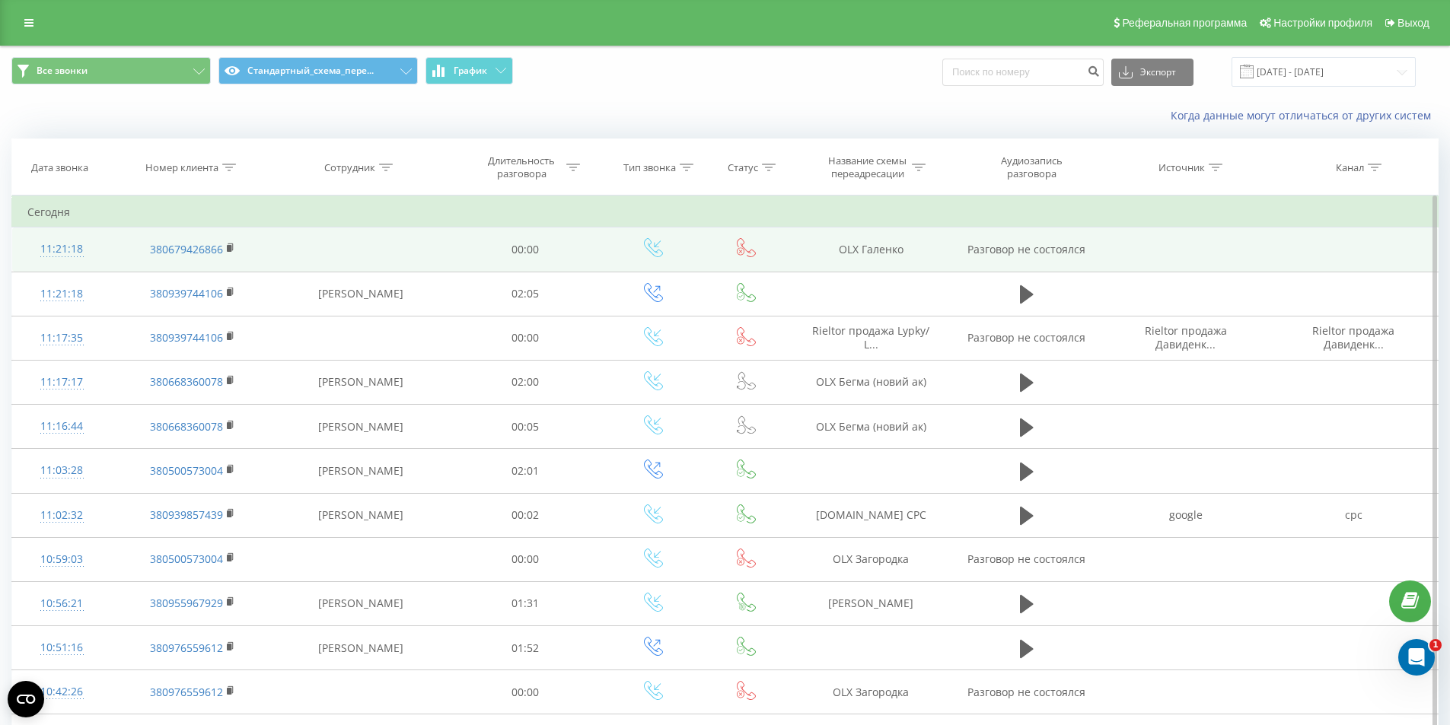
click at [880, 252] on td "OLX Галенко" at bounding box center [871, 250] width 162 height 44
copy td "OLX Галенко"
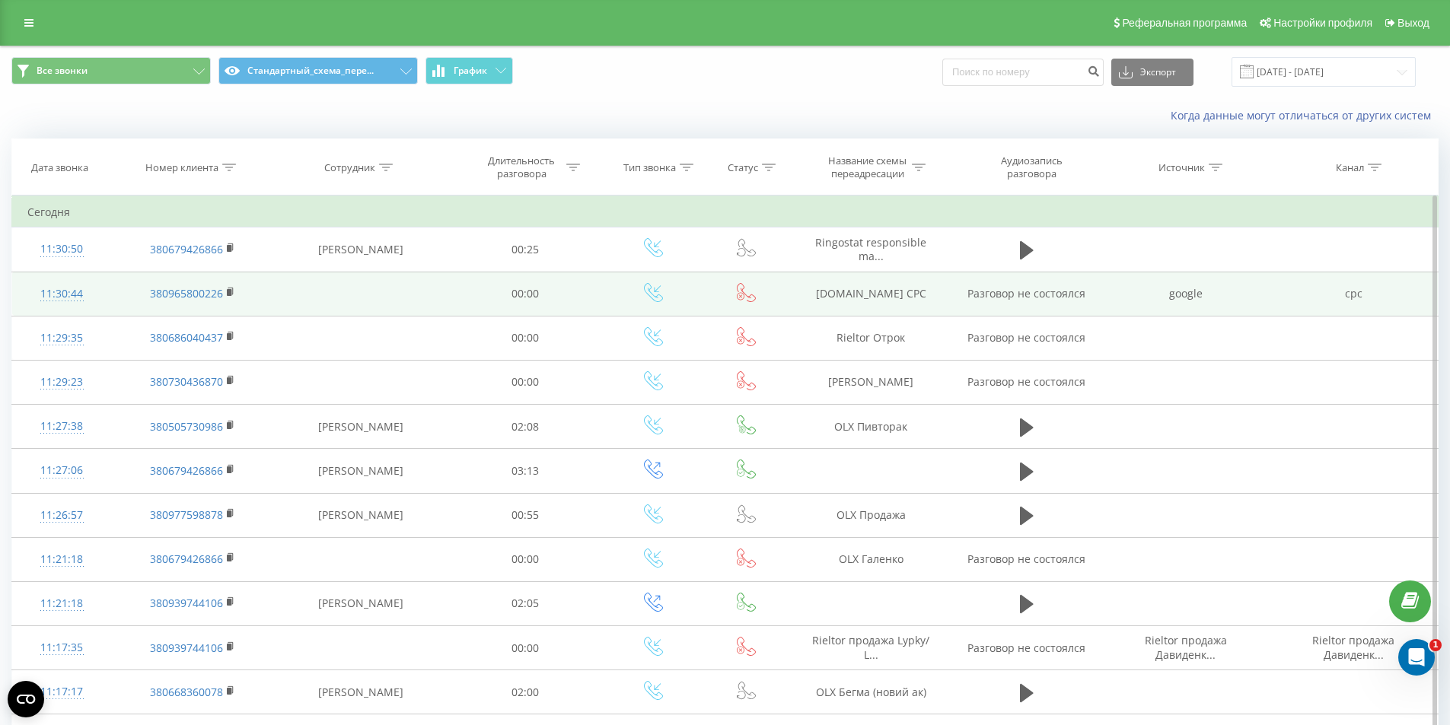
click at [390, 296] on td at bounding box center [360, 294] width 174 height 44
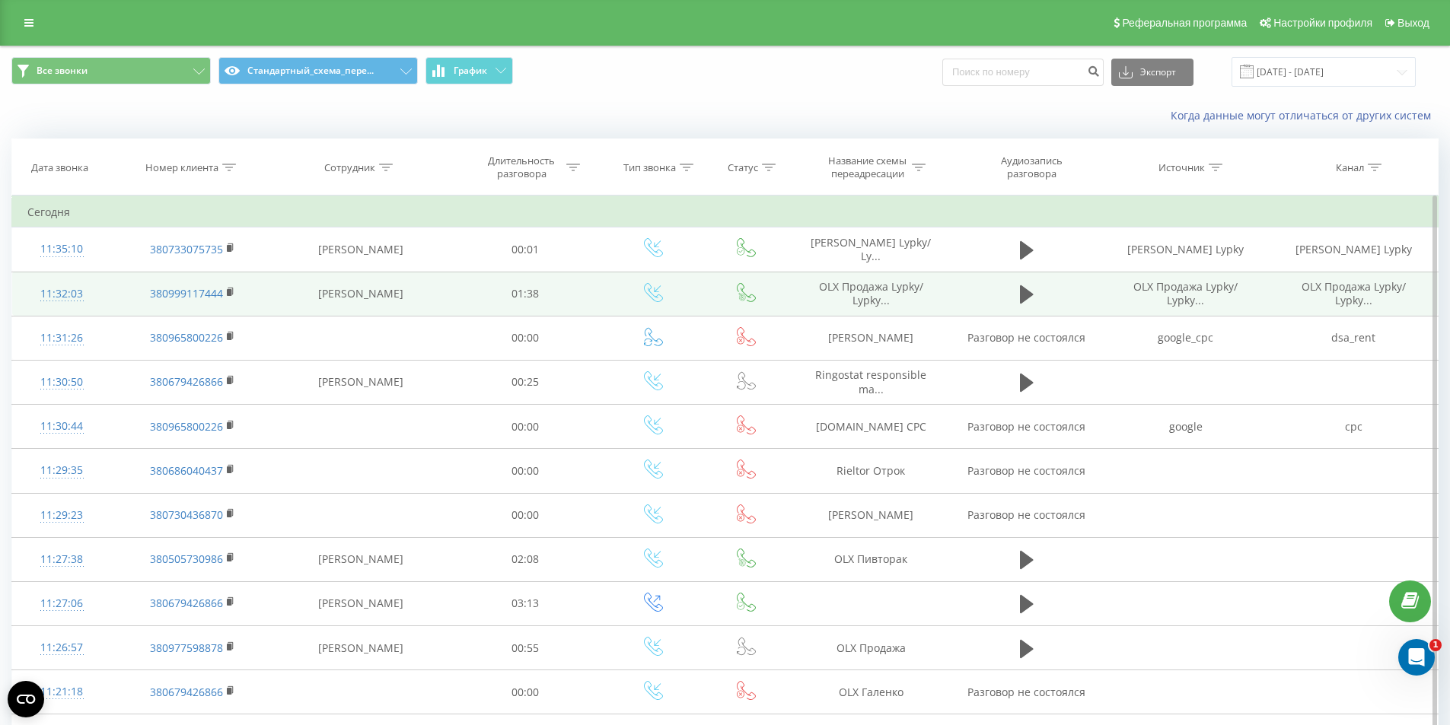
click at [869, 295] on span "OLX Продажа Lypky/ Lypky..." at bounding box center [871, 293] width 104 height 28
copy tr "OLX Продажа Lypky/ Lypky..."
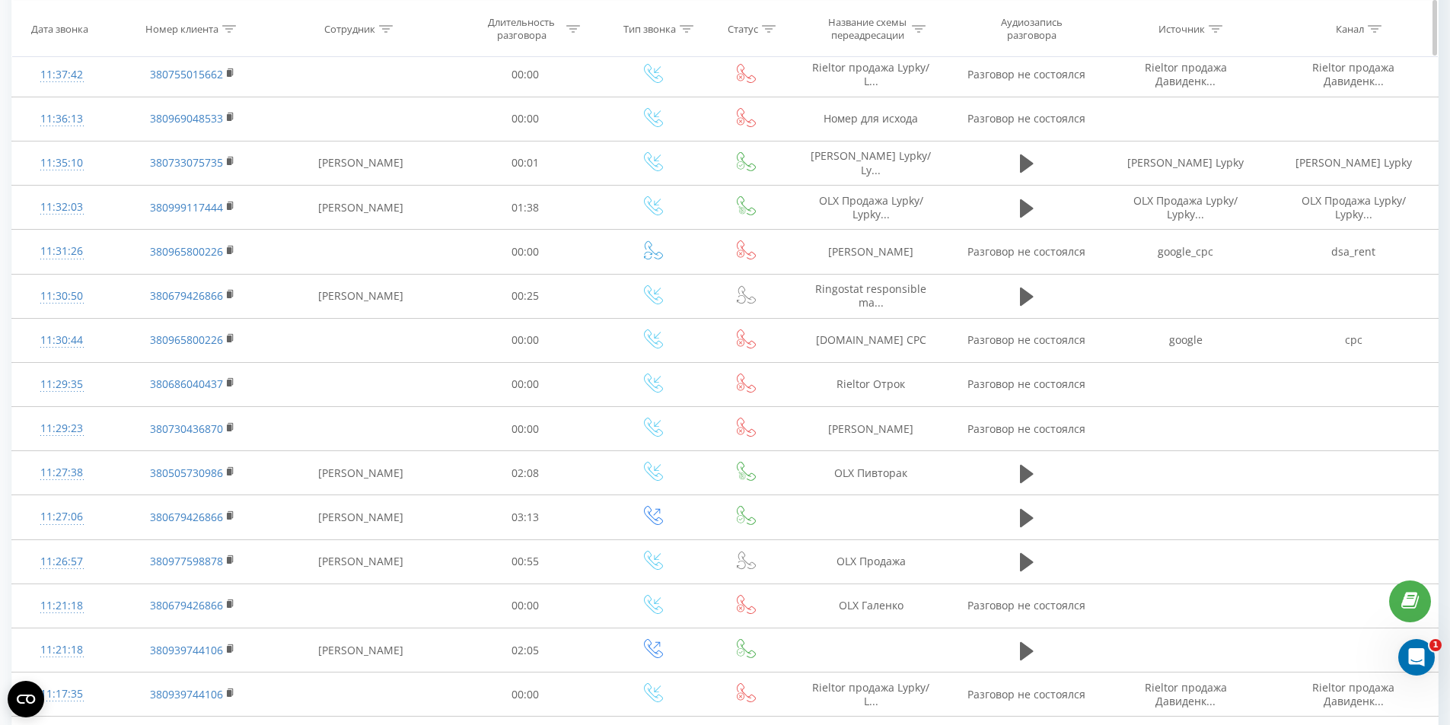
scroll to position [304, 0]
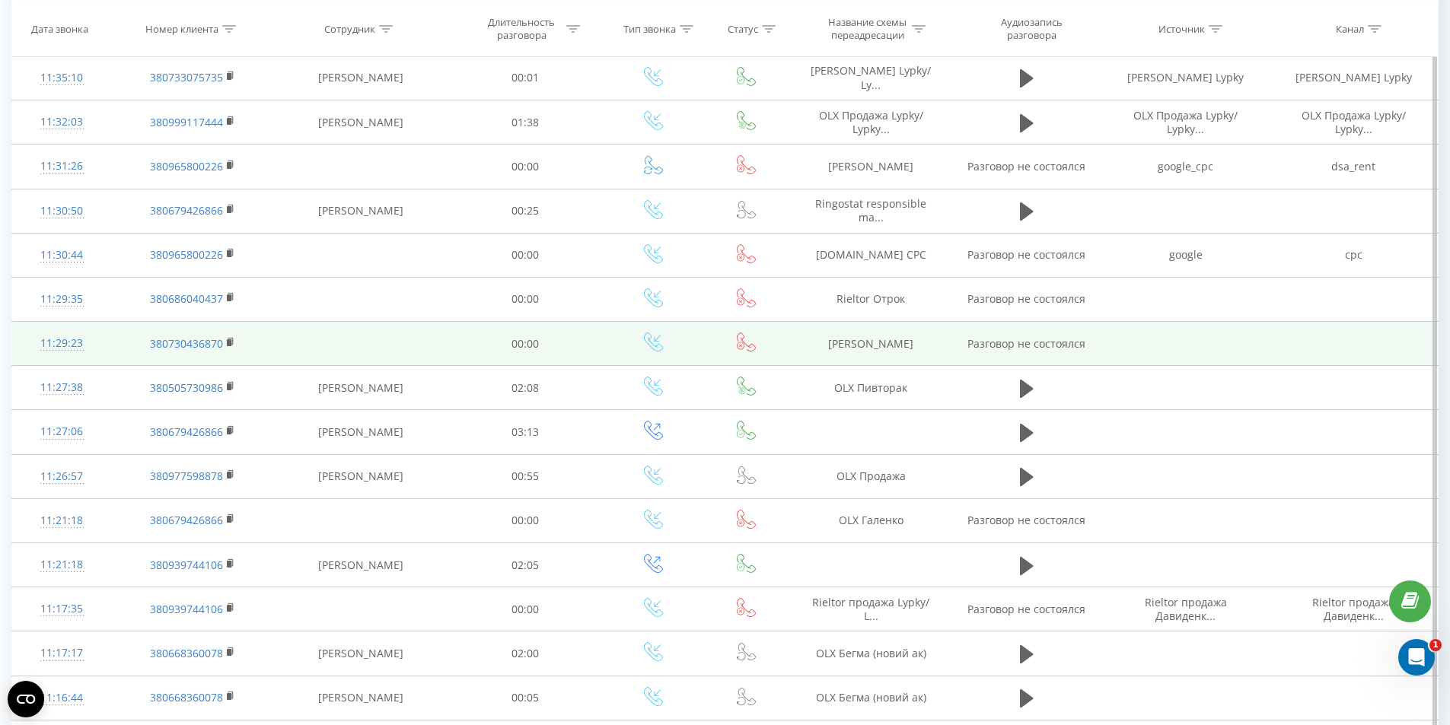
click at [858, 349] on td "[PERSON_NAME]" at bounding box center [871, 344] width 162 height 44
click at [858, 349] on td "DOM RIA Войтенко" at bounding box center [871, 344] width 162 height 44
copy td "DOM RIA Войтенко"
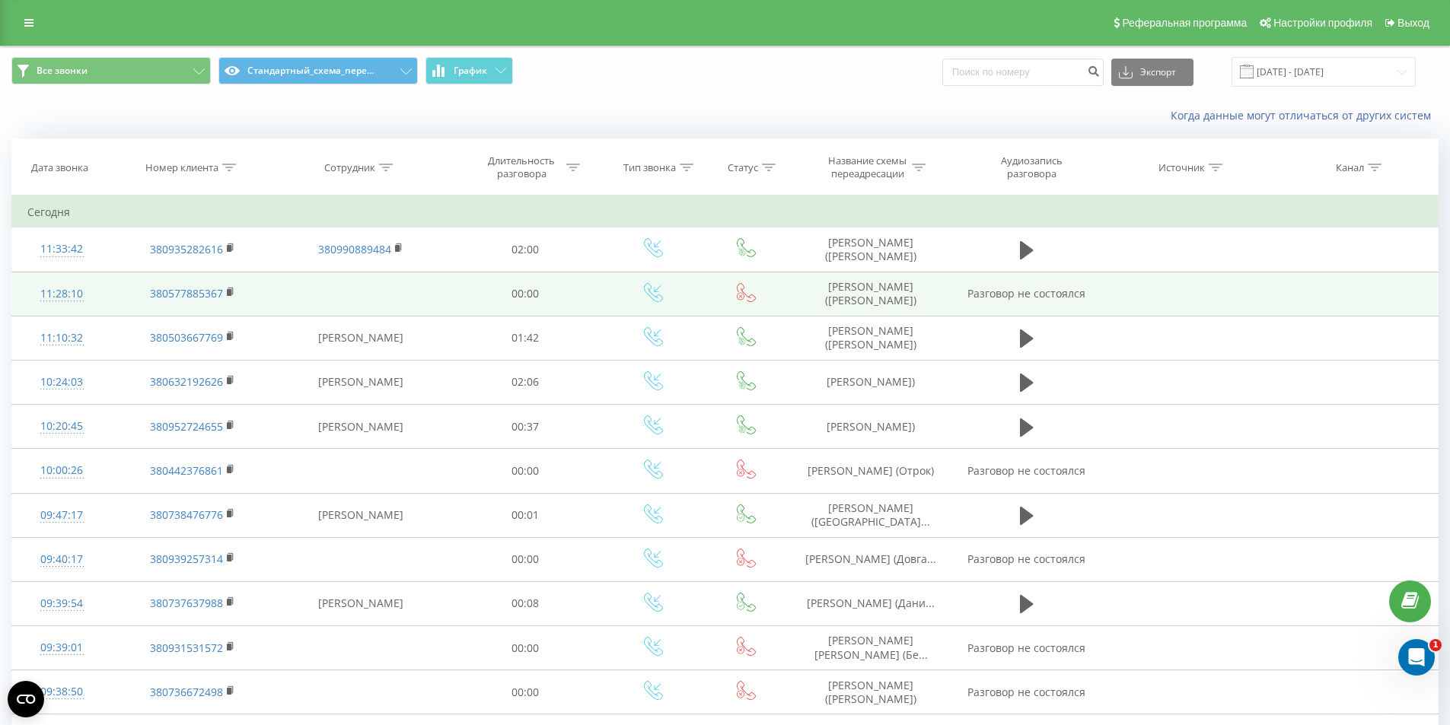
click at [880, 298] on td "[PERSON_NAME] ([PERSON_NAME])" at bounding box center [871, 294] width 162 height 44
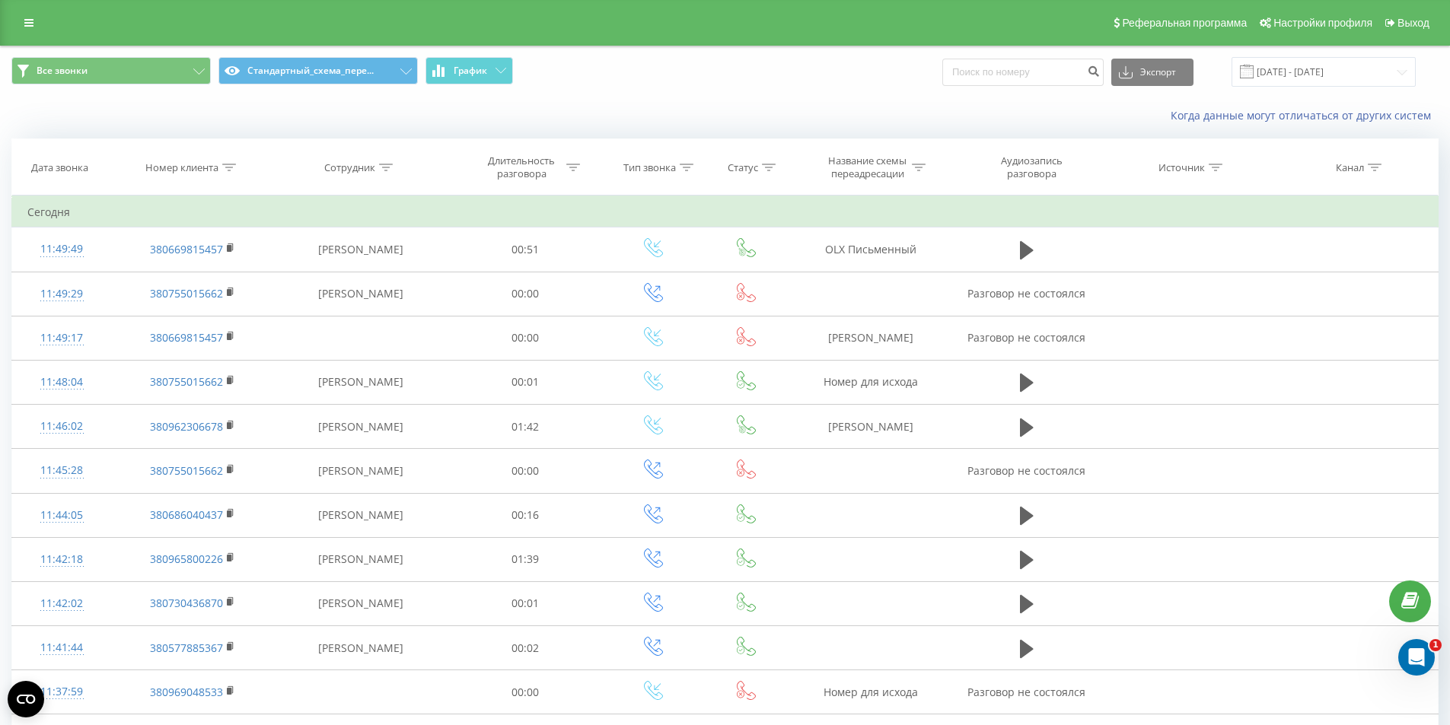
drag, startPoint x: 417, startPoint y: 294, endPoint x: 279, endPoint y: 5, distance: 320.0
click at [416, 291] on td "[PERSON_NAME]" at bounding box center [360, 294] width 174 height 44
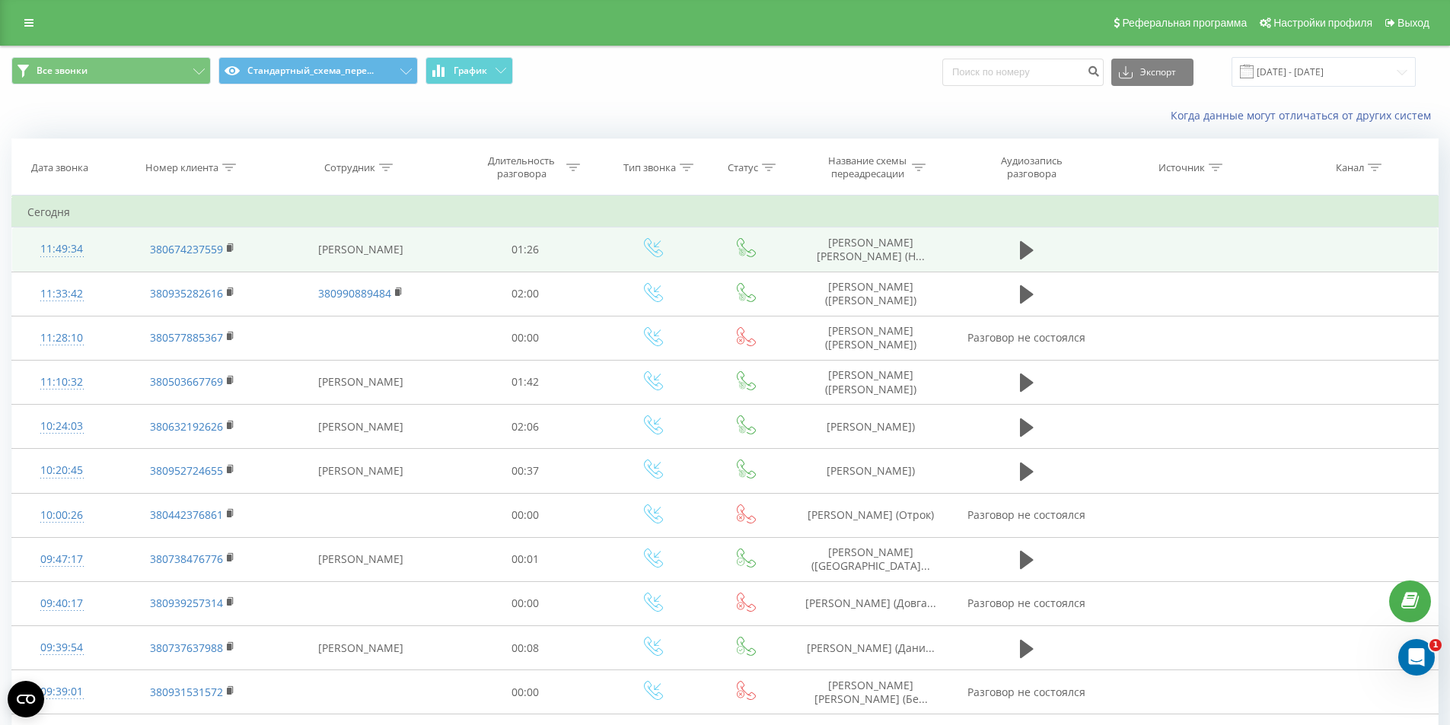
click at [877, 248] on span "[PERSON_NAME] [PERSON_NAME] (Н..." at bounding box center [871, 249] width 108 height 28
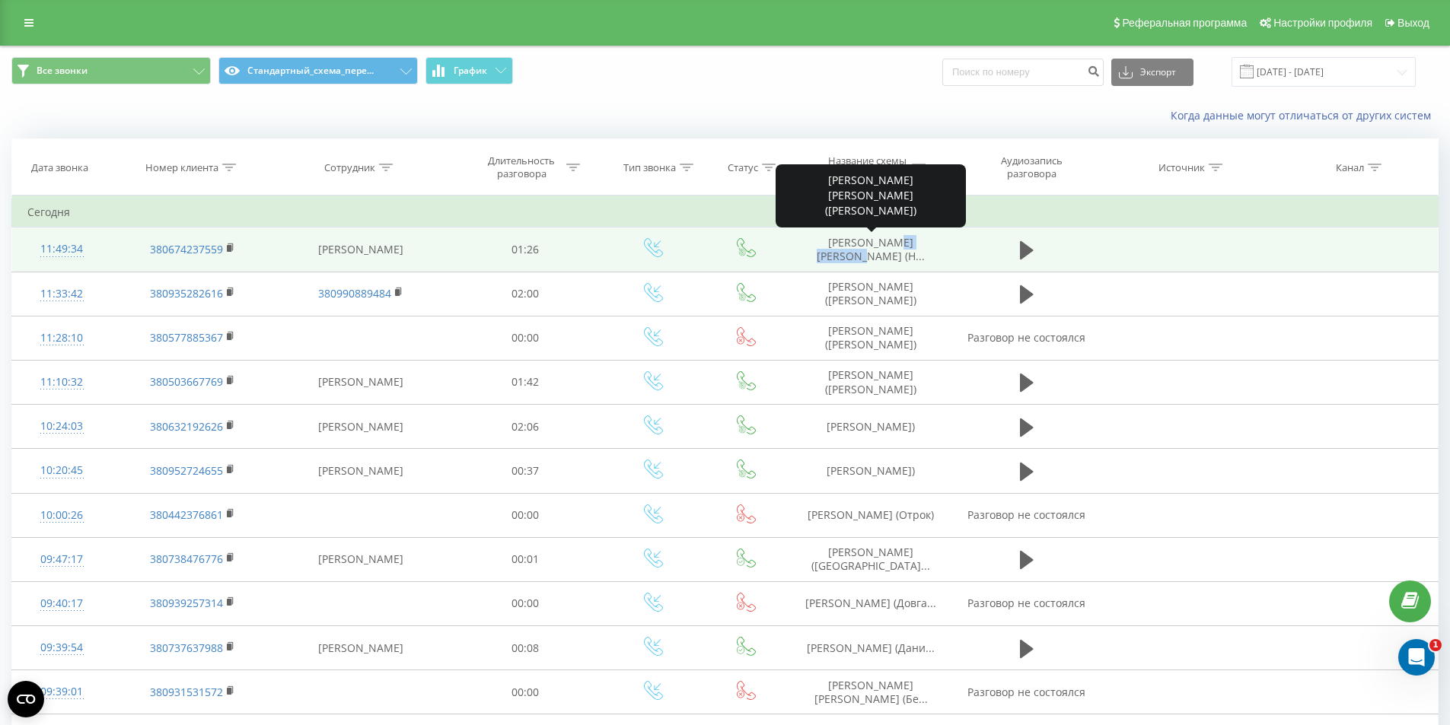
click at [877, 248] on span "[PERSON_NAME] [PERSON_NAME] (Н..." at bounding box center [871, 249] width 108 height 28
click at [877, 248] on span "Геркоглова Владислава (Н..." at bounding box center [871, 249] width 108 height 28
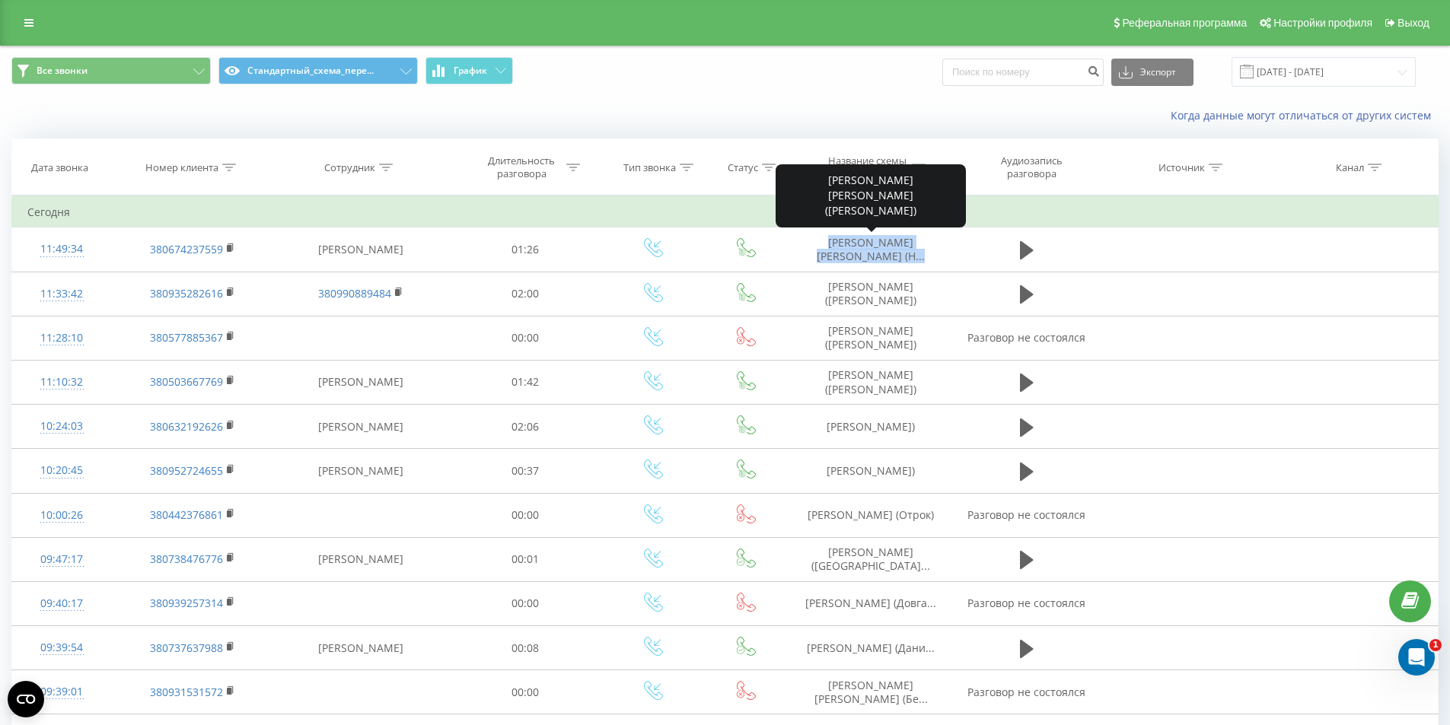
copy tr "Геркоглова Владислава (Н..."
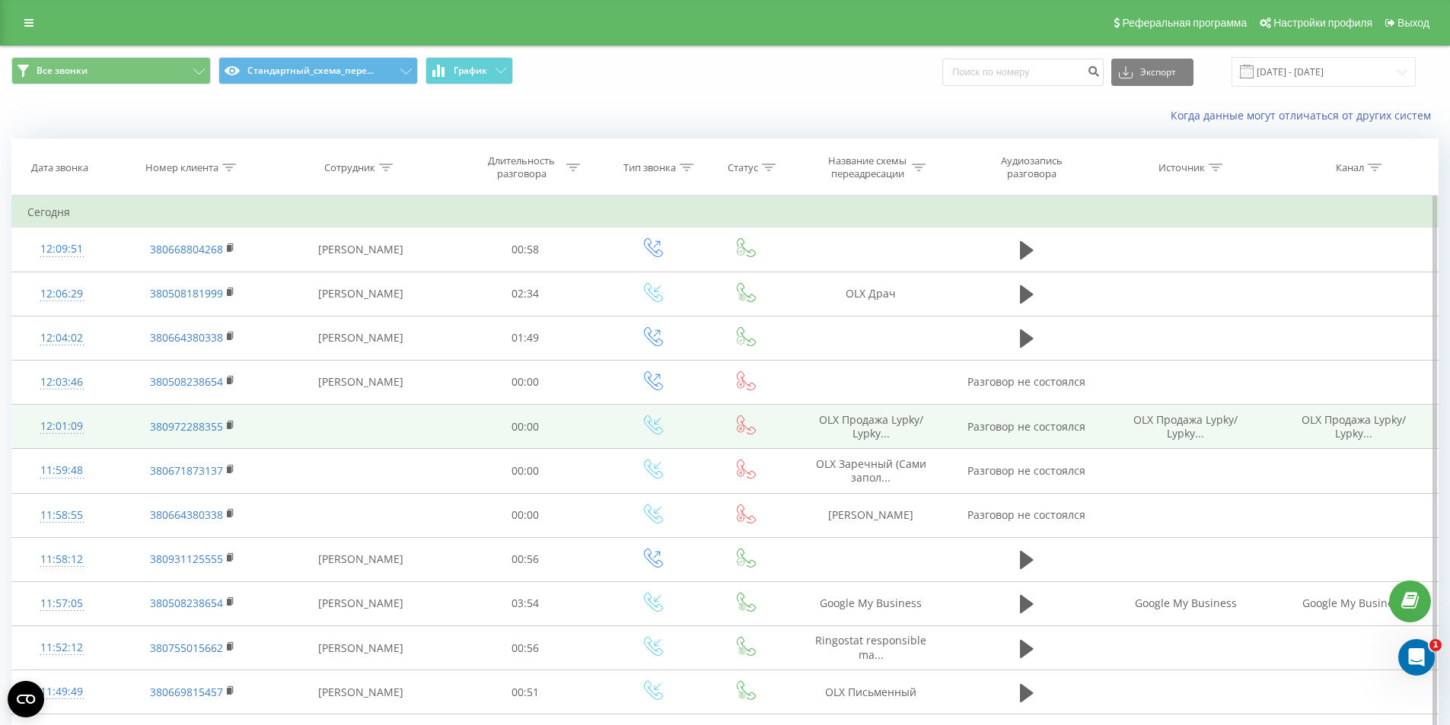
click at [858, 427] on span "OLX Продажа Lypky/ Lypky..." at bounding box center [871, 426] width 104 height 28
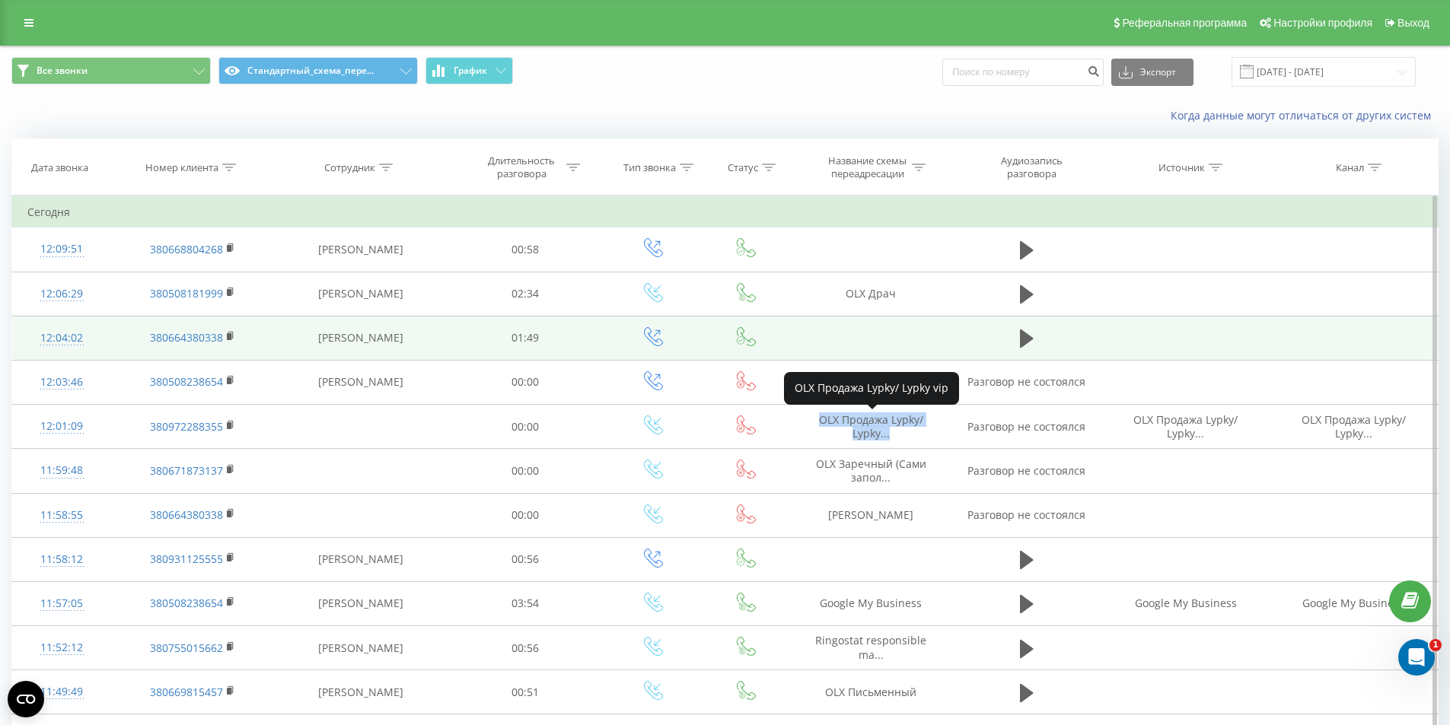
copy span "OLX Продажа Lypky/ Lypky..."
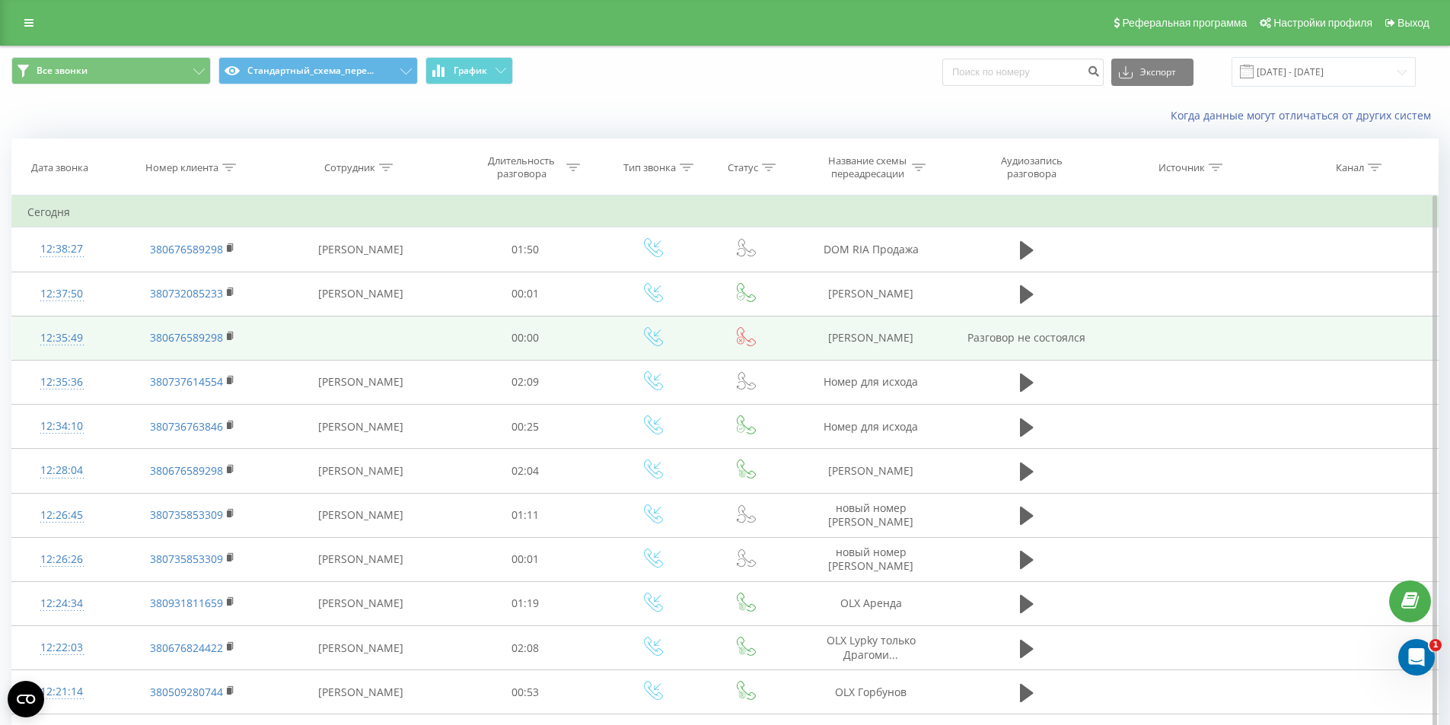
click at [871, 335] on td "[PERSON_NAME]" at bounding box center [871, 338] width 162 height 44
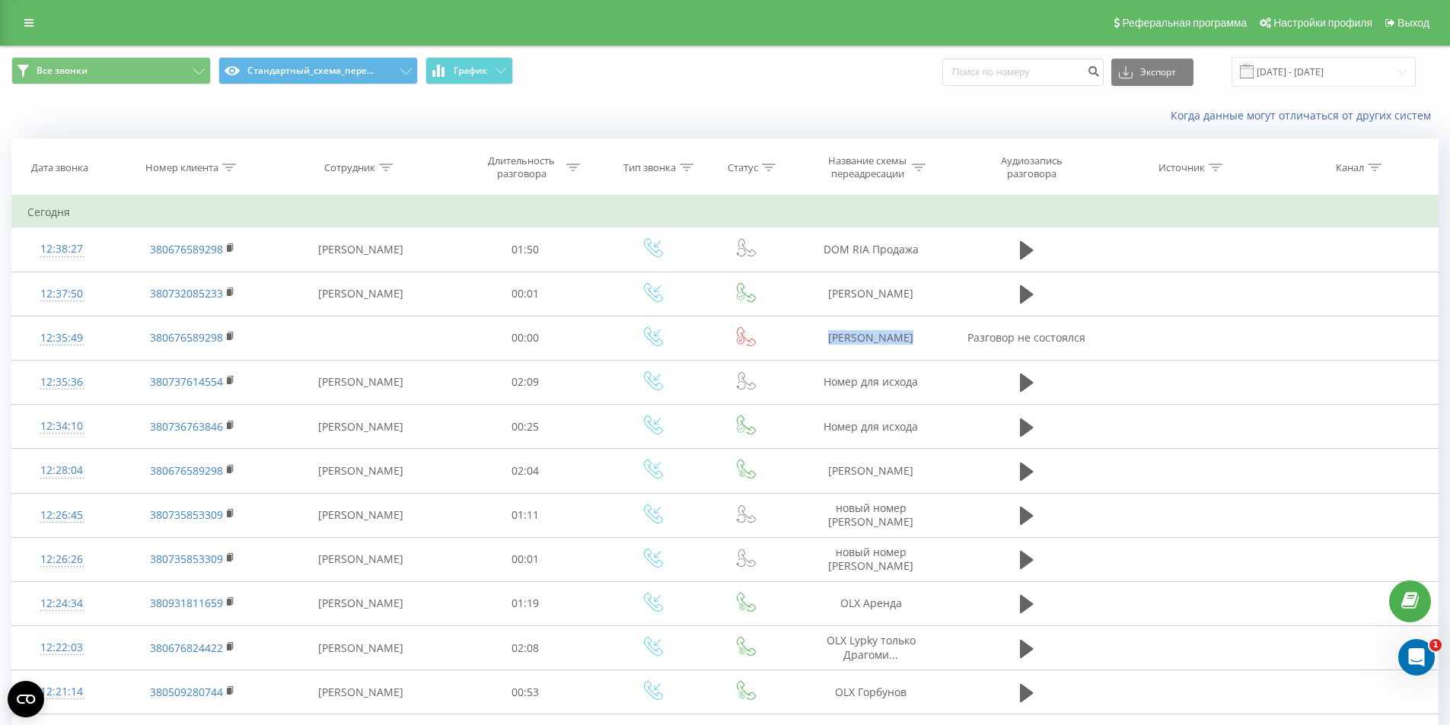
copy td "[PERSON_NAME]"
click at [231, 170] on icon at bounding box center [229, 168] width 14 height 8
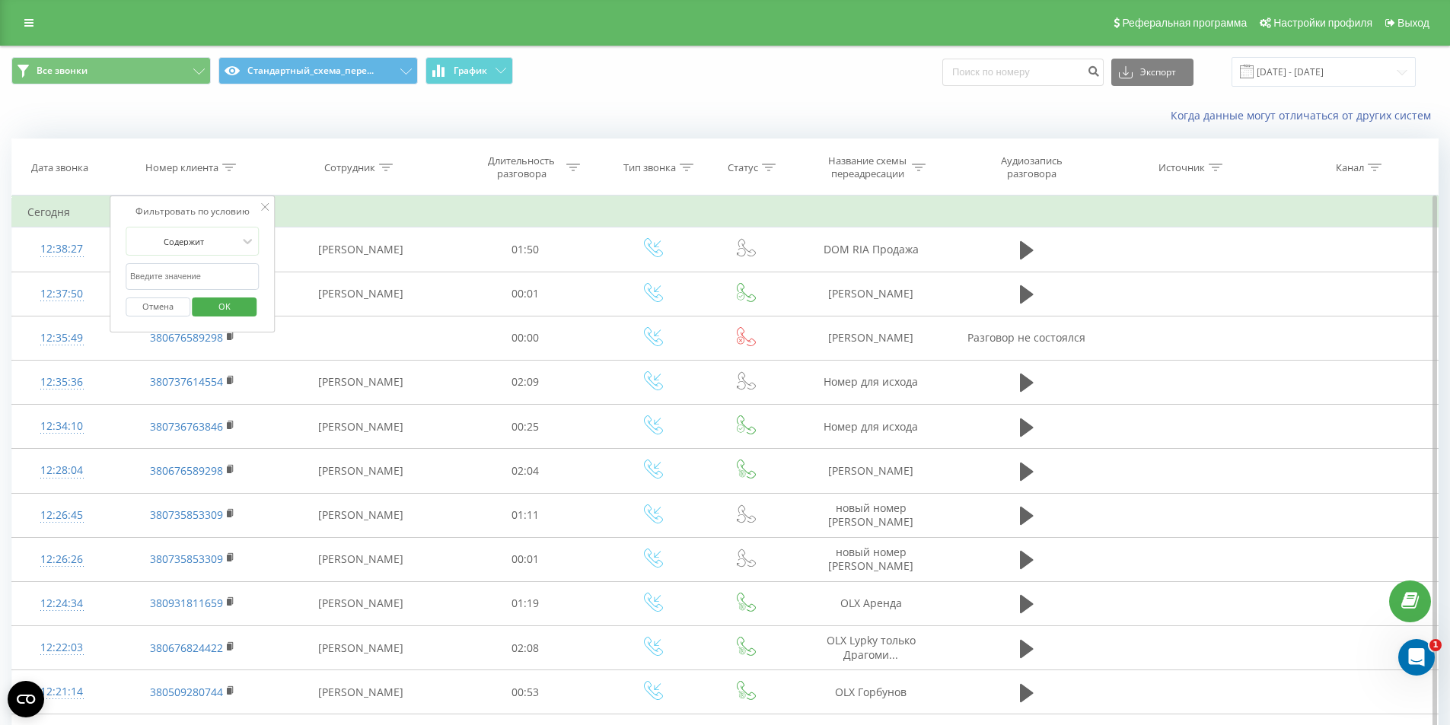
click at [193, 274] on input "text" at bounding box center [193, 276] width 134 height 27
paste input "380979988449"
type input "380979988449"
drag, startPoint x: 206, startPoint y: 290, endPoint x: 237, endPoint y: 298, distance: 32.3
click at [224, 311] on span "OK" at bounding box center [224, 307] width 43 height 24
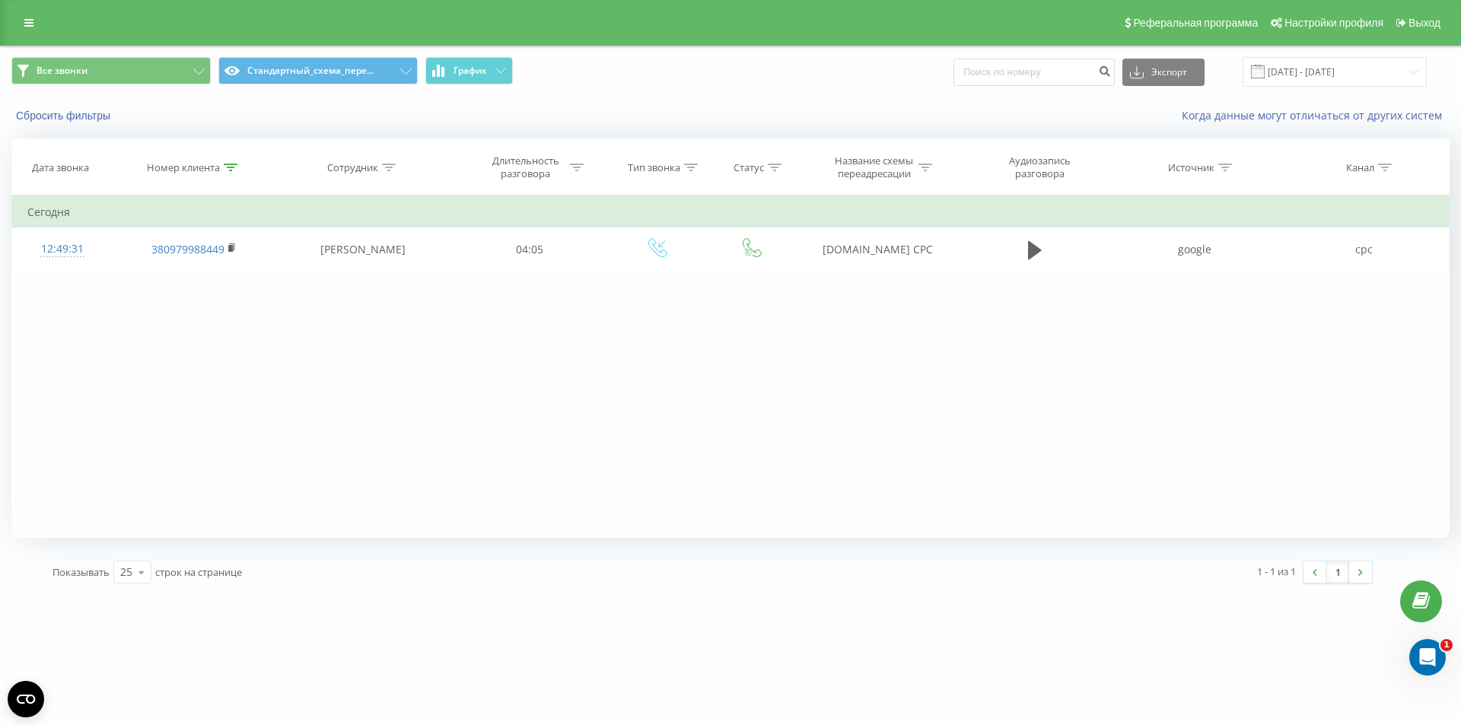
click at [752, 397] on div "Фильтровать по условию Содержит 380979988449 Отмена OK Фильтровать по условию С…" at bounding box center [730, 367] width 1438 height 342
click at [230, 164] on icon at bounding box center [231, 168] width 14 height 8
click at [158, 305] on button "Отмена" at bounding box center [159, 307] width 65 height 19
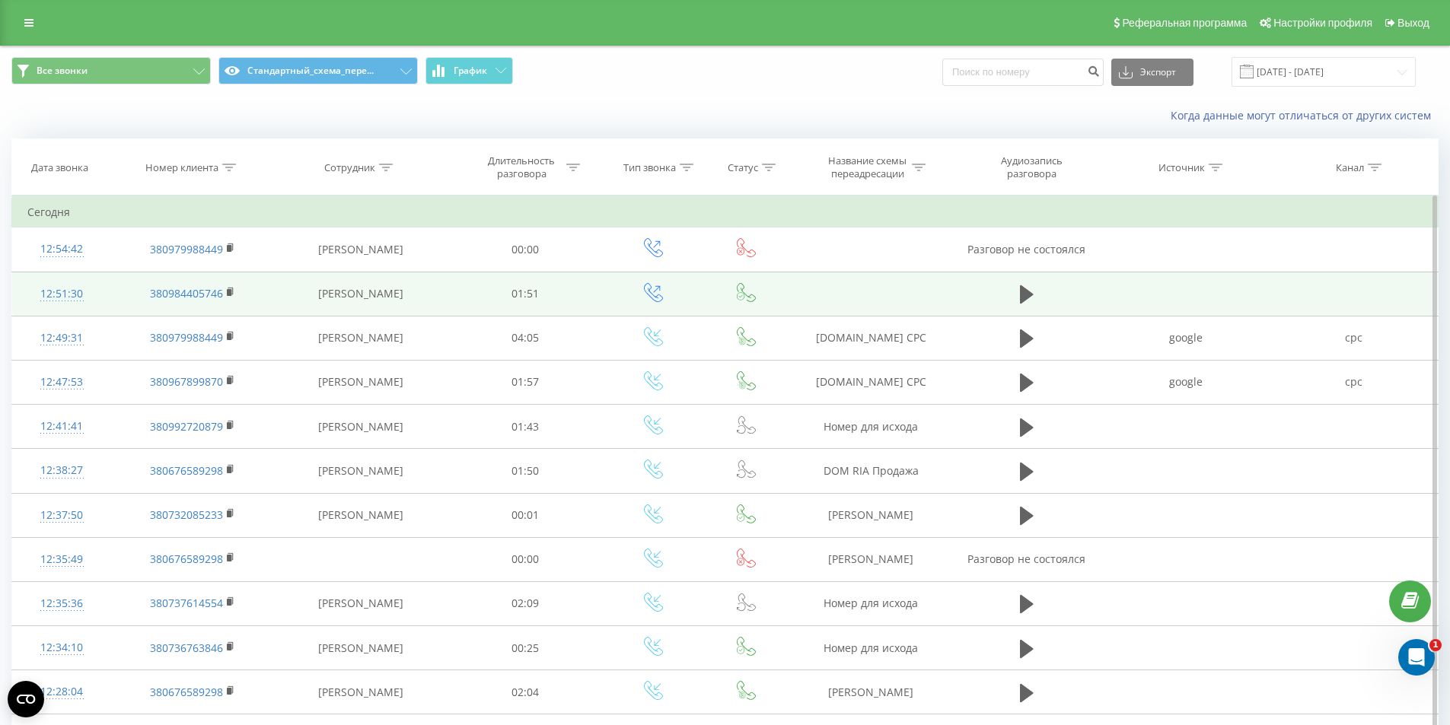
click at [471, 311] on td "01:51" at bounding box center [525, 294] width 156 height 44
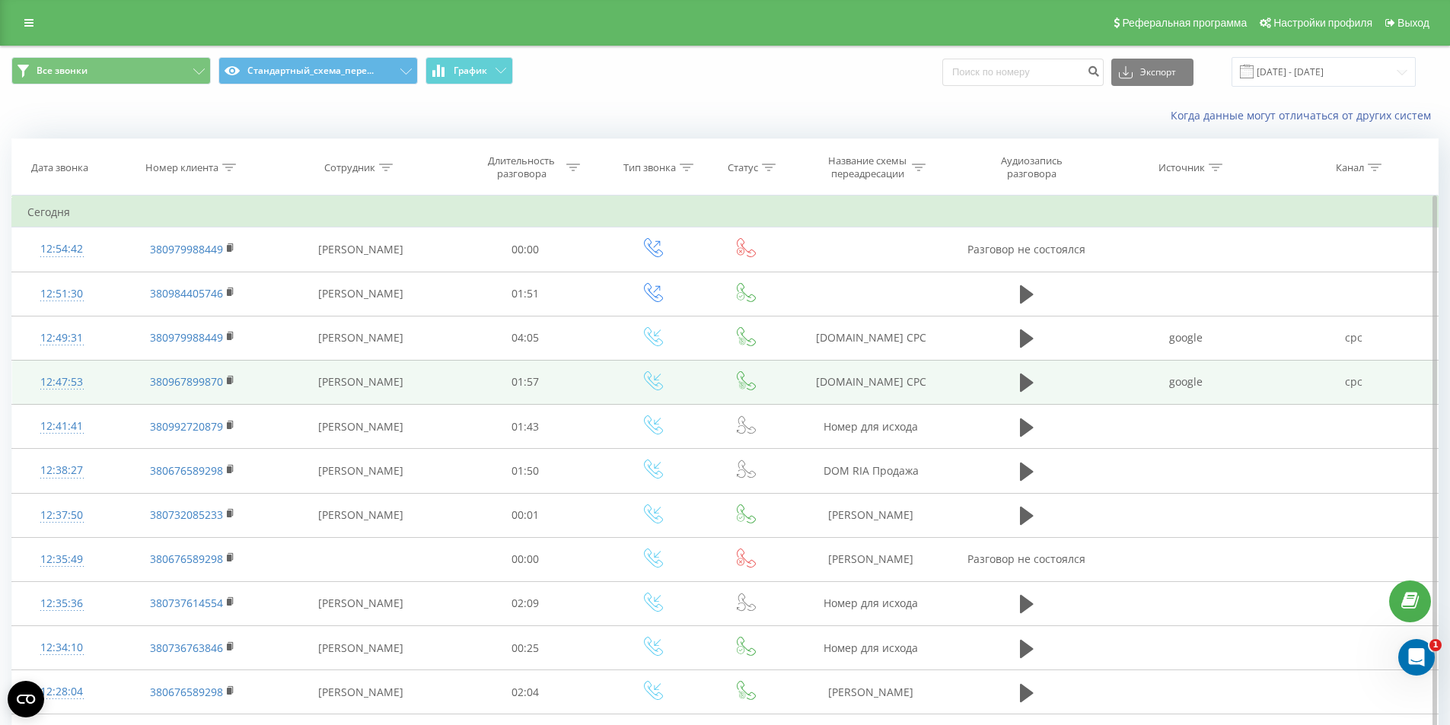
drag, startPoint x: 677, startPoint y: 304, endPoint x: 1091, endPoint y: 385, distance: 421.9
click at [677, 304] on td at bounding box center [654, 294] width 100 height 44
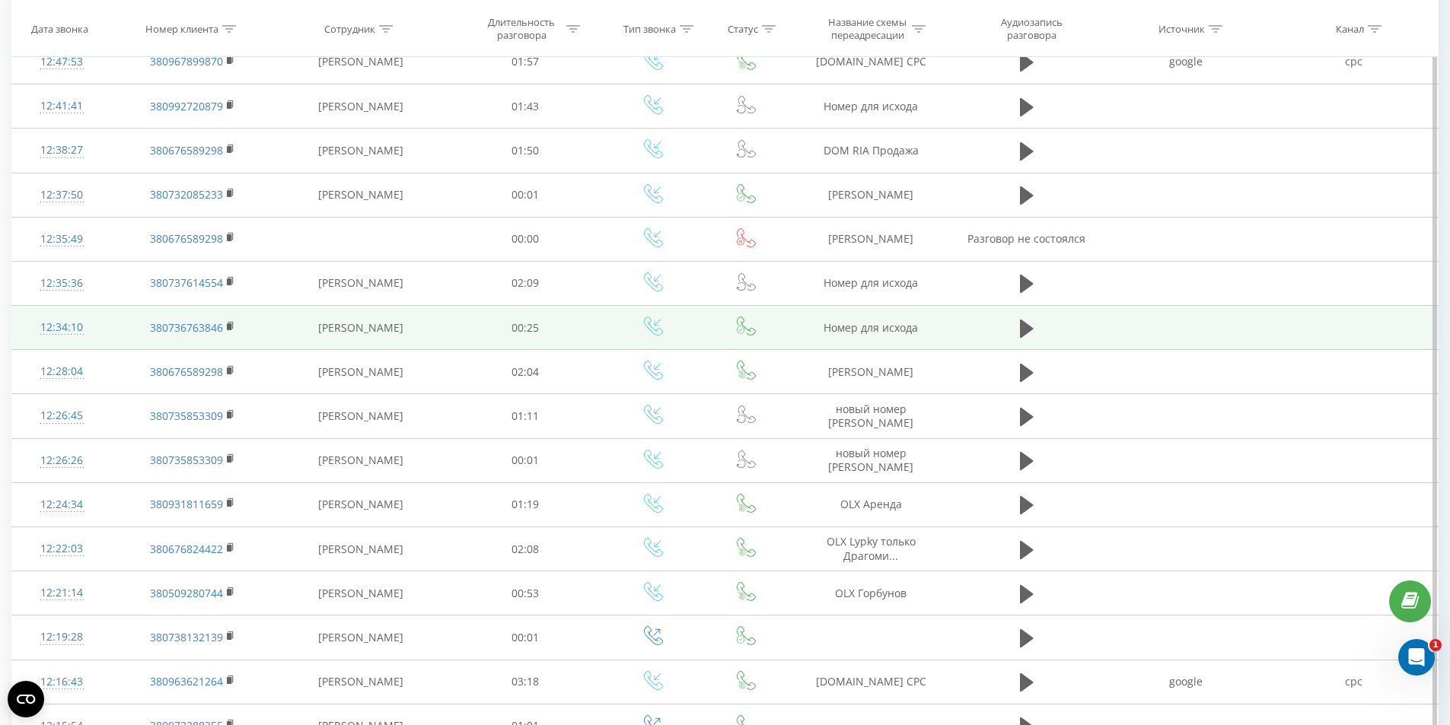
scroll to position [158, 0]
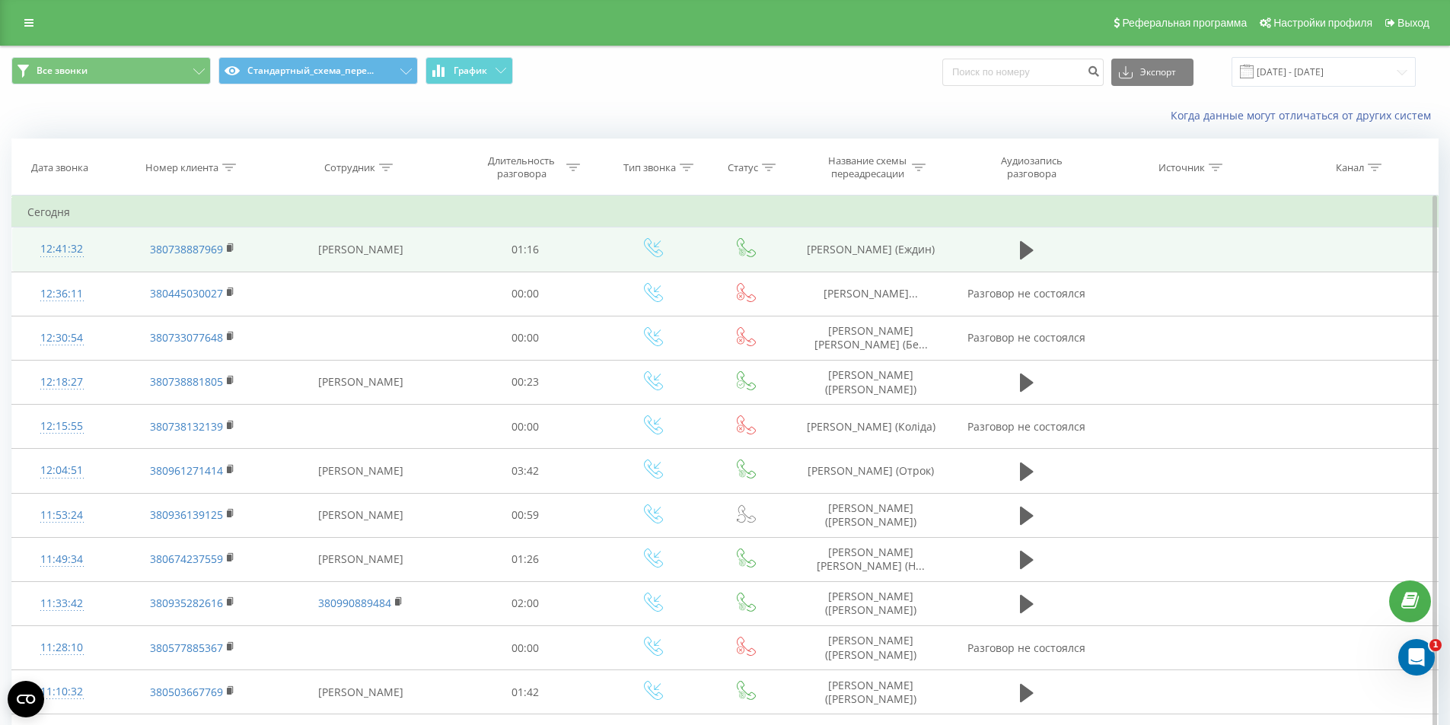
click at [877, 255] on td "[PERSON_NAME] (Еждин)" at bounding box center [871, 250] width 162 height 44
click at [877, 255] on td "Рассохіна Марина (Еждин)" at bounding box center [871, 250] width 162 height 44
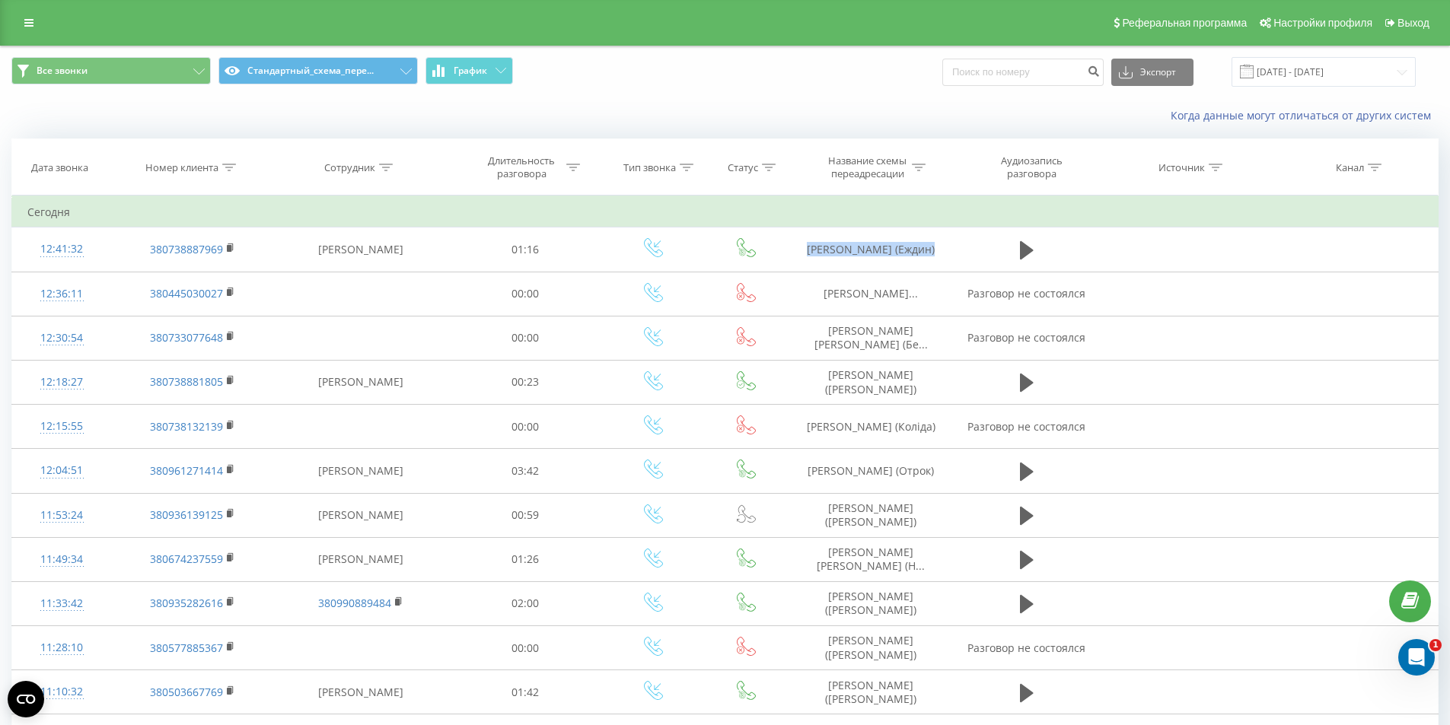
copy tr "Рассохіна Марина (Еждин)"
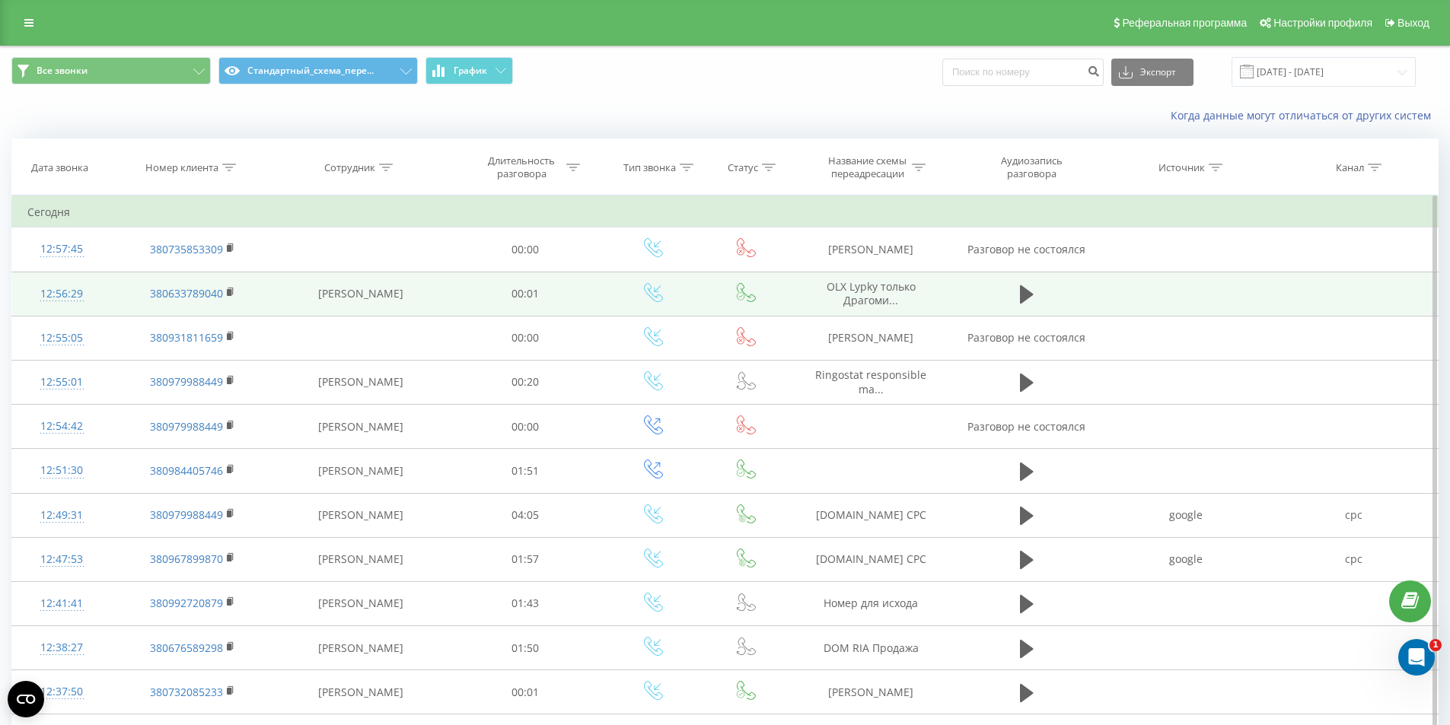
click at [865, 303] on span "OLX Lypky только Драгоми..." at bounding box center [870, 293] width 89 height 28
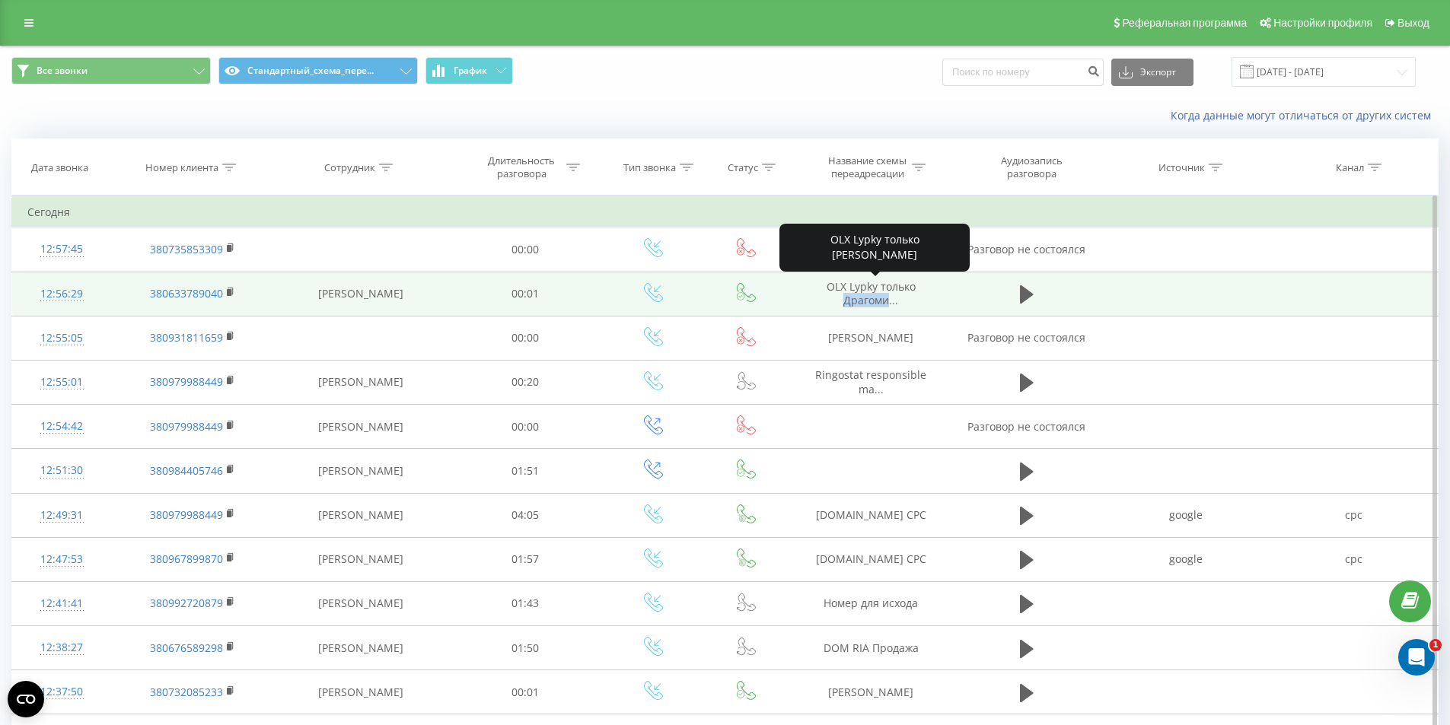
click at [865, 303] on span "OLX Lypky только Драгоми..." at bounding box center [870, 293] width 89 height 28
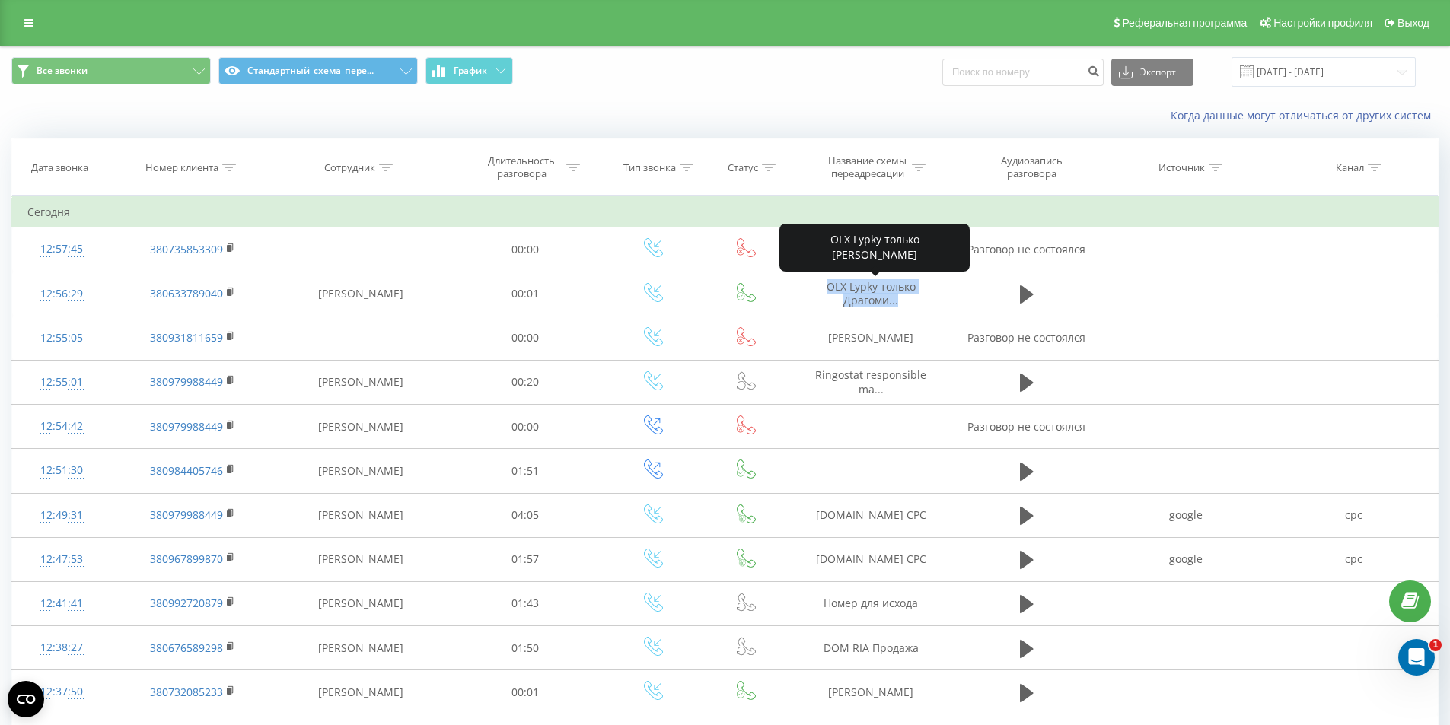
copy tr "OLX Lypky только Драгоми..."
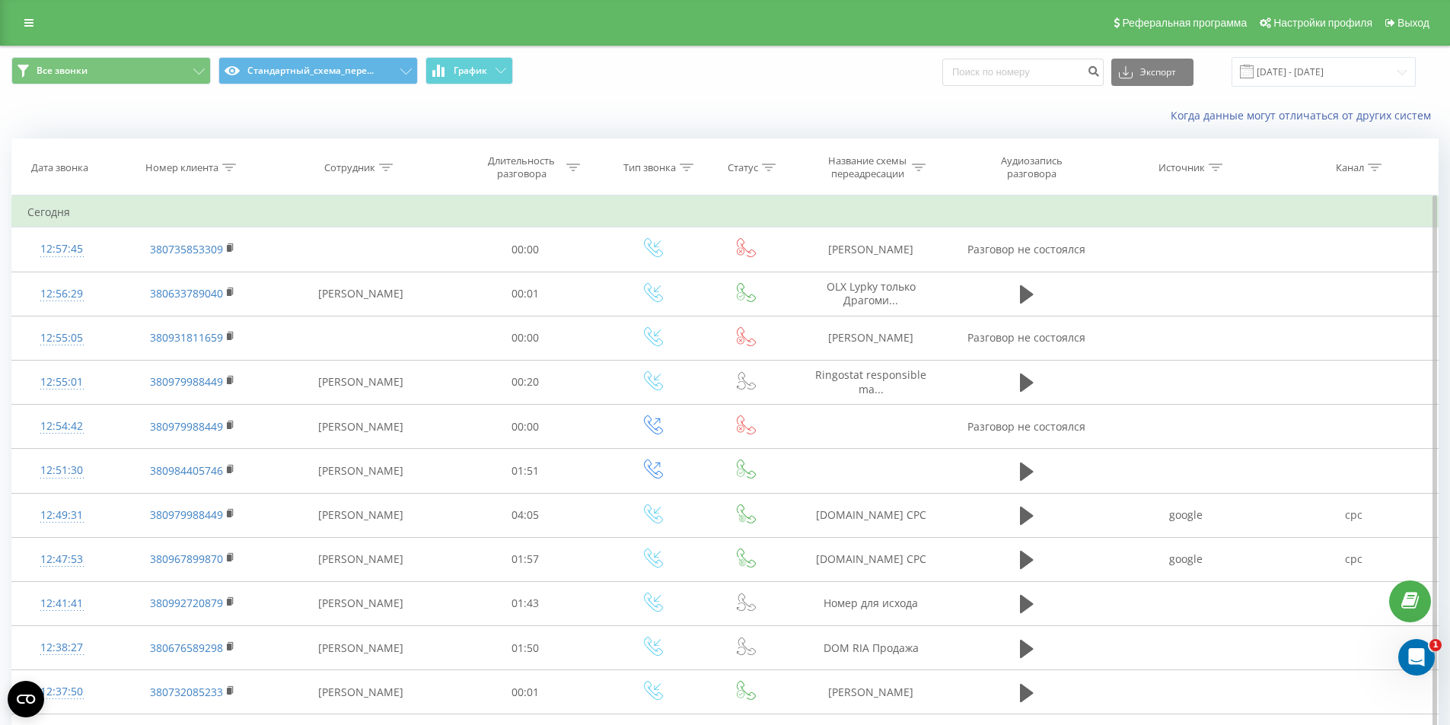
drag, startPoint x: 229, startPoint y: 161, endPoint x: 229, endPoint y: 243, distance: 81.4
click at [228, 161] on div at bounding box center [229, 167] width 14 height 13
click at [184, 272] on input "text" at bounding box center [193, 276] width 134 height 27
paste input "+380977912210"
click at [136, 275] on input "+380977912210" at bounding box center [193, 276] width 134 height 27
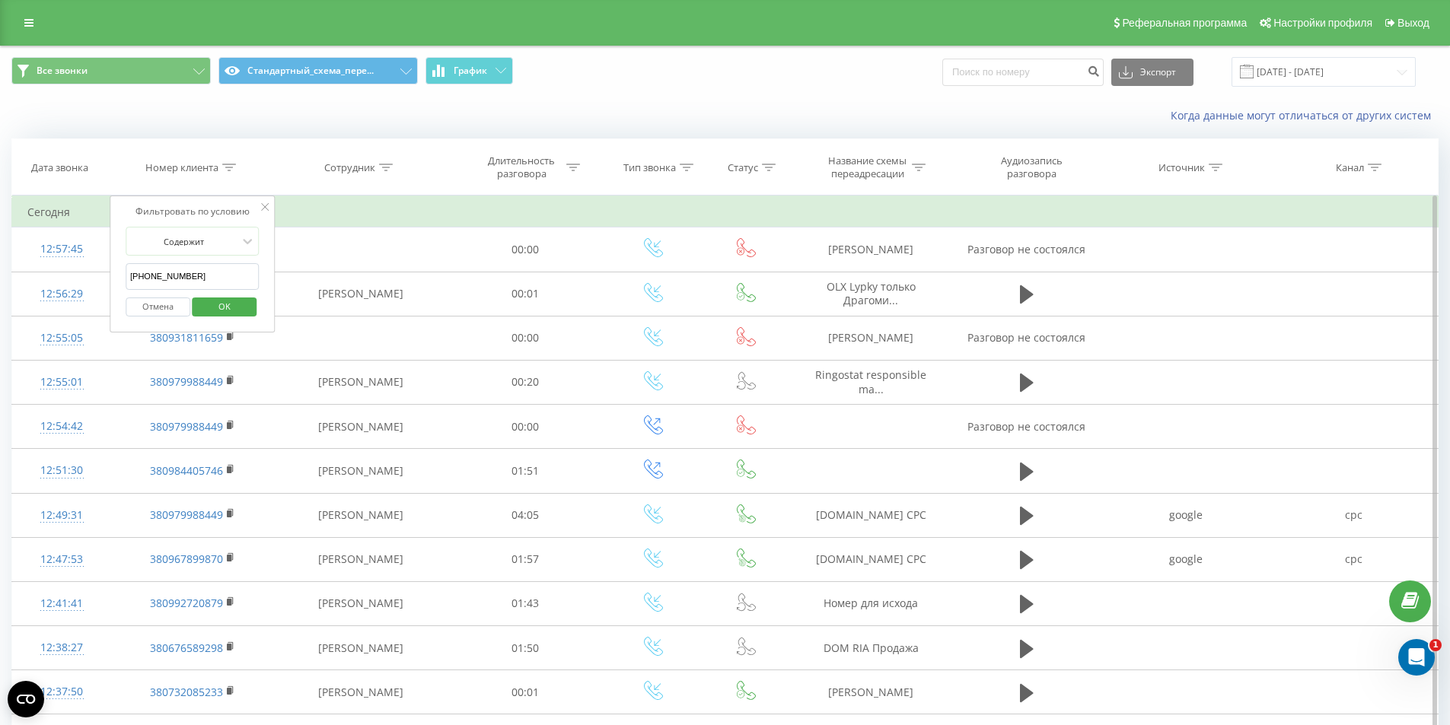
type input "380977912210"
click button "OK" at bounding box center [225, 307] width 65 height 19
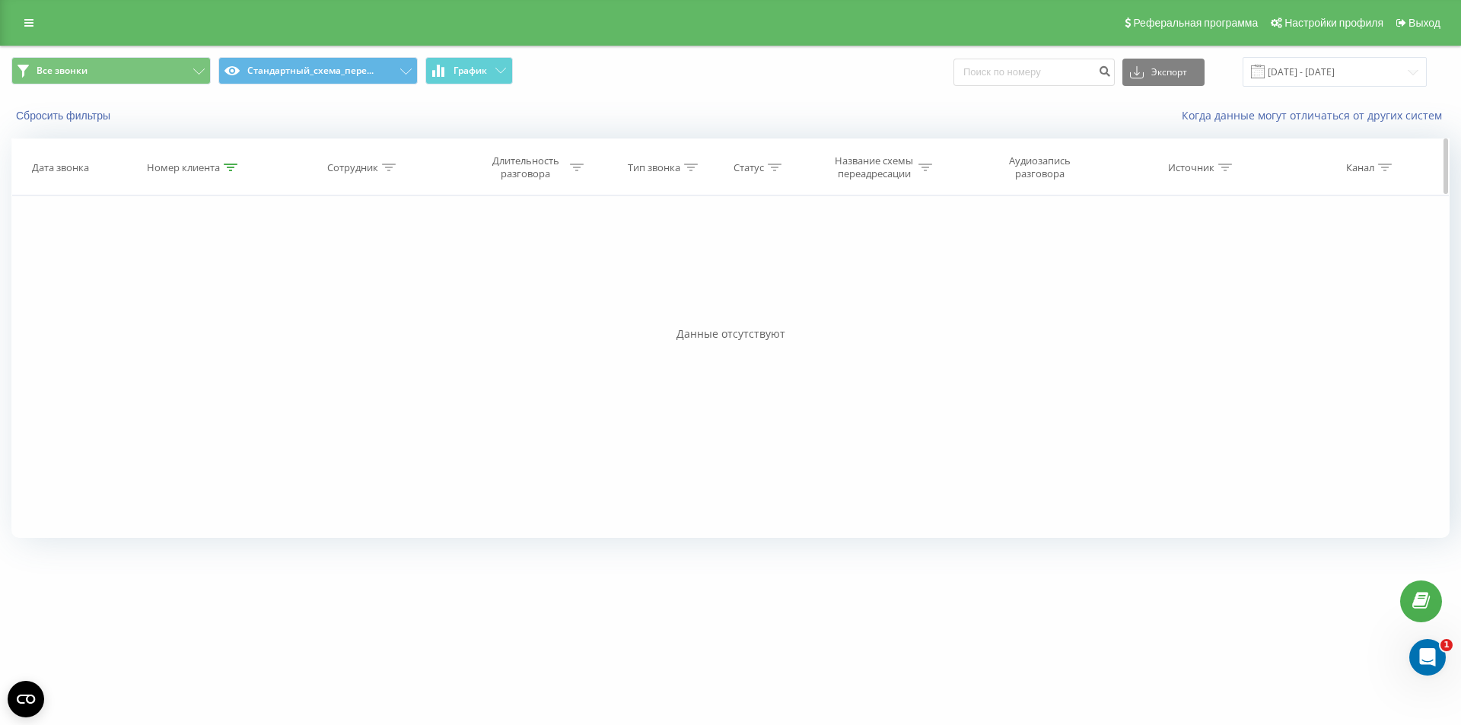
click at [234, 167] on icon at bounding box center [231, 168] width 14 height 8
drag, startPoint x: 169, startPoint y: 307, endPoint x: 177, endPoint y: 314, distance: 10.2
click at [168, 306] on button "Отмена" at bounding box center [159, 307] width 65 height 19
